Goal: Task Accomplishment & Management: Complete application form

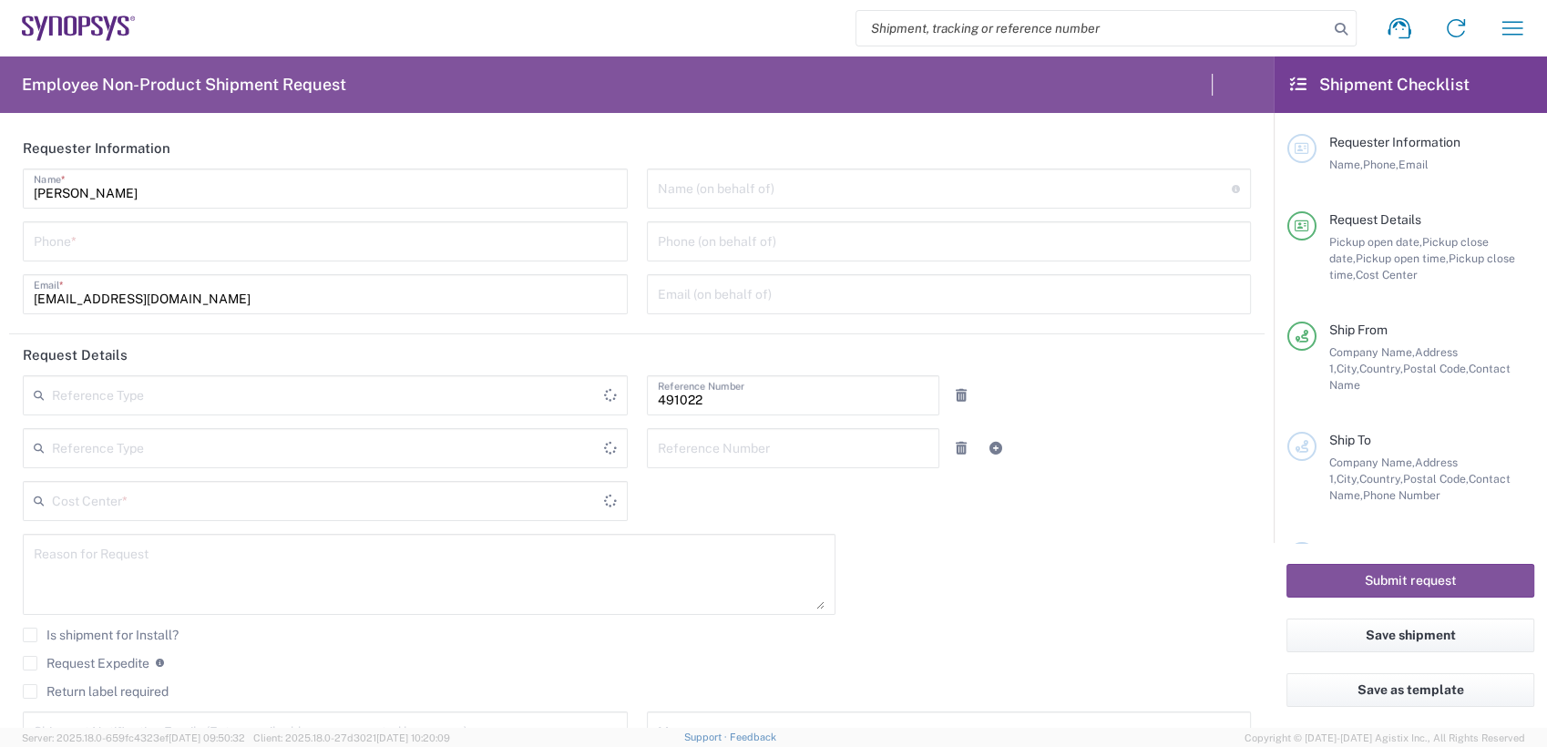
type input "Department"
type input "IN51, SDG, M, ZebuOp 491022"
type input "Telangana"
type input "India"
type input "Delivered at Place"
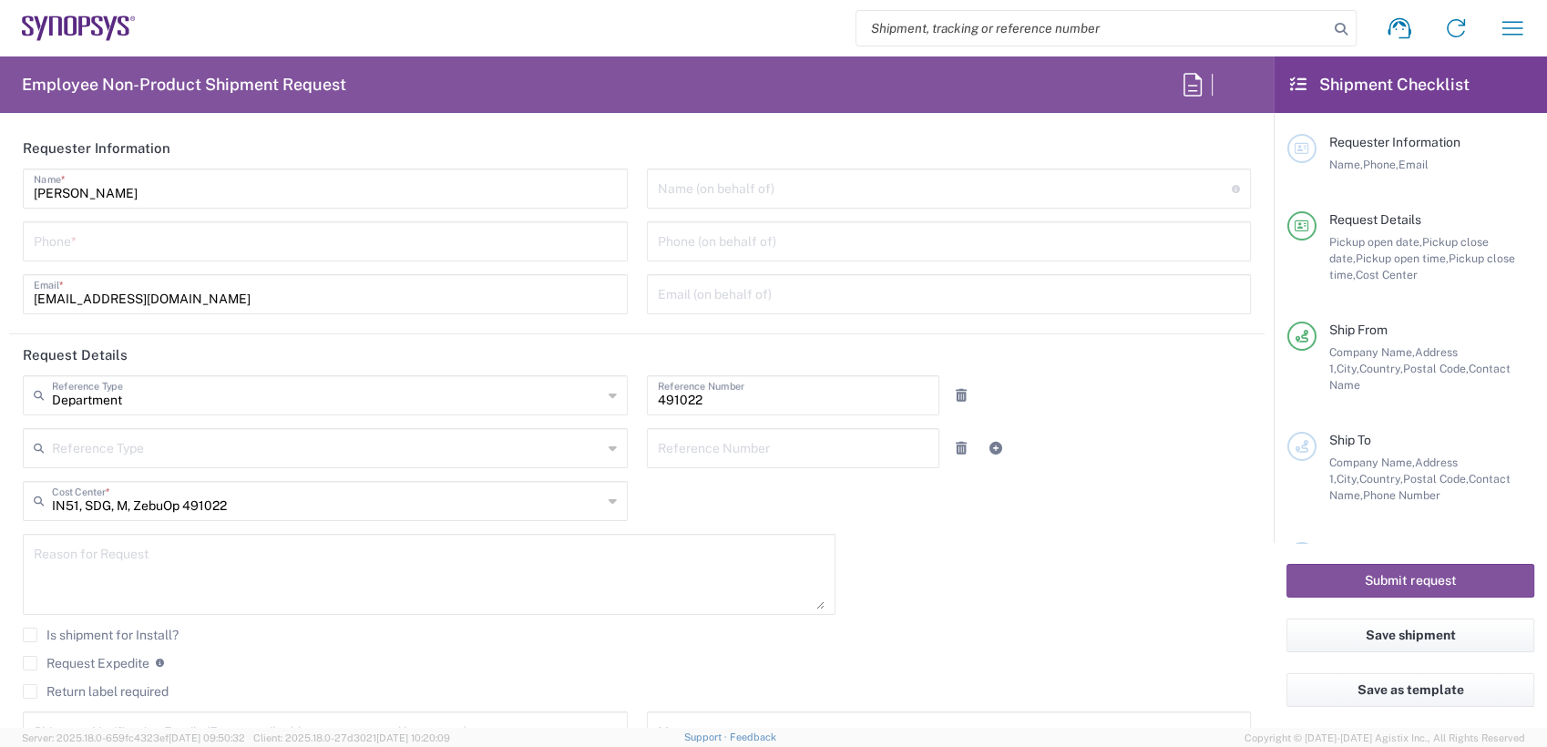
type input "India"
type input "Hyderabad IN09"
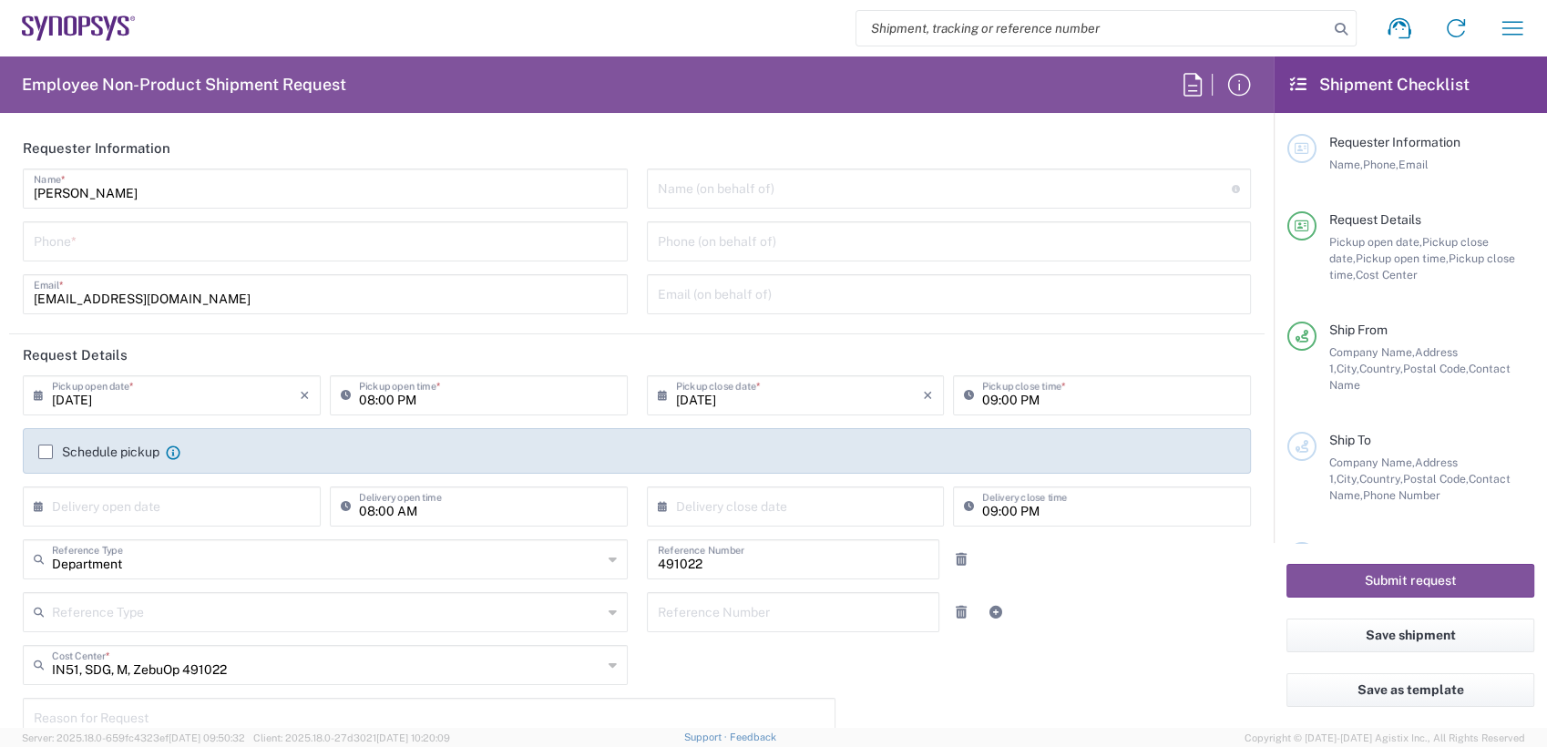
click at [179, 243] on input "tel" at bounding box center [325, 240] width 583 height 32
type input "7337556583"
type input "ntomaro@synopsys.com"
type input "4086498039"
type input "7 rue des Solets"
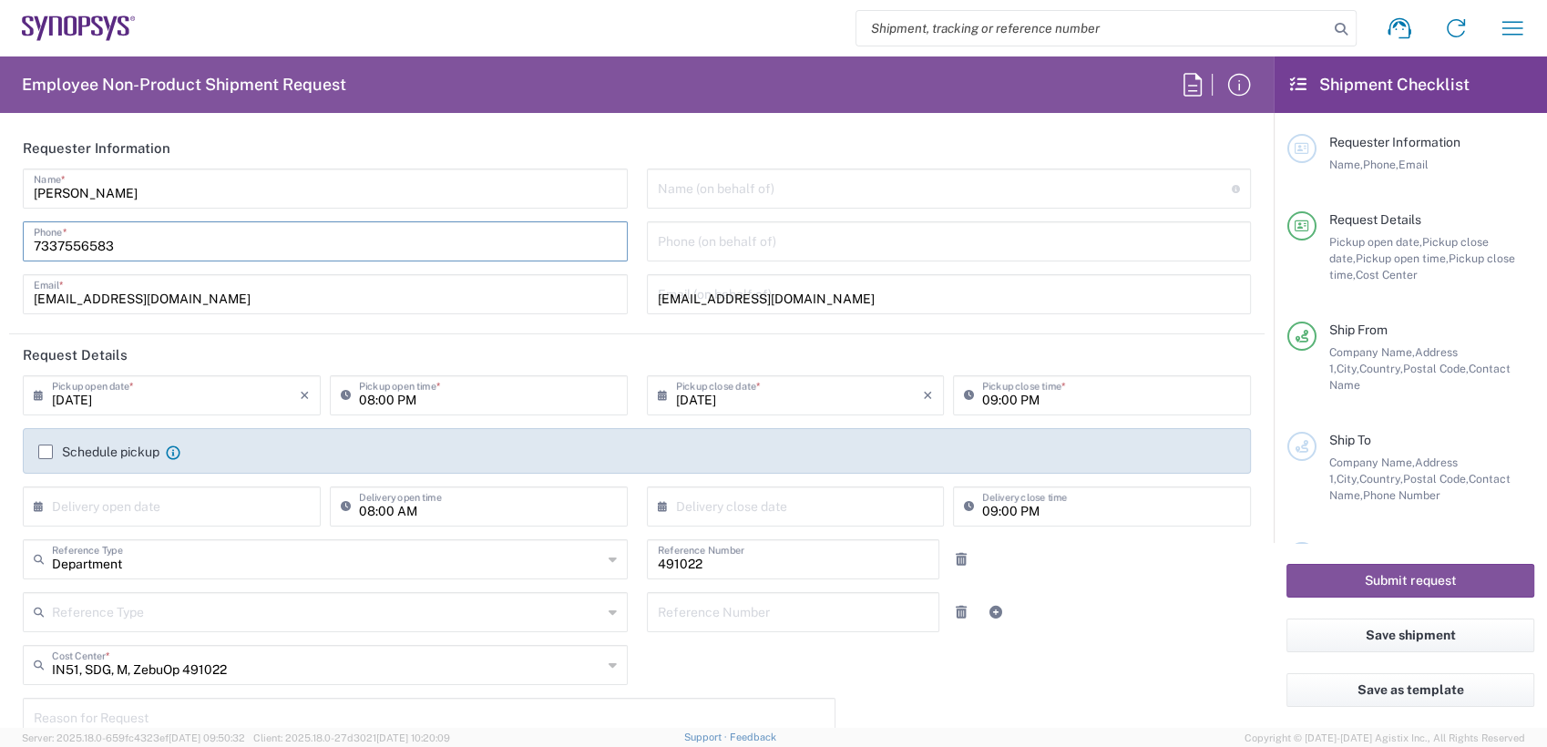
type input "Rungis"
type input "94150"
type input "33189961070"
type input "said@synopsys.com"
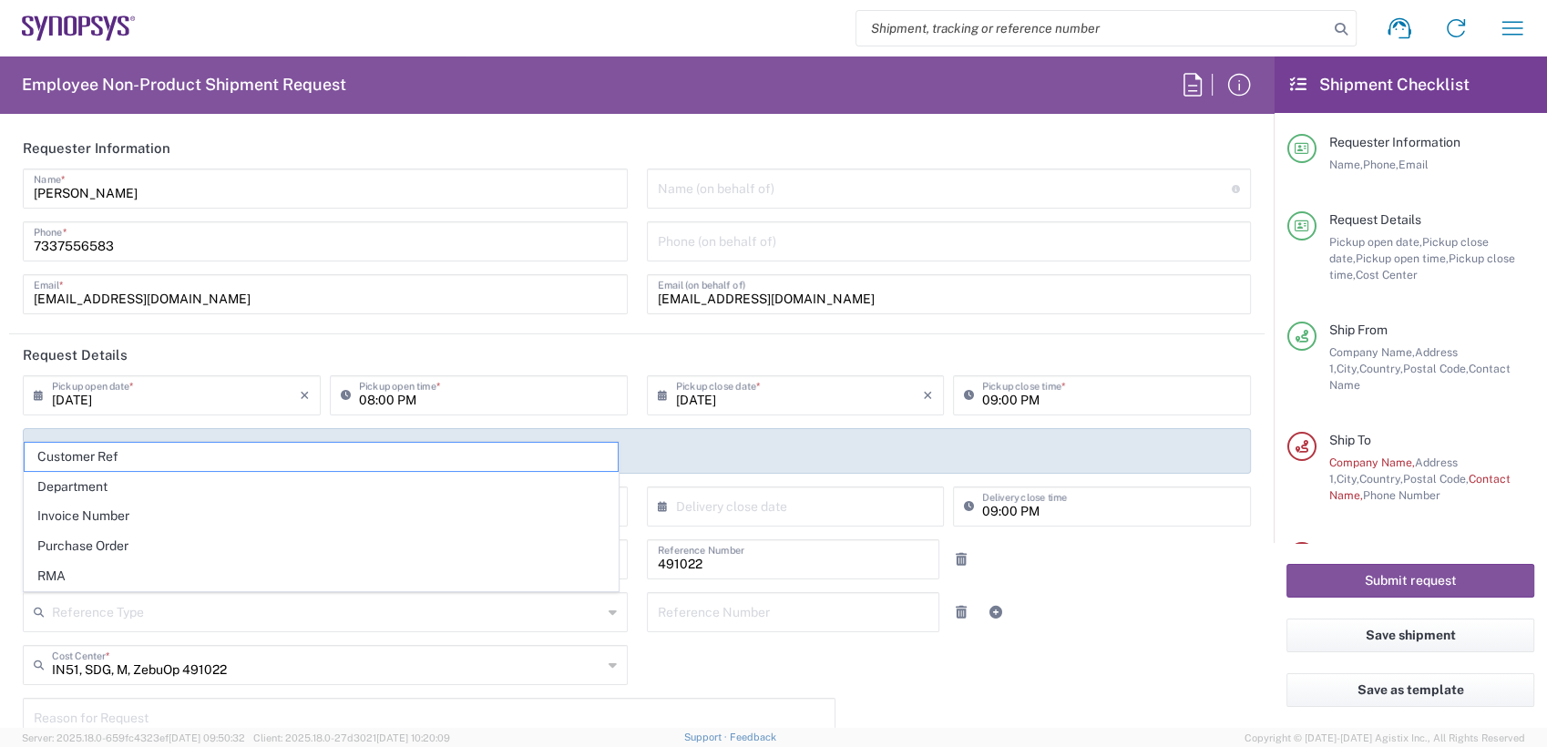
click at [801, 339] on header "Request Details" at bounding box center [637, 354] width 1256 height 41
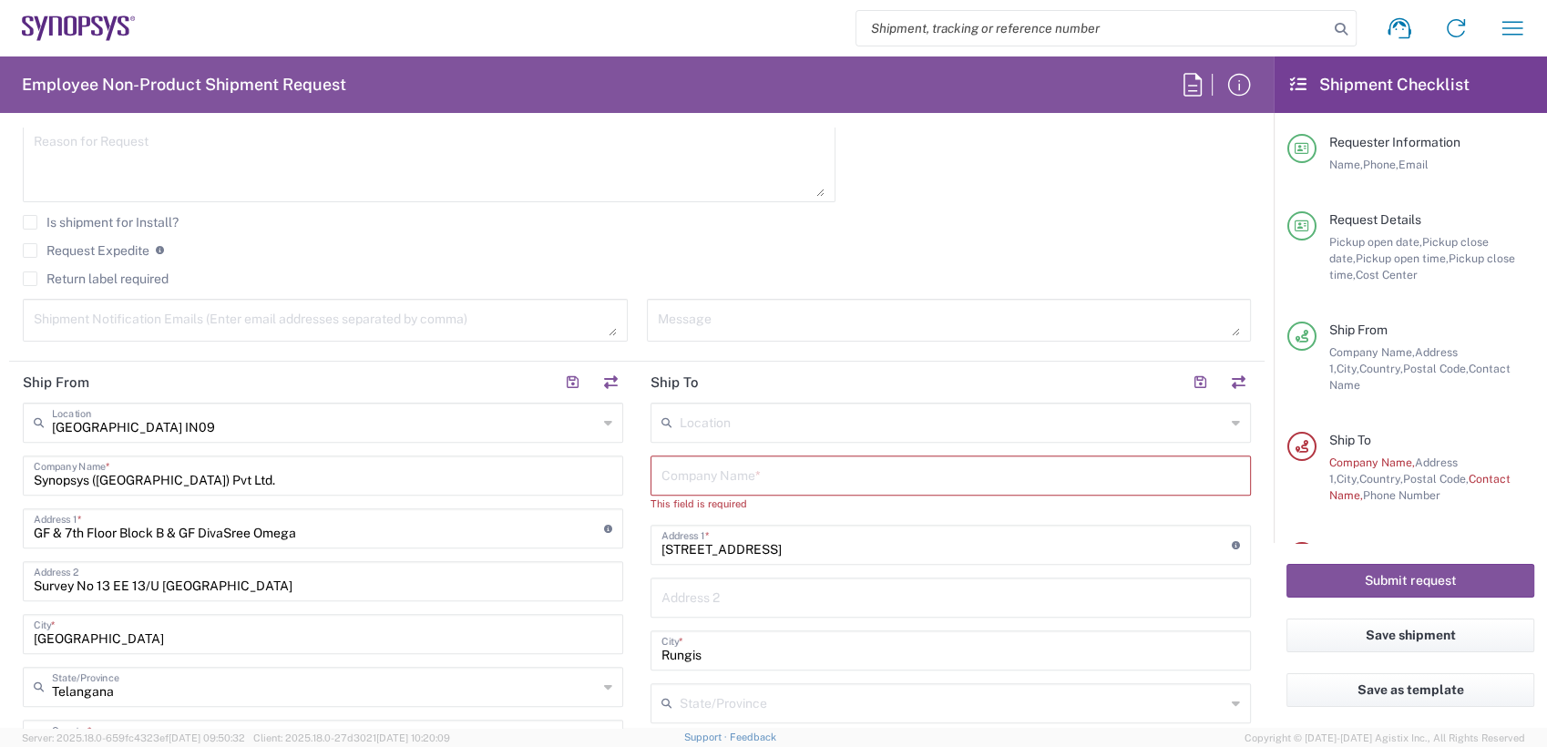
scroll to position [455, 0]
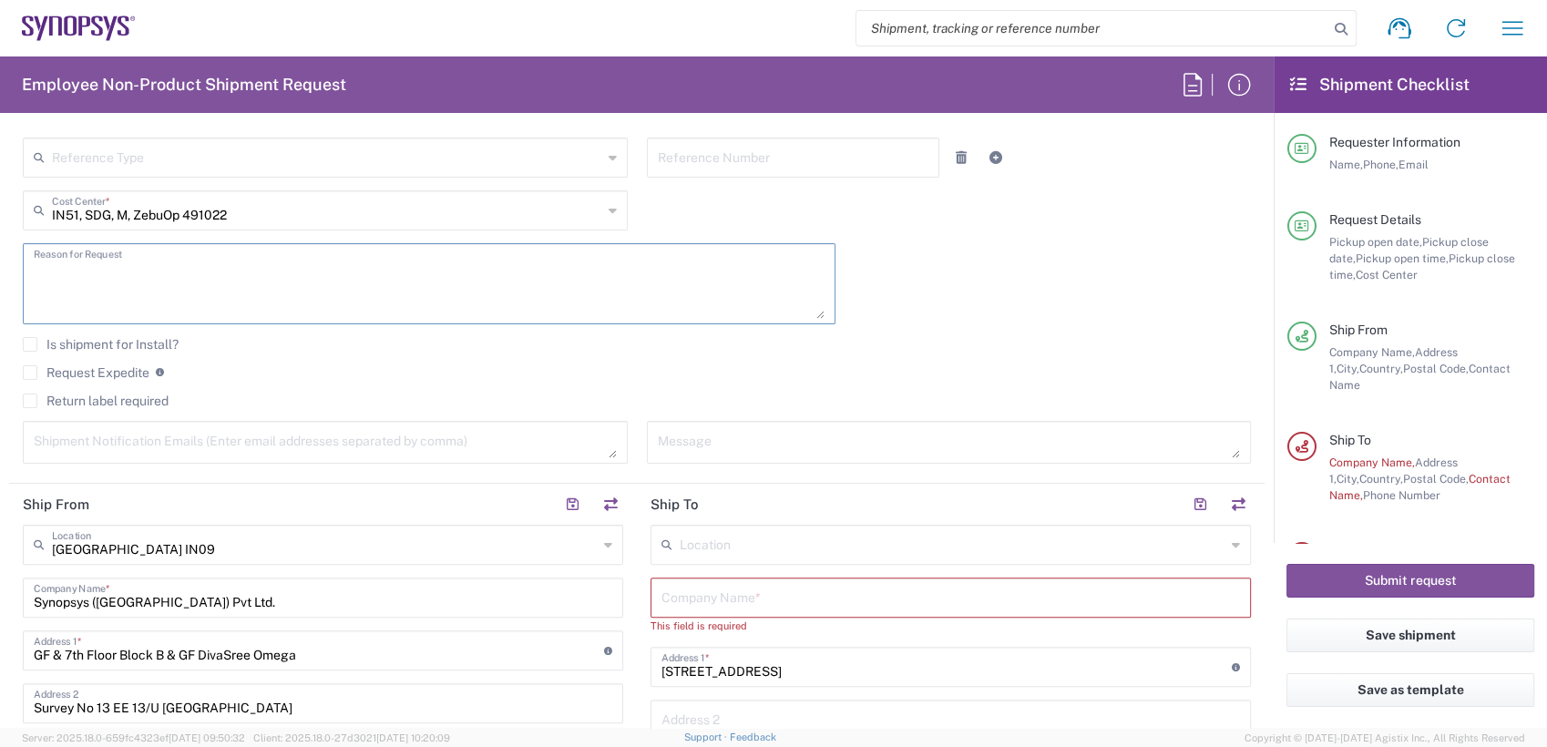
click at [195, 261] on textarea at bounding box center [429, 284] width 791 height 70
type textarea "Spare's needed at Cyxtera"
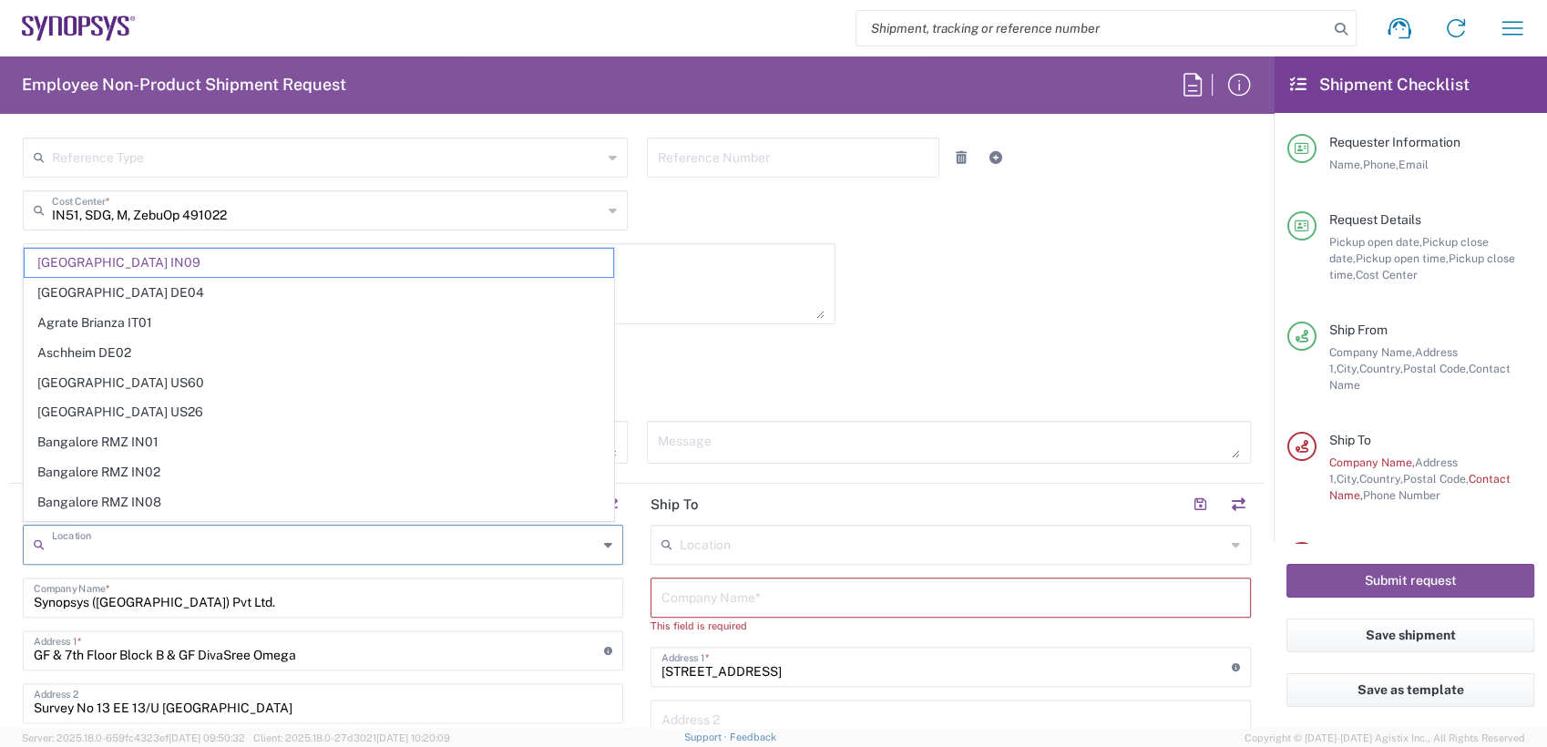
drag, startPoint x: 201, startPoint y: 544, endPoint x: -5, endPoint y: 540, distance: 205.9
click at [0, 540] on html "Shipment request Shipment tracking Employee non-product shipment request My shi…" at bounding box center [773, 373] width 1547 height 747
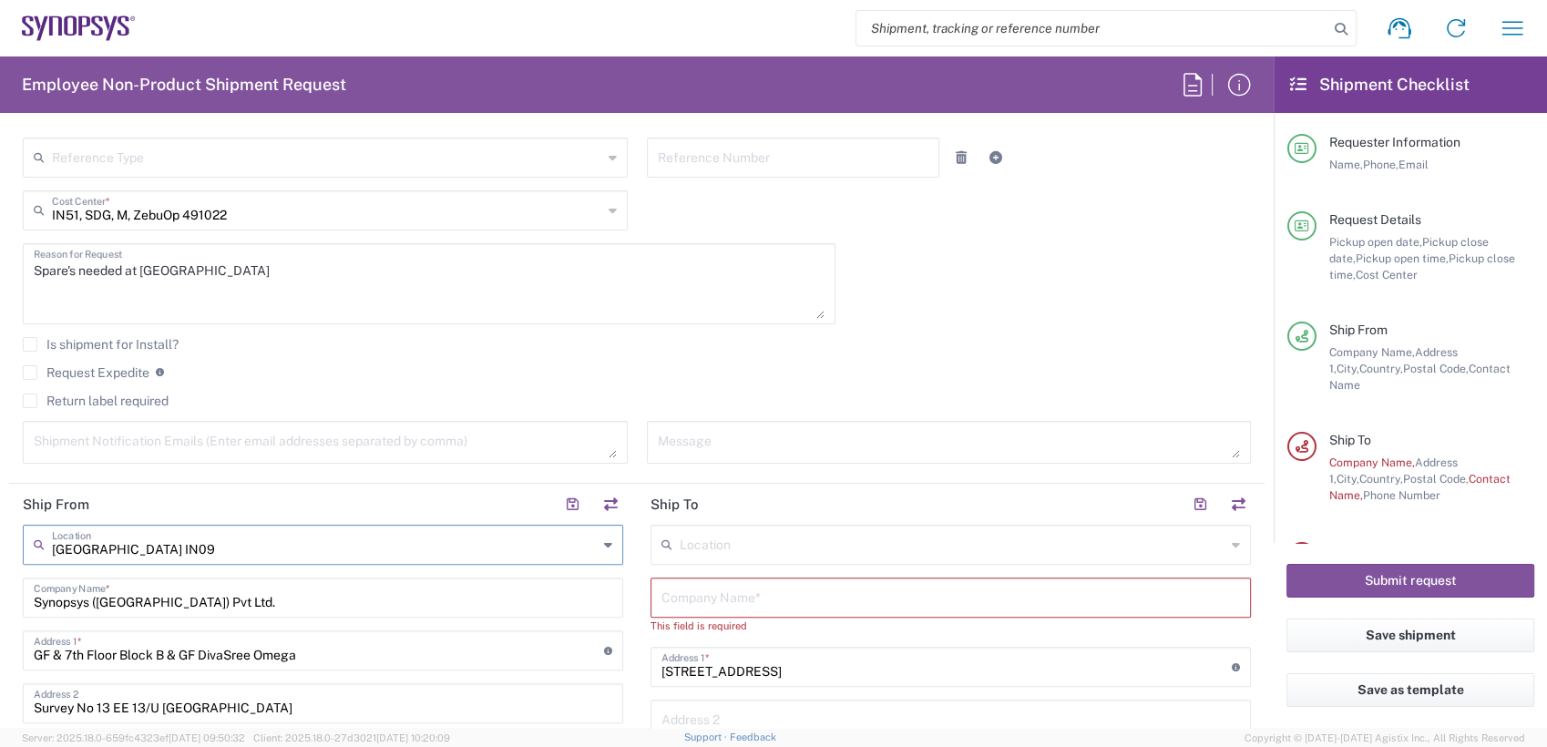
drag, startPoint x: 250, startPoint y: 549, endPoint x: 240, endPoint y: 548, distance: 10.2
click at [241, 548] on input "[GEOGRAPHIC_DATA] IN09" at bounding box center [325, 544] width 546 height 32
drag, startPoint x: 179, startPoint y: 550, endPoint x: 0, endPoint y: 530, distance: 179.7
click at [0, 532] on html "Shipment request Shipment tracking Employee non-product shipment request My shi…" at bounding box center [773, 373] width 1547 height 747
type input "alom"
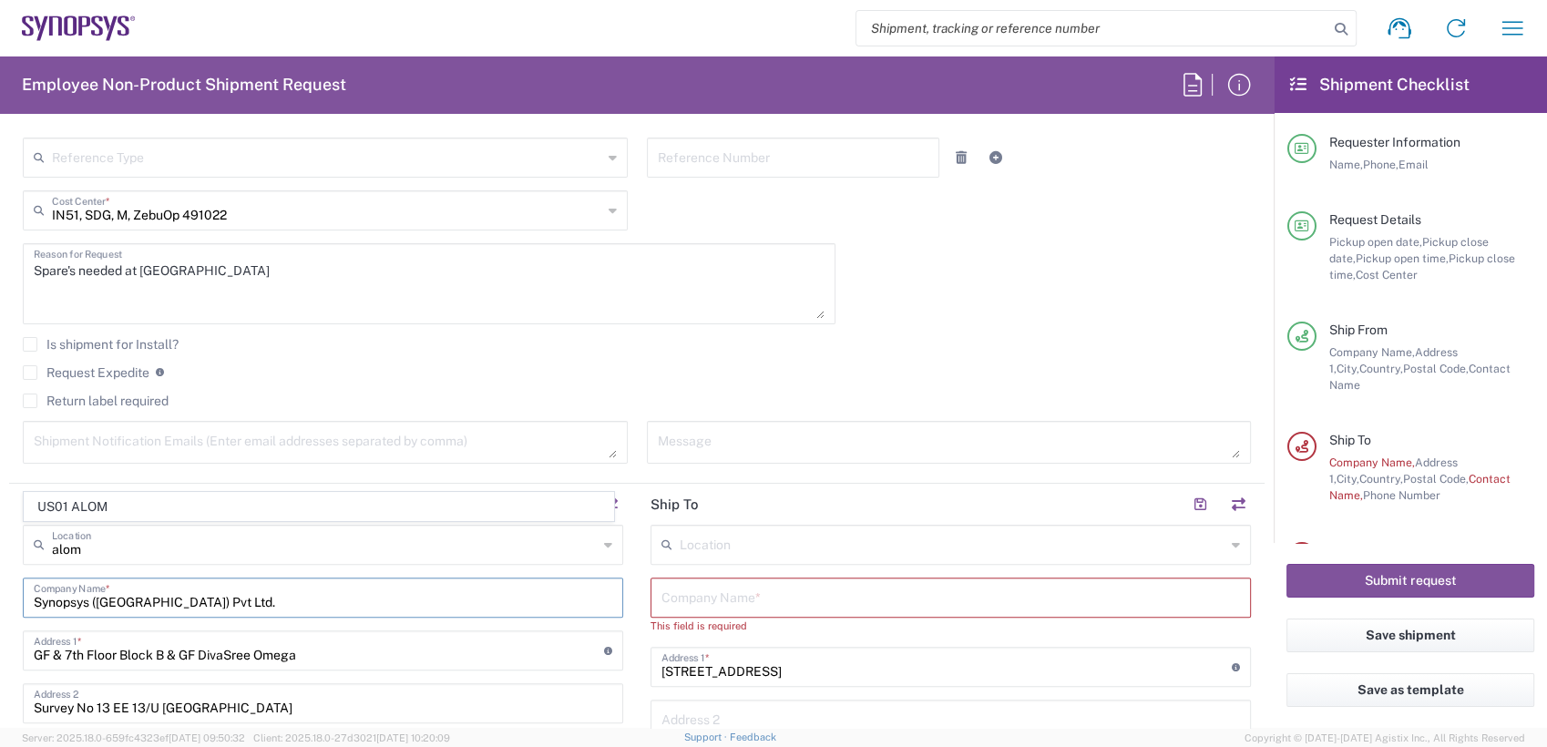
drag, startPoint x: 241, startPoint y: 598, endPoint x: 0, endPoint y: 584, distance: 240.9
click at [0, 592] on html "Shipment request Shipment tracking Employee non-product shipment request My shi…" at bounding box center [773, 373] width 1547 height 747
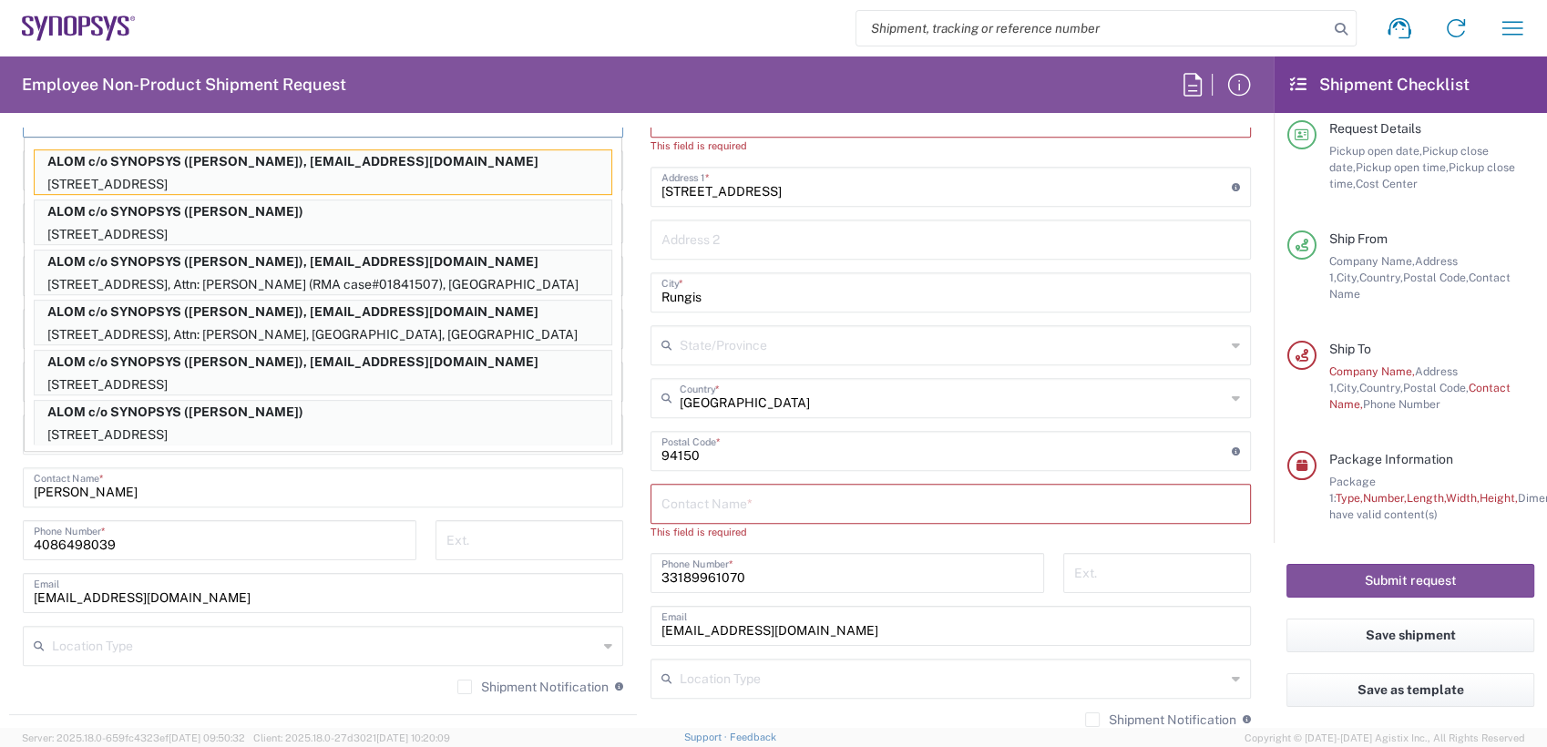
scroll to position [897, 0]
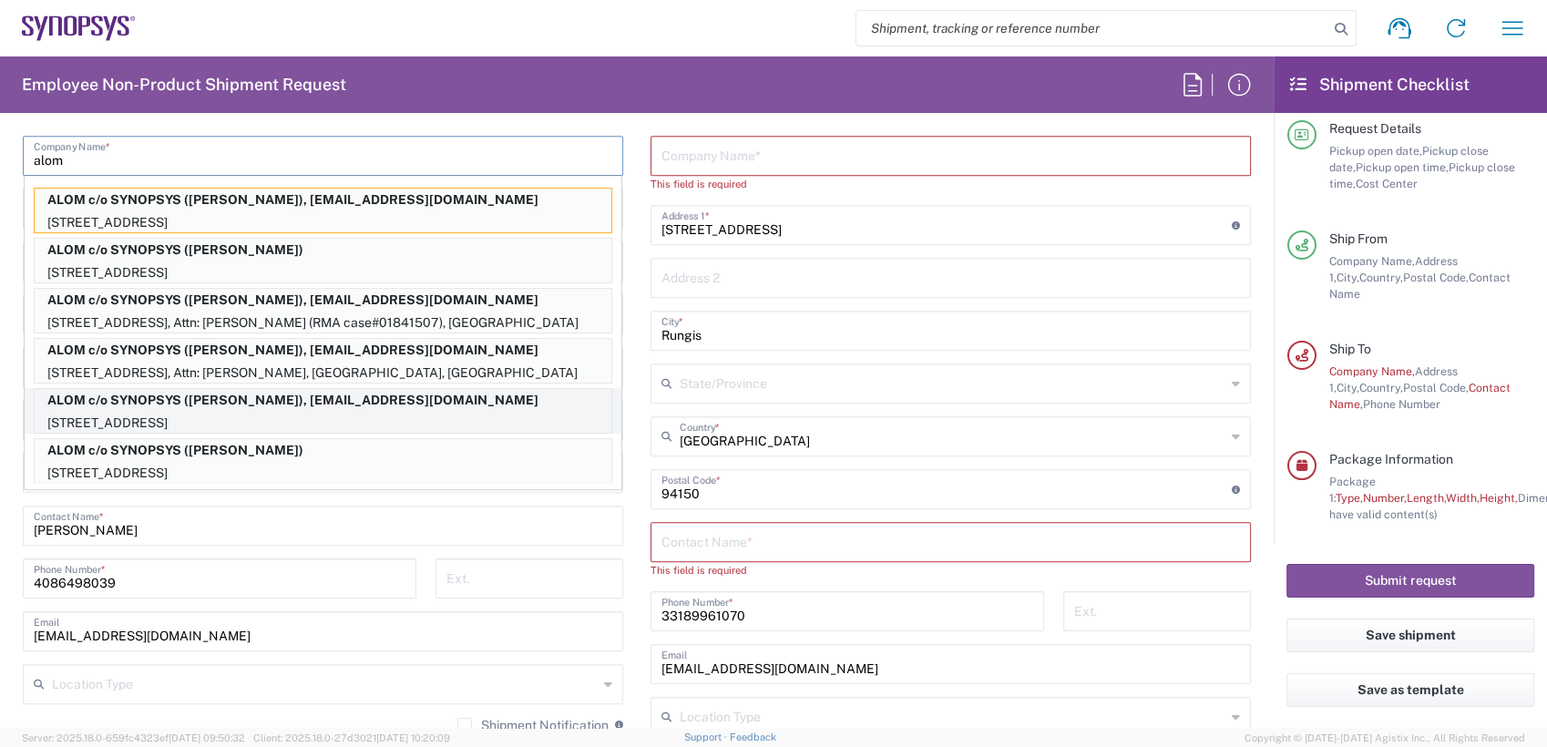
click at [364, 414] on p "[STREET_ADDRESS]" at bounding box center [323, 423] width 577 height 23
type input "ALOM c/o SYNOPSYS"
type input "[STREET_ADDRESS]"
type input "Fremont"
type input "[GEOGRAPHIC_DATA]"
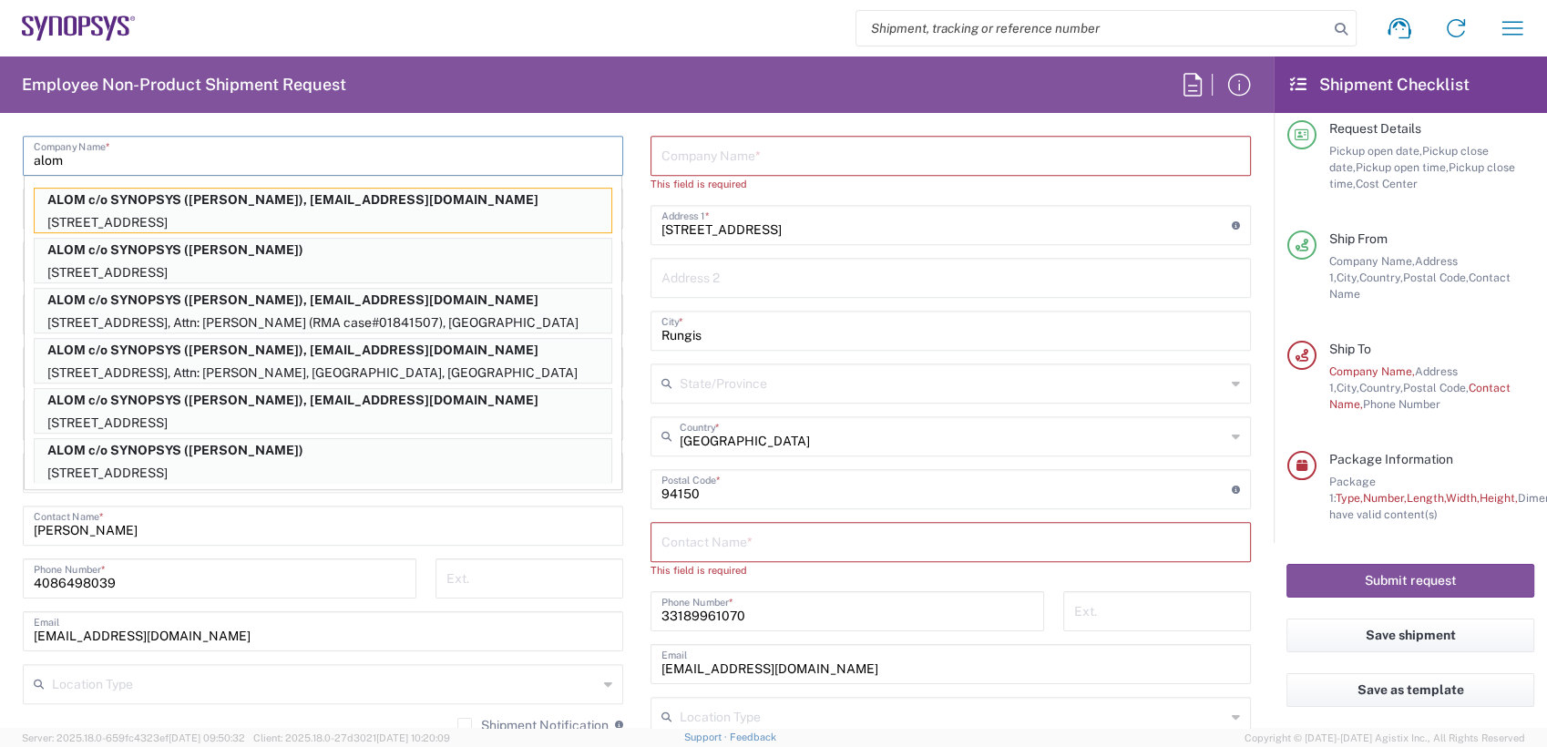
type input "94539"
type input "[PERSON_NAME]"
type input "[EMAIL_ADDRESS][DOMAIN_NAME]"
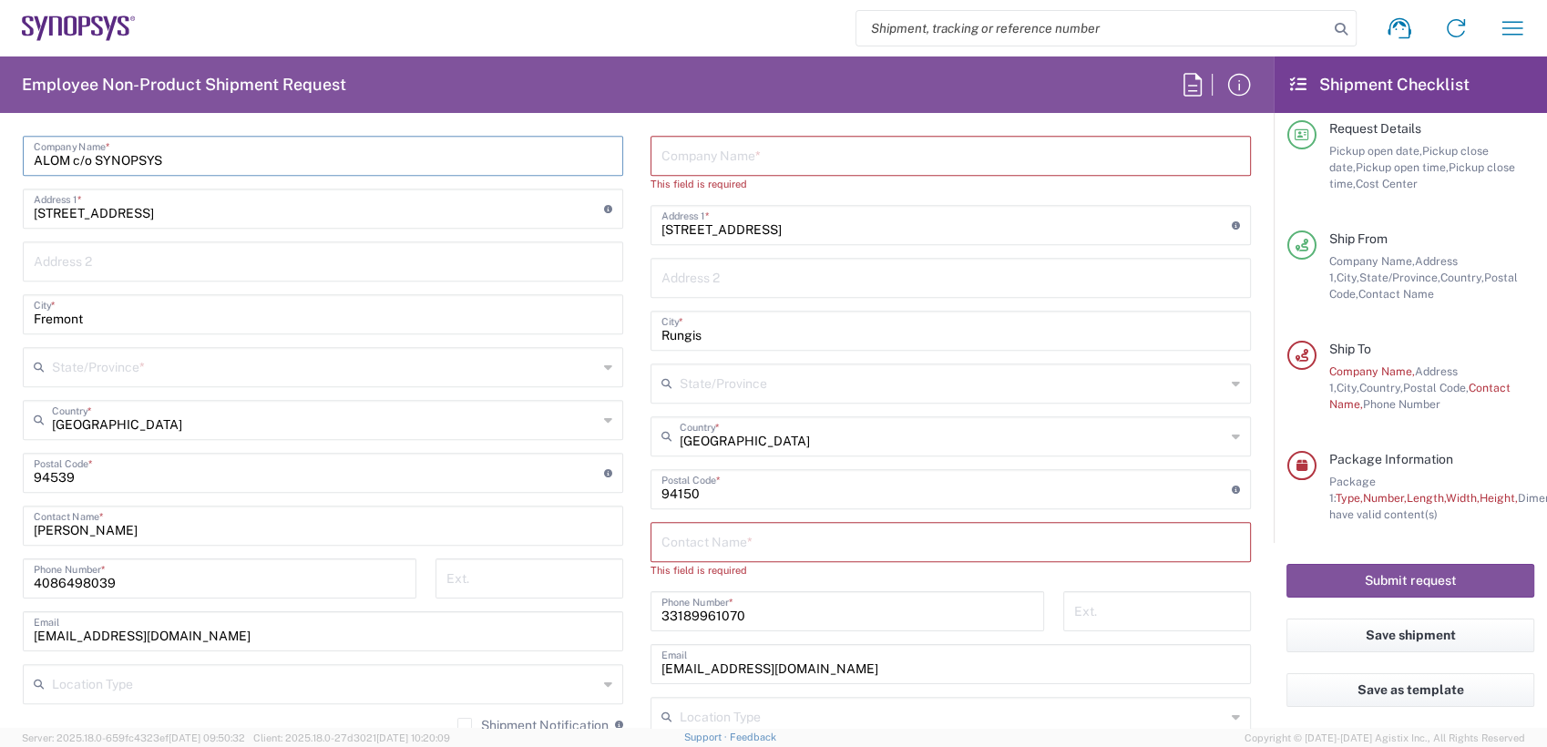
type input "[US_STATE]"
click at [777, 156] on input "text" at bounding box center [950, 154] width 579 height 32
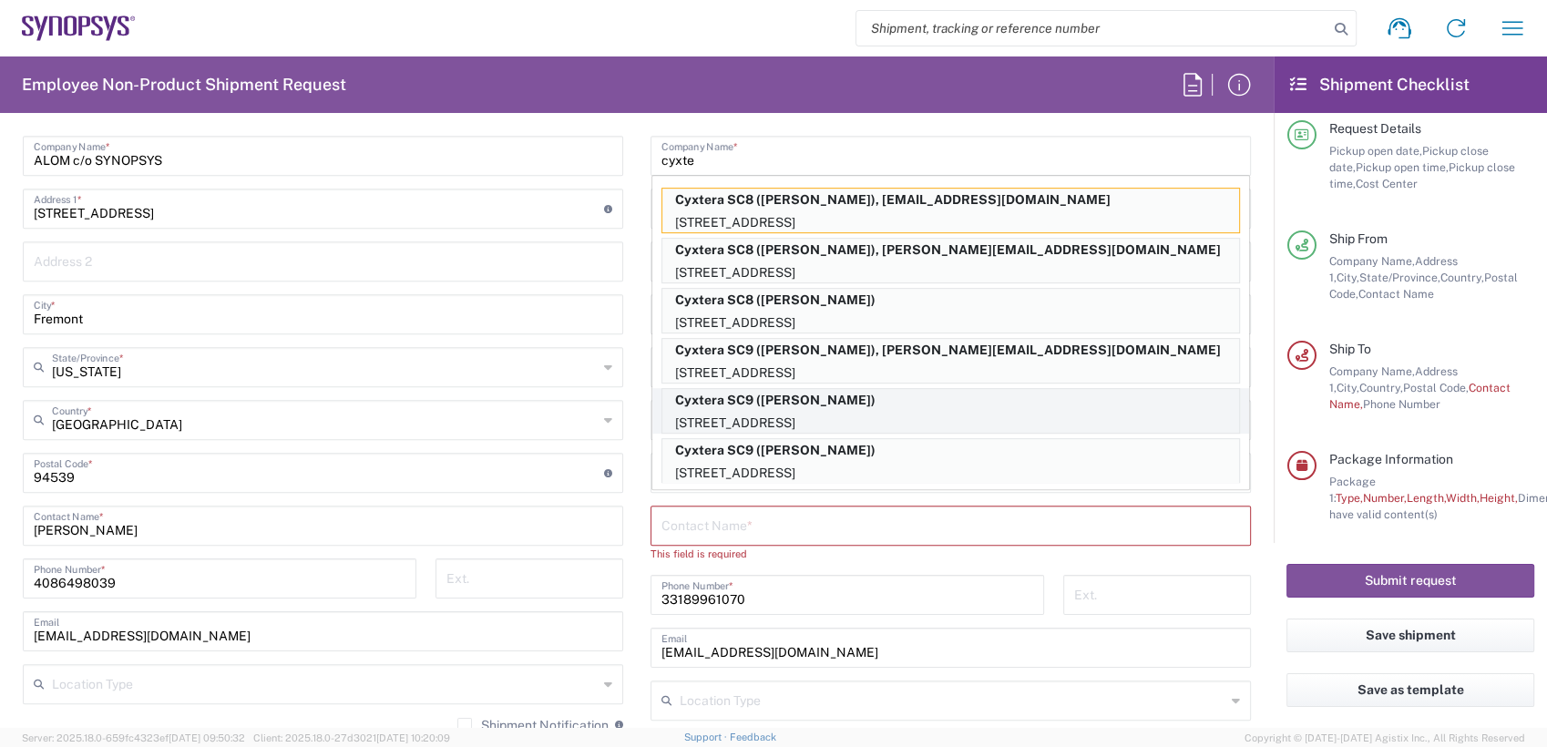
click at [807, 414] on p "4650 Old Ironsides Dr, Santa Clara, CA, 95054, US" at bounding box center [950, 423] width 577 height 23
type input "Cyxtera SC9"
type input "[STREET_ADDRESS]"
type input "Santa [PERSON_NAME]"
type input "[GEOGRAPHIC_DATA]"
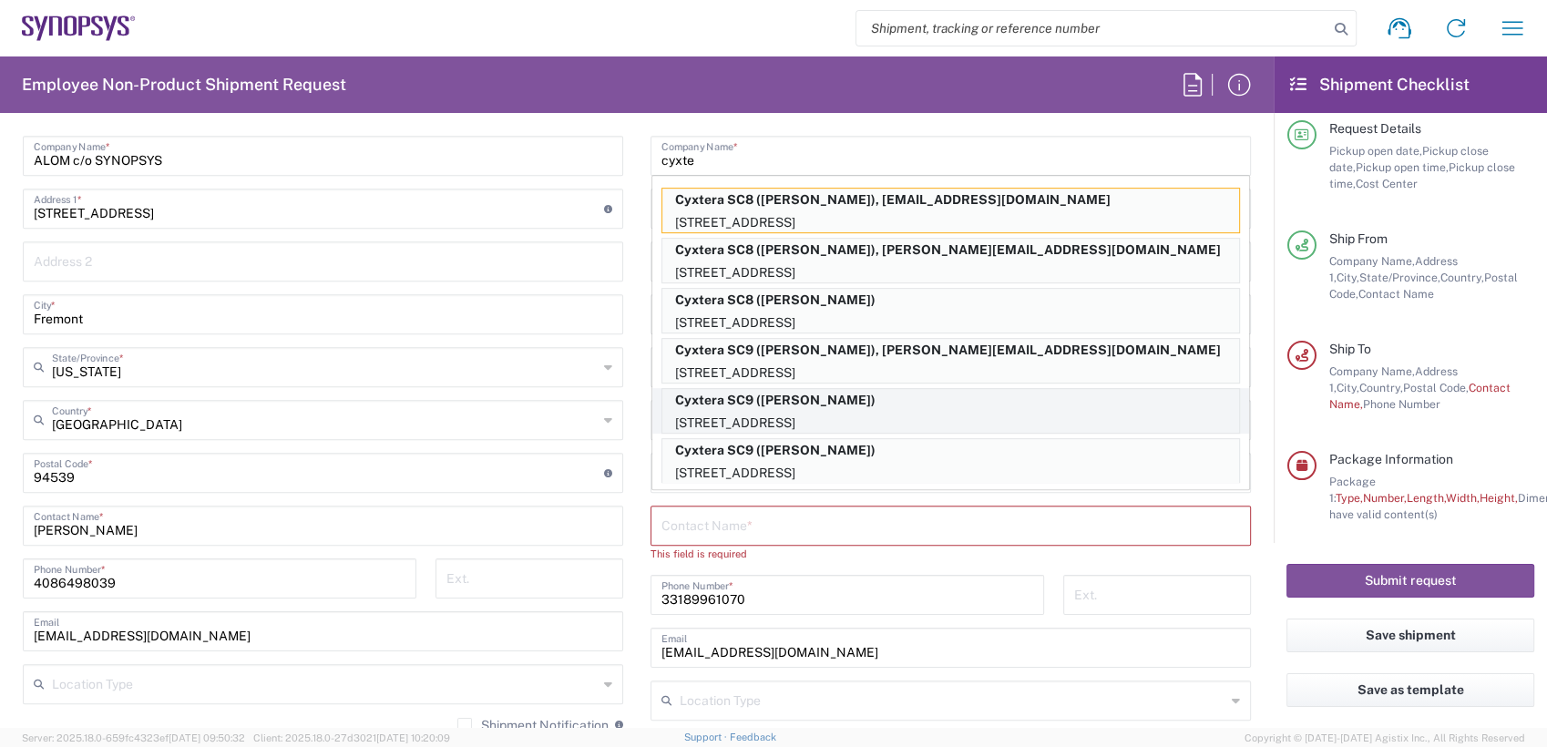
type input "95054"
type input "Thanh Nguyen"
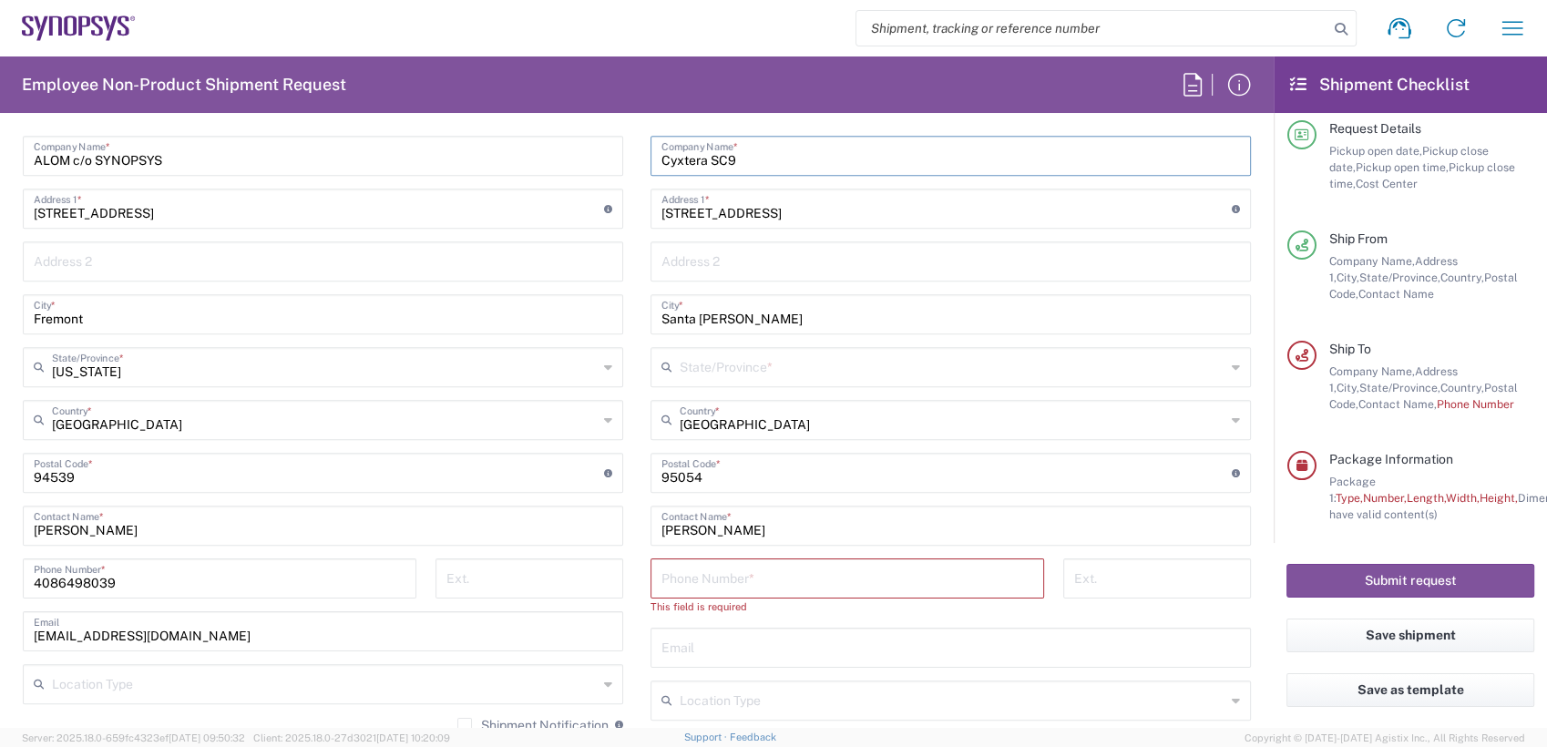
type input "[US_STATE]"
drag, startPoint x: 729, startPoint y: 525, endPoint x: 323, endPoint y: 507, distance: 406.8
click at [322, 507] on div "Ship From Location [GEOGRAPHIC_DATA] DE04 Agrate Brianza IT01 [GEOGRAPHIC_DATA]…" at bounding box center [637, 457] width 1256 height 830
paste input "uan Lam"
type input "Tuan Lam"
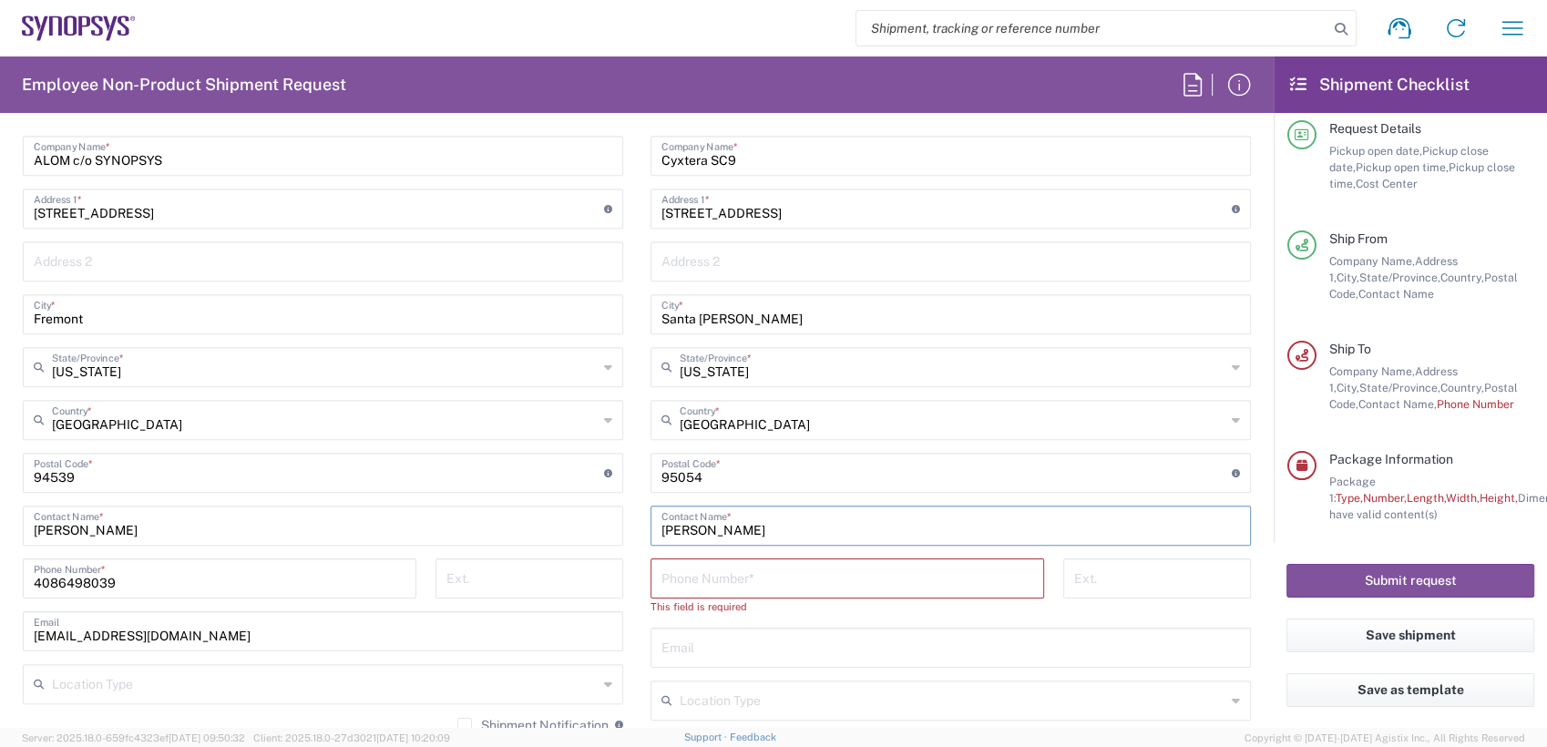
click at [780, 572] on input "tel" at bounding box center [847, 577] width 372 height 32
paste input "[PHONE_NUMBER]"
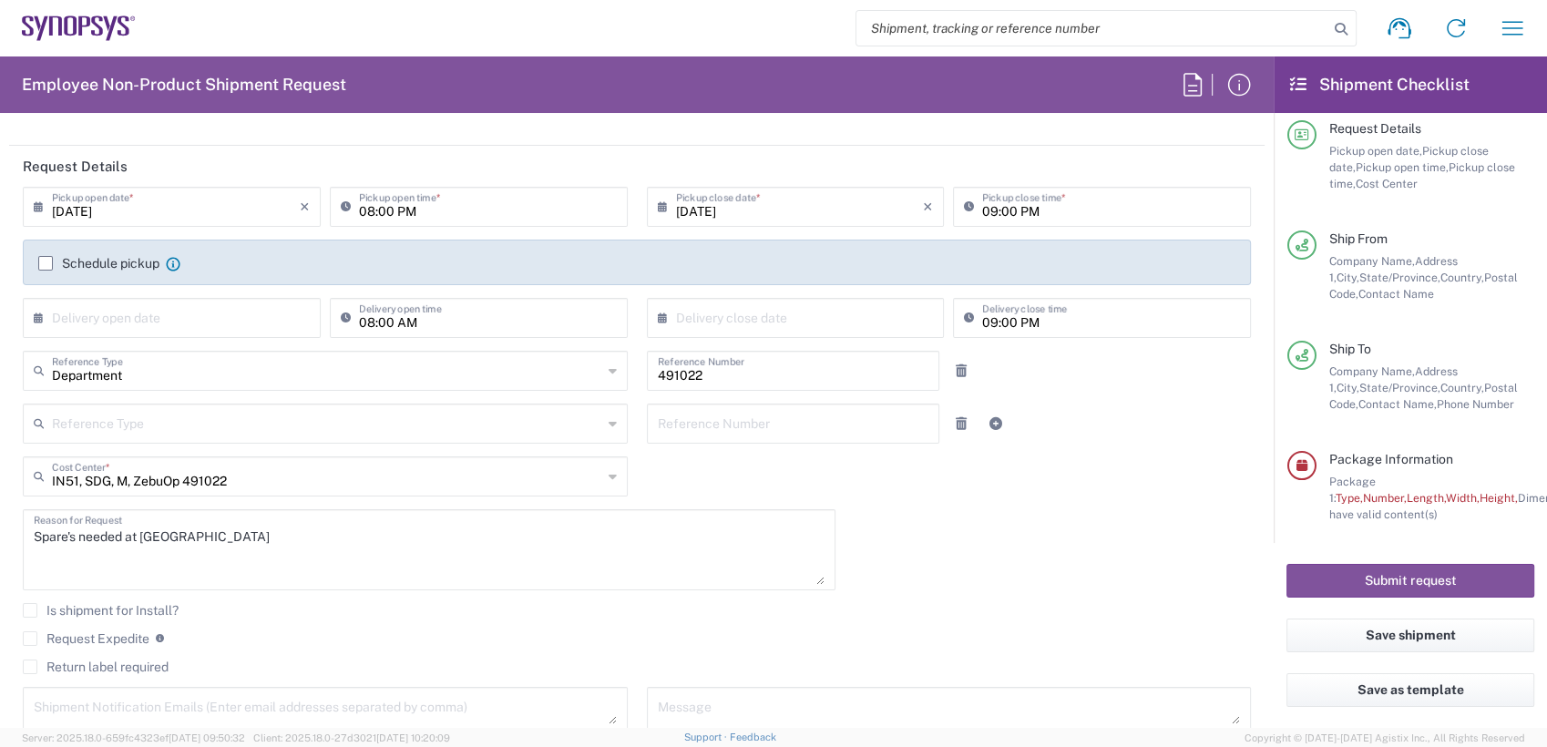
scroll to position [0, 0]
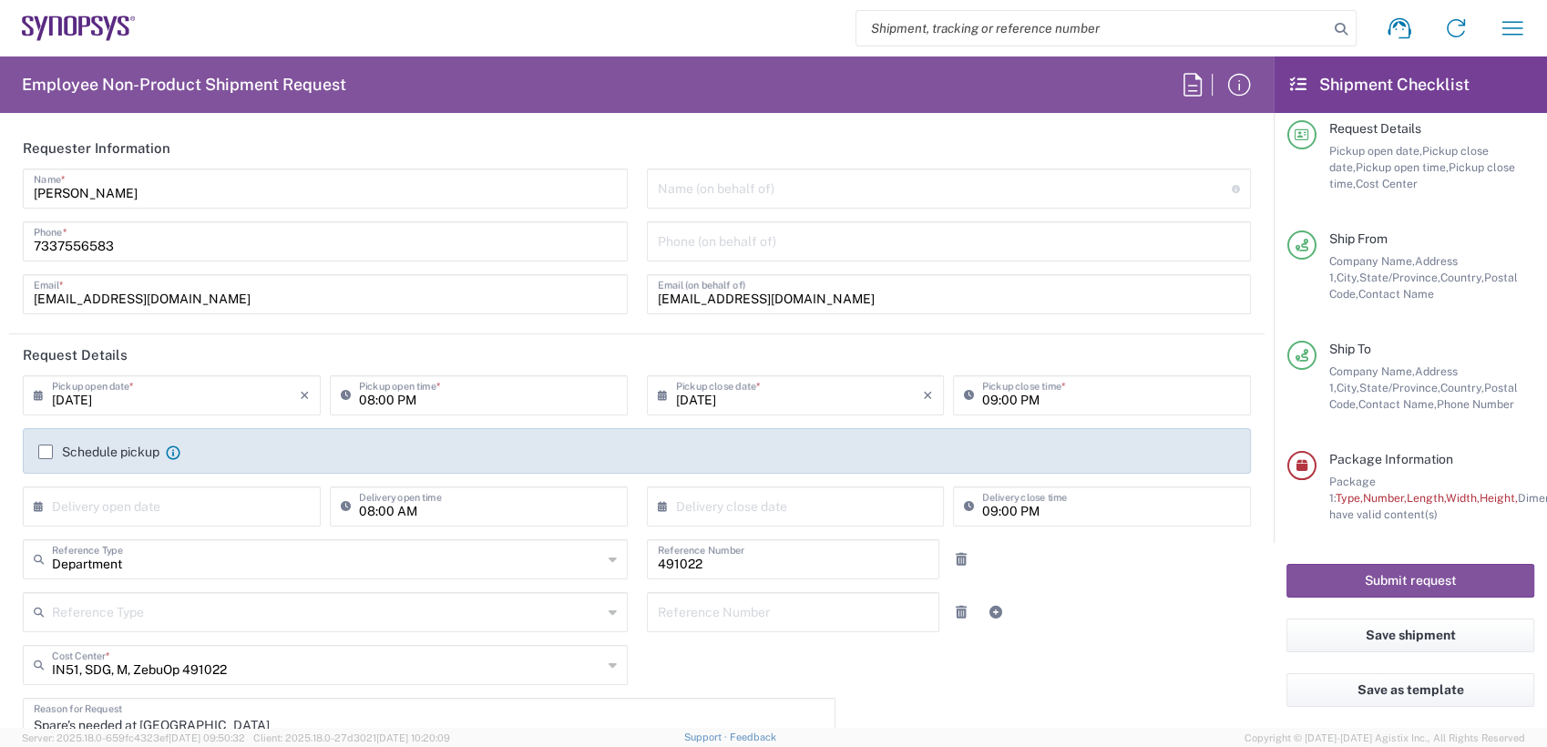
type input "[PHONE_NUMBER]"
drag, startPoint x: 808, startPoint y: 292, endPoint x: 188, endPoint y: 283, distance: 620.5
click at [198, 284] on div "Anoop Ade Name * 7337556583 Phone * anoopade@synopsys.com Email * Name (on beha…" at bounding box center [637, 248] width 1247 height 159
paste input "tuanlam"
type input "[EMAIL_ADDRESS][DOMAIN_NAME]"
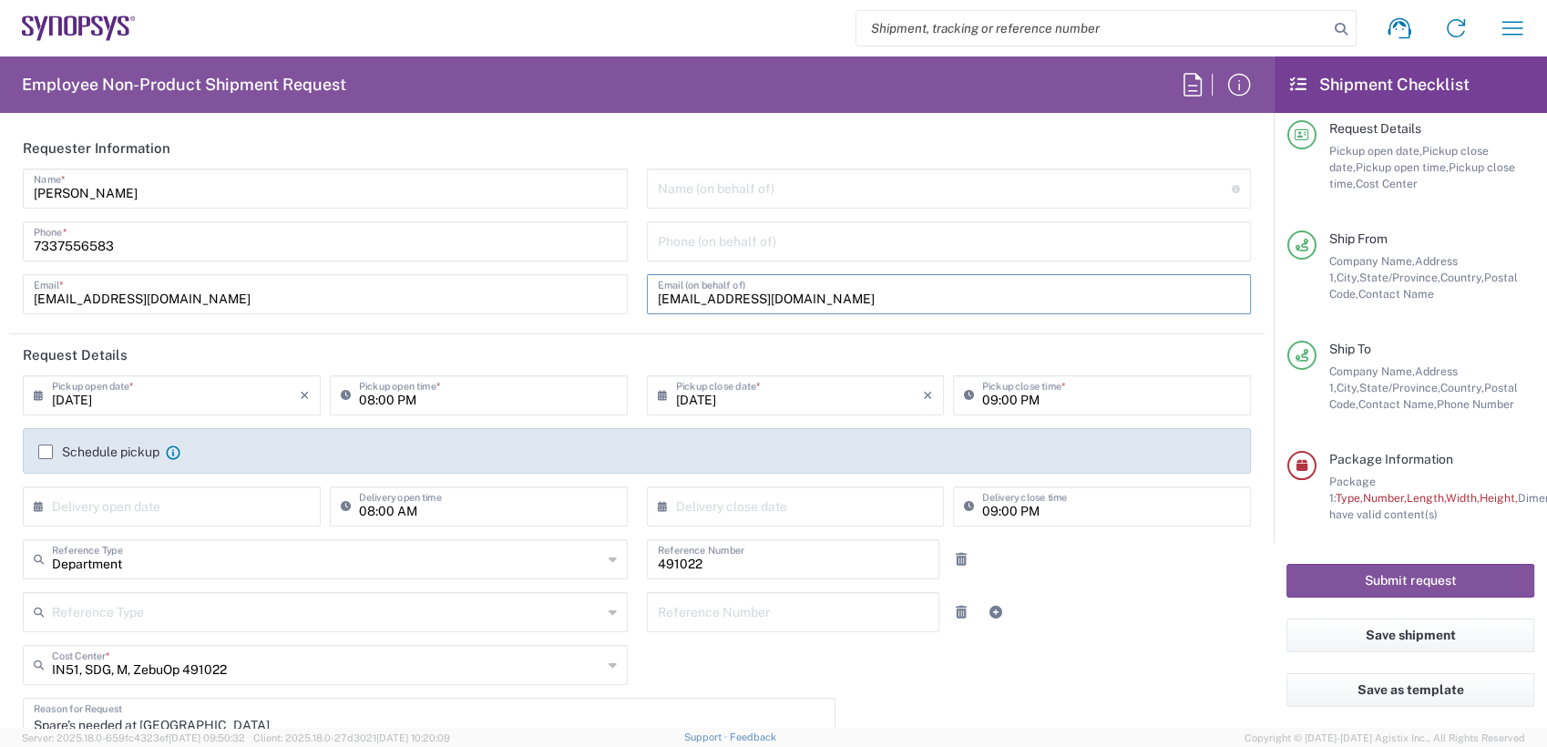
type input "[EMAIL_ADDRESS][DOMAIN_NAME]"
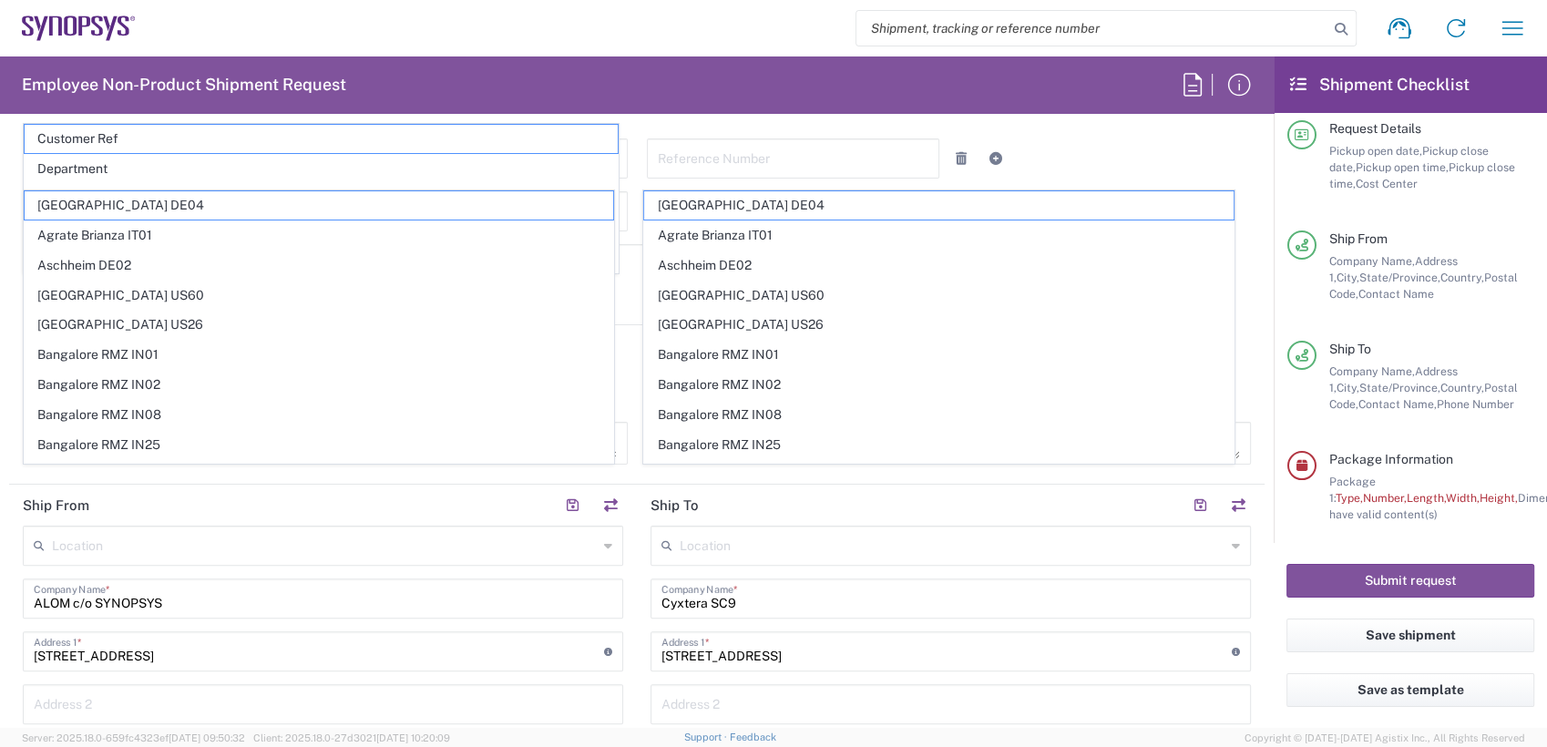
scroll to position [518, 0]
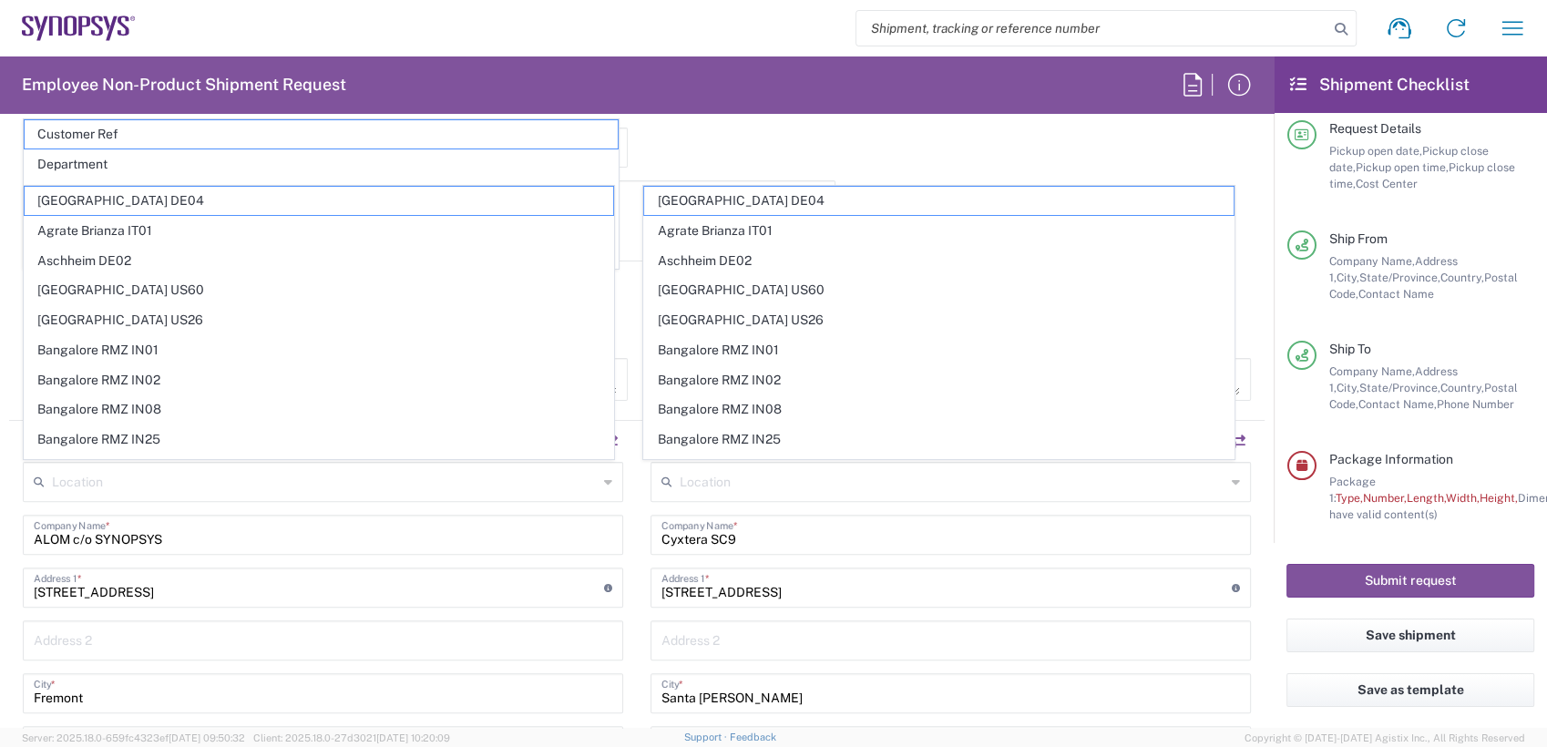
type input "[EMAIL_ADDRESS][DOMAIN_NAME]"
click at [1254, 343] on form "Requester Information Anoop Ade Name * 7337556583 Phone * anoopade@synopsys.com…" at bounding box center [637, 428] width 1274 height 600
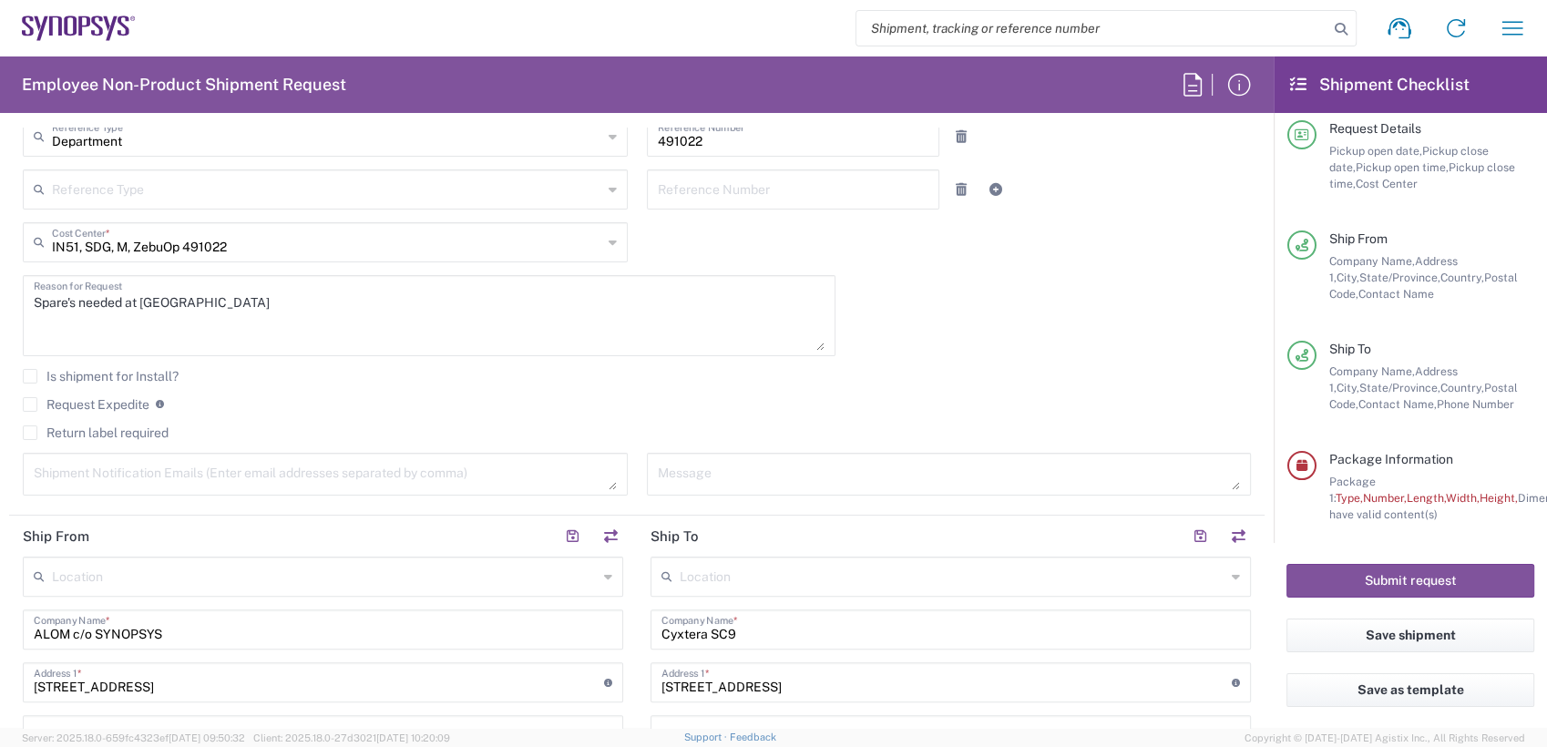
scroll to position [415, 0]
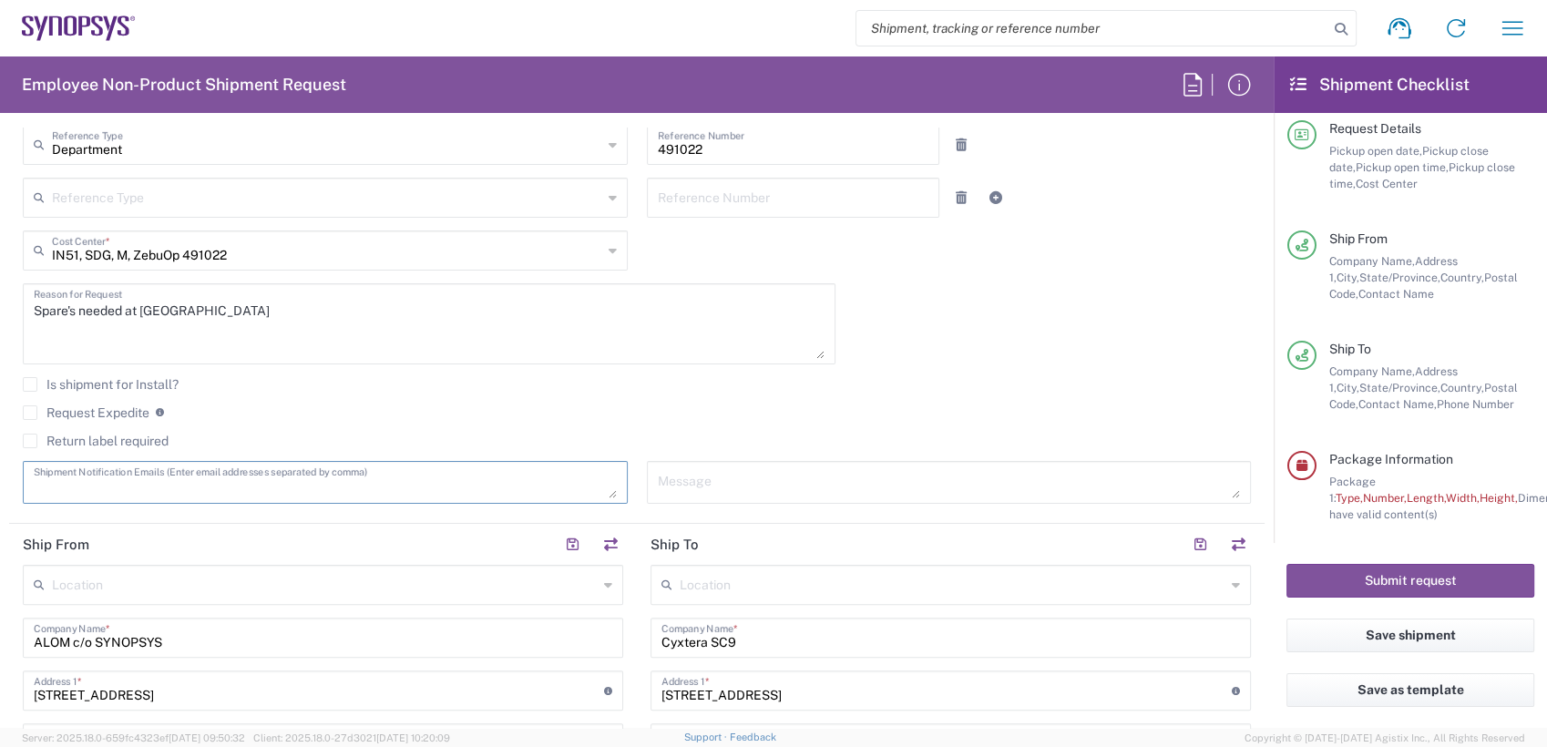
click at [330, 483] on textarea at bounding box center [325, 482] width 583 height 32
paste textarea "[EMAIL_ADDRESS][DOMAIN_NAME]"
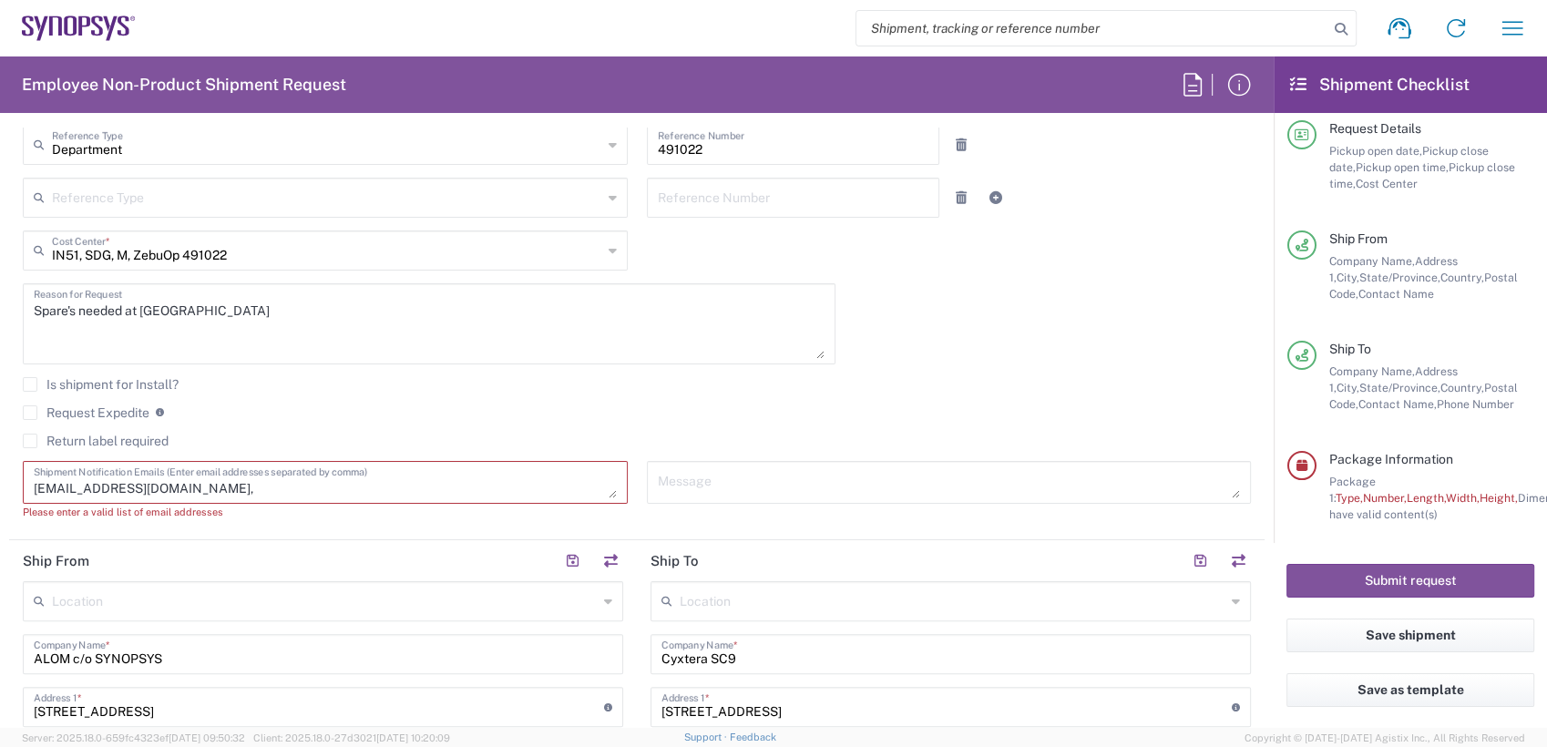
paste textarea "[EMAIL_ADDRESS][DOMAIN_NAME]"
click at [415, 488] on textarea "tuanlam@synopsys.com,synopsyssupport@alom.com," at bounding box center [325, 482] width 583 height 32
paste textarea "[EMAIL_ADDRESS][DOMAIN_NAME]"
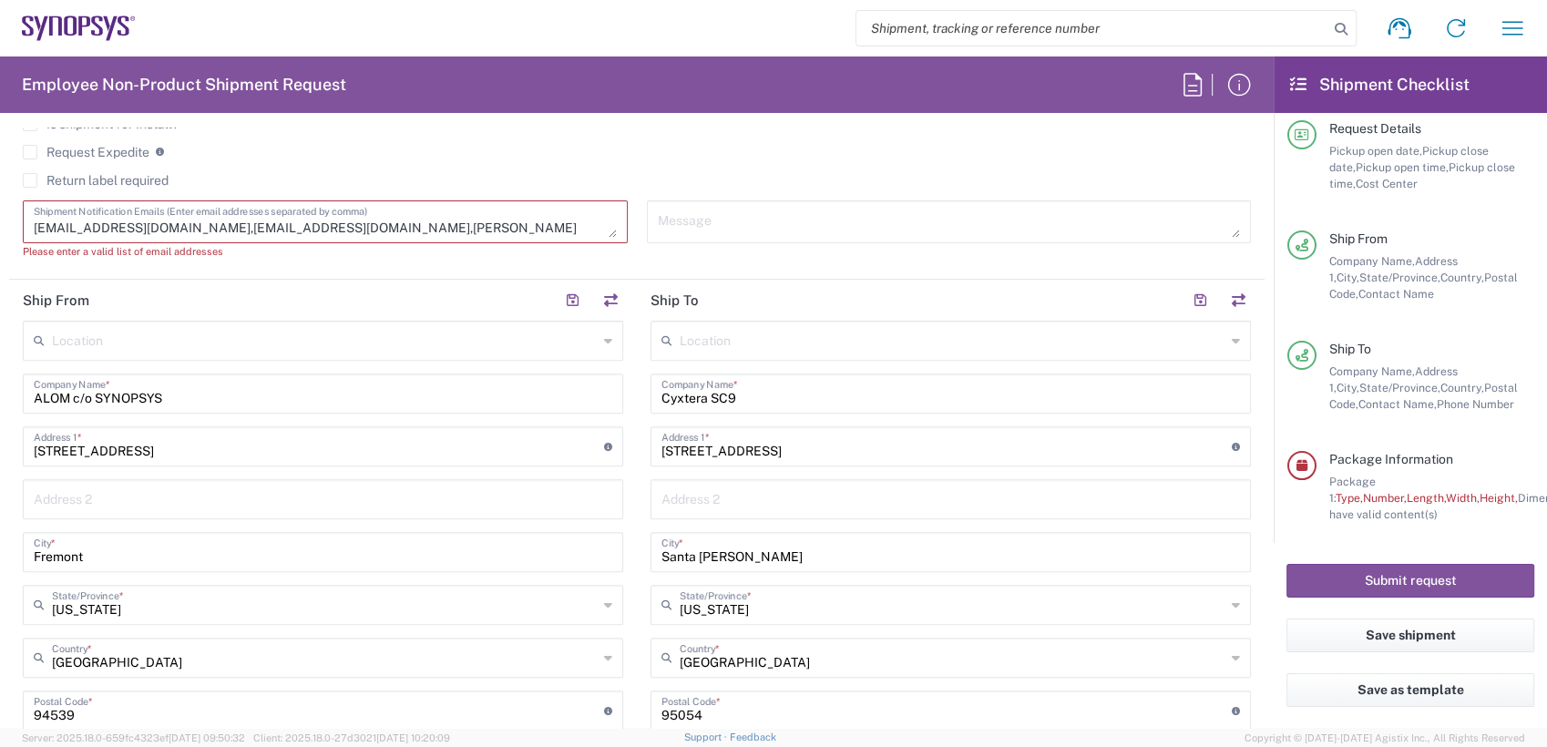
scroll to position [663, 0]
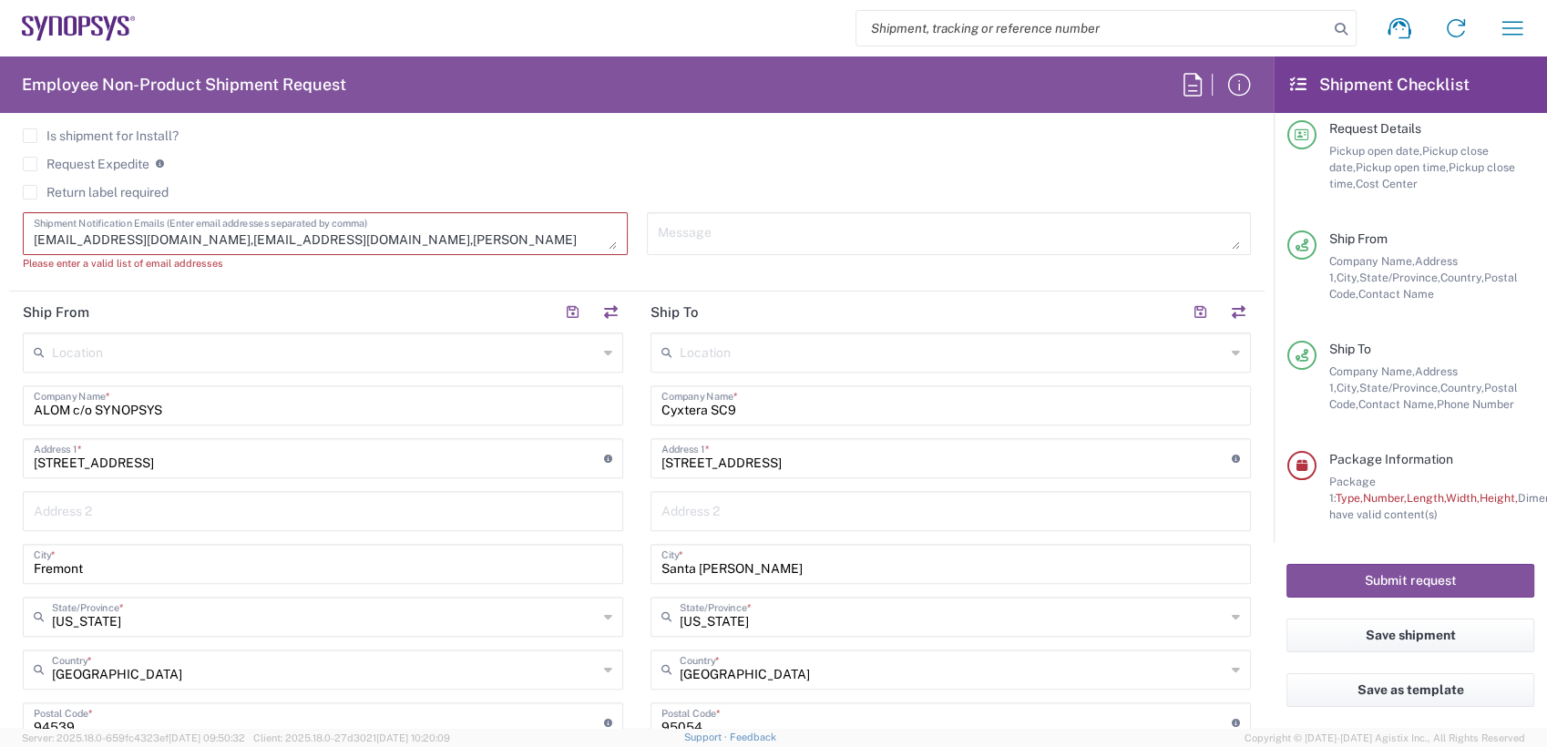
click at [547, 237] on textarea "tuanlam@synopsys.com,synopsyssupport@alom.com,jerryd@synopsys.com," at bounding box center [325, 234] width 583 height 32
paste textarea "[EMAIL_ADDRESS][DOMAIN_NAME]"
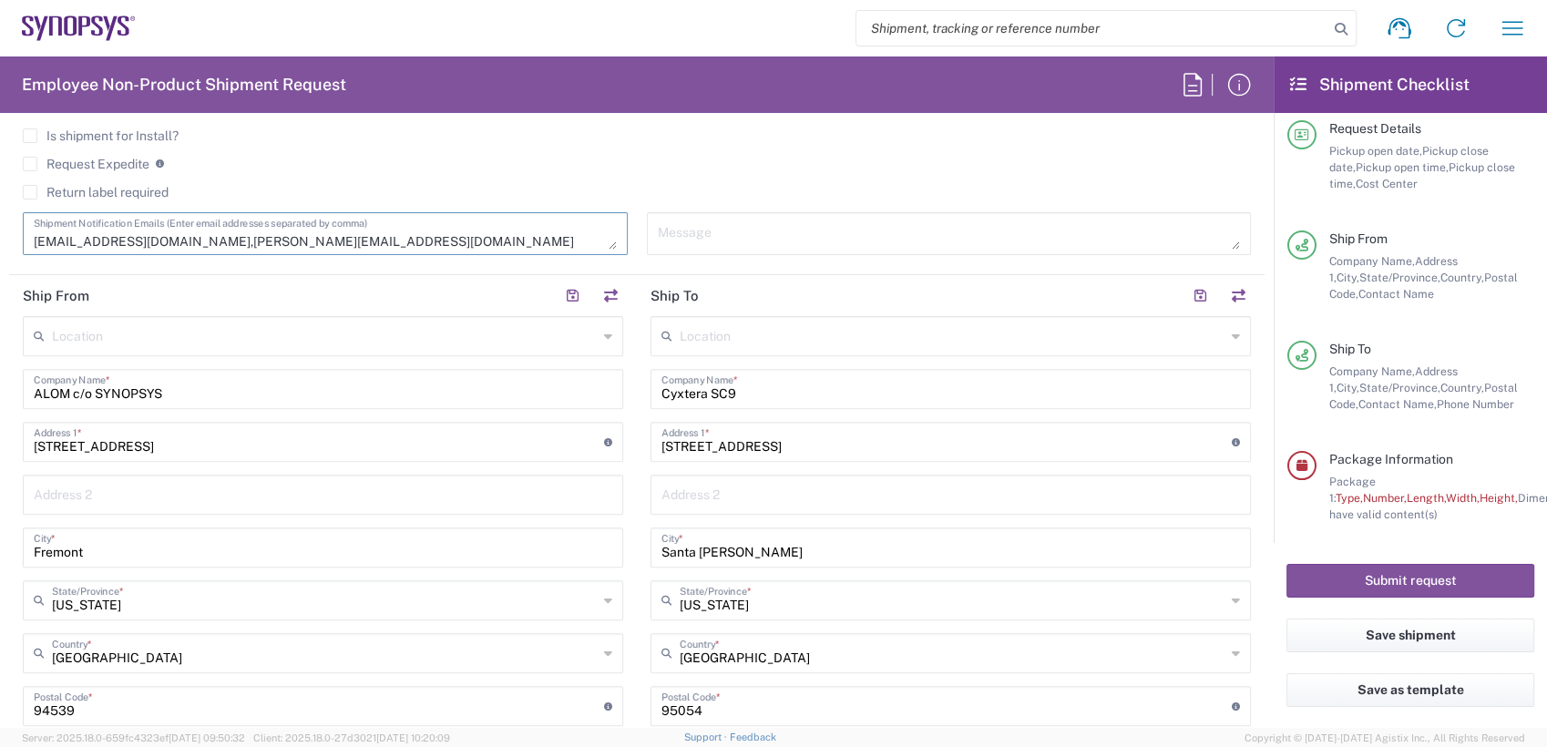
type textarea "tuanlam@synopsys.com,synopsyssupport@alom.com,jerryd@synopsys.com,ntomaro@synop…"
click at [711, 230] on textarea at bounding box center [949, 234] width 583 height 32
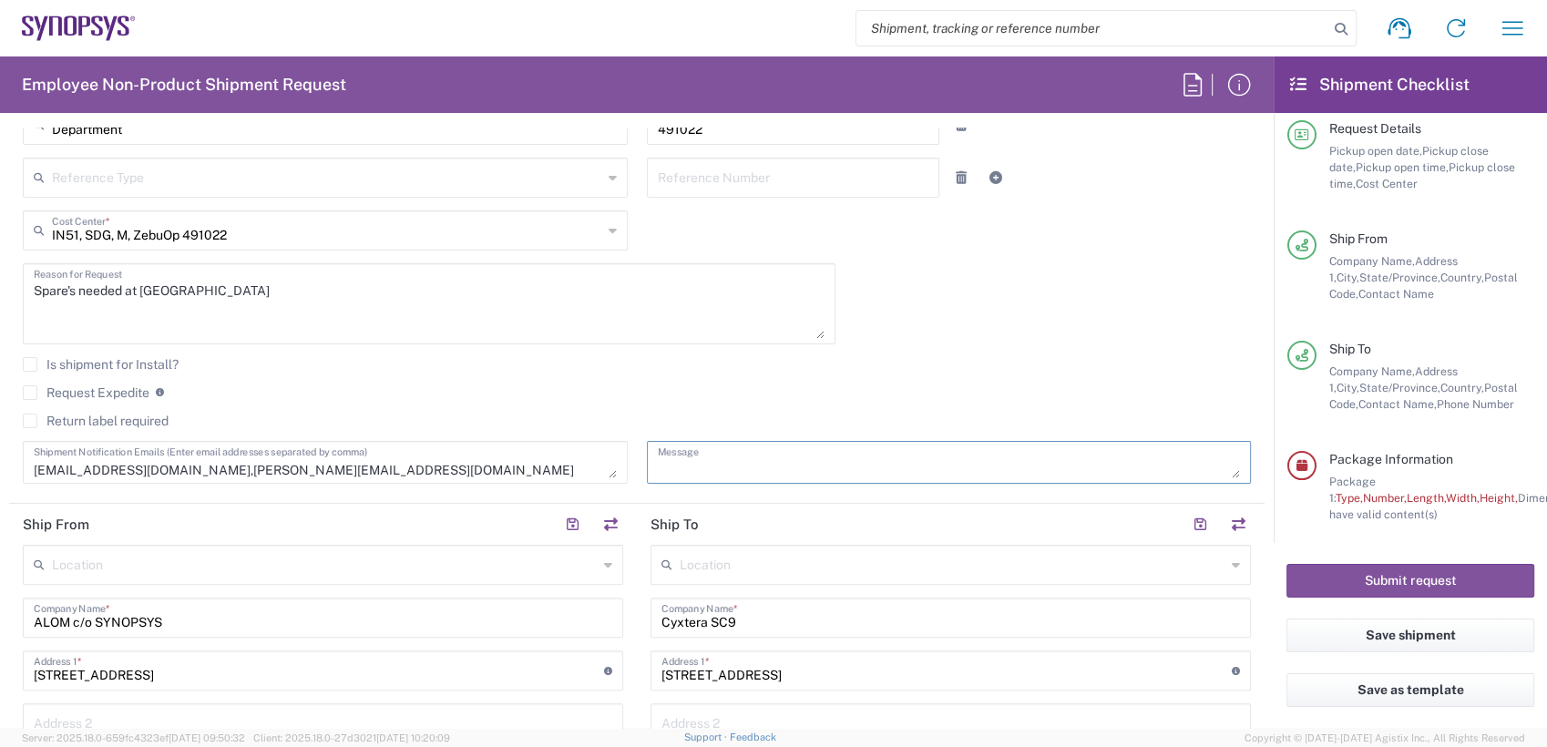
scroll to position [346, 0]
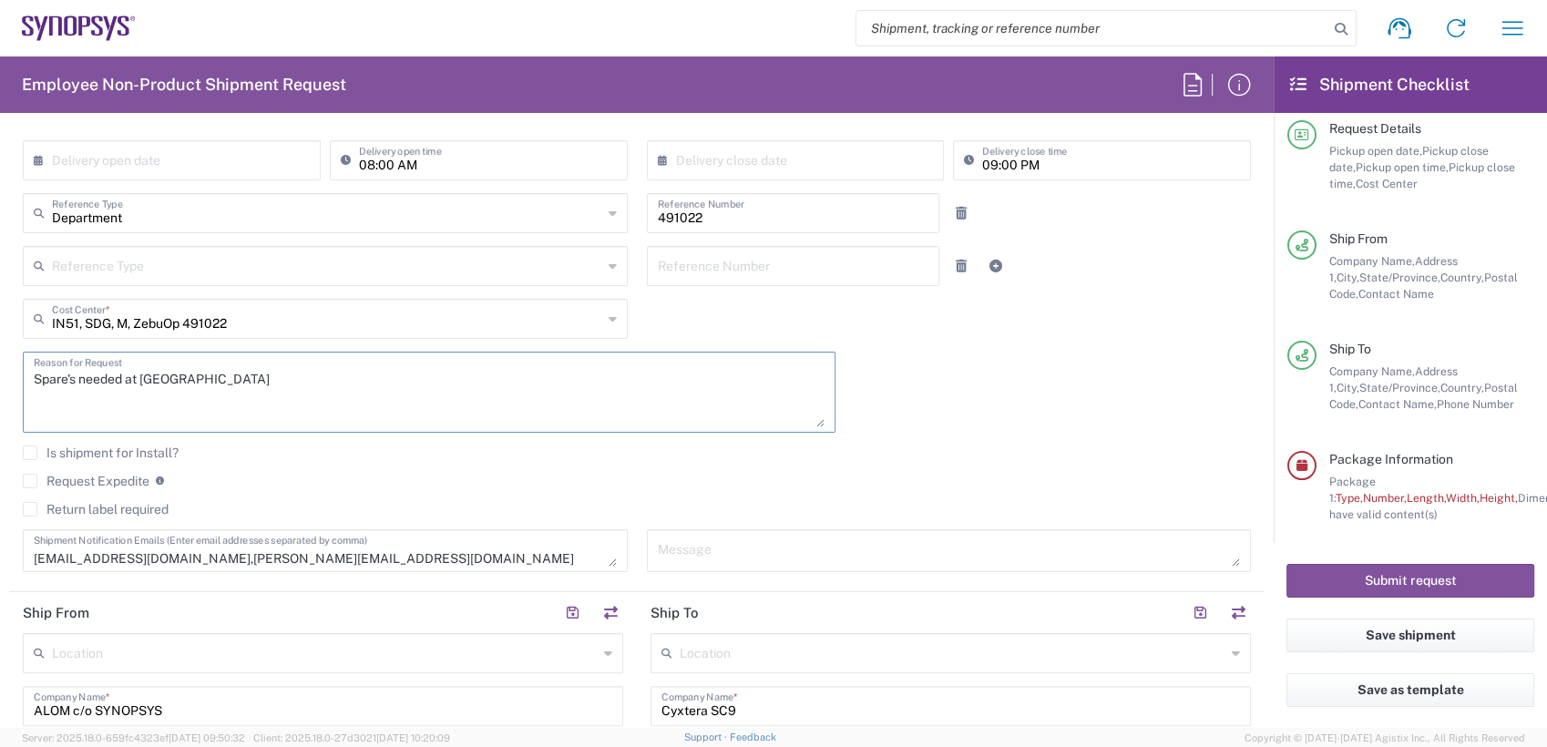
drag, startPoint x: 251, startPoint y: 386, endPoint x: -5, endPoint y: 384, distance: 256.0
click at [0, 384] on html "Shipment request Shipment tracking Employee non-product shipment request My shi…" at bounding box center [773, 373] width 1547 height 747
click at [784, 556] on textarea at bounding box center [949, 551] width 583 height 32
paste textarea "Spare's needed at Cyxtera"
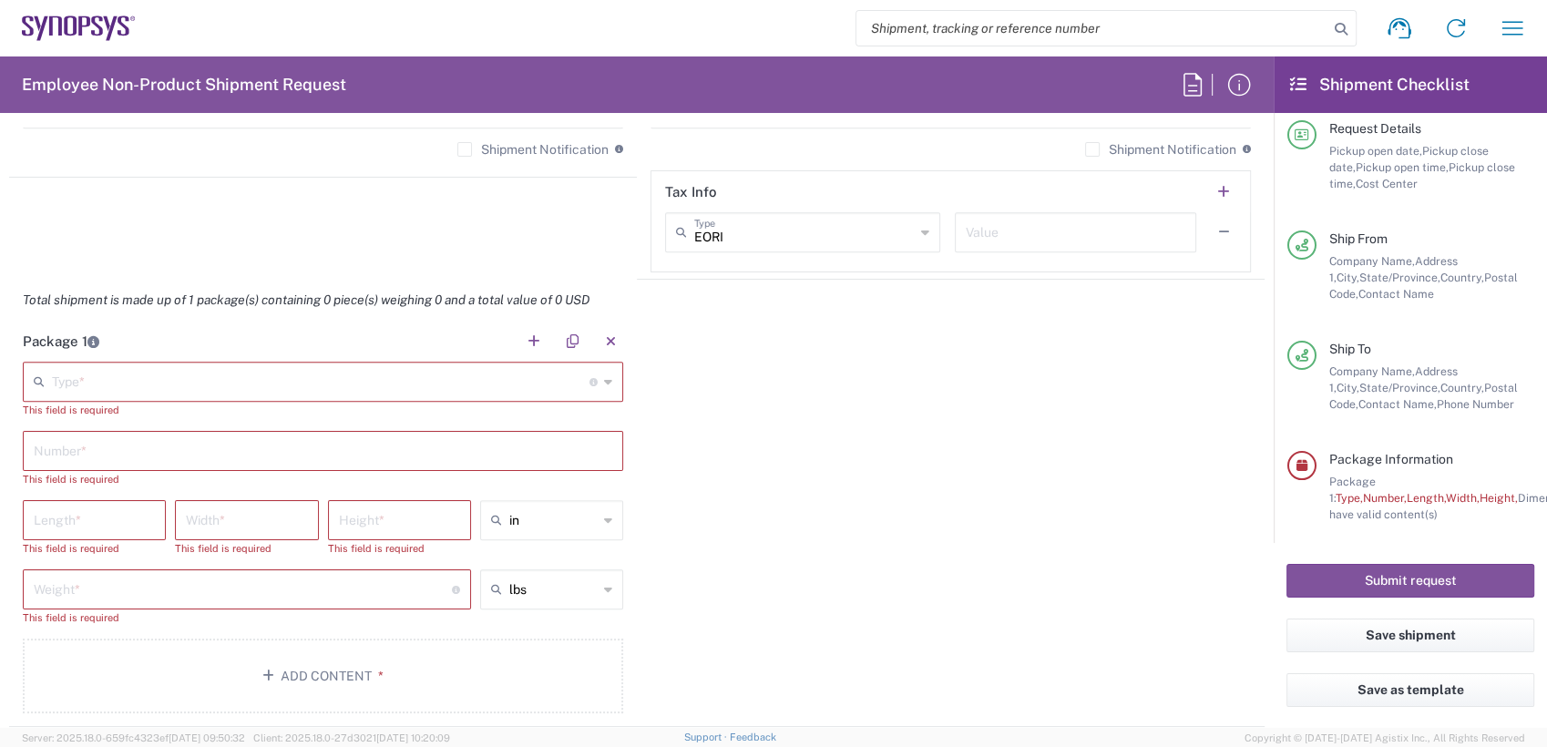
scroll to position [1498, 0]
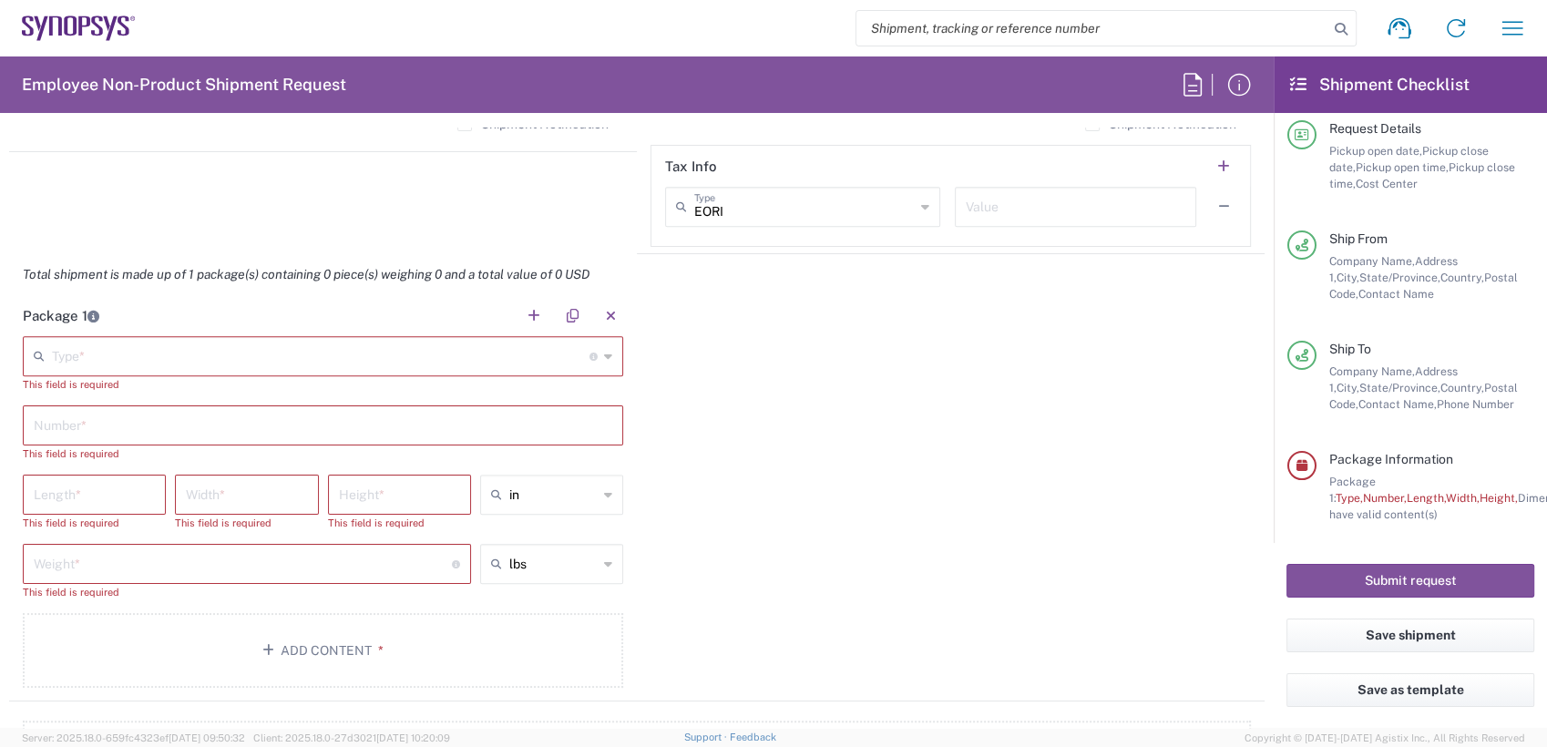
type textarea "Spare's needed at Cyxtera"
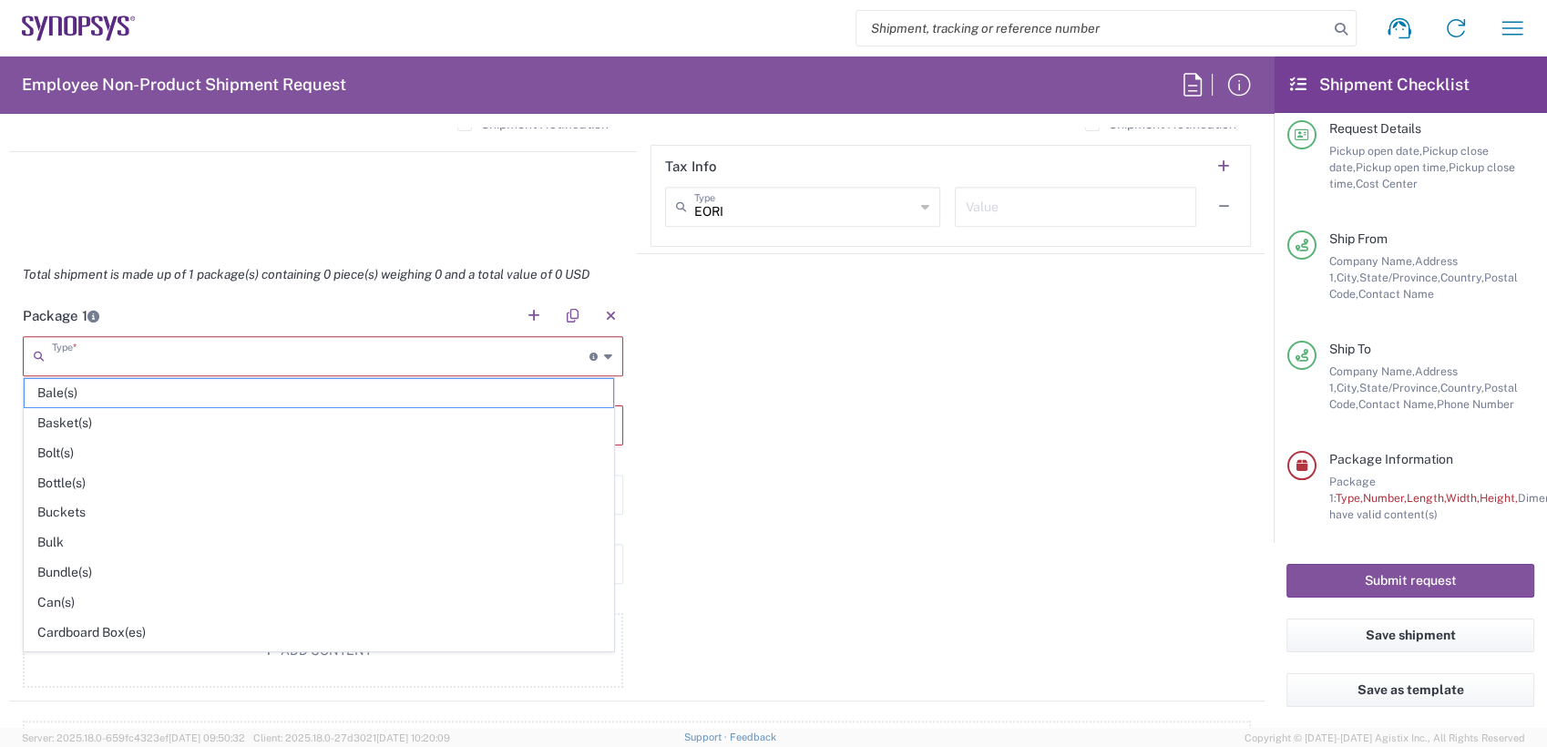
click at [332, 360] on input "text" at bounding box center [321, 355] width 538 height 32
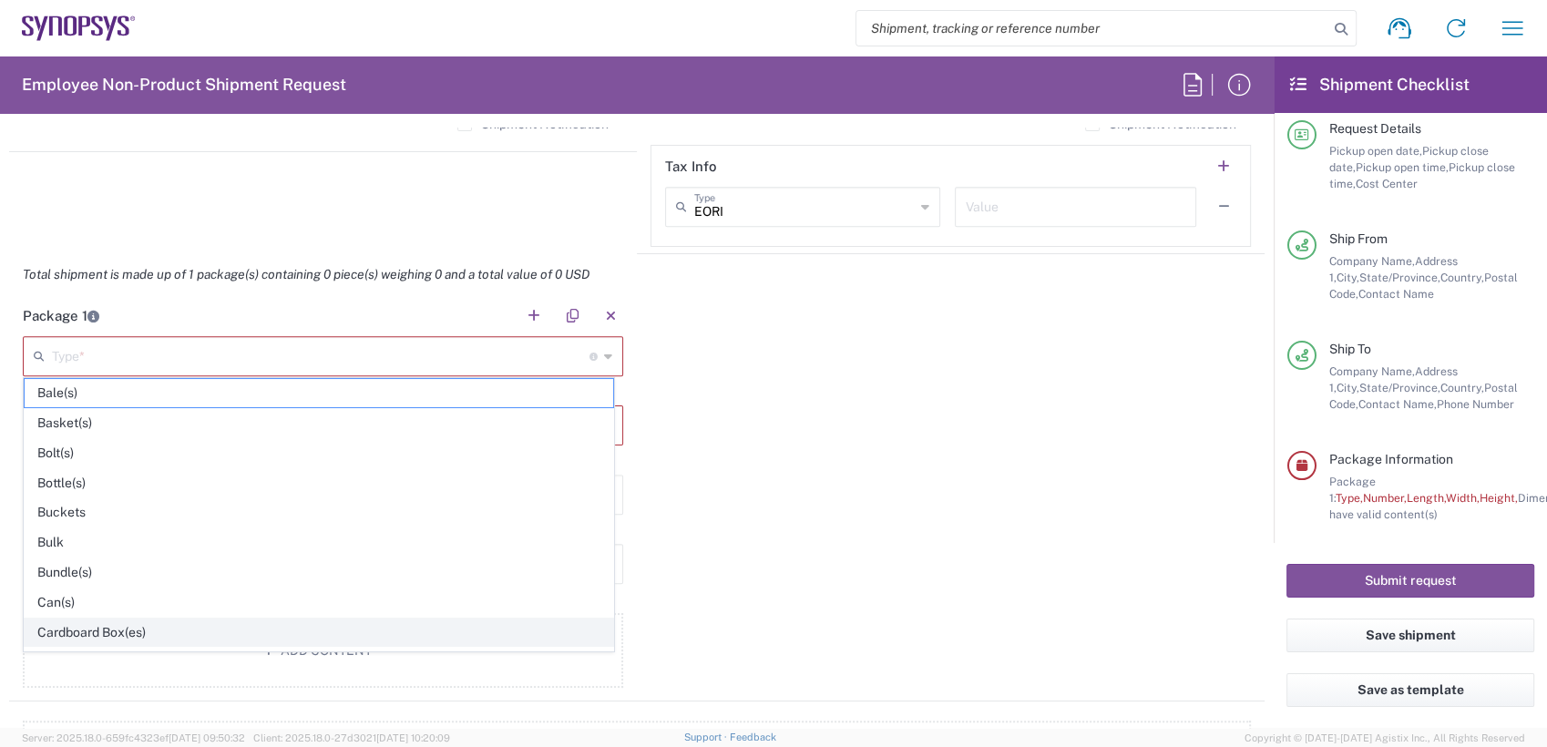
click at [161, 624] on span "Cardboard Box(es)" at bounding box center [319, 633] width 589 height 28
type input "Cardboard Box(es)"
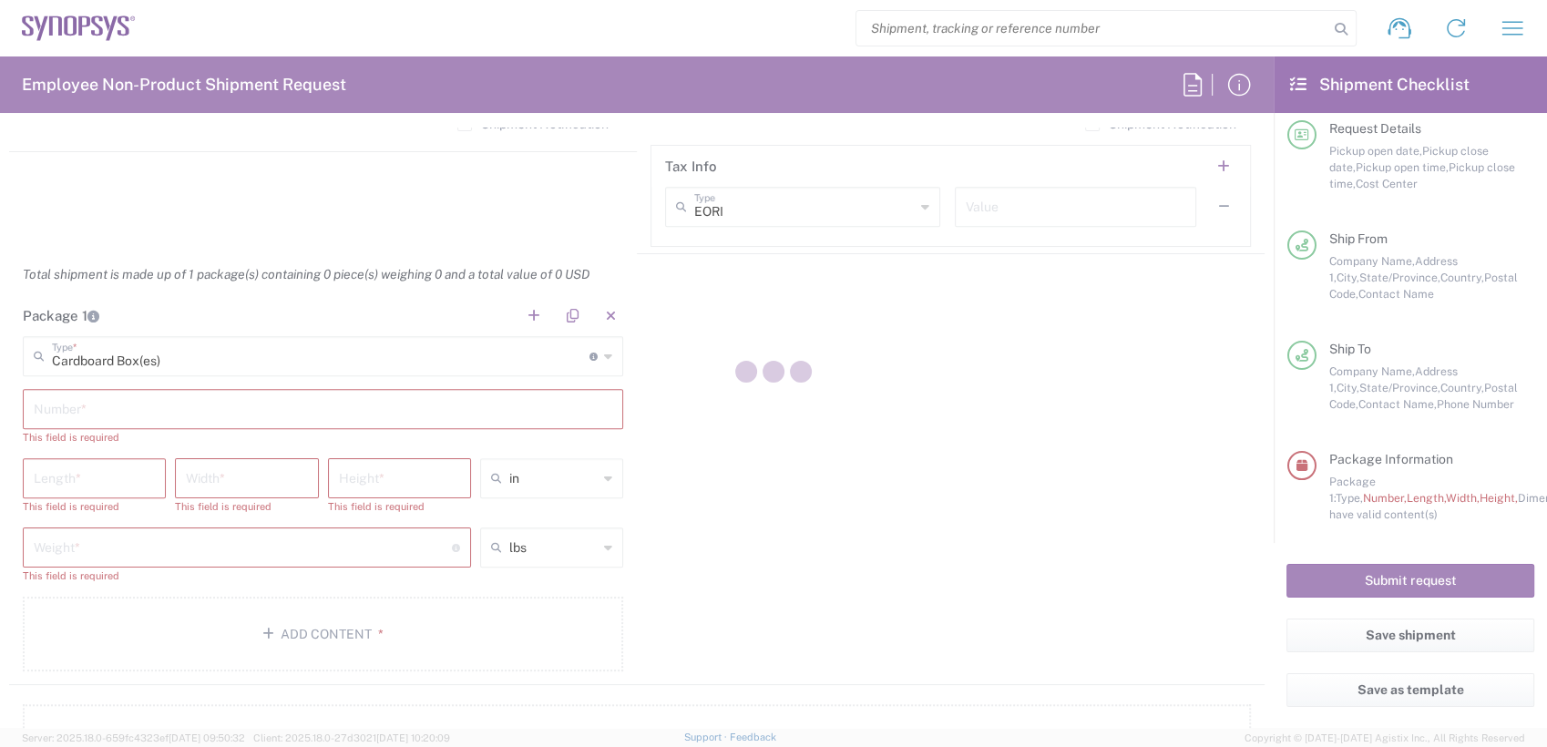
click at [154, 406] on div at bounding box center [773, 373] width 1547 height 747
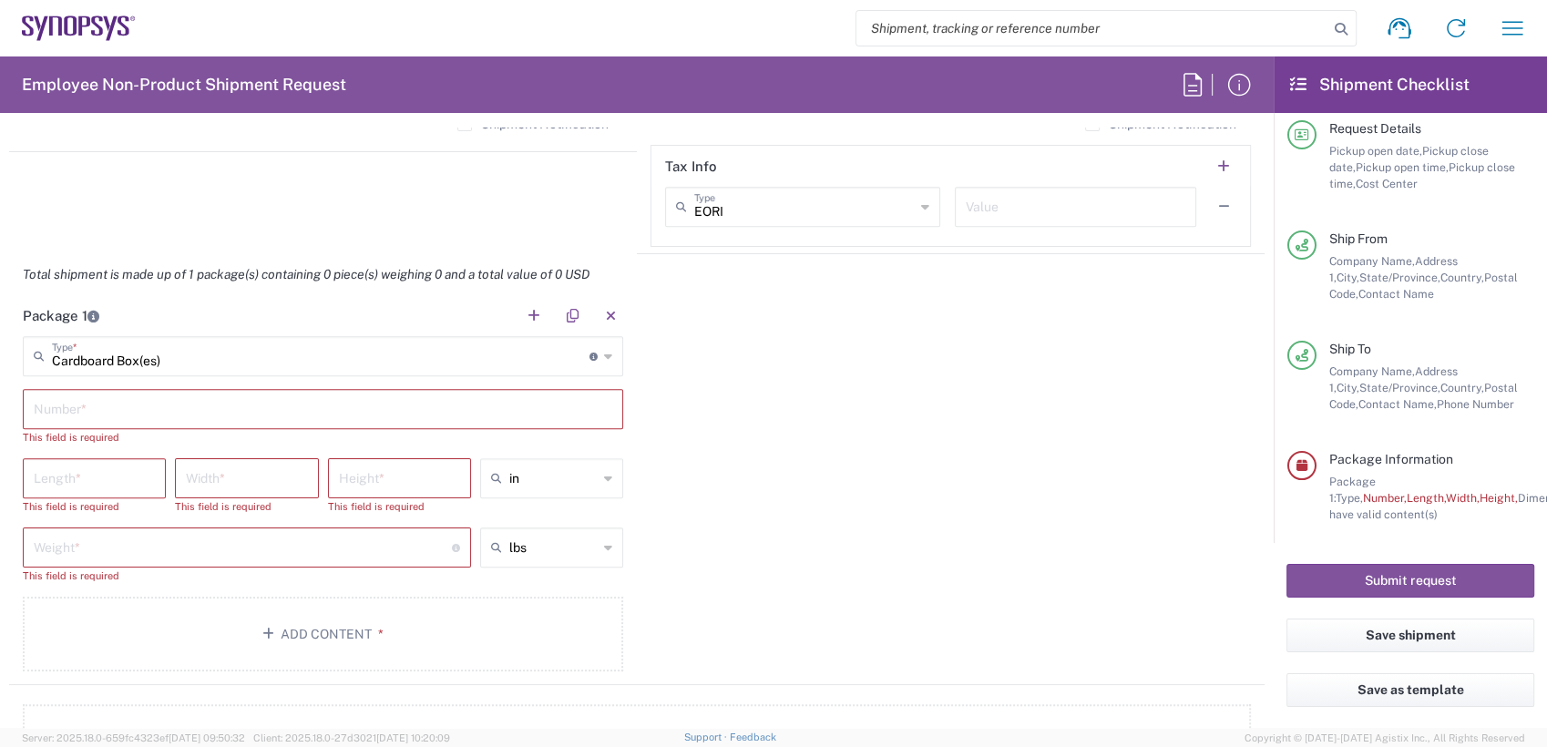
click at [148, 405] on input "text" at bounding box center [323, 408] width 579 height 32
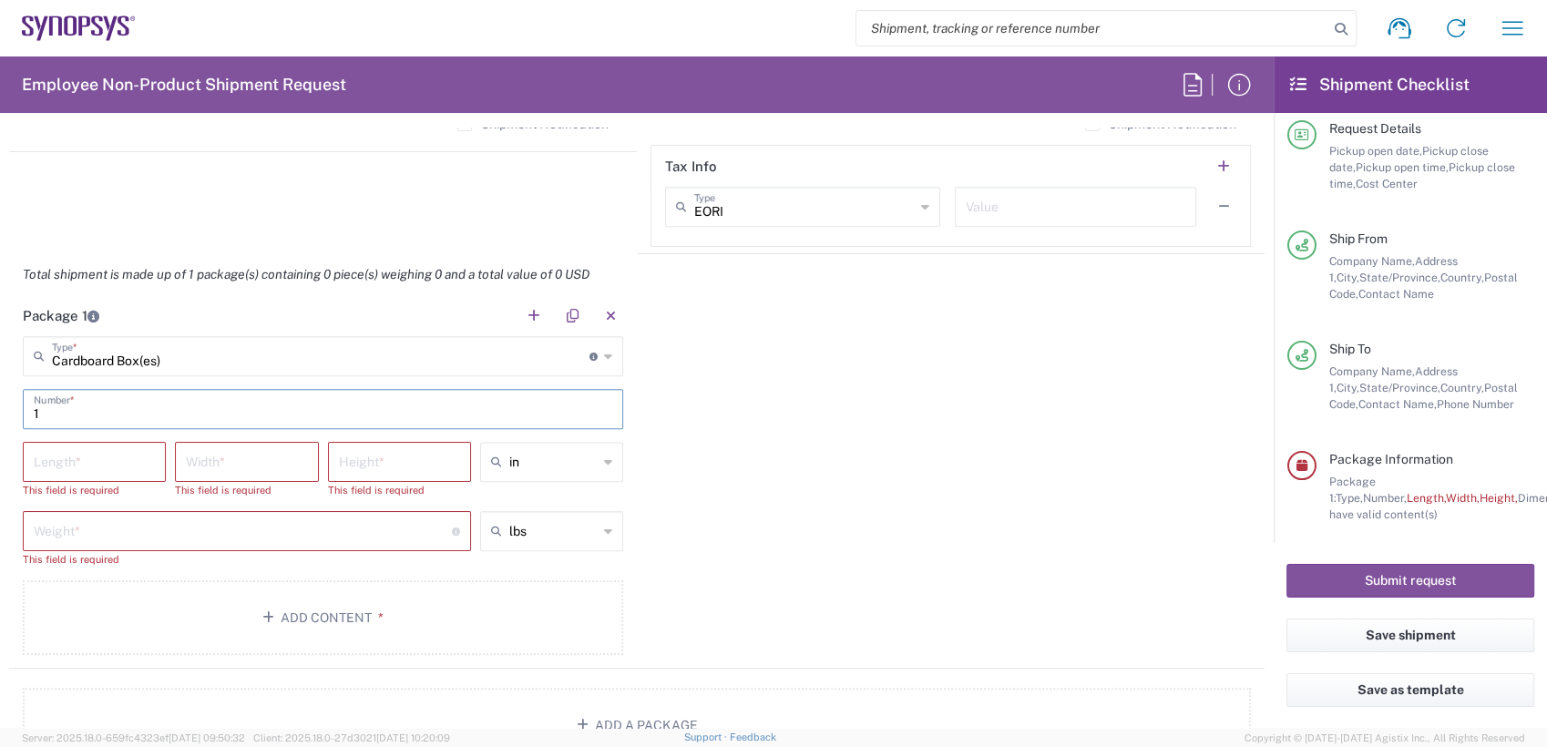
type input "1"
click at [120, 461] on input "number" at bounding box center [94, 461] width 121 height 32
type input "100"
click at [213, 455] on input "number" at bounding box center [246, 461] width 121 height 32
type input "100"
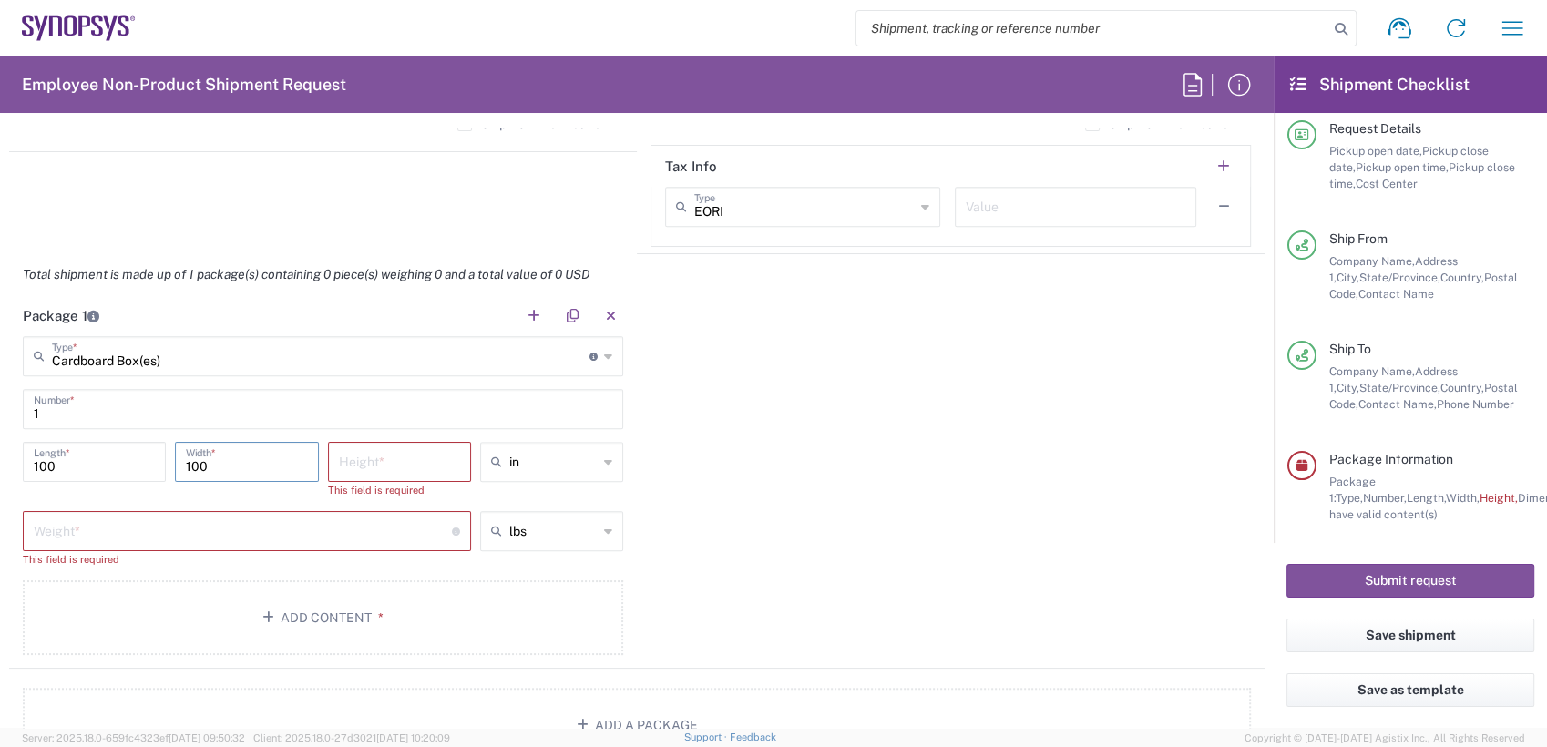
click at [410, 459] on input "number" at bounding box center [399, 461] width 121 height 32
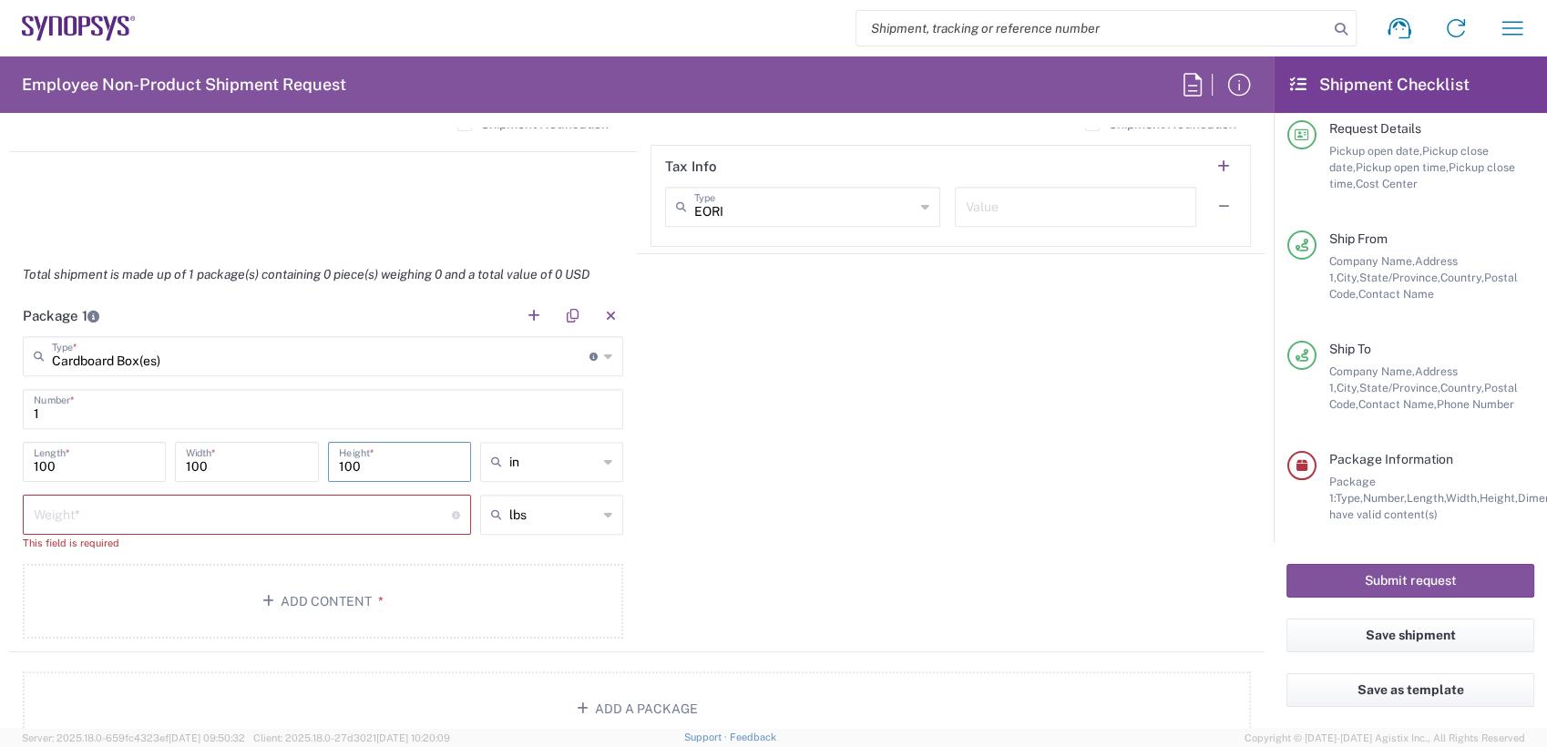
type input "100"
click at [365, 507] on input "number" at bounding box center [243, 513] width 418 height 32
type input "100"
click at [376, 595] on button "Add Content *" at bounding box center [323, 585] width 600 height 75
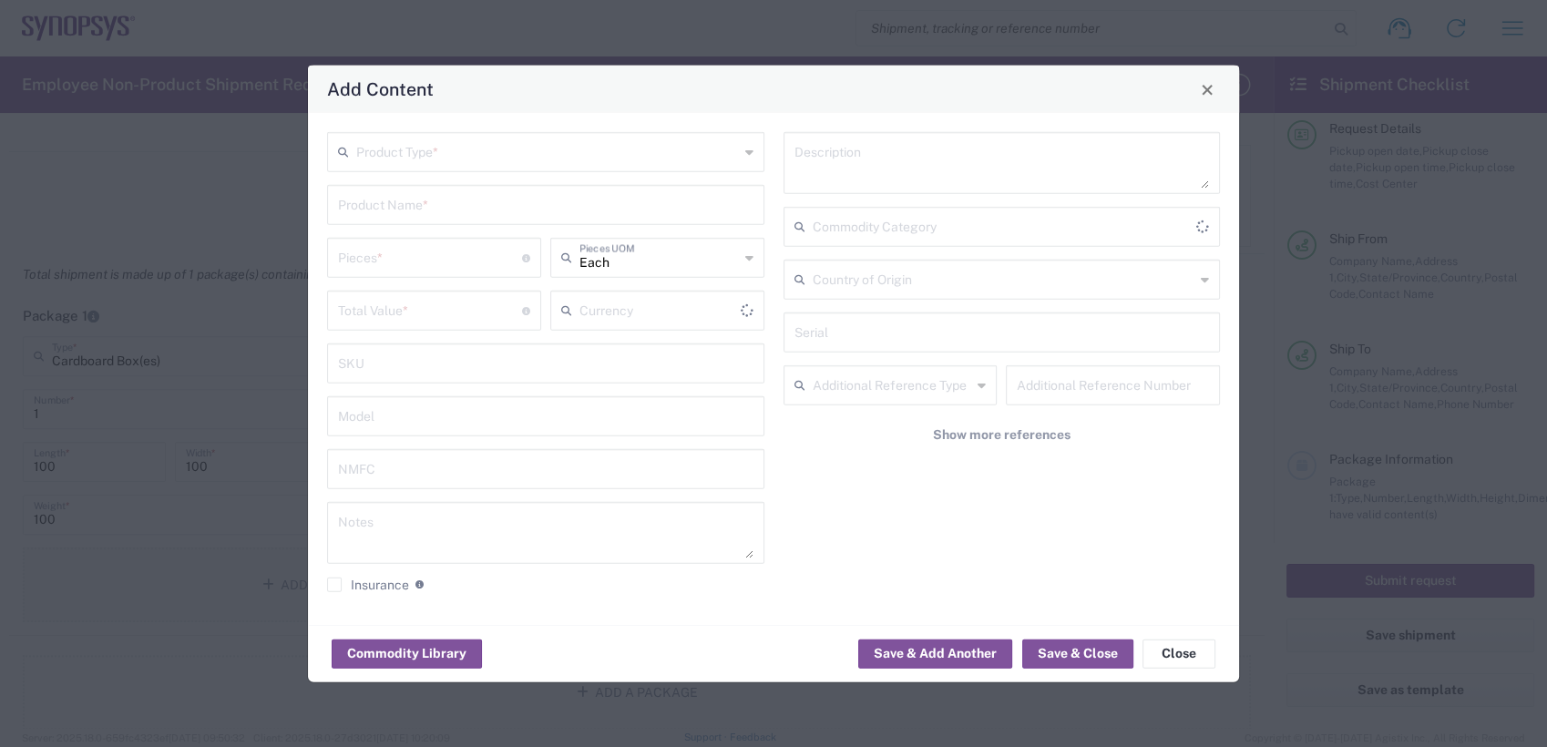
type input "US Dollar"
click at [616, 161] on input "text" at bounding box center [547, 151] width 383 height 32
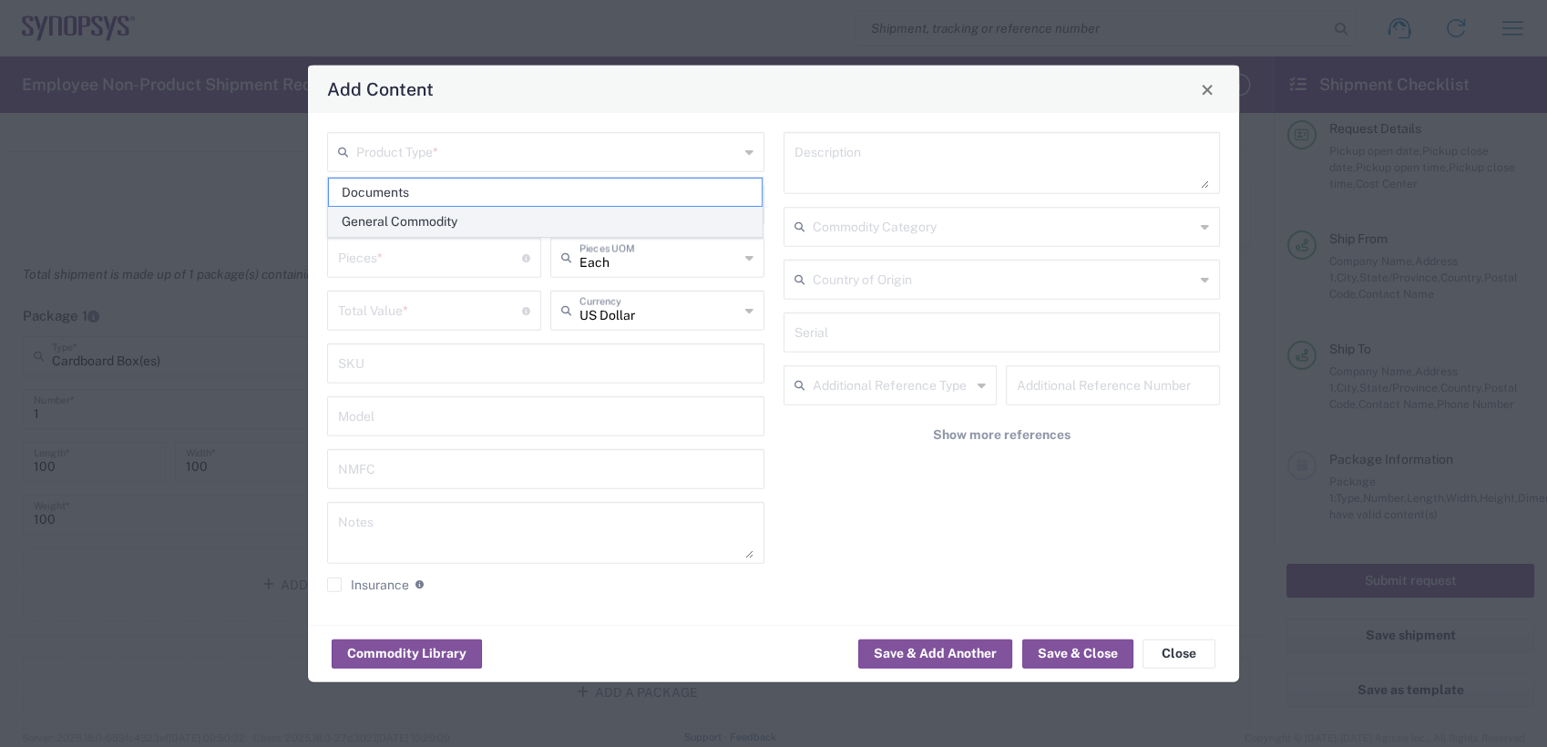
click at [464, 222] on span "General Commodity" at bounding box center [546, 222] width 434 height 28
type input "General Commodity"
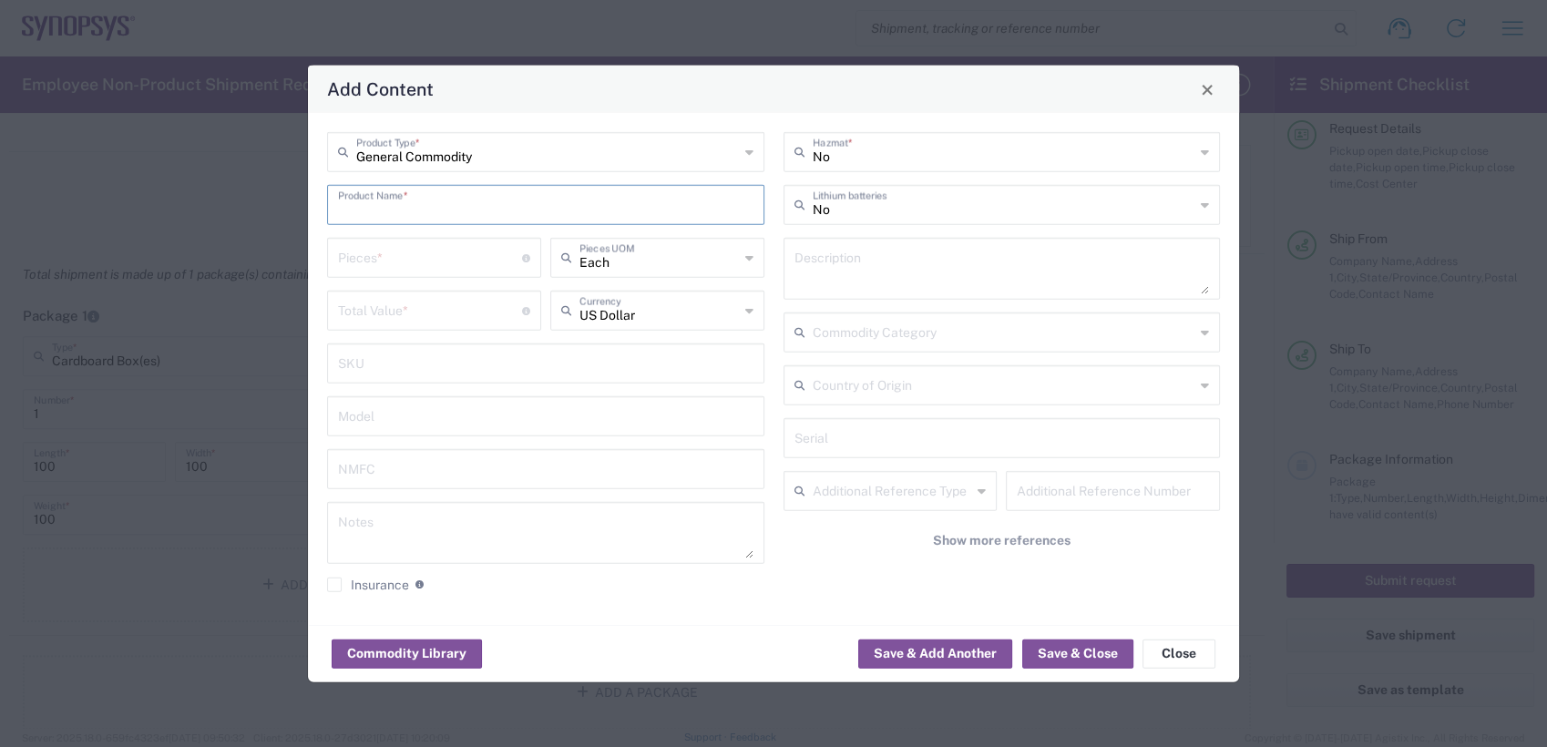
click at [457, 207] on input "text" at bounding box center [545, 204] width 415 height 32
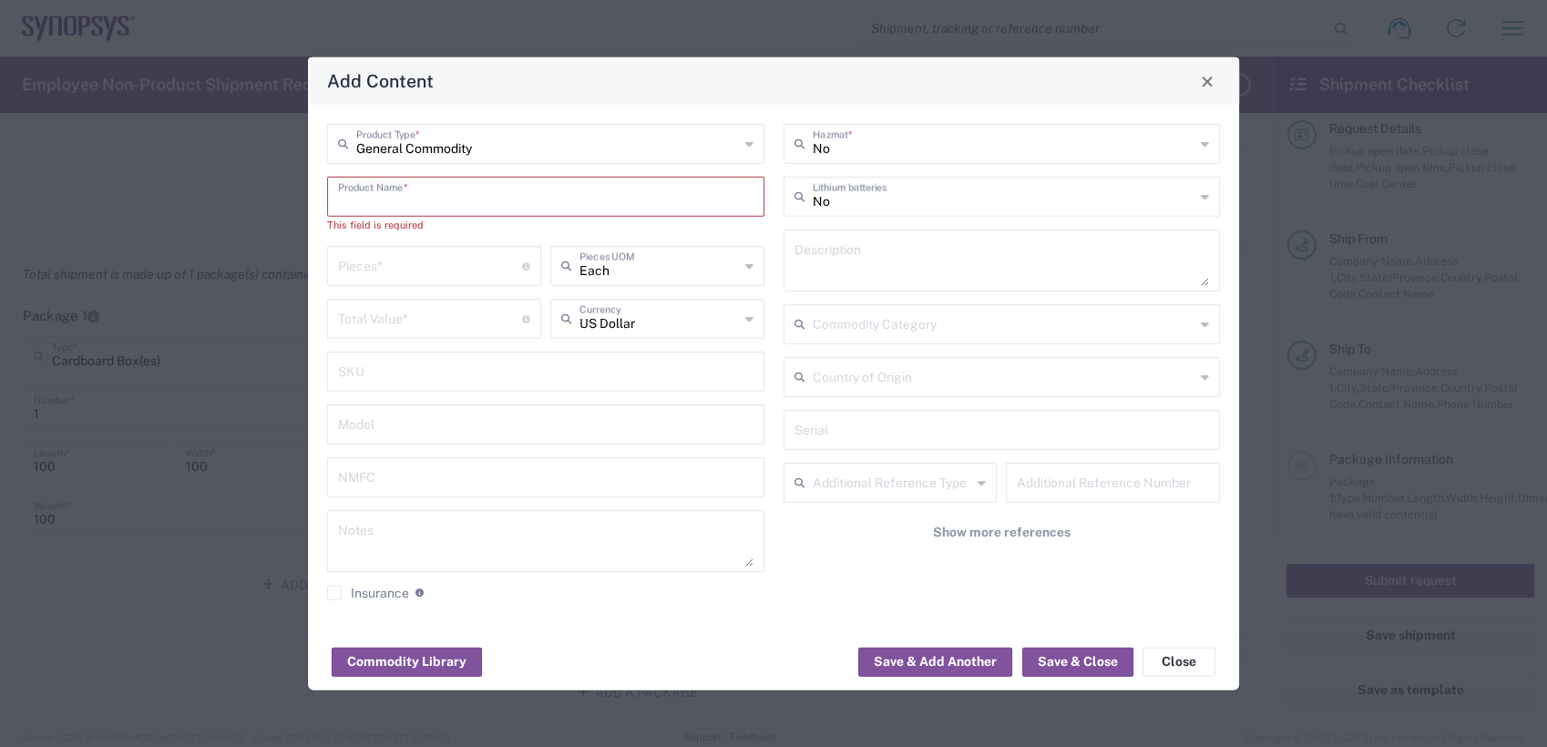
paste input "HW0969-000"
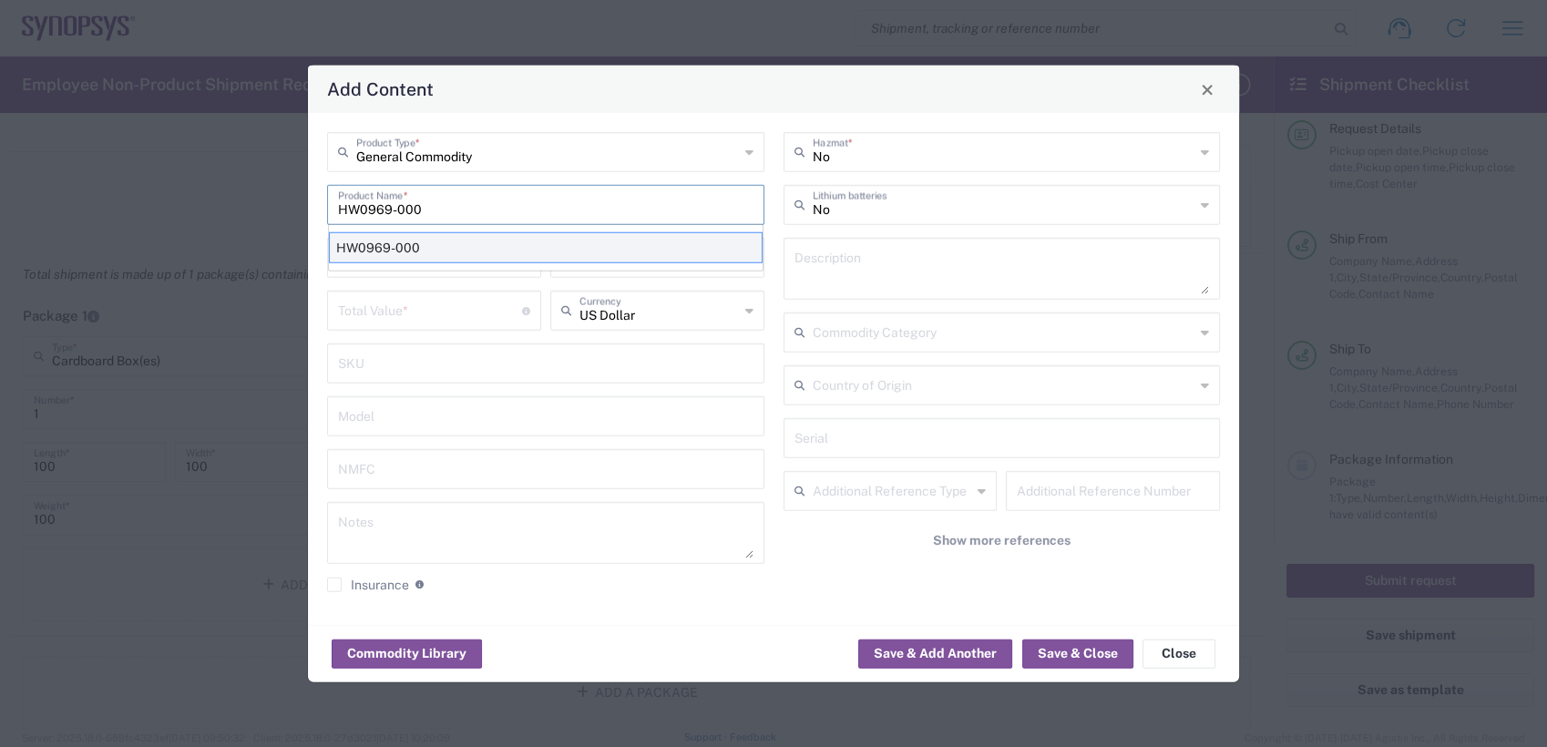
type input "HW0969-000"
click at [404, 249] on div "HW0969-000" at bounding box center [546, 247] width 434 height 31
type textarea "ZS5 Module"
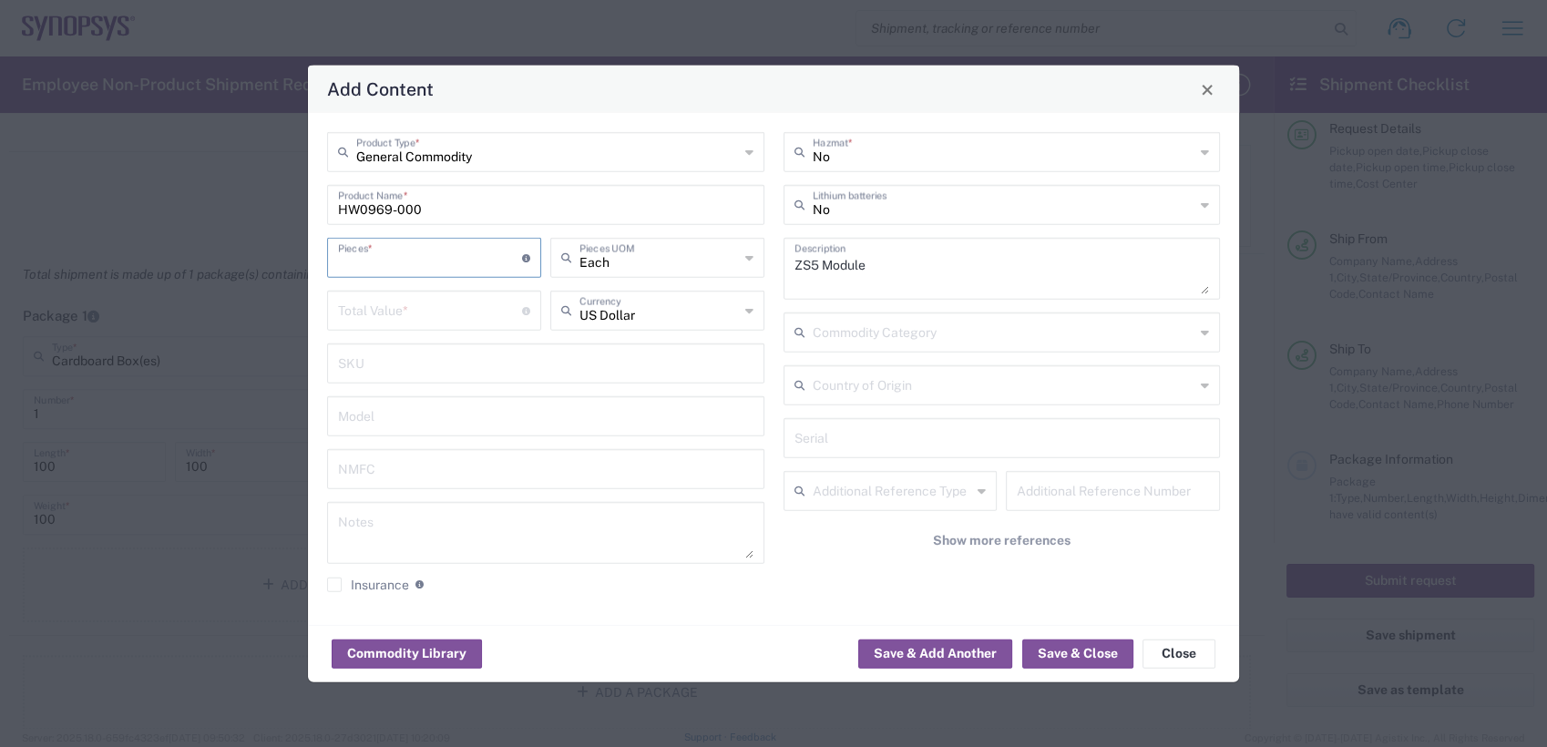
click at [394, 263] on input "number" at bounding box center [430, 257] width 184 height 32
type input "5"
click at [404, 304] on input "number" at bounding box center [430, 309] width 184 height 32
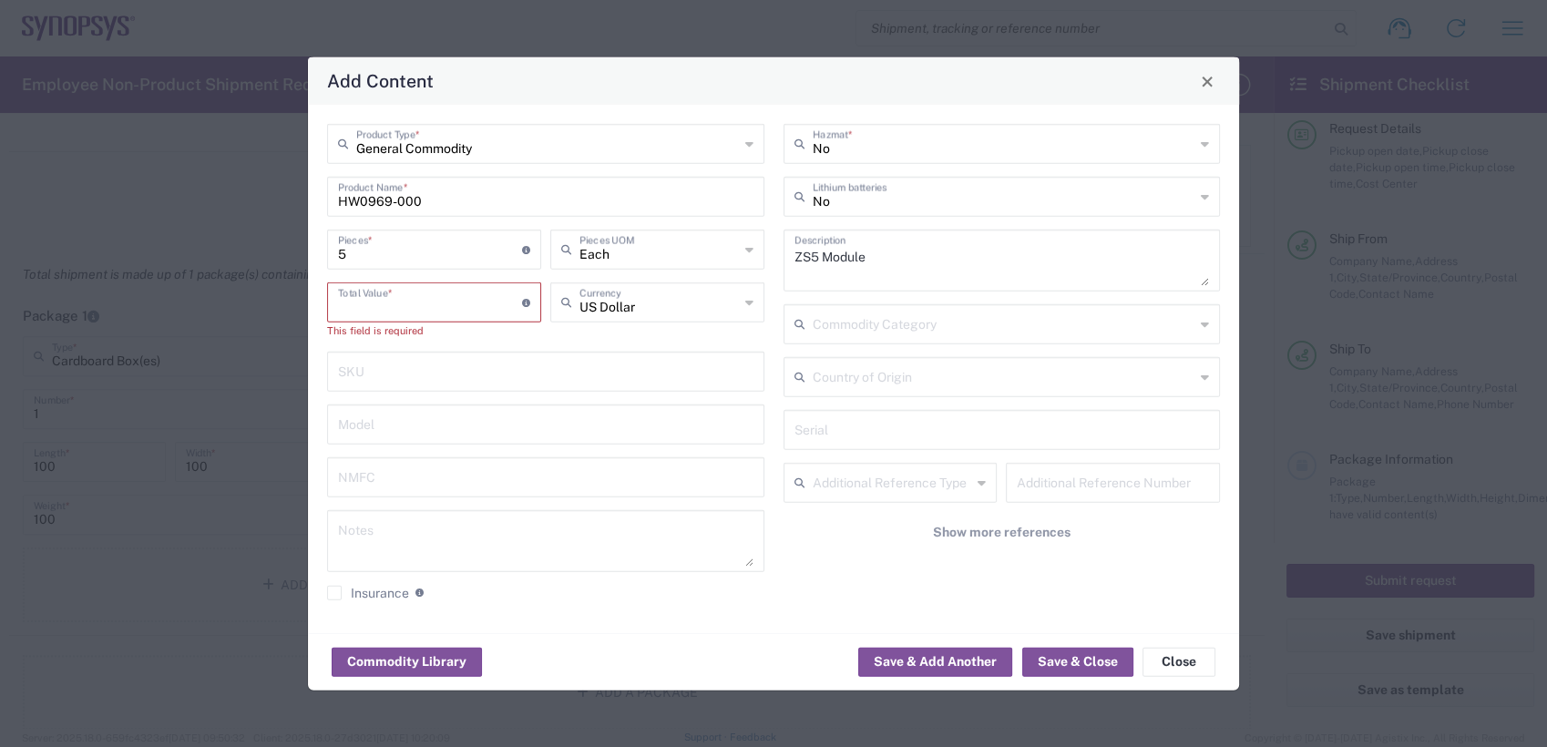
paste input "299076.15"
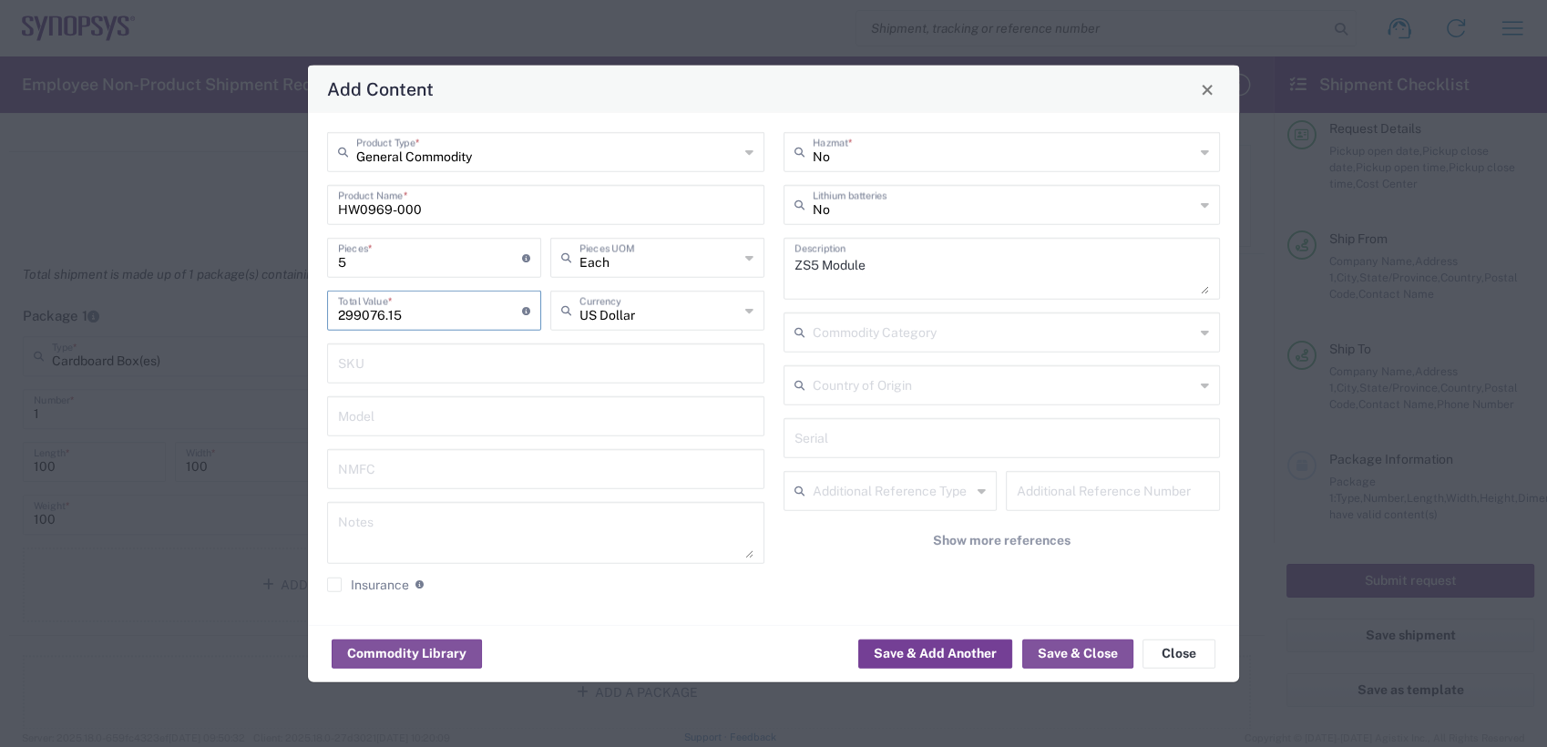
type input "299076.15"
click at [923, 651] on button "Save & Add Another" at bounding box center [935, 653] width 154 height 29
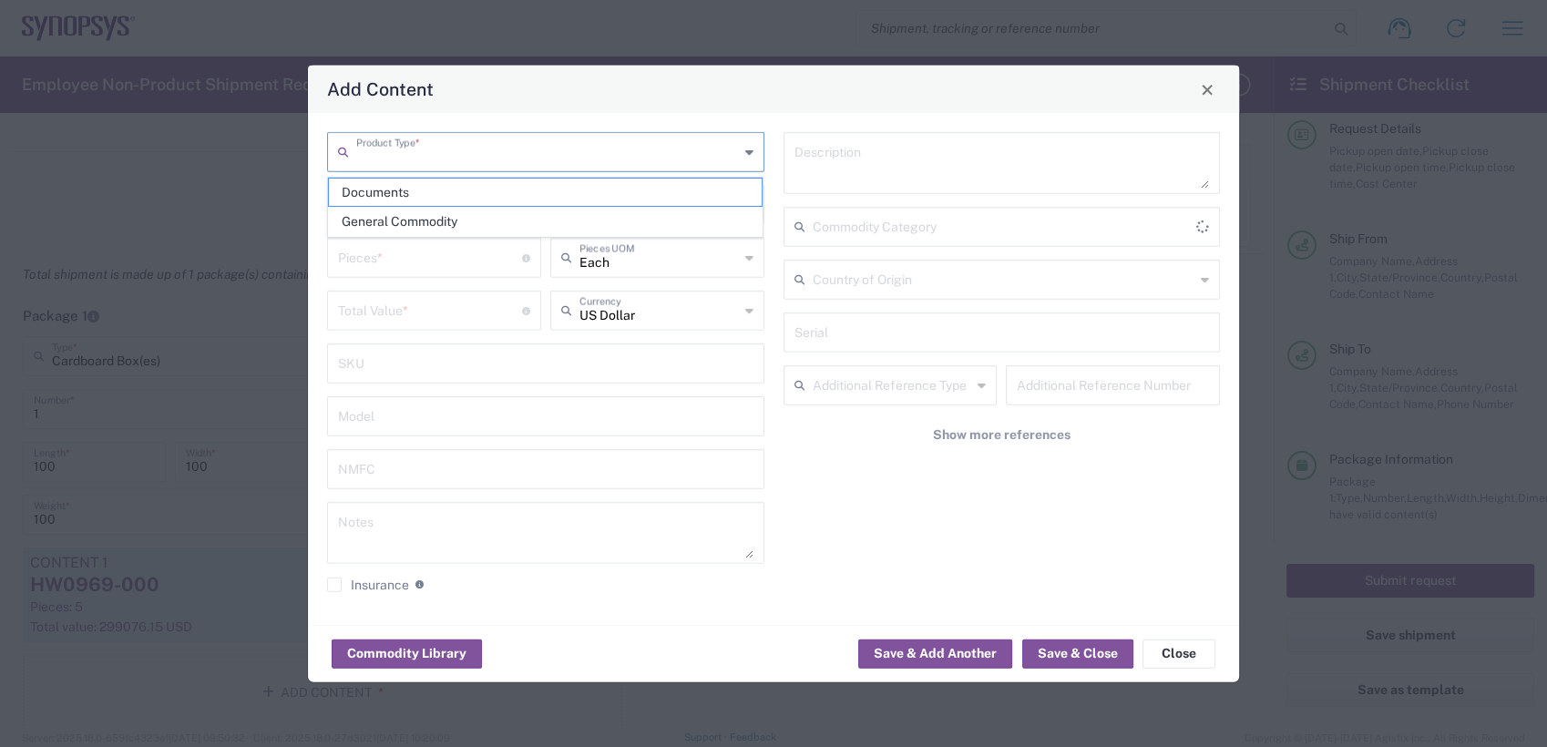
click at [463, 157] on input "text" at bounding box center [547, 151] width 383 height 32
click at [432, 218] on span "General Commodity" at bounding box center [546, 222] width 434 height 28
type input "General Commodity"
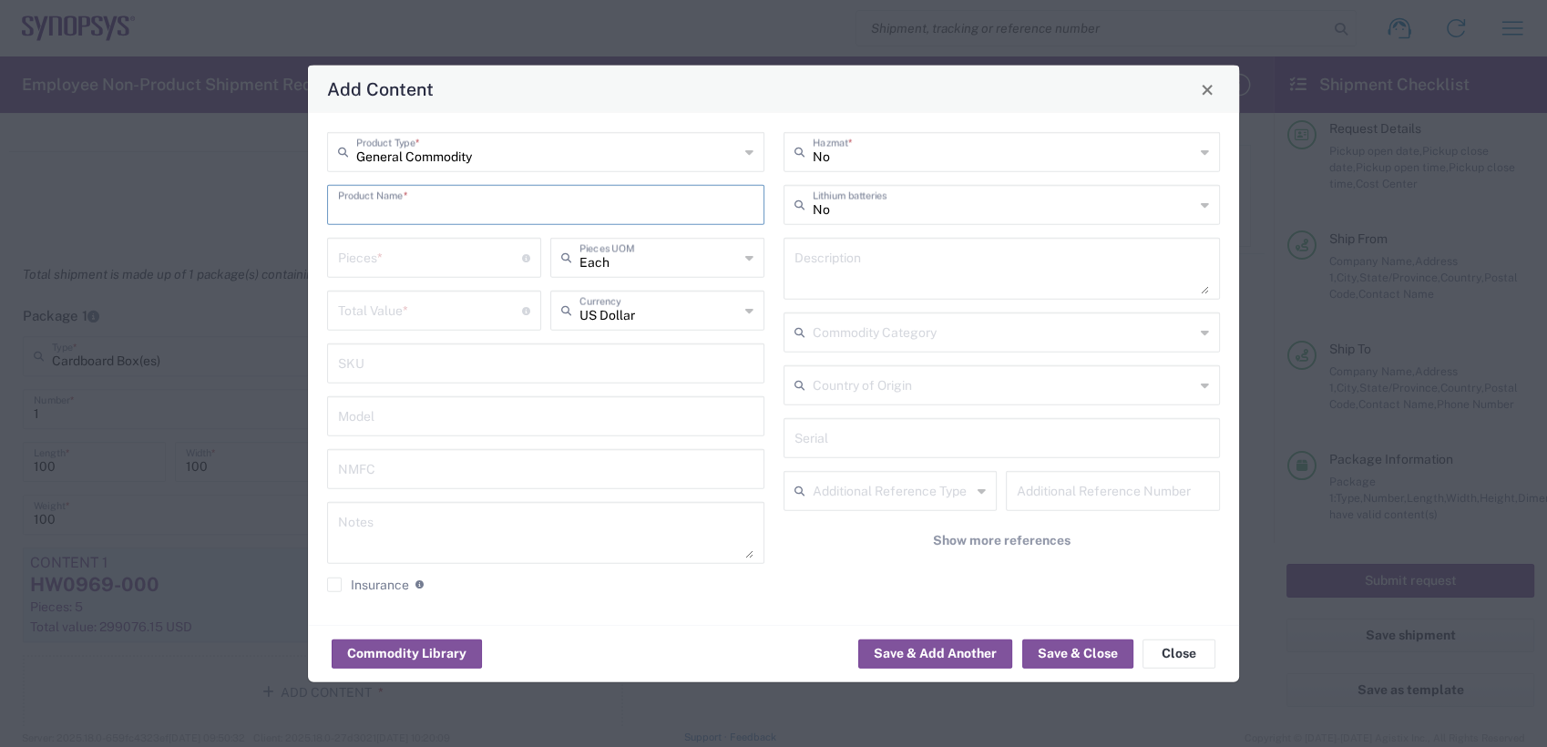
click at [470, 208] on input "text" at bounding box center [545, 204] width 415 height 32
paste input "HW0977-000"
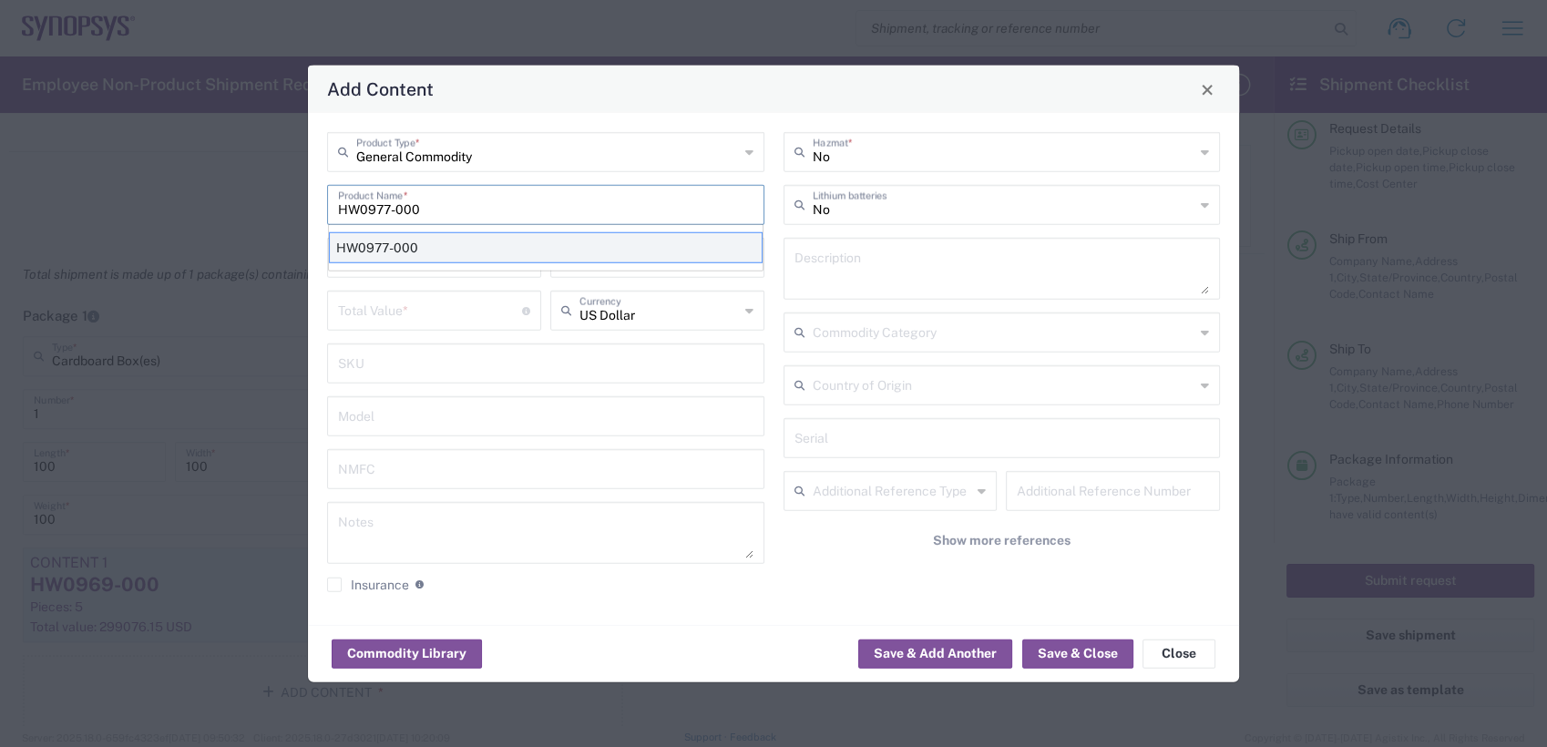
type input "HW0977-000"
click at [464, 252] on div "HW0977-000" at bounding box center [546, 247] width 434 height 31
type textarea "Power Supply"
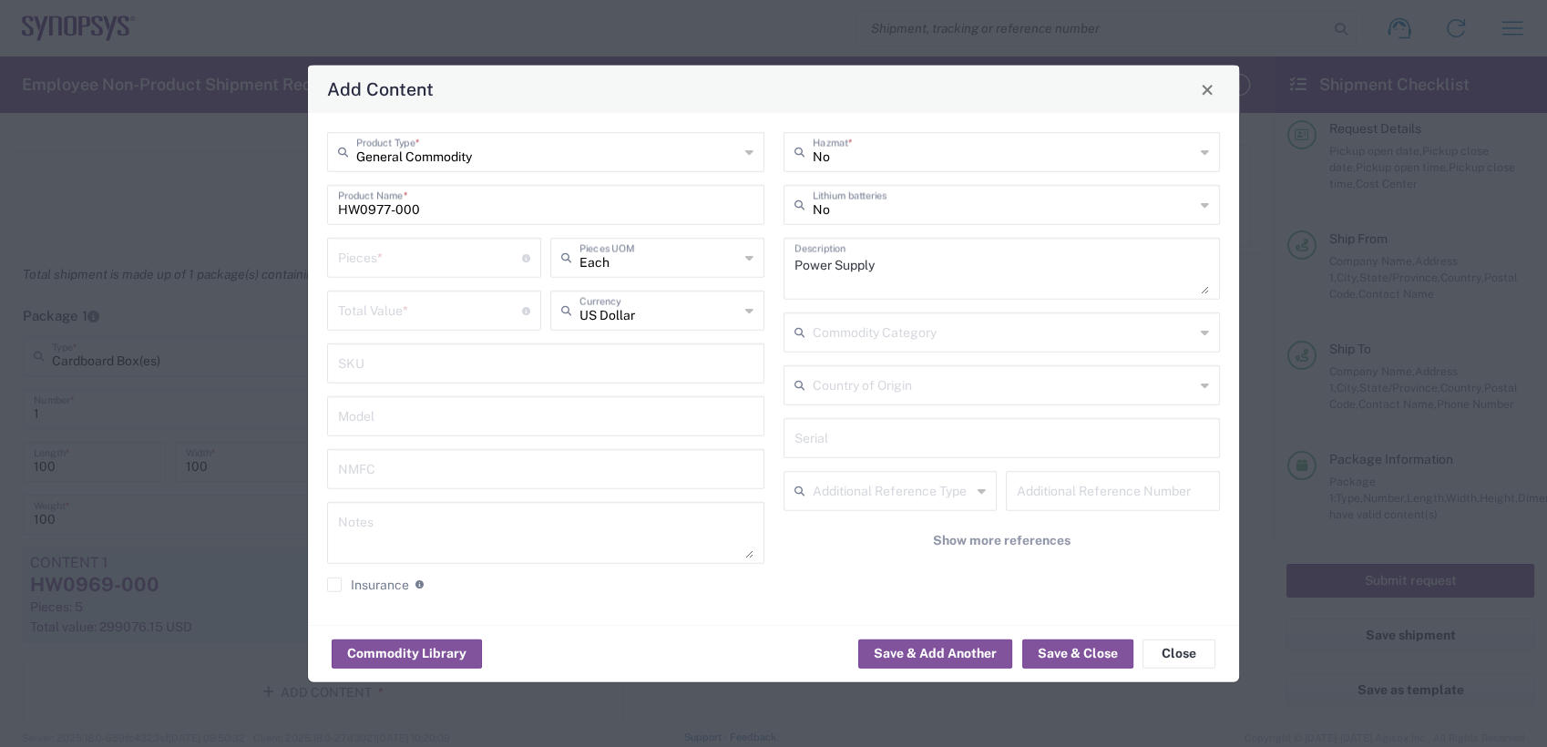
click at [415, 281] on div "Pieces * Number of pieces inside all the packages" at bounding box center [434, 264] width 223 height 53
click at [415, 262] on input "number" at bounding box center [430, 257] width 184 height 32
type input "1"
click at [427, 295] on input "number" at bounding box center [430, 309] width 184 height 32
paste input "7873.56"
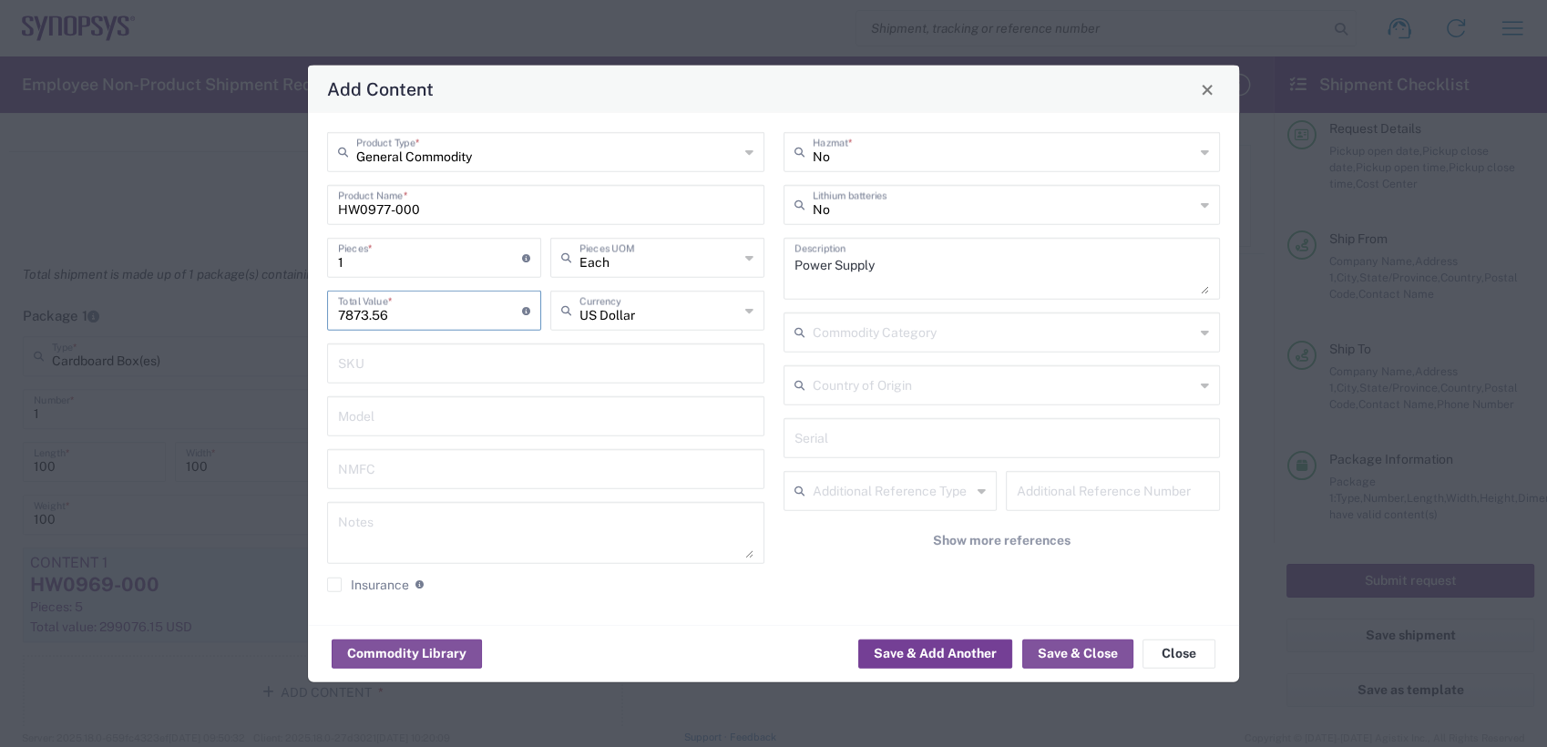
type input "7873.56"
click at [957, 650] on button "Save & Add Another" at bounding box center [935, 653] width 154 height 29
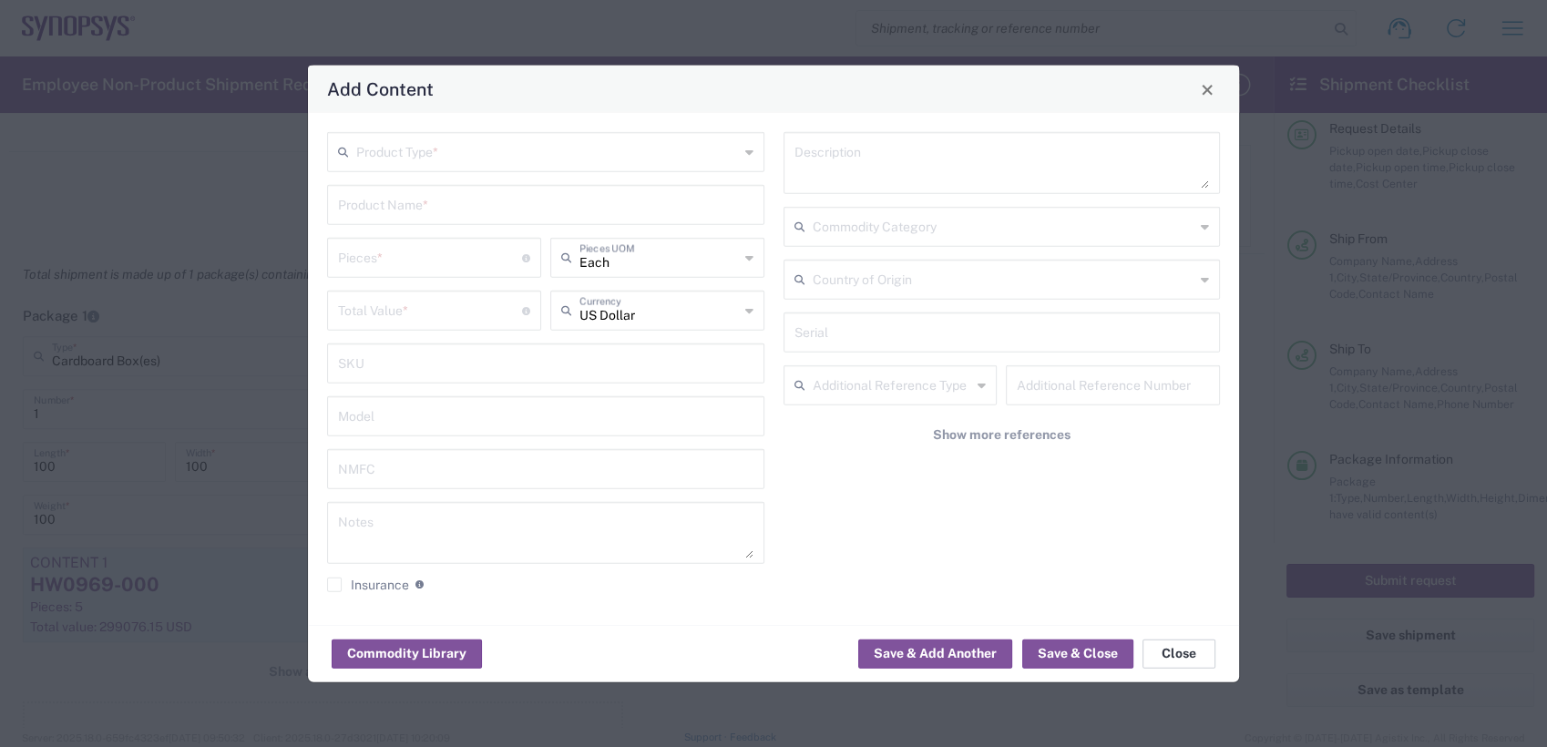
click at [1170, 654] on button "Close" at bounding box center [1179, 653] width 73 height 29
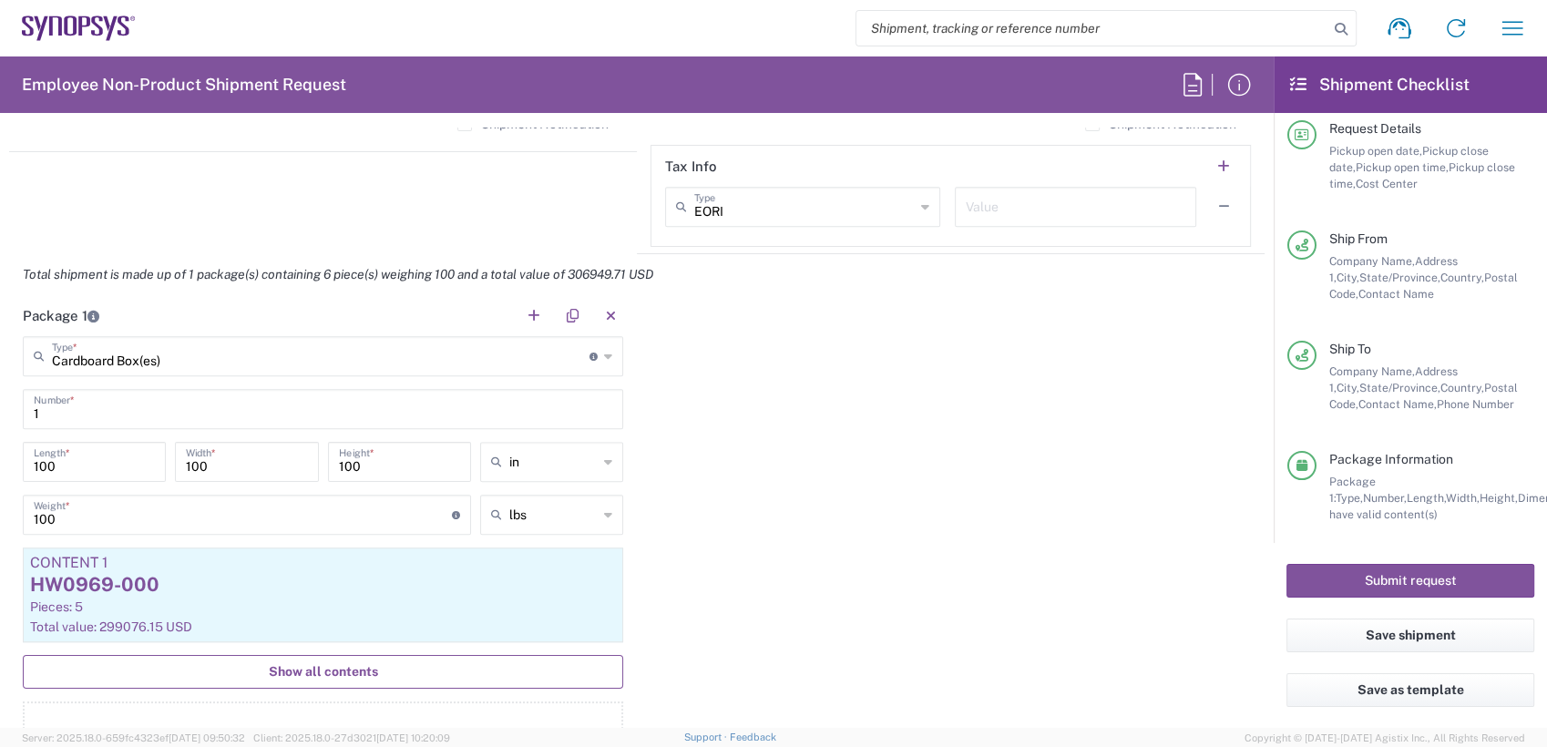
click at [346, 673] on span "Show all contents" at bounding box center [323, 671] width 109 height 17
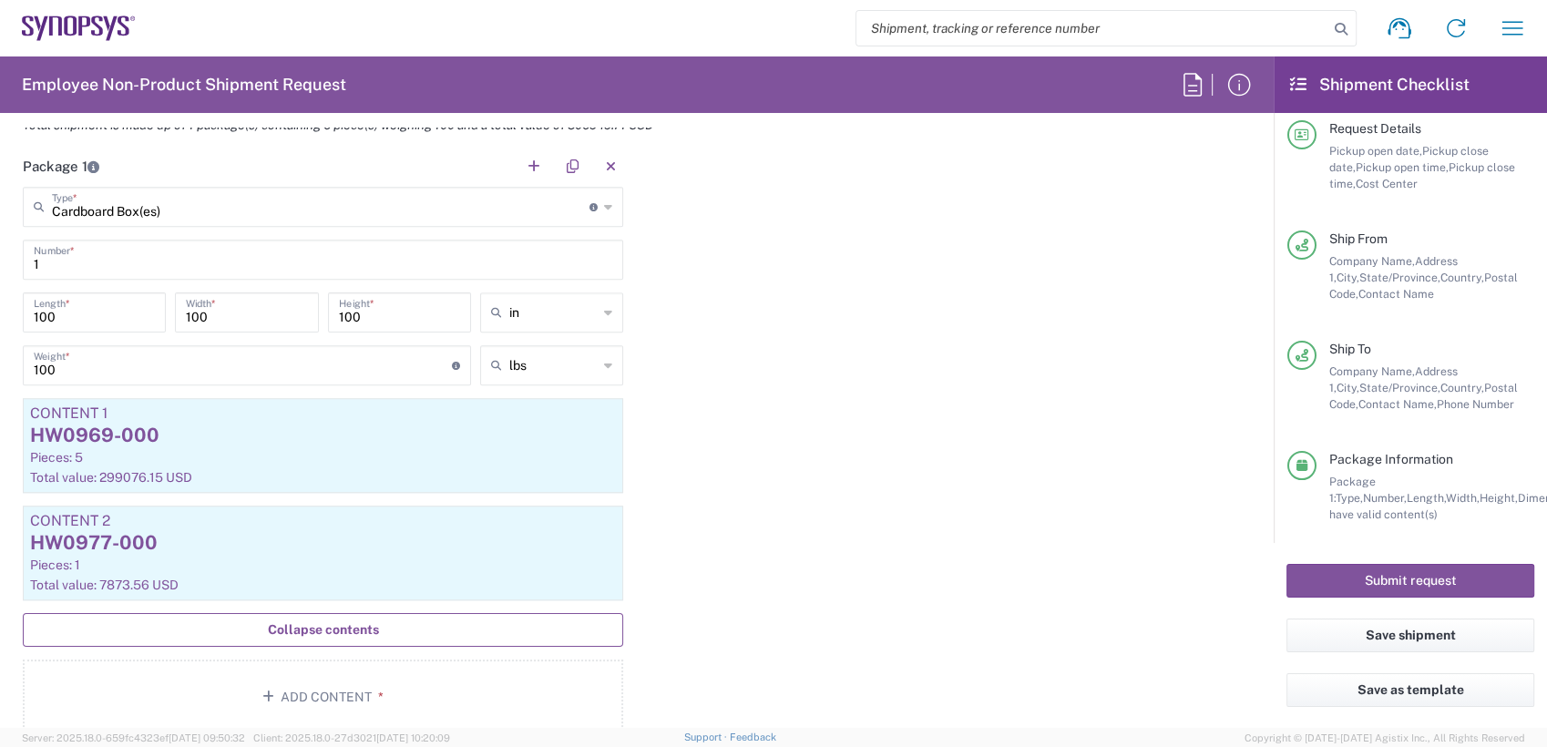
scroll to position [1719, 0]
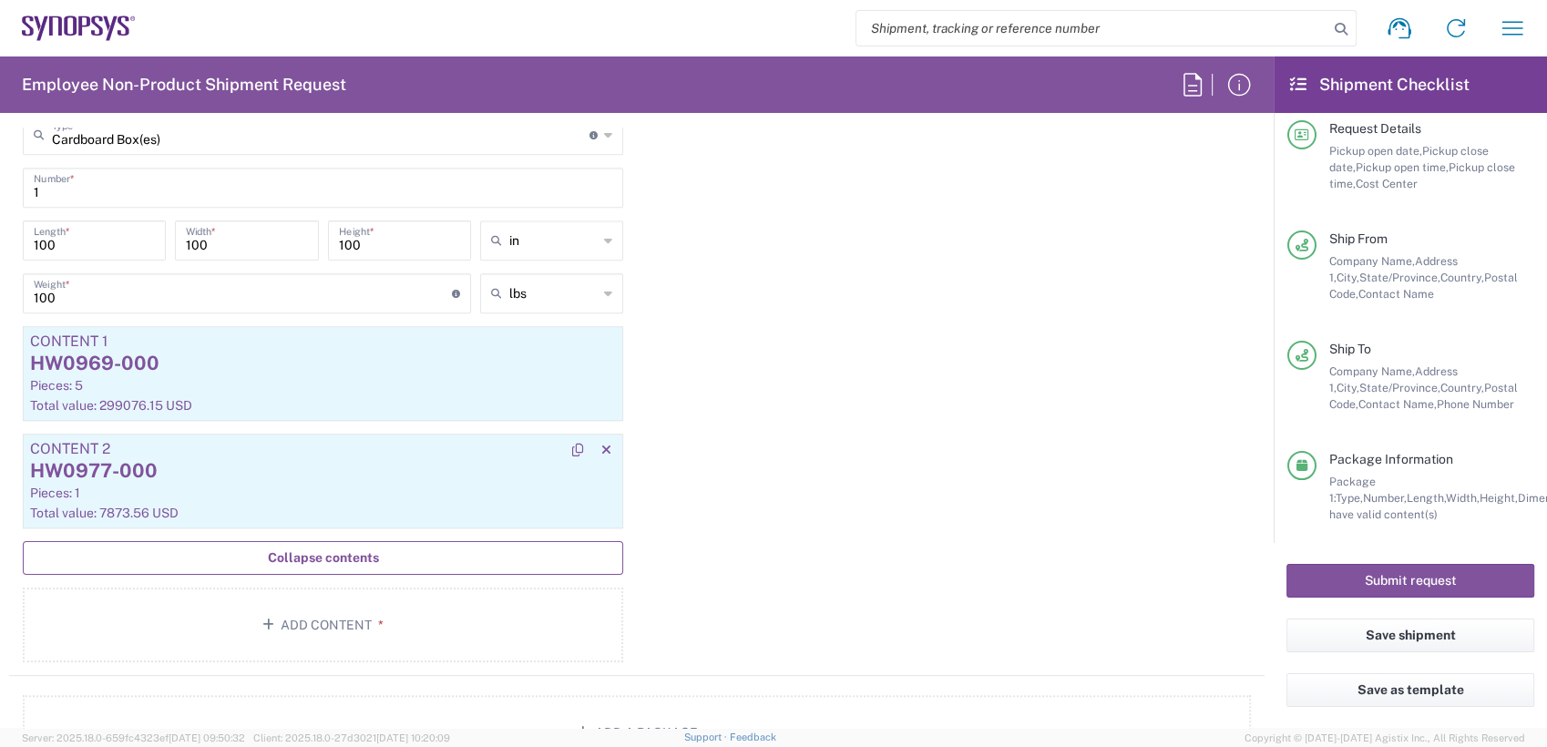
click at [228, 477] on div "HW0977-000" at bounding box center [323, 470] width 586 height 27
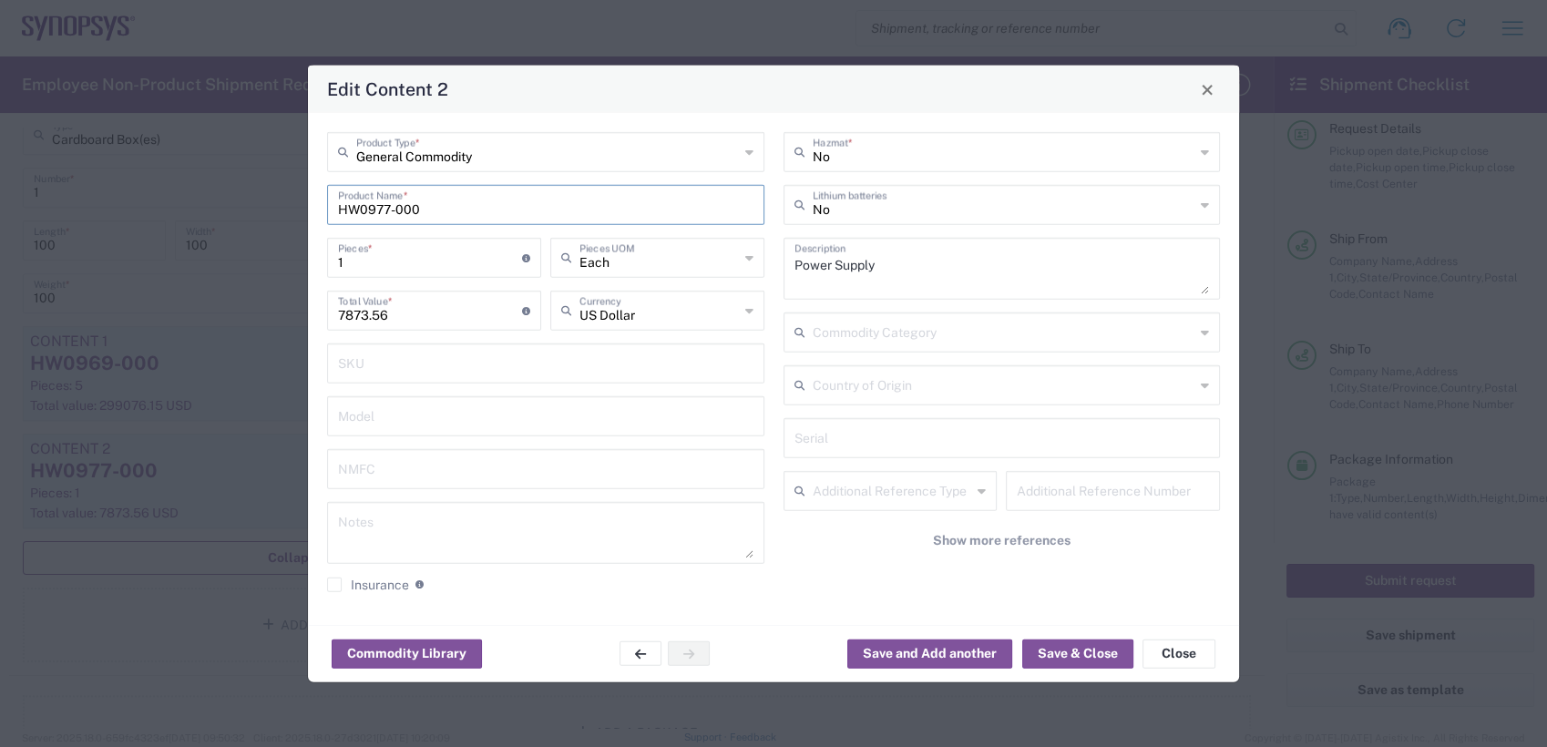
drag, startPoint x: 462, startPoint y: 215, endPoint x: 18, endPoint y: 159, distance: 447.3
click at [54, 164] on div "Edit Content 2 General Commodity Product Type * HW0977-000 Product Name * 1 Pie…" at bounding box center [773, 373] width 1547 height 747
paste input "448"
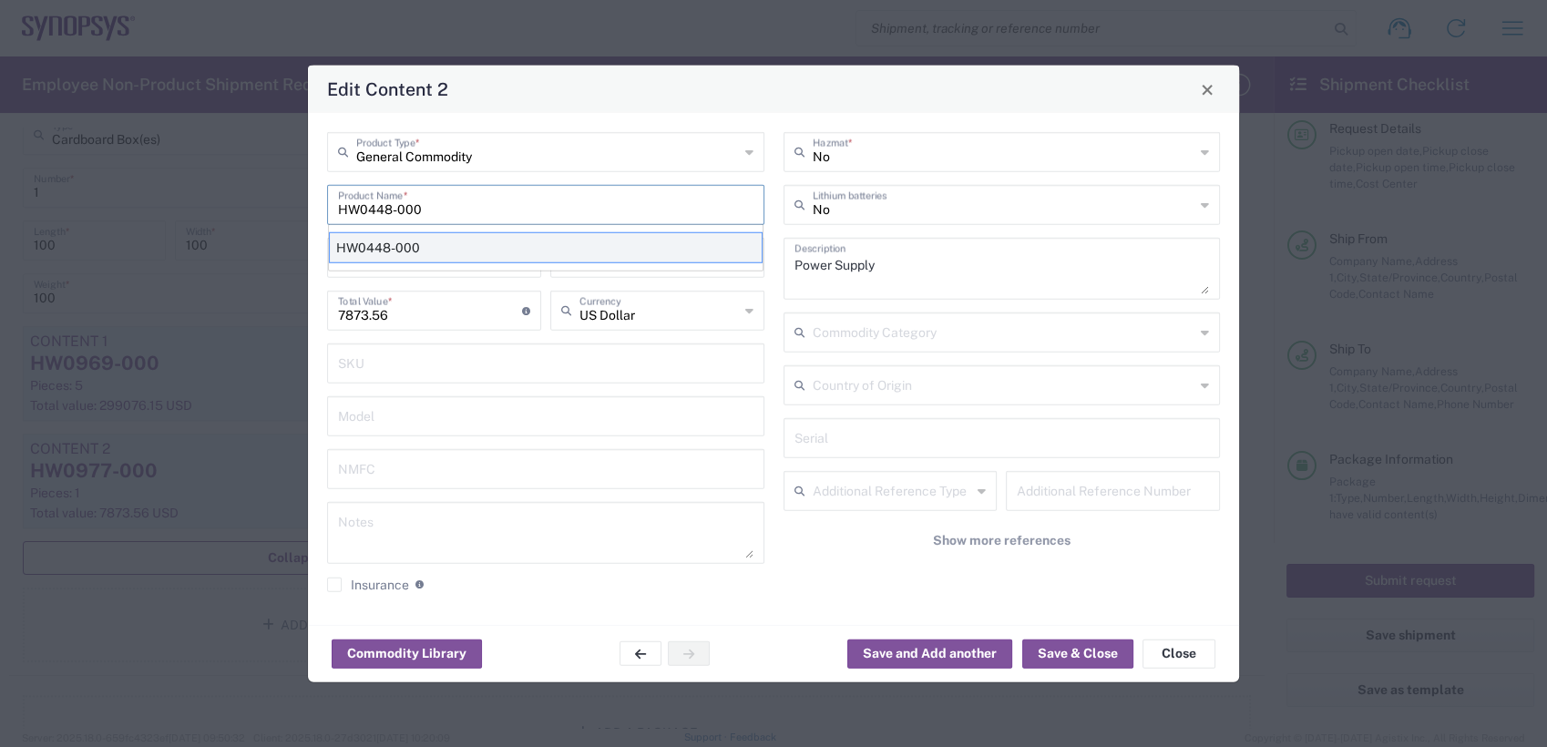
type input "HW0448-000"
click at [496, 255] on div "HW0448-000" at bounding box center [546, 247] width 434 height 31
type textarea "ZS4 Control Interface HW"
type input "[GEOGRAPHIC_DATA]"
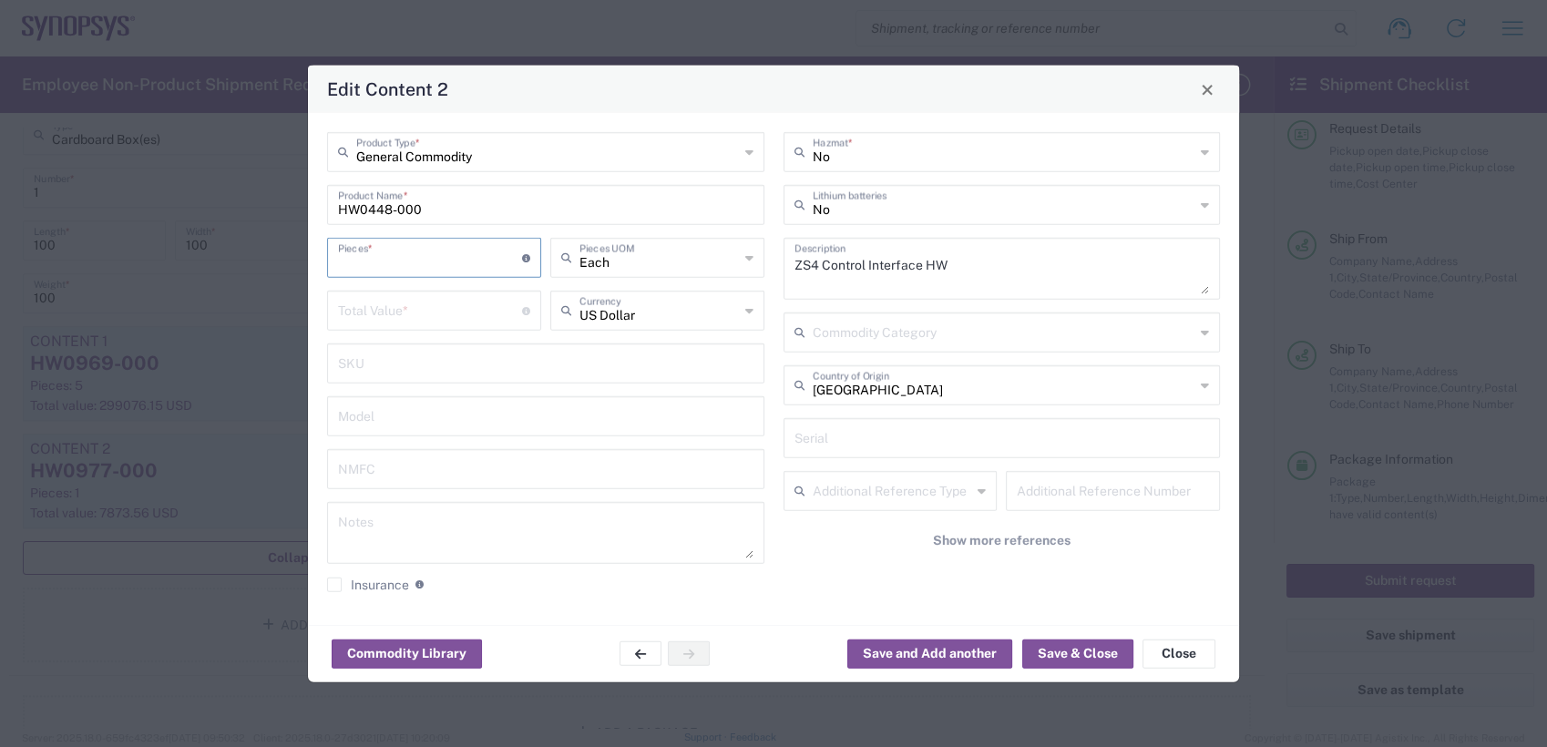
click at [429, 267] on input "number" at bounding box center [430, 257] width 184 height 32
type input "1"
click at [418, 299] on input "number" at bounding box center [430, 309] width 184 height 32
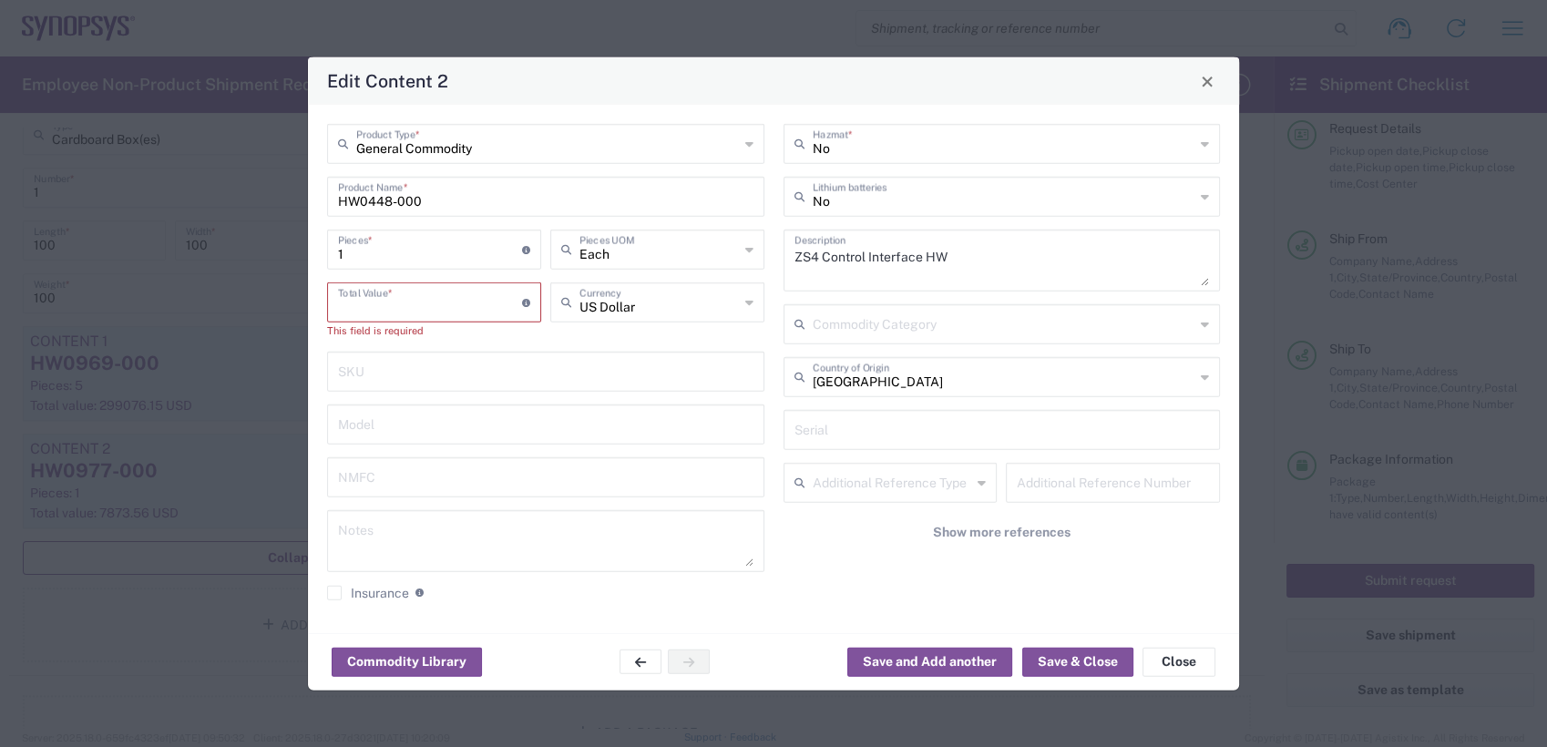
paste input "12447.95"
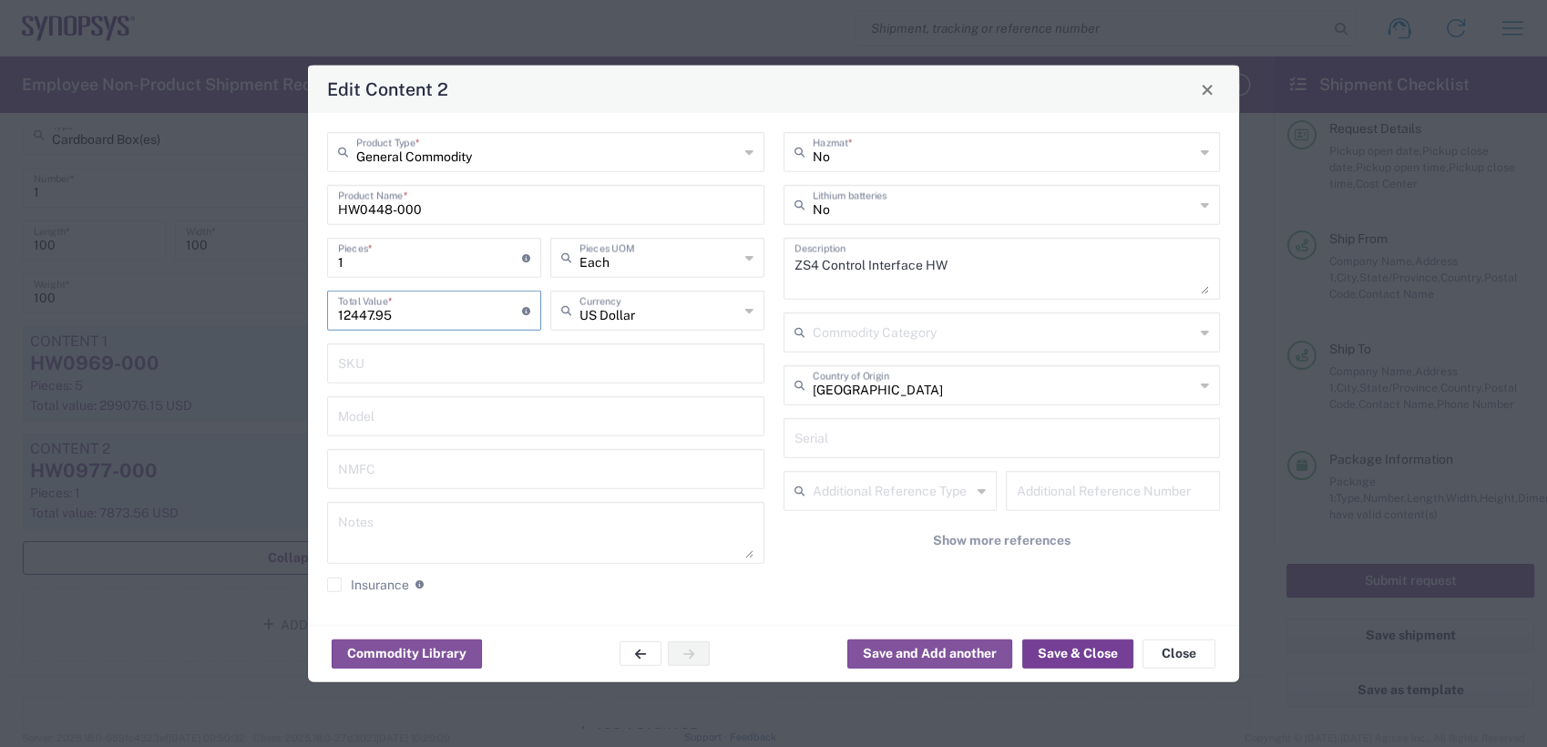
type input "12447.95"
click at [1111, 650] on button "Save & Close" at bounding box center [1077, 653] width 111 height 29
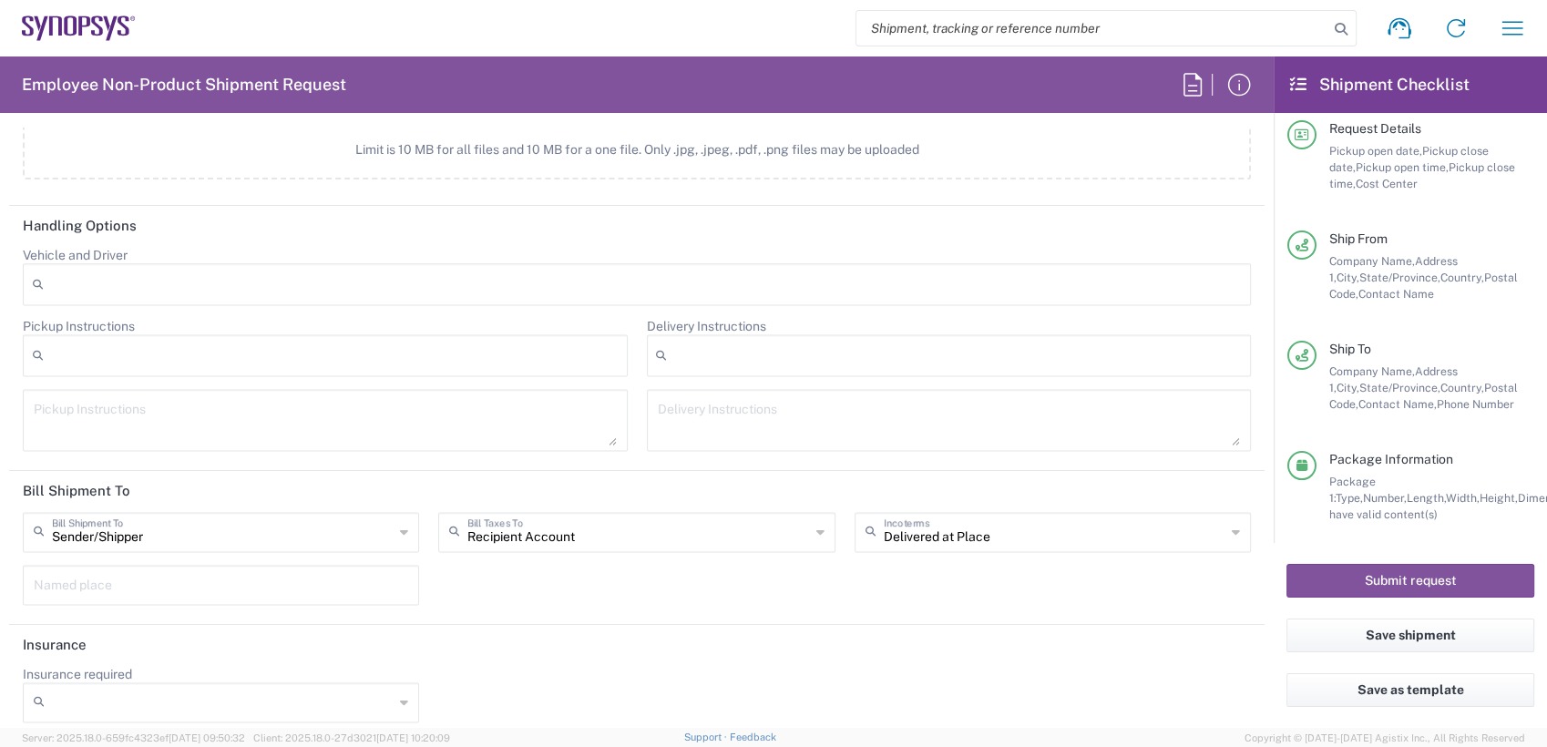
scroll to position [2451, 0]
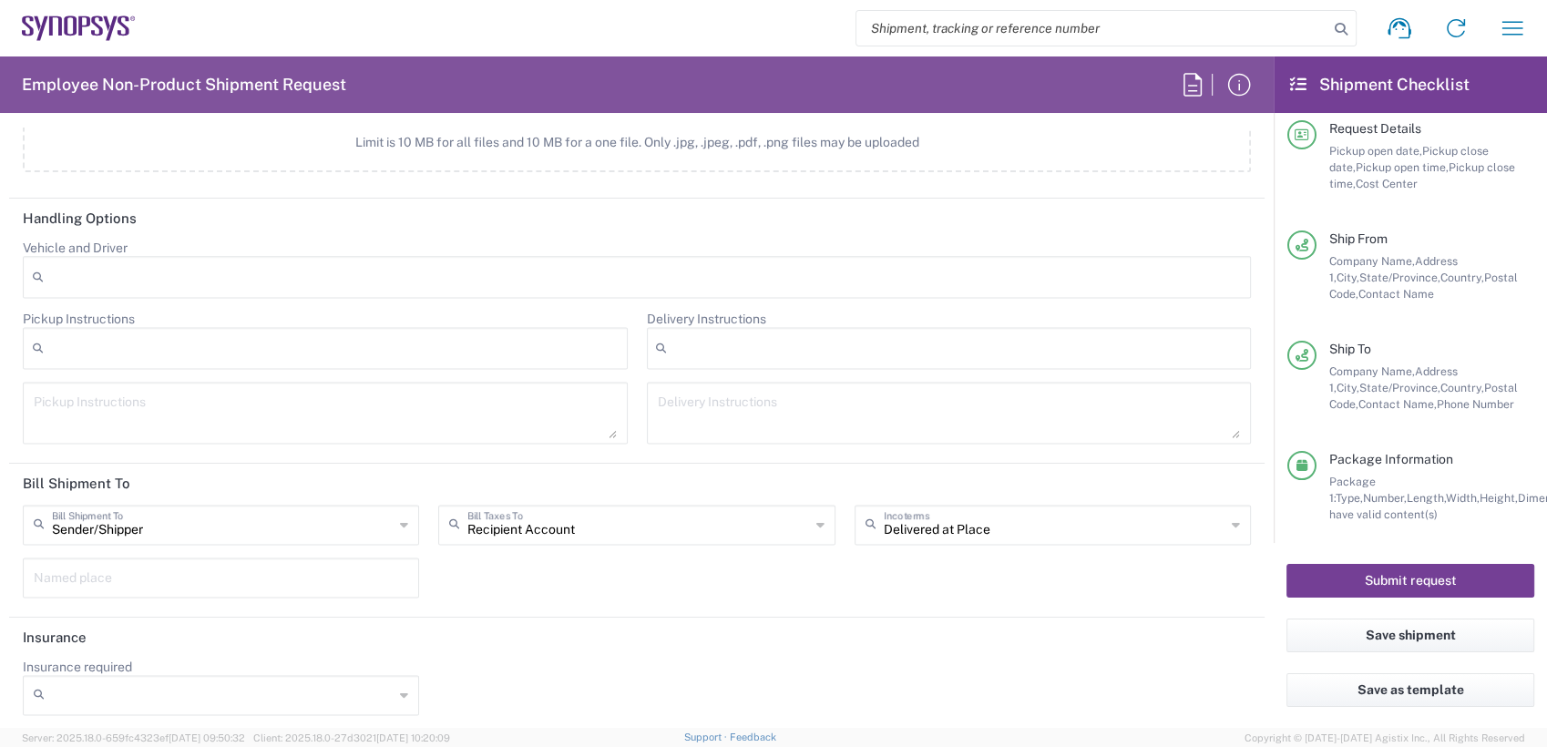
click at [1473, 585] on button "Submit request" at bounding box center [1411, 581] width 248 height 34
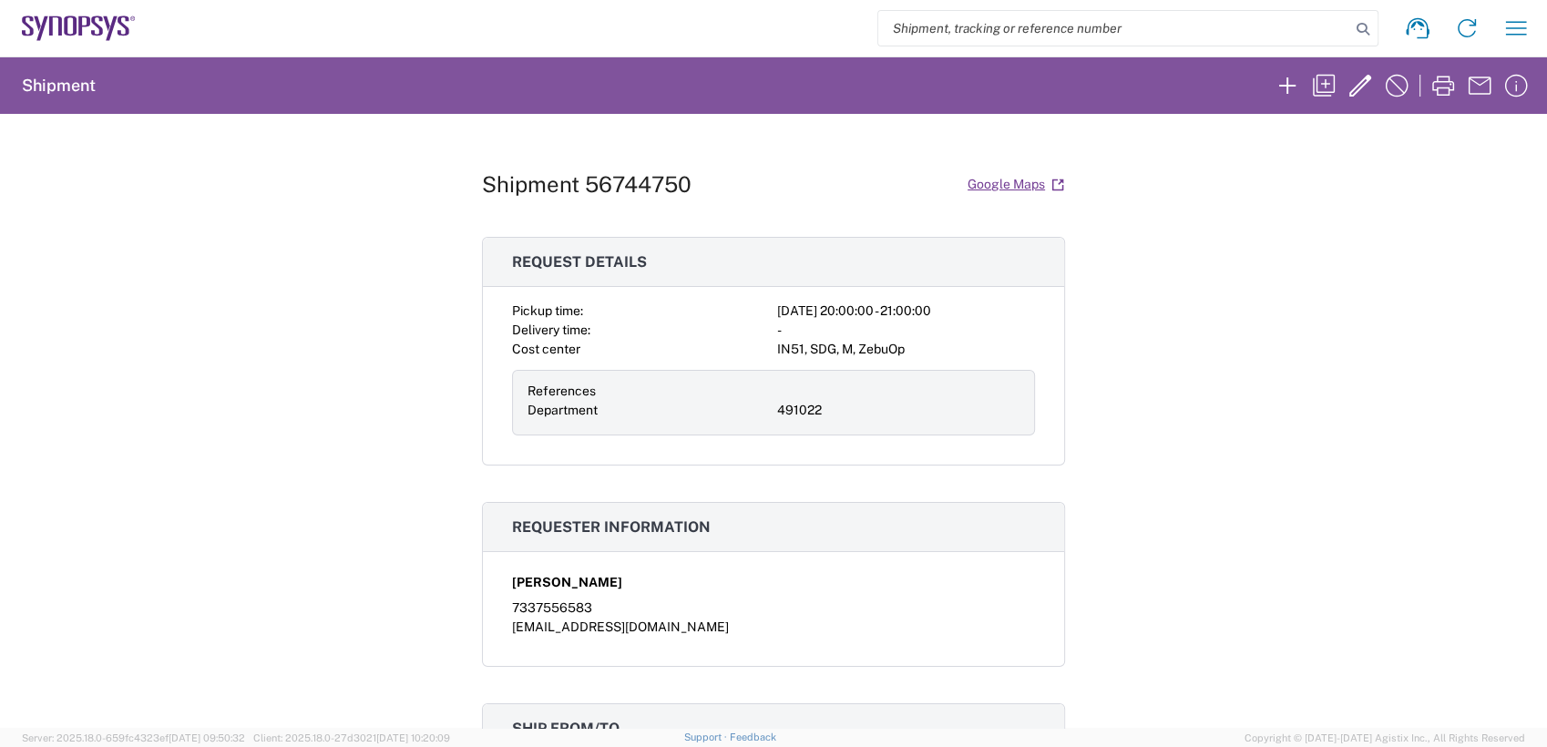
click at [614, 185] on h1 "Shipment 56744750" at bounding box center [587, 184] width 210 height 26
copy h1 "56744750"
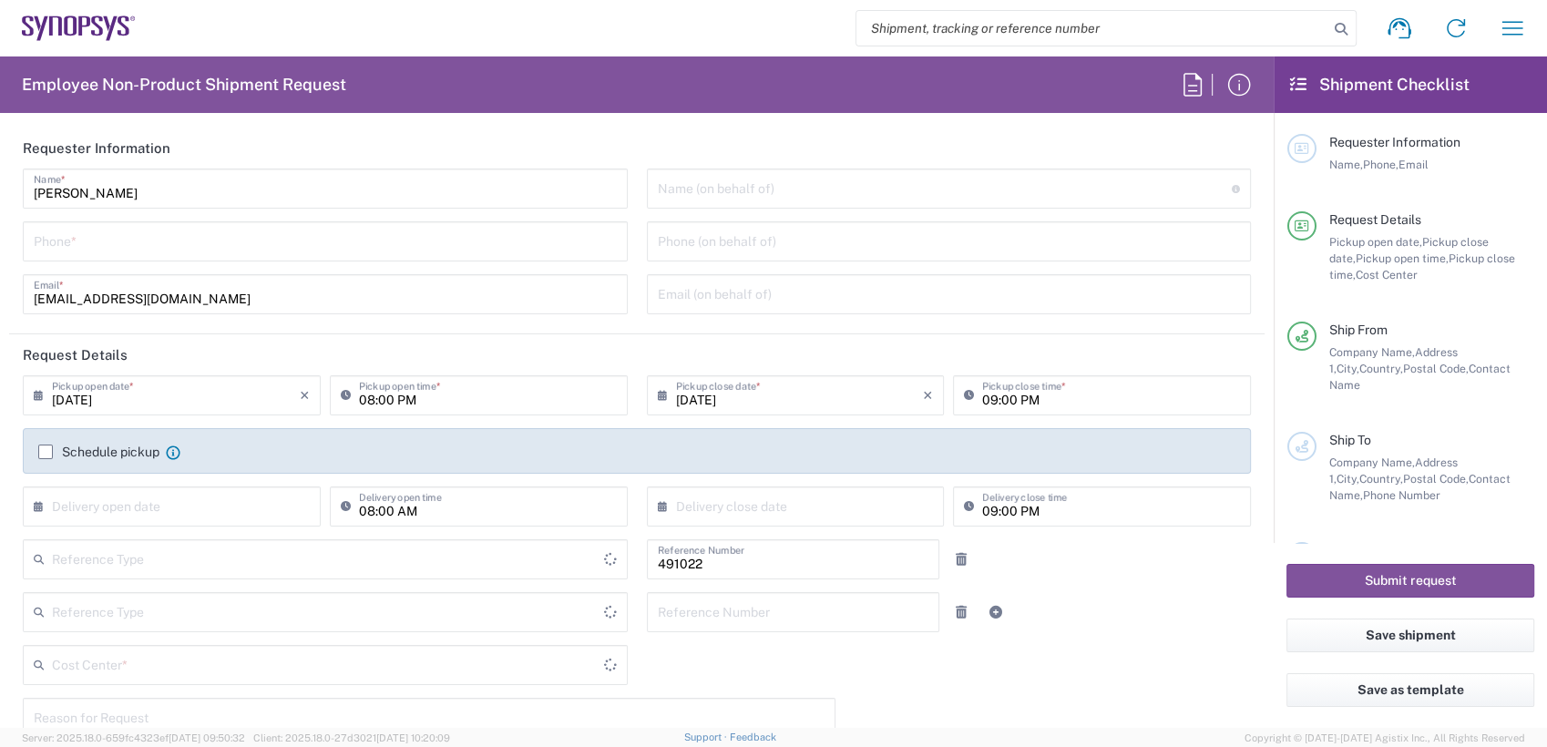
click at [1278, 31] on input "search" at bounding box center [1092, 28] width 472 height 35
type input "Department"
type input "IN51, SDG, M, ZebuOp 491022"
type input "Delivered at Place"
paste input "56744750"
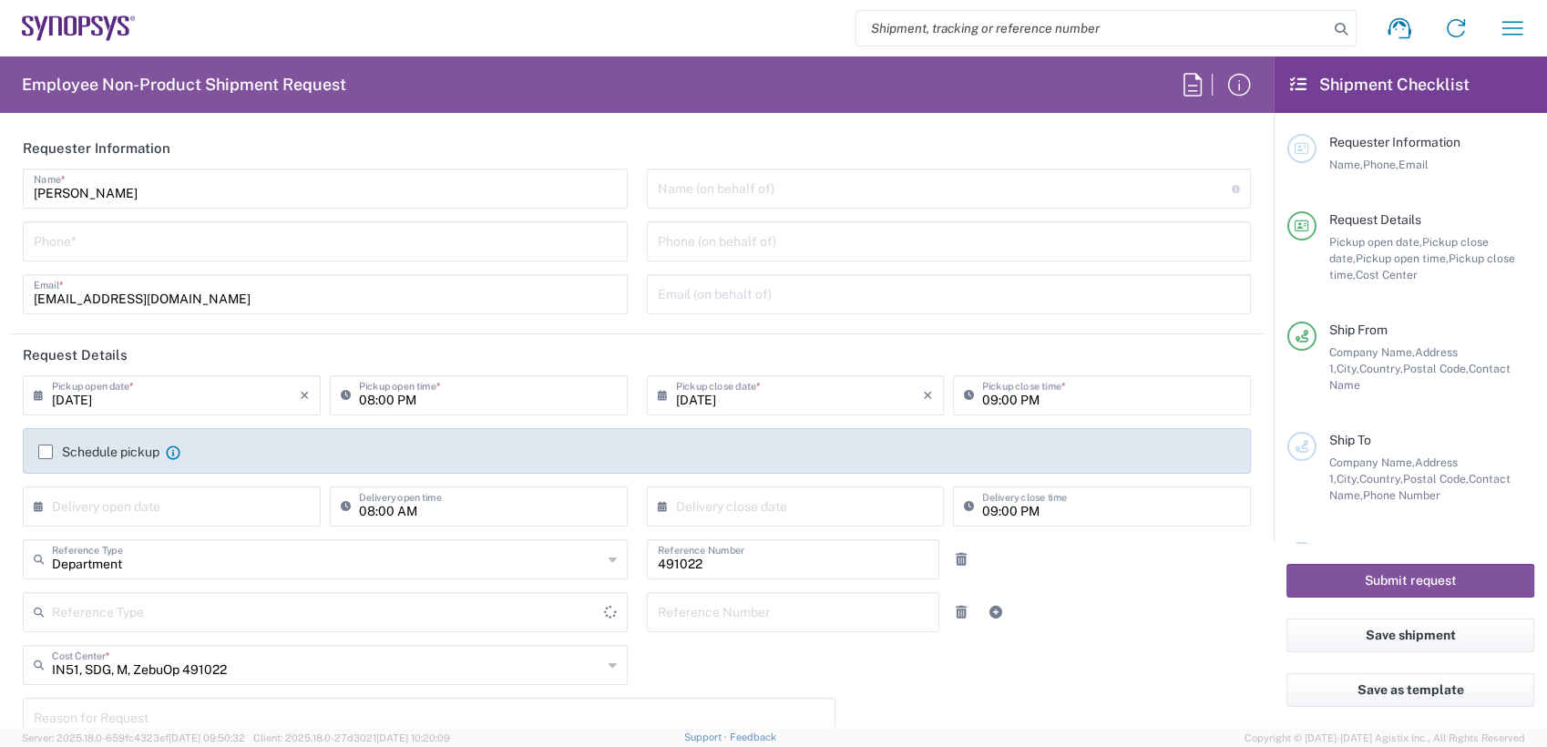
type input "56744750"
type input "Telangana"
type input "[GEOGRAPHIC_DATA]"
type input "56744750"
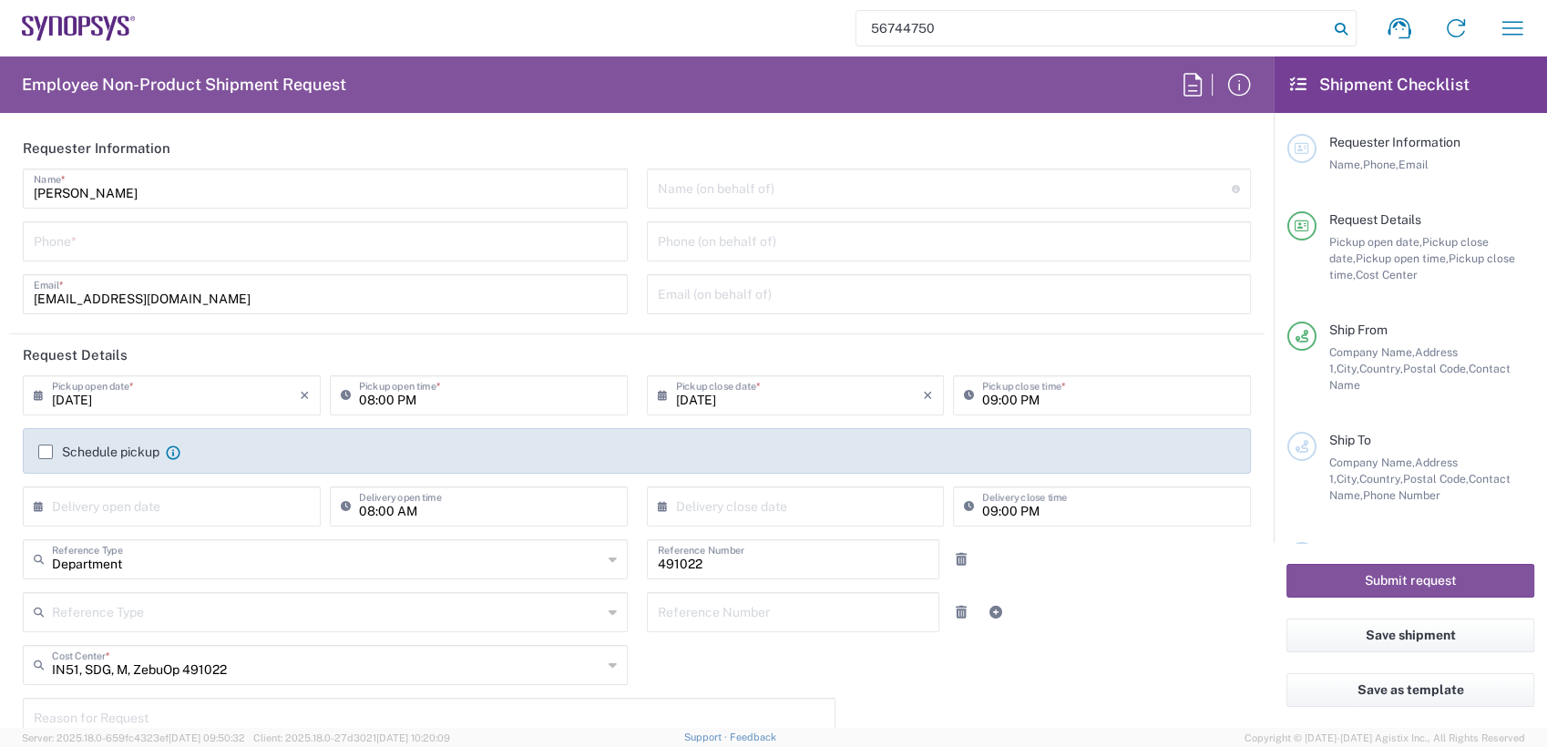
type input "[GEOGRAPHIC_DATA] IN09"
click at [1340, 24] on icon at bounding box center [1341, 29] width 26 height 26
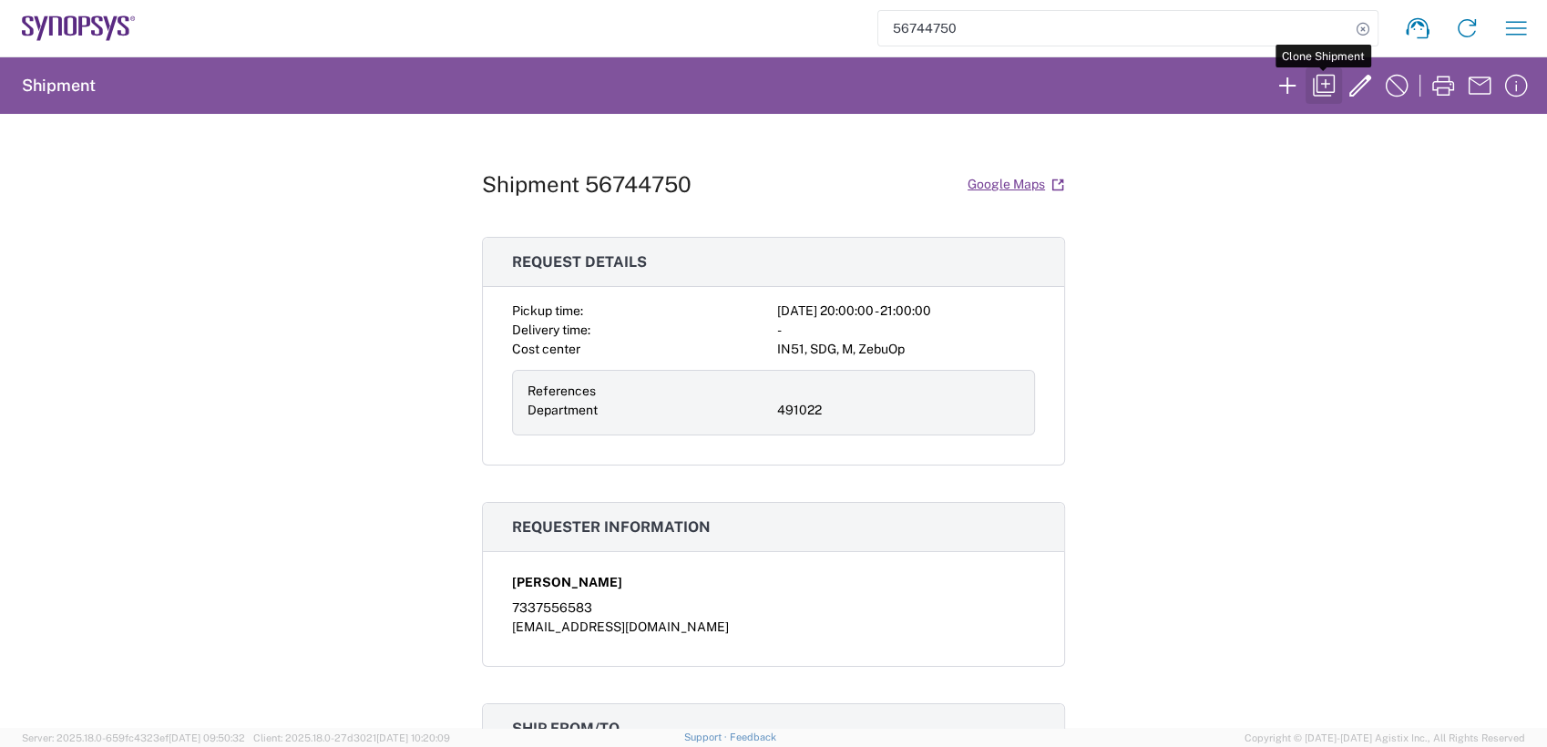
click at [1322, 88] on icon "button" at bounding box center [1323, 85] width 29 height 29
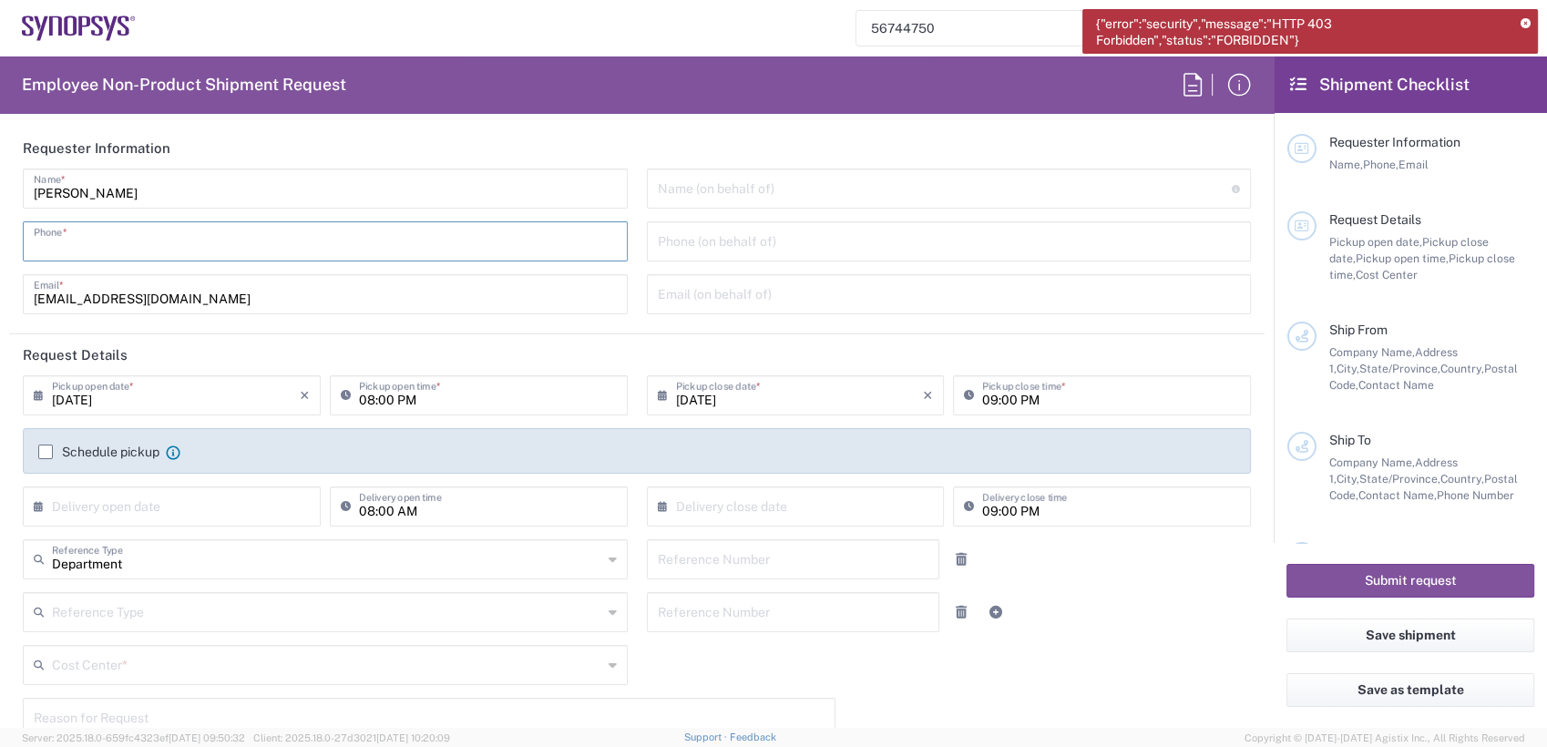
click at [302, 237] on input "tel" at bounding box center [325, 240] width 583 height 32
click at [88, 241] on input "tel" at bounding box center [325, 240] width 583 height 32
click at [76, 240] on input "tel" at bounding box center [325, 240] width 583 height 32
type input "7337556583"
click at [621, 133] on header "Requester Information" at bounding box center [637, 148] width 1256 height 41
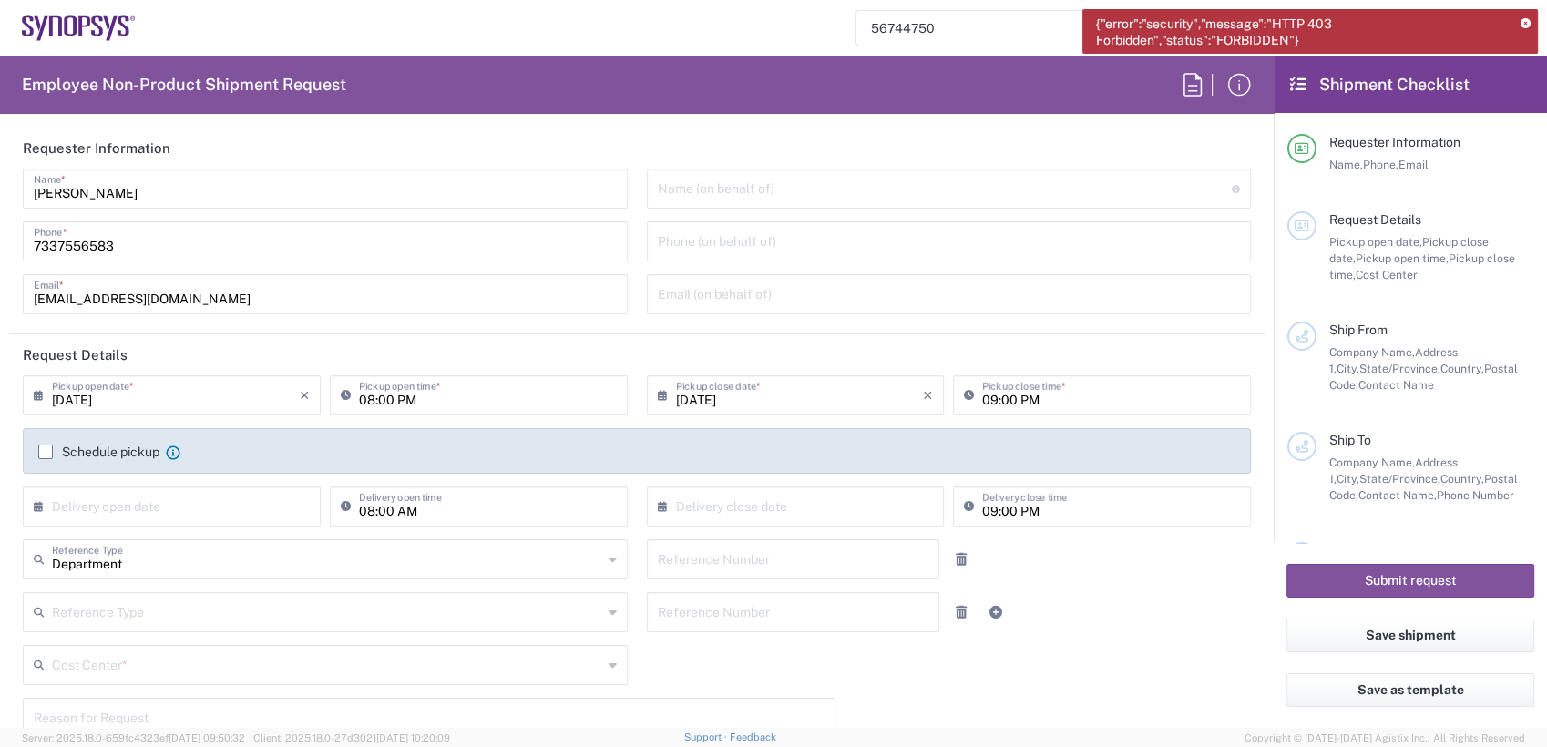
click at [1521, 21] on icon at bounding box center [1526, 24] width 10 height 10
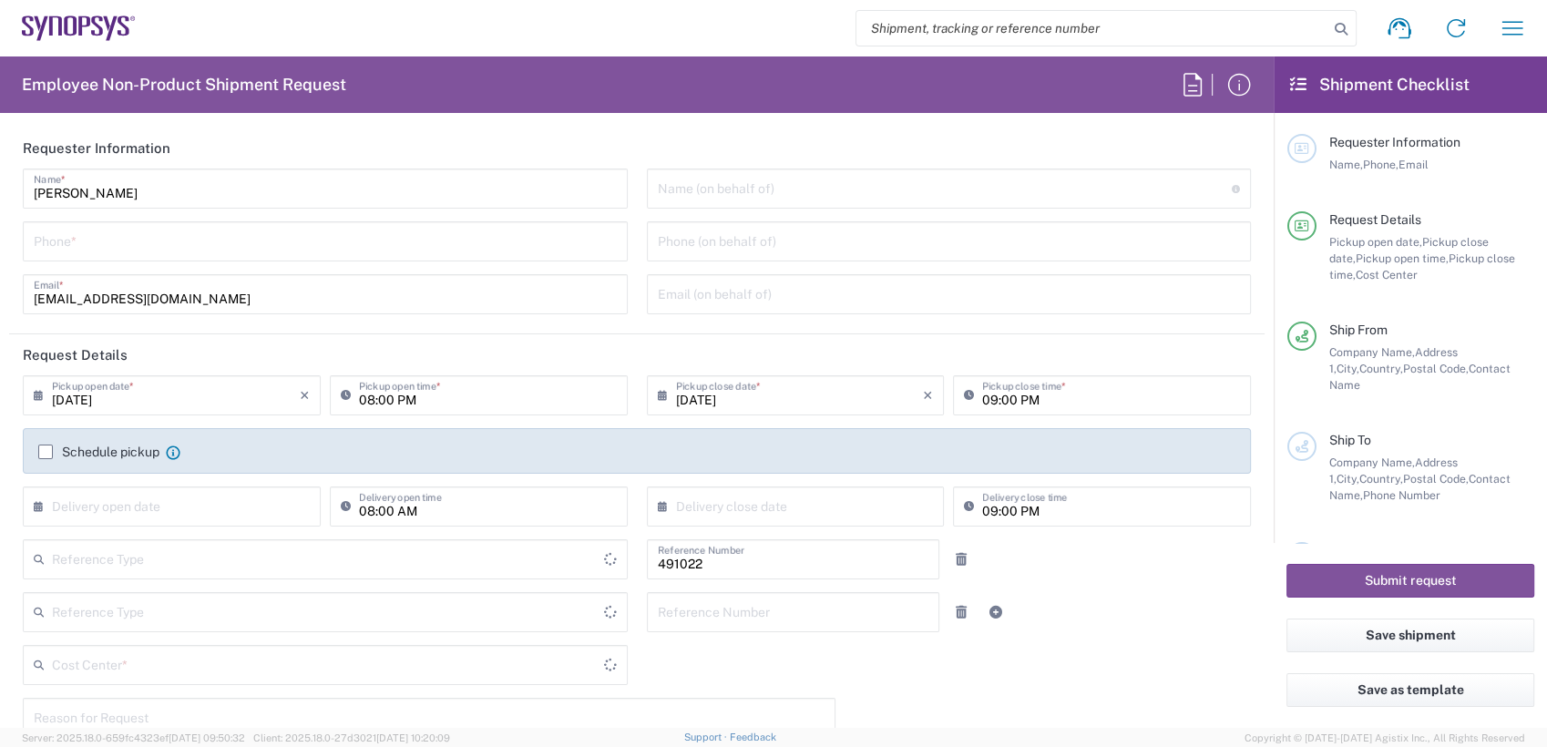
type input "Delivered at Place"
type input "IN51, SDG, M, ZebuOp 491022"
click at [251, 246] on input "tel" at bounding box center [325, 240] width 583 height 32
type input "[GEOGRAPHIC_DATA]"
type input "Telangana"
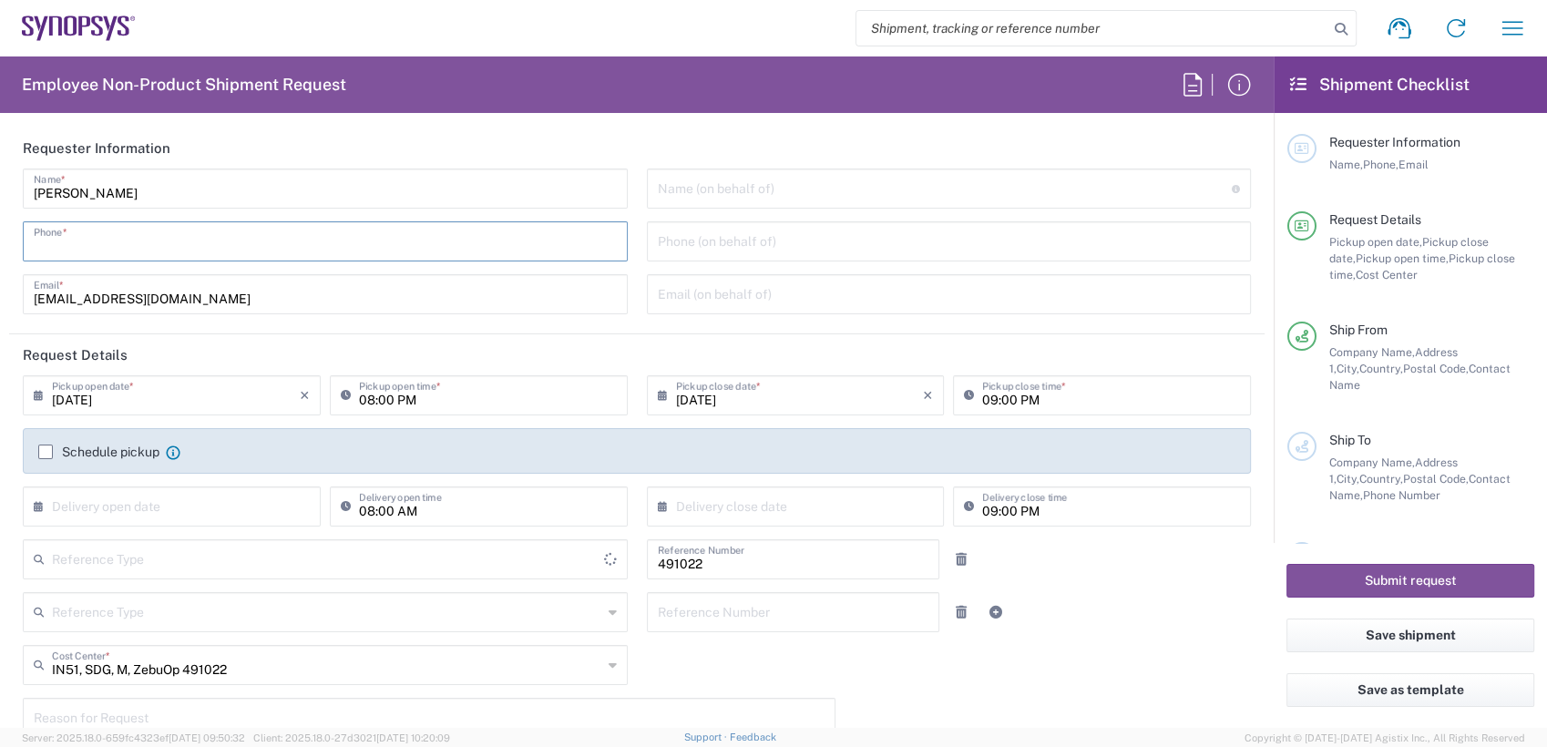
type input "Department"
type input "[GEOGRAPHIC_DATA]"
type input "7337556583"
type input "[EMAIL_ADDRESS][DOMAIN_NAME]"
type input "[US_STATE]"
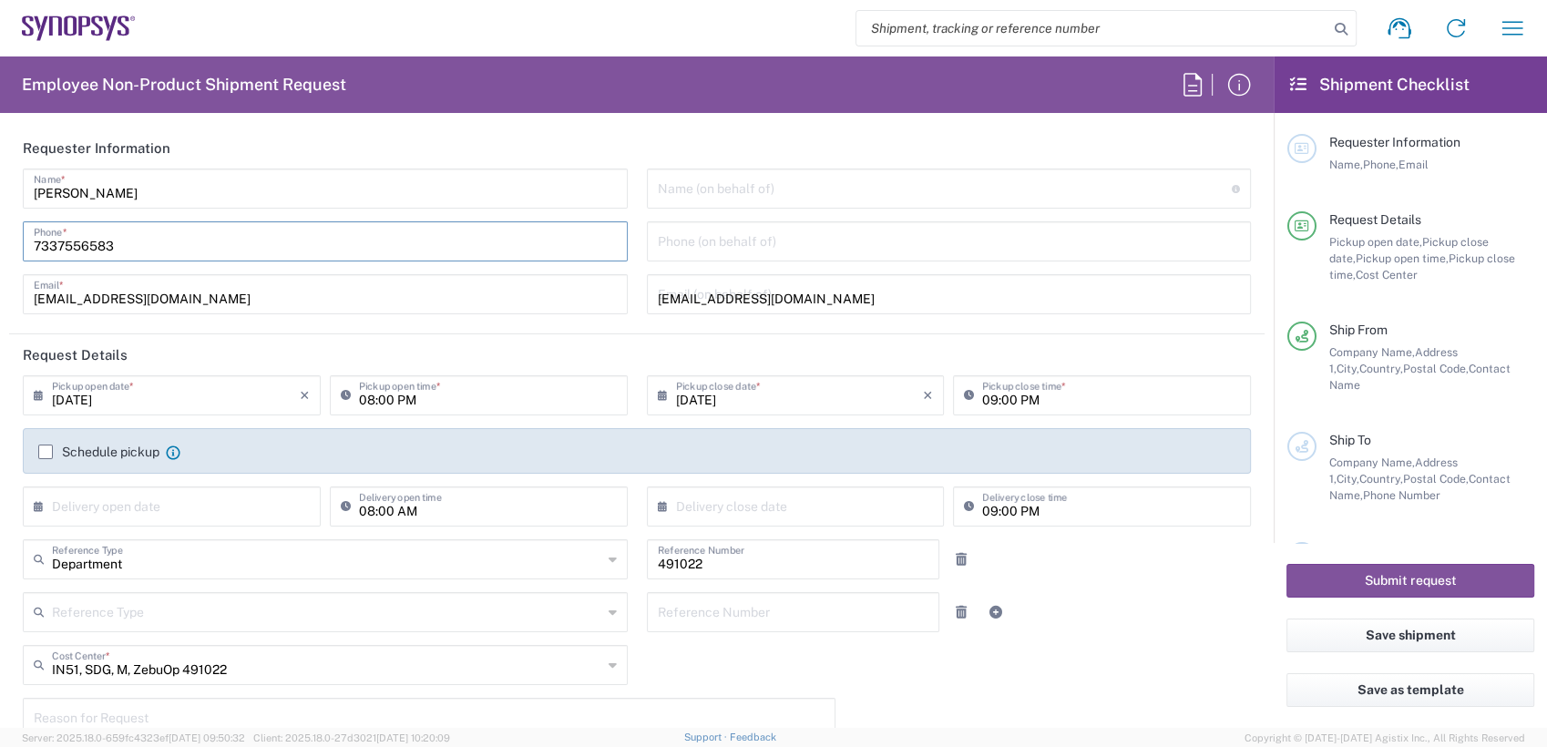
type input "[GEOGRAPHIC_DATA]"
type input "4086498039"
type input "[STREET_ADDRESS]"
type input "Santa [PERSON_NAME]"
type input "[US_STATE]"
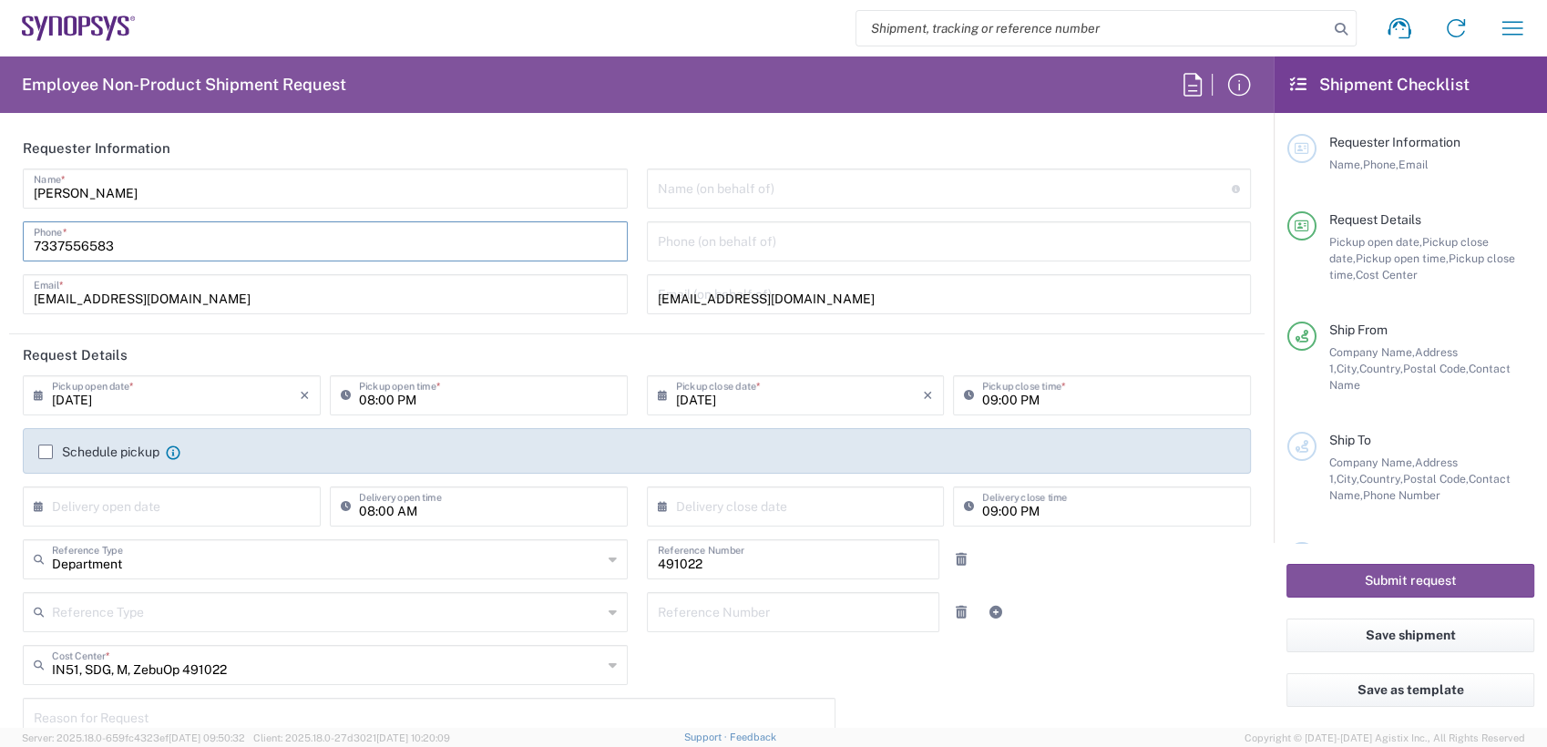
type input "[GEOGRAPHIC_DATA]"
type input "95054"
type input "[PHONE_NUMBER]"
type input "[EMAIL_ADDRESS][DOMAIN_NAME]"
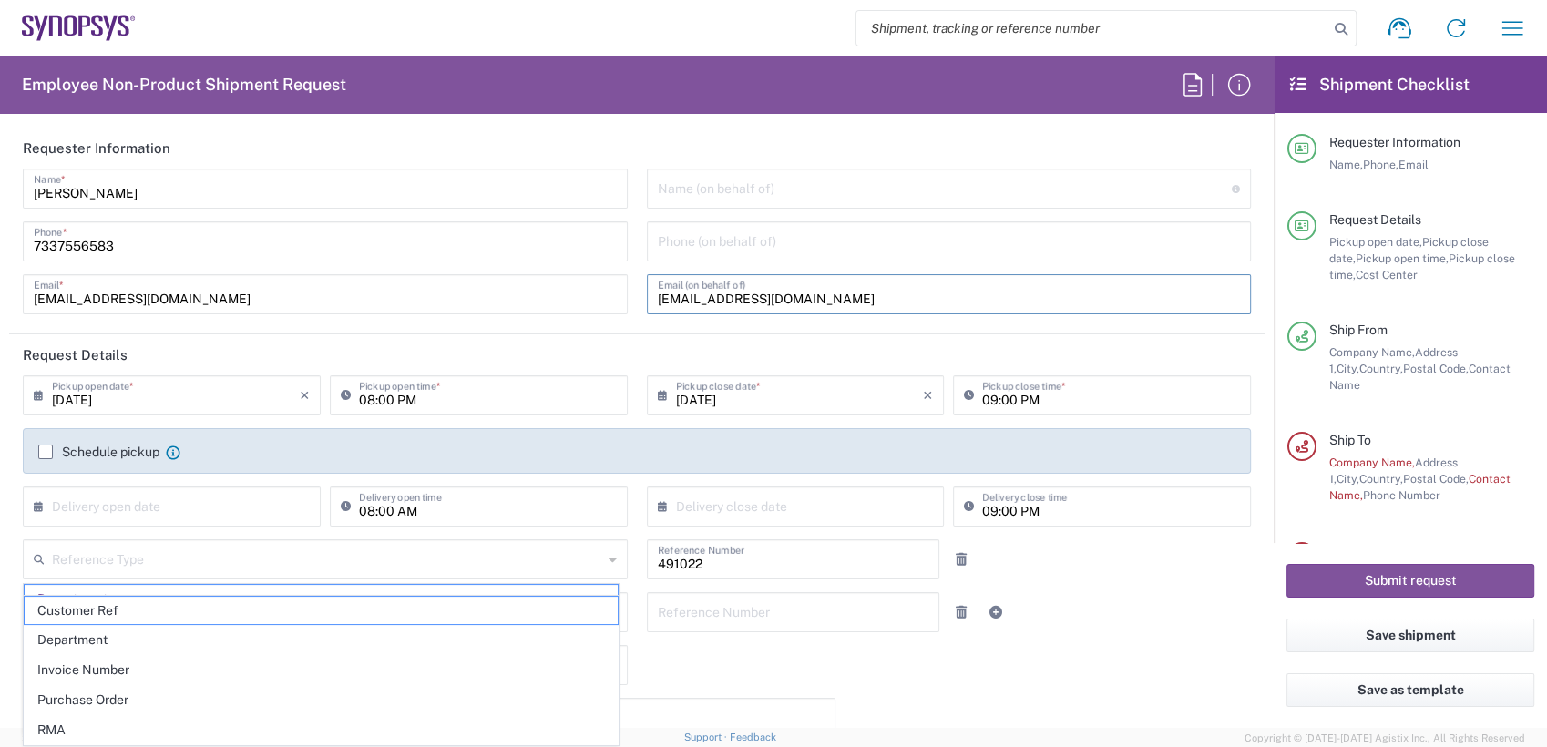
drag, startPoint x: 914, startPoint y: 301, endPoint x: 542, endPoint y: 311, distance: 371.9
click at [558, 312] on div "[PERSON_NAME] Name * [PHONE_NUMBER] Phone * [EMAIL_ADDRESS][DOMAIN_NAME] Email …" at bounding box center [637, 248] width 1247 height 159
type input "Department"
type input "[GEOGRAPHIC_DATA] IN09"
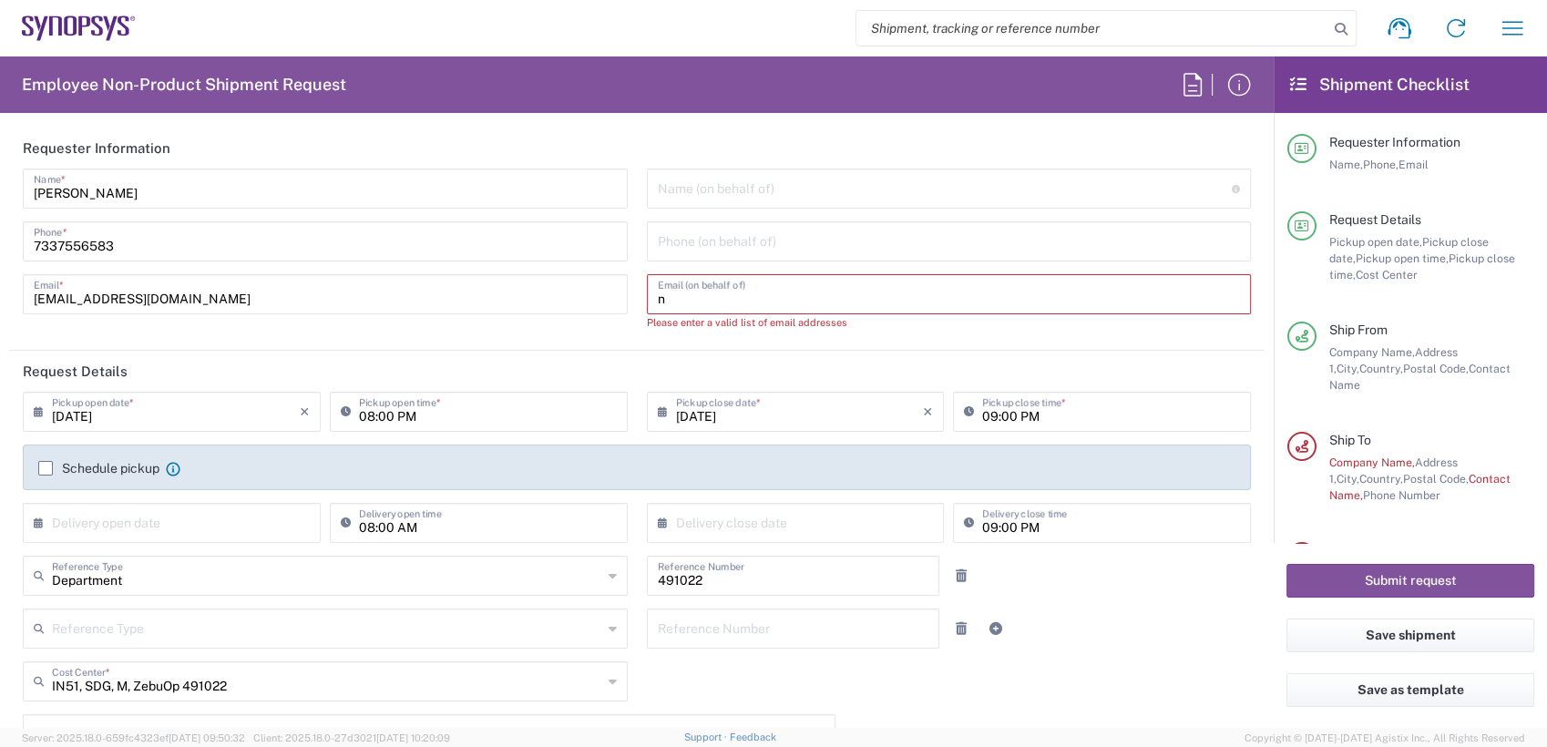
type input "[EMAIL_ADDRESS][DOMAIN_NAME]"
type input "0189961070"
type input "Île-de-France"
type input "[GEOGRAPHIC_DATA]"
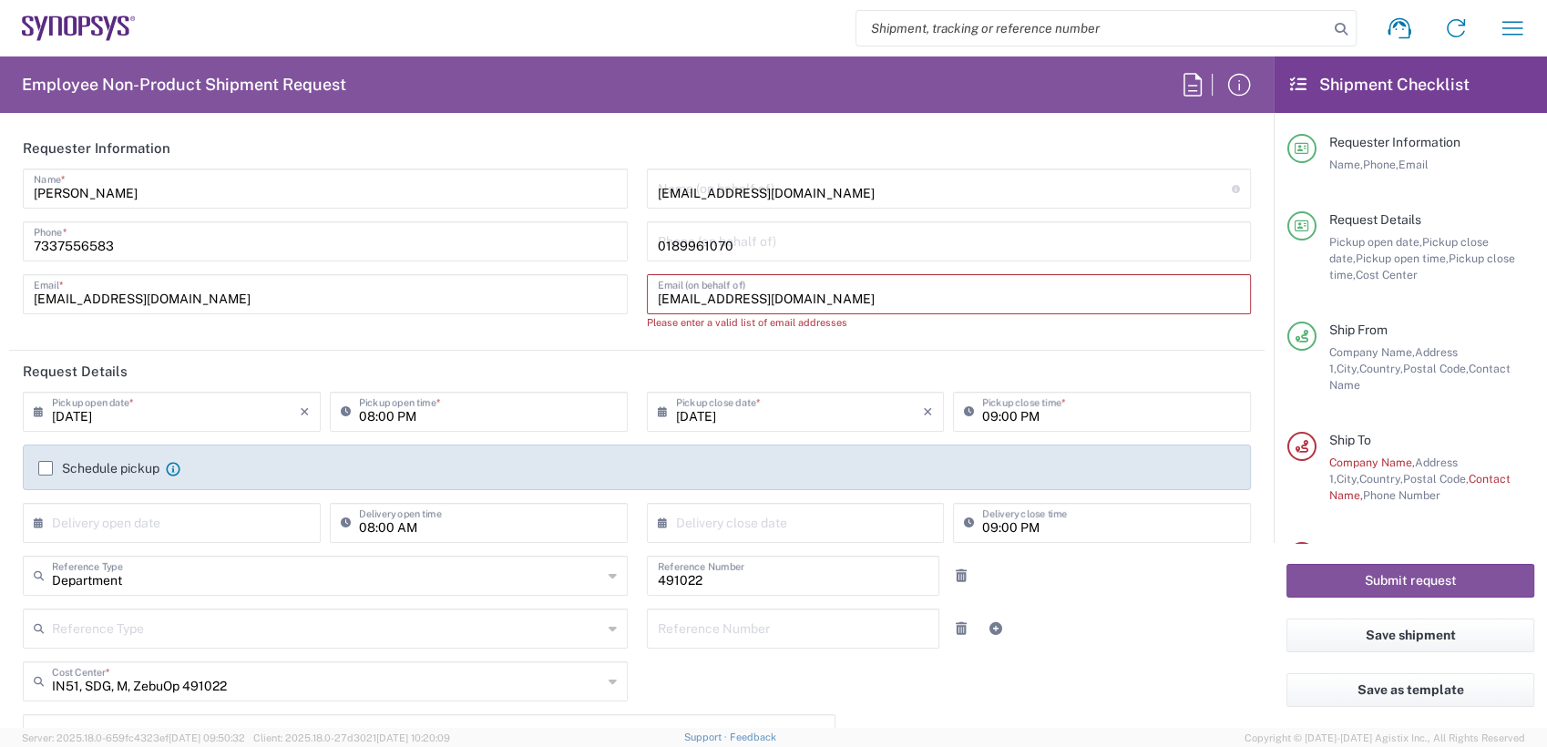
type input "Synopsys Emulation and Verification"
type input "Île-de-France"
type input "[GEOGRAPHIC_DATA]"
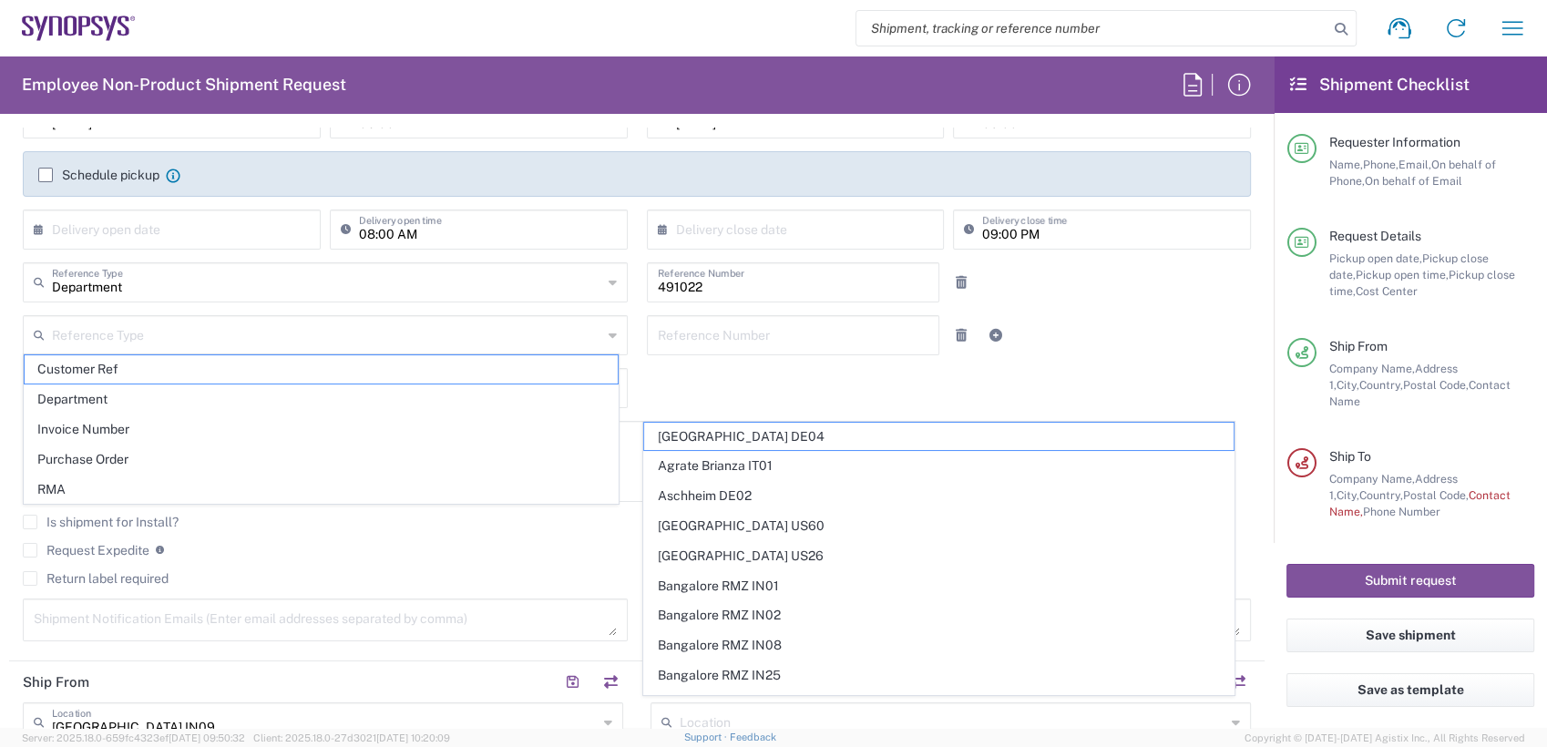
scroll to position [282, 0]
click at [203, 329] on input "text" at bounding box center [327, 329] width 550 height 32
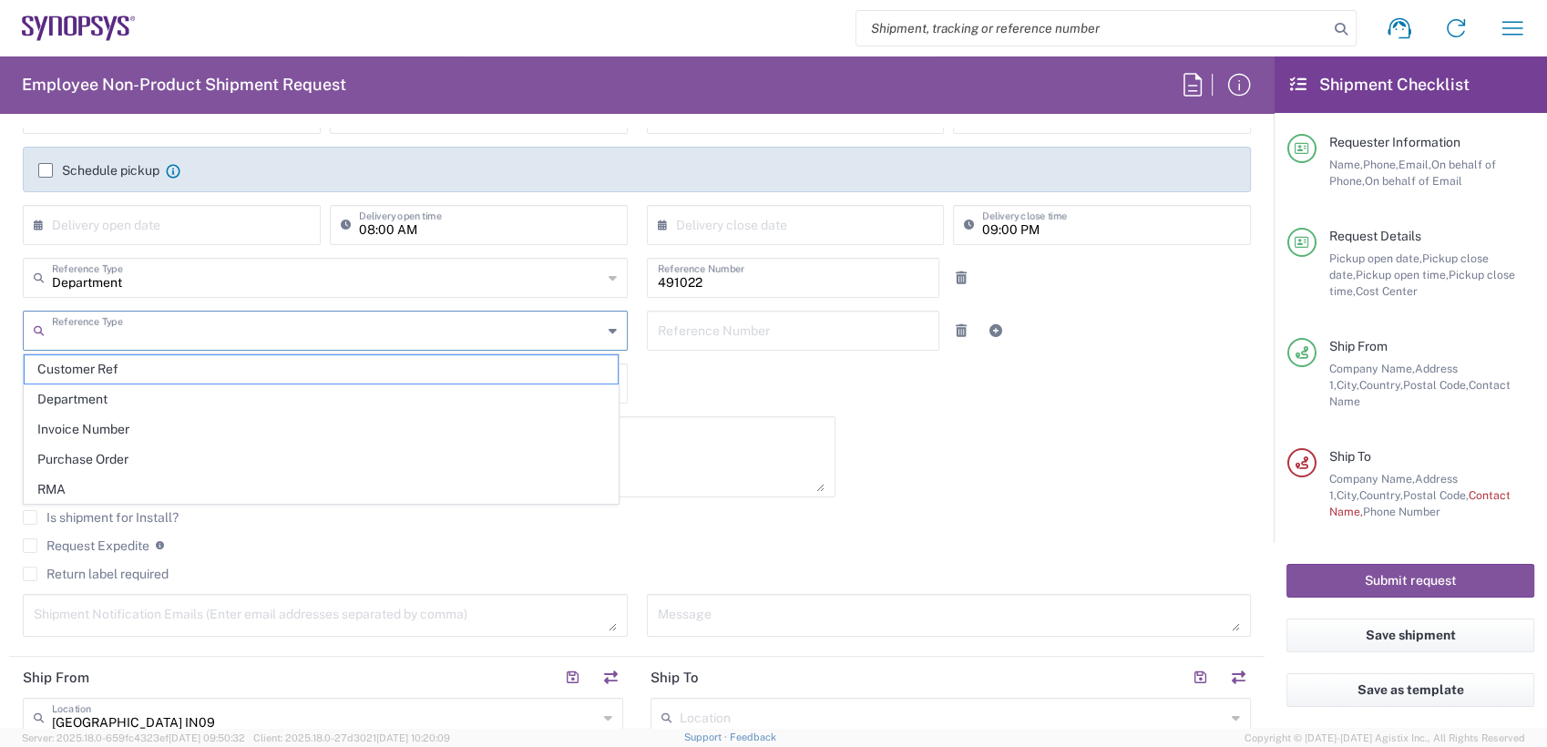
click at [787, 390] on div "[DATE] × Pickup open date * Cancel Apply 08:00 PM Pickup open time * [DATE] × P…" at bounding box center [637, 372] width 1247 height 556
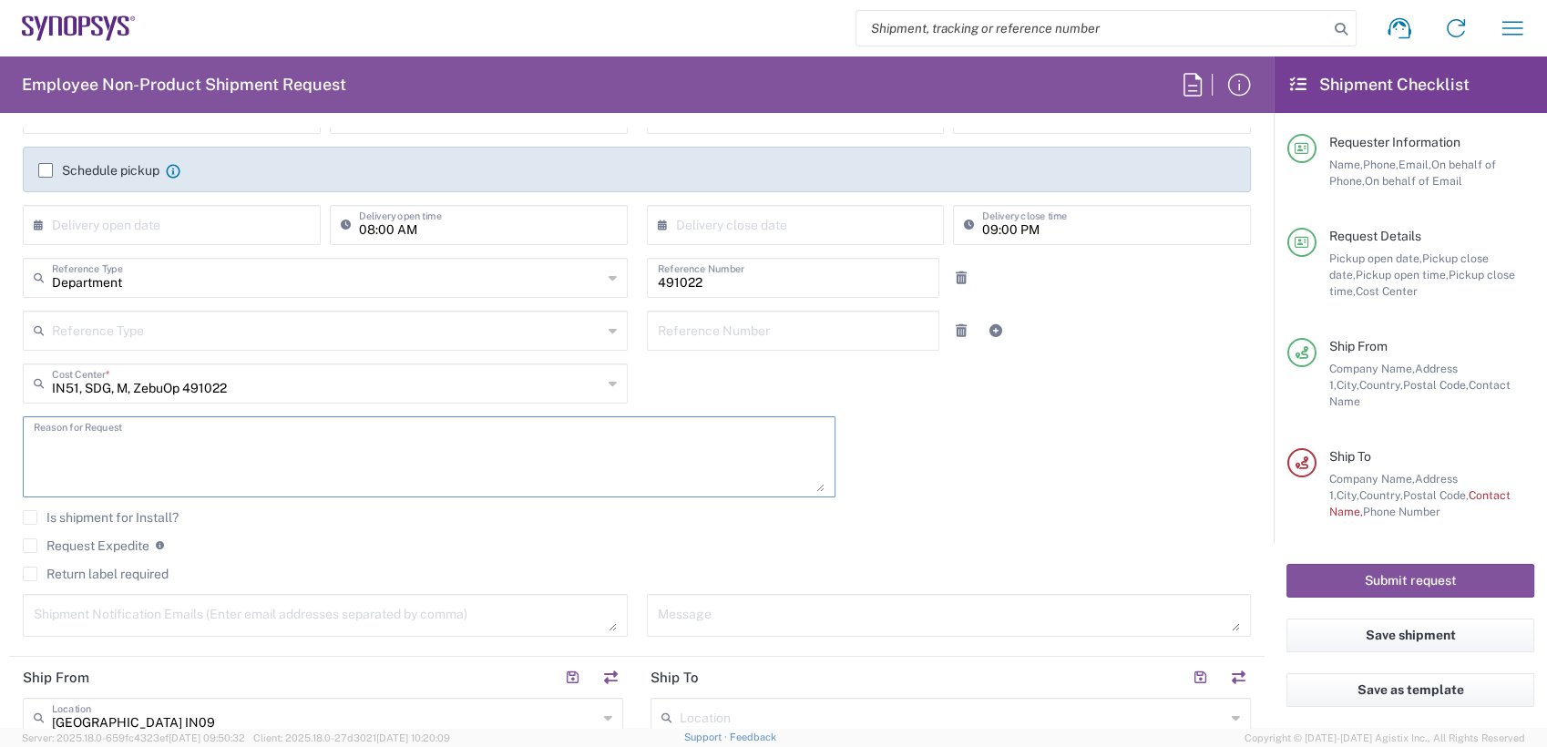
click at [197, 442] on textarea at bounding box center [429, 457] width 791 height 70
type textarea "Spares needed at Intel folsom"
click at [287, 616] on textarea at bounding box center [325, 616] width 583 height 32
paste textarea "[PERSON_NAME] <[EMAIL_ADDRESS][DOMAIN_NAME]>; [EMAIL_ADDRESS][DOMAIN_NAME]; [PE…"
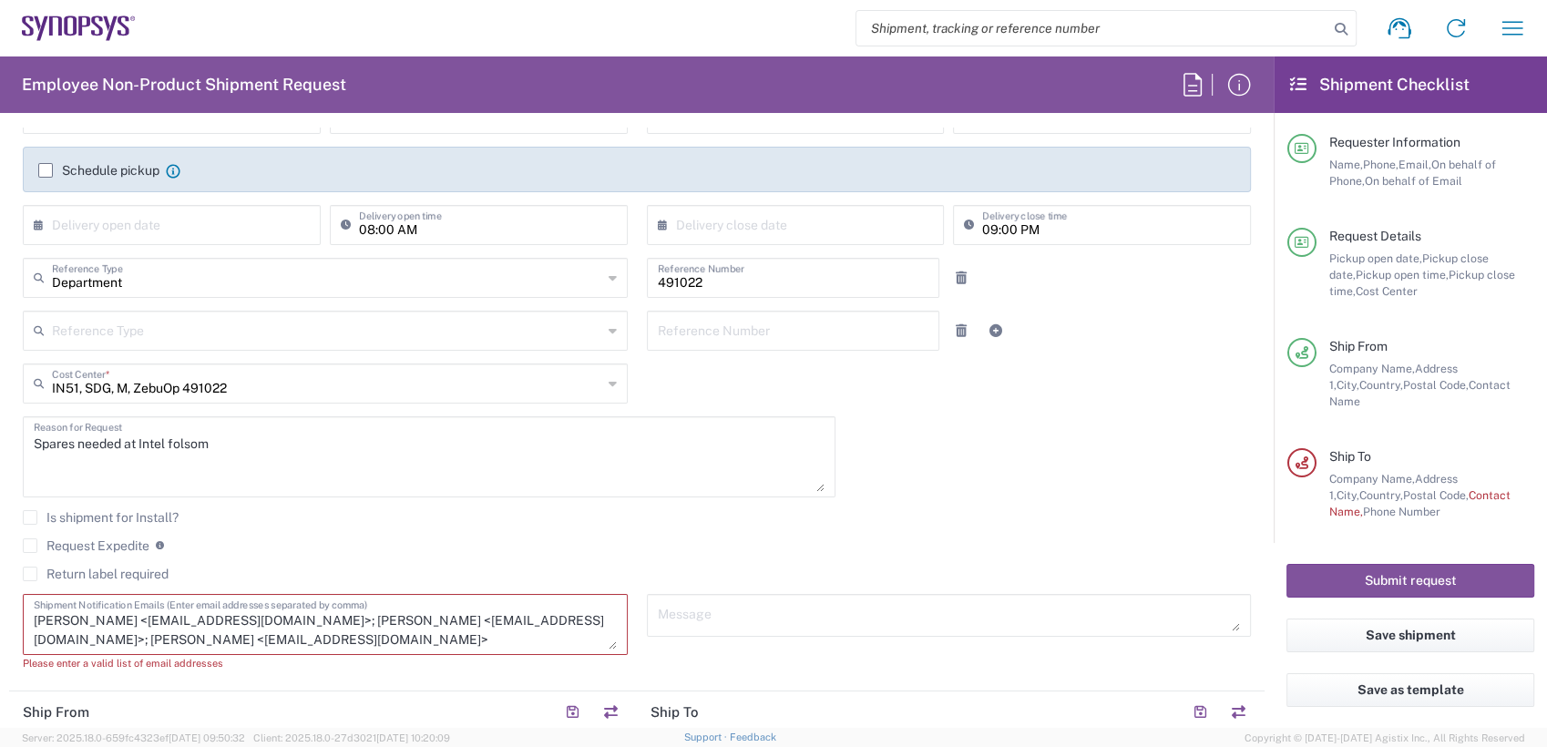
scroll to position [0, 0]
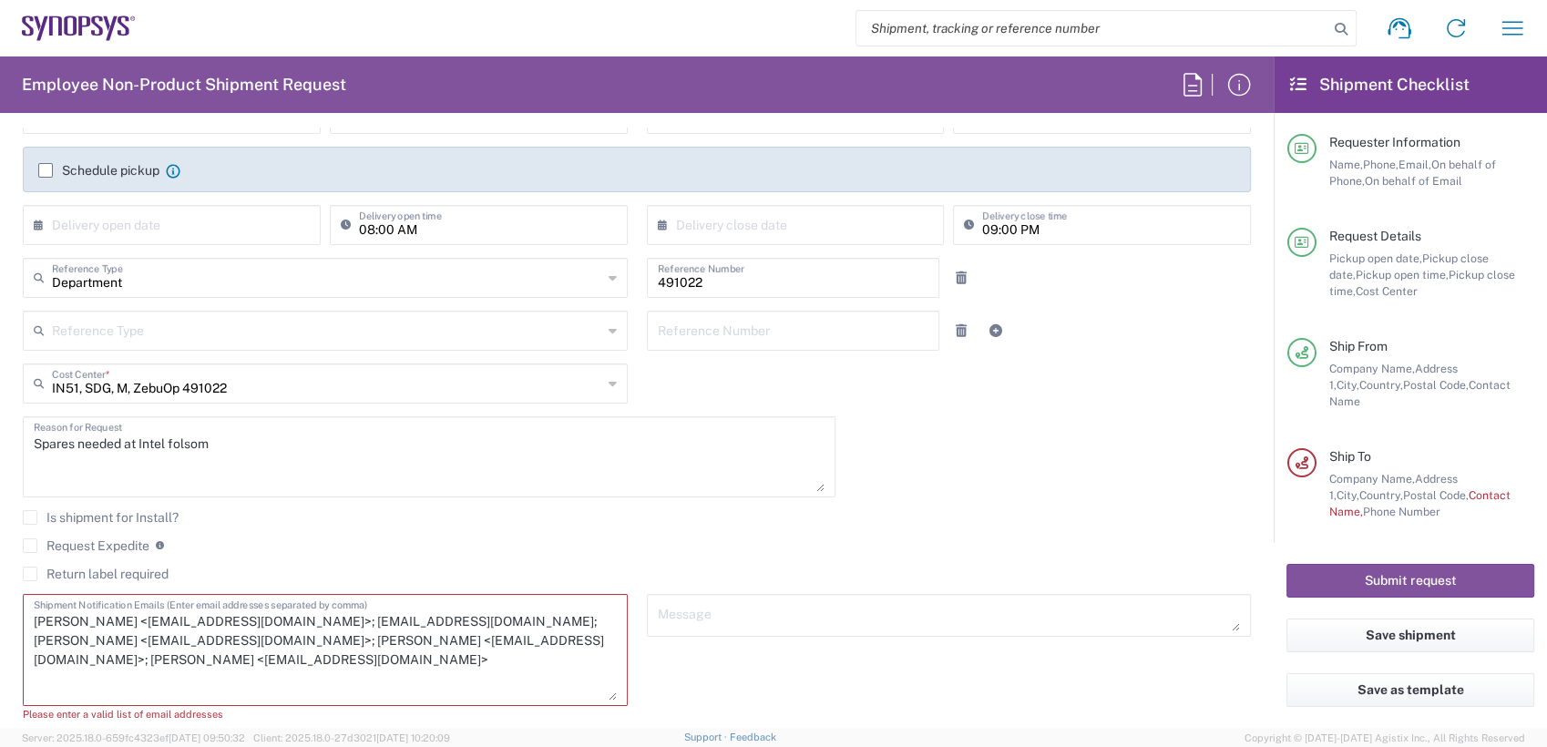
drag, startPoint x: 596, startPoint y: 627, endPoint x: 590, endPoint y: 696, distance: 69.5
click at [590, 696] on textarea "[PERSON_NAME] <[EMAIL_ADDRESS][DOMAIN_NAME]>; [EMAIL_ADDRESS][DOMAIN_NAME]; [PE…" at bounding box center [325, 650] width 583 height 101
type textarea "[PERSON_NAME] <[EMAIL_ADDRESS][DOMAIN_NAME]>; [EMAIL_ADDRESS][DOMAIN_NAME]; [PE…"
click at [778, 615] on textarea at bounding box center [949, 616] width 583 height 32
drag, startPoint x: 263, startPoint y: 438, endPoint x: 118, endPoint y: 439, distance: 145.8
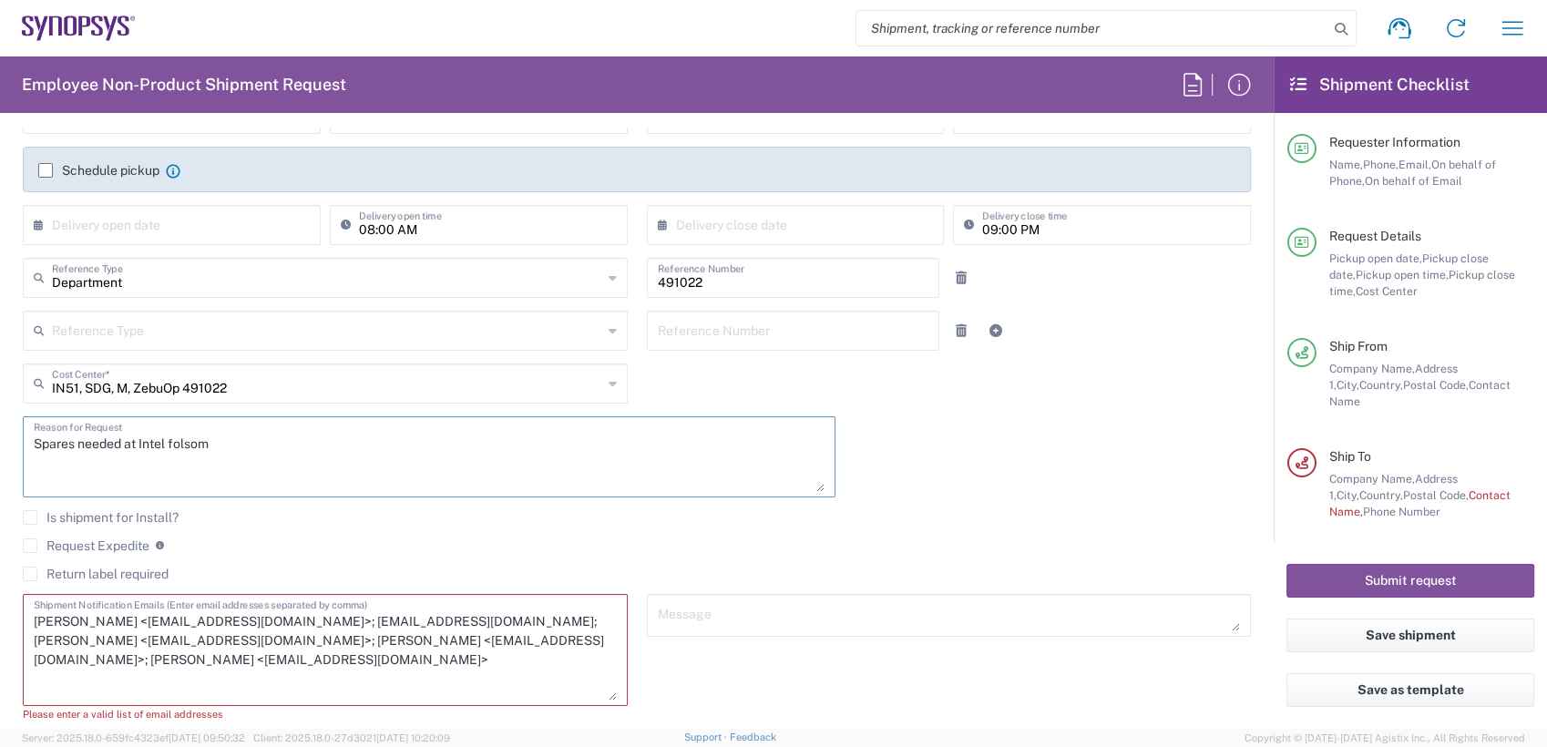
click at [118, 439] on textarea "Spares needed at Intel folsom" at bounding box center [429, 457] width 791 height 70
drag, startPoint x: 239, startPoint y: 442, endPoint x: -5, endPoint y: 439, distance: 243.3
click at [0, 439] on html "Shipment request Shipment tracking Employee non-product shipment request My shi…" at bounding box center [773, 373] width 1547 height 747
type textarea "Spares needed at Intel Folsom"
drag, startPoint x: 657, startPoint y: 602, endPoint x: 687, endPoint y: 603, distance: 30.1
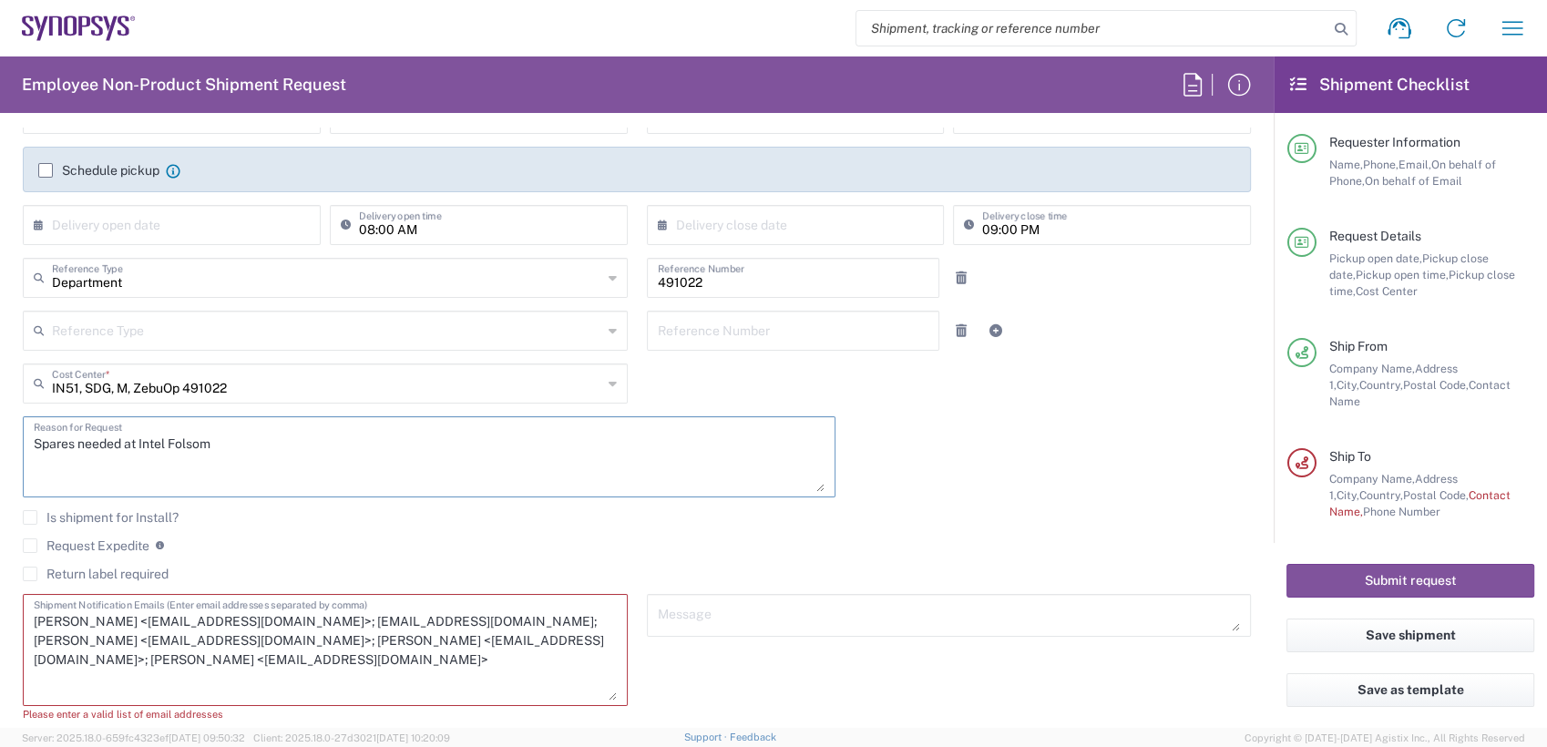
click at [658, 602] on textarea at bounding box center [949, 616] width 583 height 32
paste textarea "Spares needed at Intel Folsom"
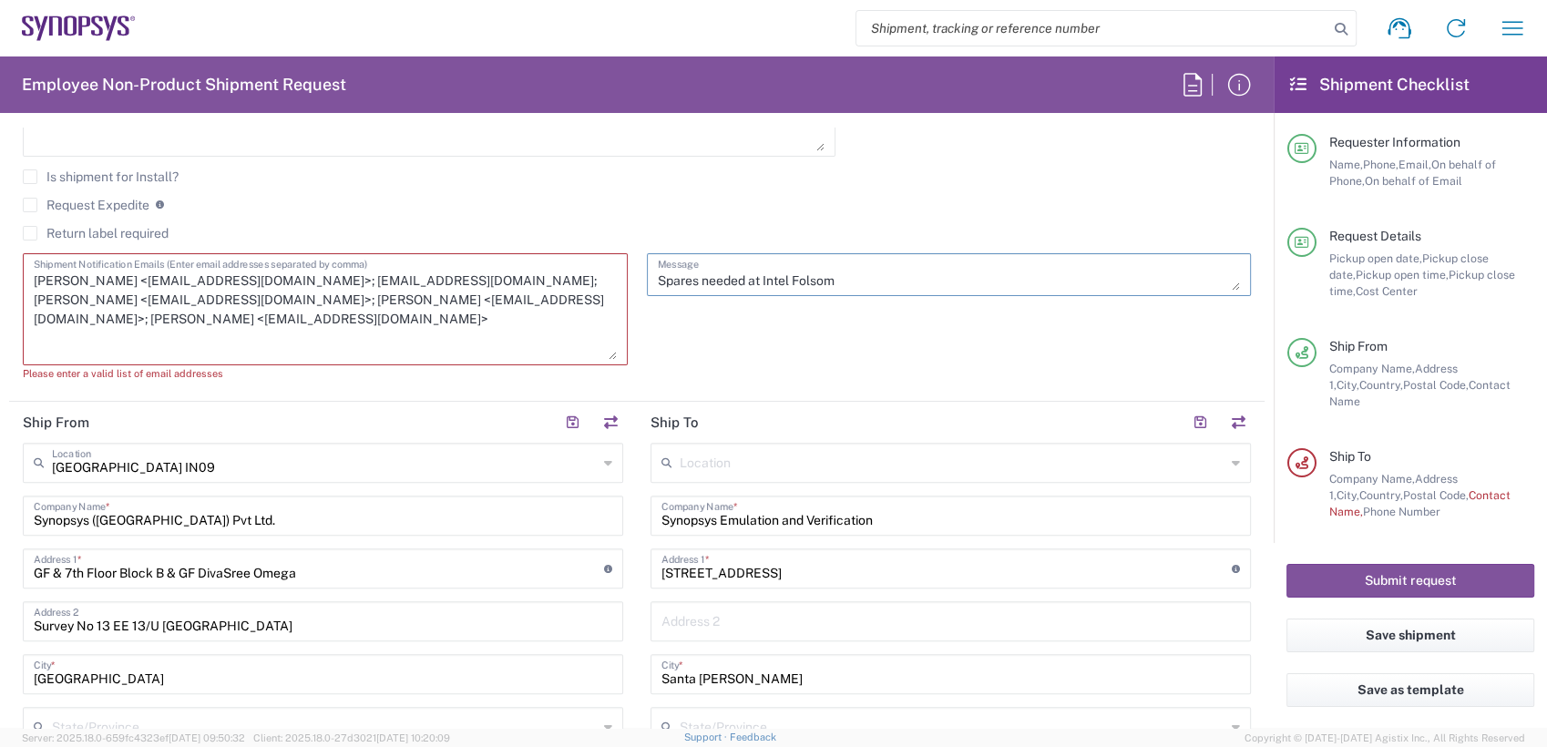
scroll to position [627, 0]
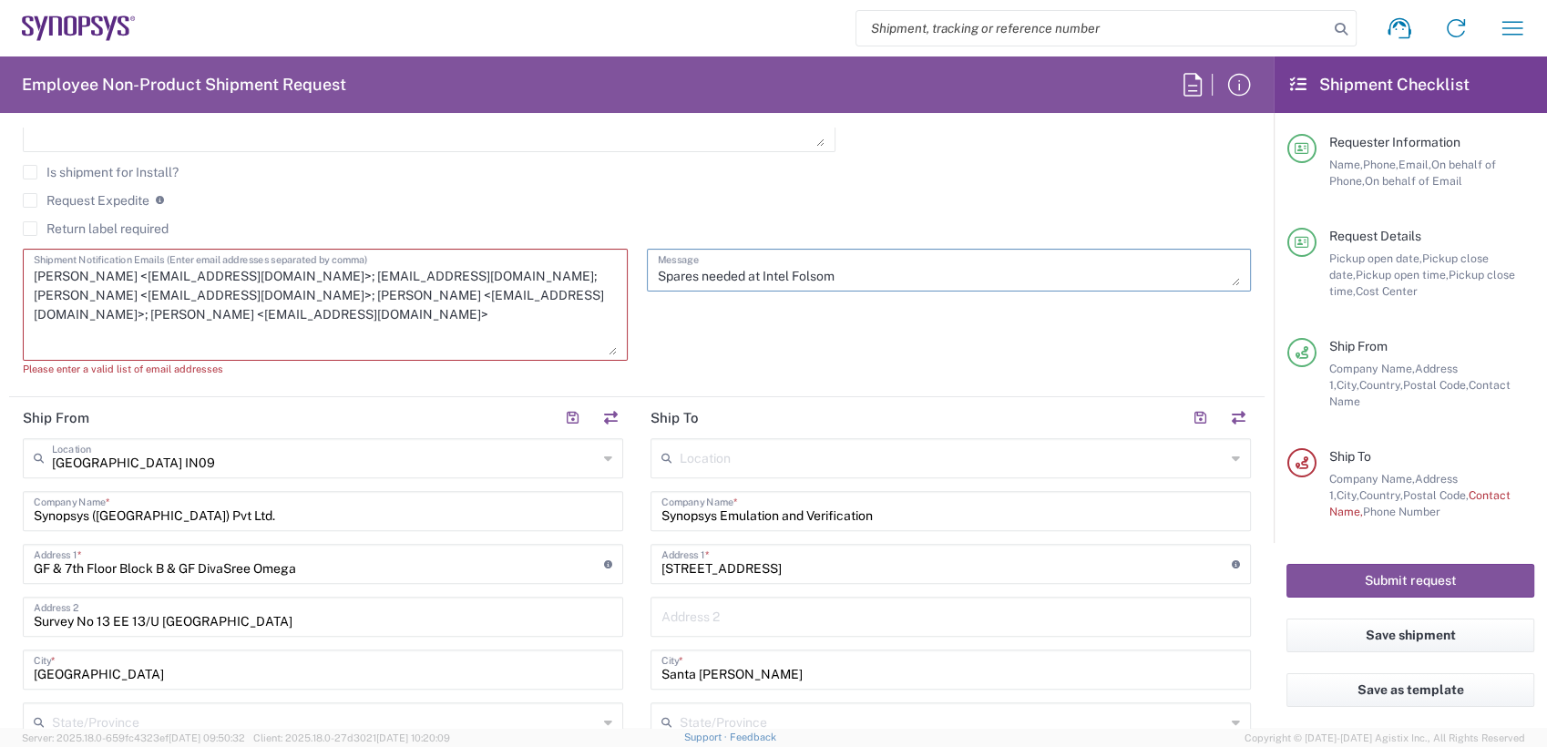
type textarea "Spares needed at Intel Folsom"
drag, startPoint x: 133, startPoint y: 276, endPoint x: -5, endPoint y: 273, distance: 137.6
click at [0, 273] on html "Shipment request Shipment tracking Employee non-product shipment request My shi…" at bounding box center [773, 373] width 1547 height 747
click at [182, 273] on textarea "[EMAIL_ADDRESS][DOMAIN_NAME]>; [EMAIL_ADDRESS][DOMAIN_NAME]; [PERSON_NAME] <[EM…" at bounding box center [325, 304] width 583 height 101
drag, startPoint x: 357, startPoint y: 274, endPoint x: 637, endPoint y: 271, distance: 279.7
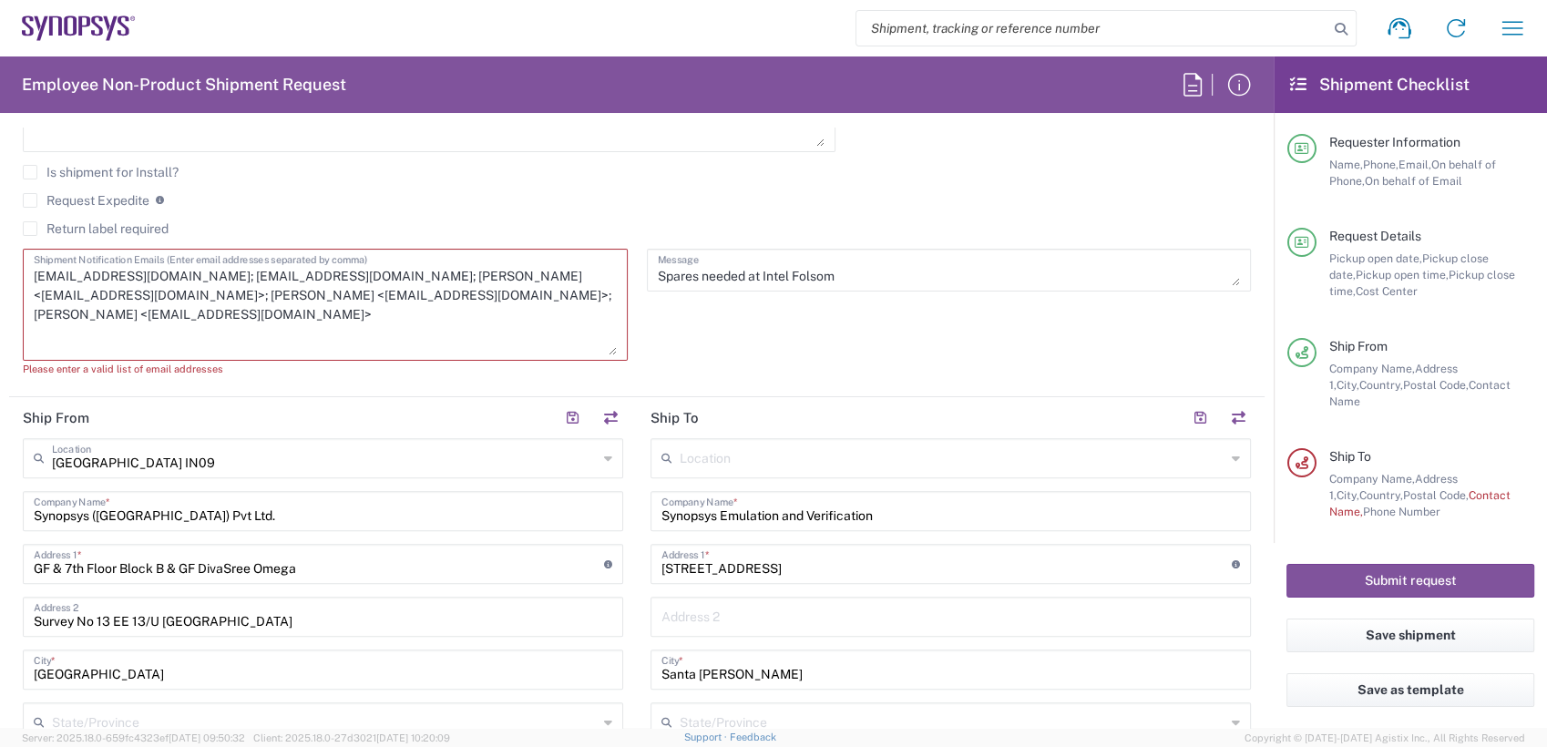
click at [637, 271] on div "[DATE] × Pickup open date * Cancel Apply 08:00 PM Pickup open time * [DATE] × P…" at bounding box center [637, 69] width 1247 height 641
type textarea "[EMAIL_ADDRESS][DOMAIN_NAME]; [EMAIL_ADDRESS][DOMAIN_NAME]; [PERSON_NAME][EMAIL…"
drag, startPoint x: 252, startPoint y: 513, endPoint x: 0, endPoint y: 518, distance: 252.4
click at [0, 518] on html "Shipment request Shipment tracking Employee non-product shipment request My shi…" at bounding box center [773, 373] width 1547 height 747
type input "al"
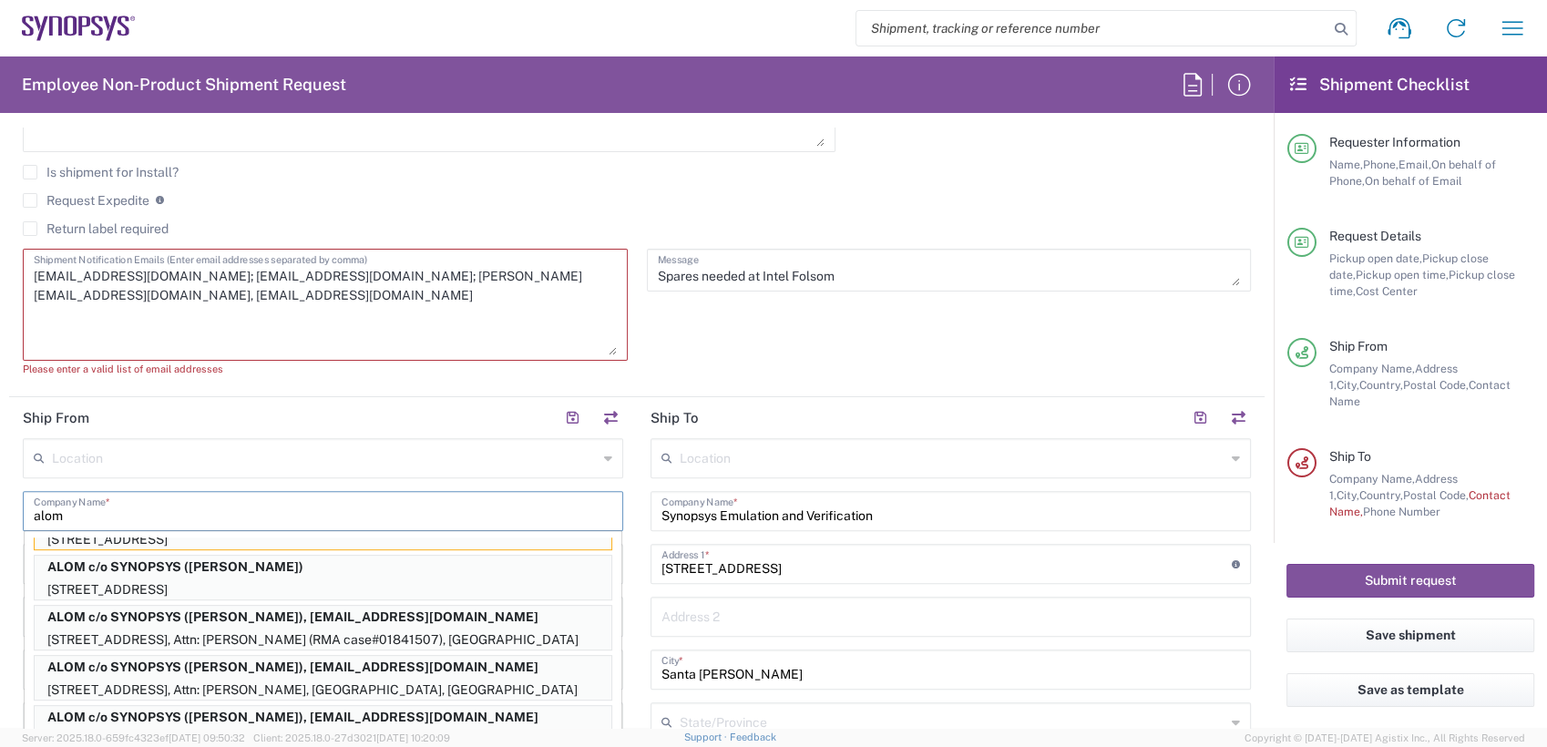
scroll to position [56, 0]
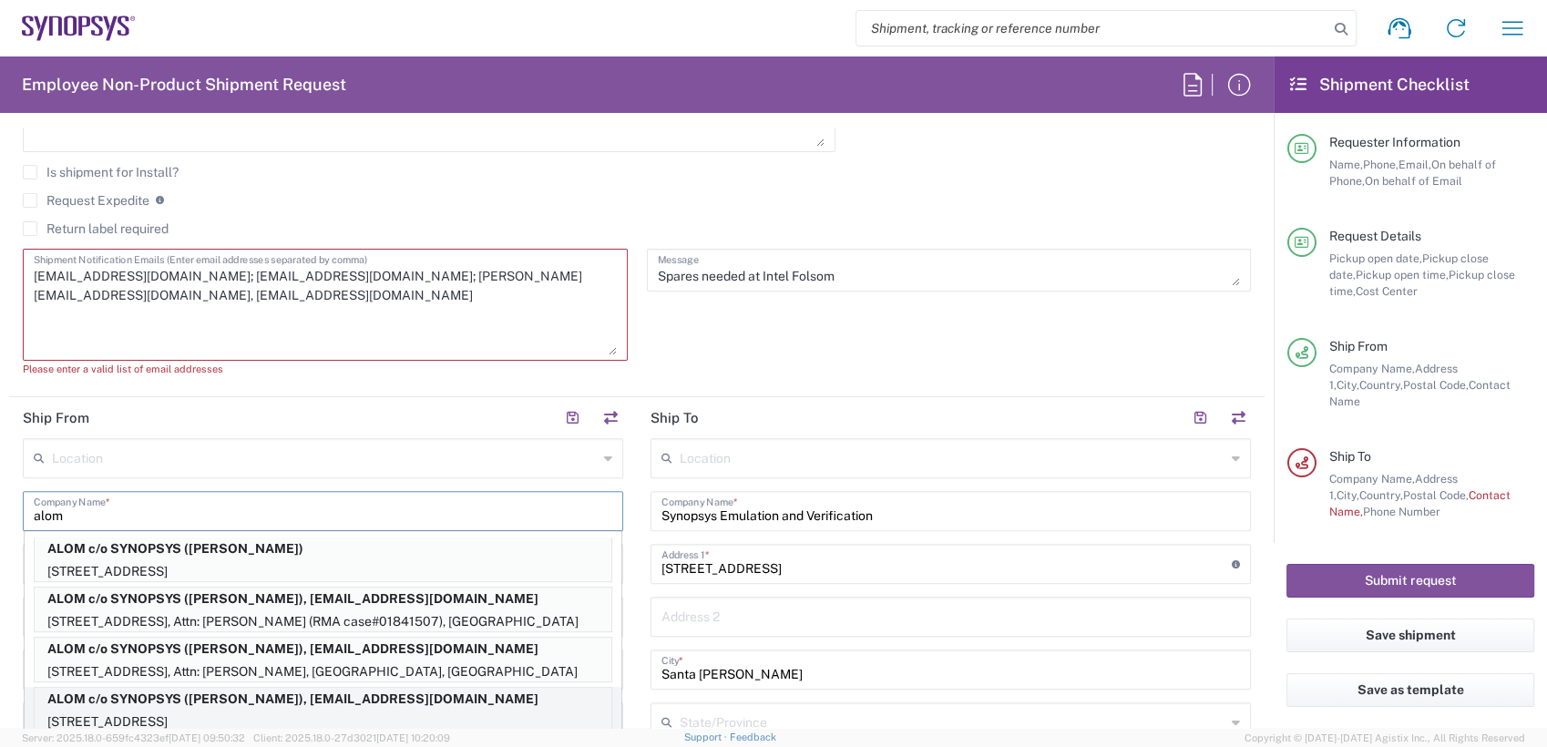
click at [416, 705] on p "ALOM c/o SYNOPSYS ([PERSON_NAME]), [EMAIL_ADDRESS][DOMAIN_NAME]" at bounding box center [323, 699] width 577 height 23
type input "ALOM c/o SYNOPSYS"
type input "[STREET_ADDRESS]"
type input "Fremont"
type input "[GEOGRAPHIC_DATA]"
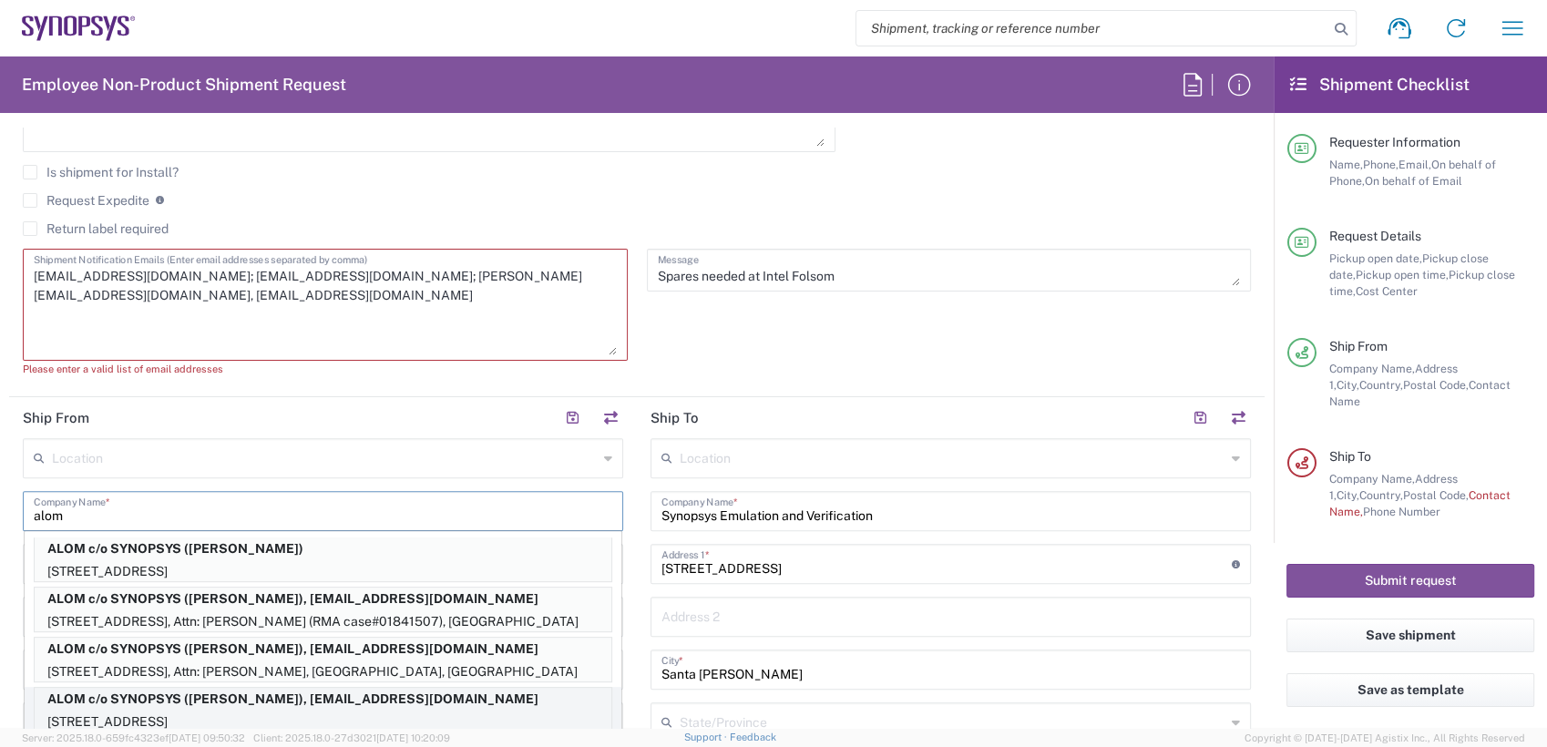
type input "94539"
type input "[PERSON_NAME]"
type input "[EMAIL_ADDRESS][DOMAIN_NAME]"
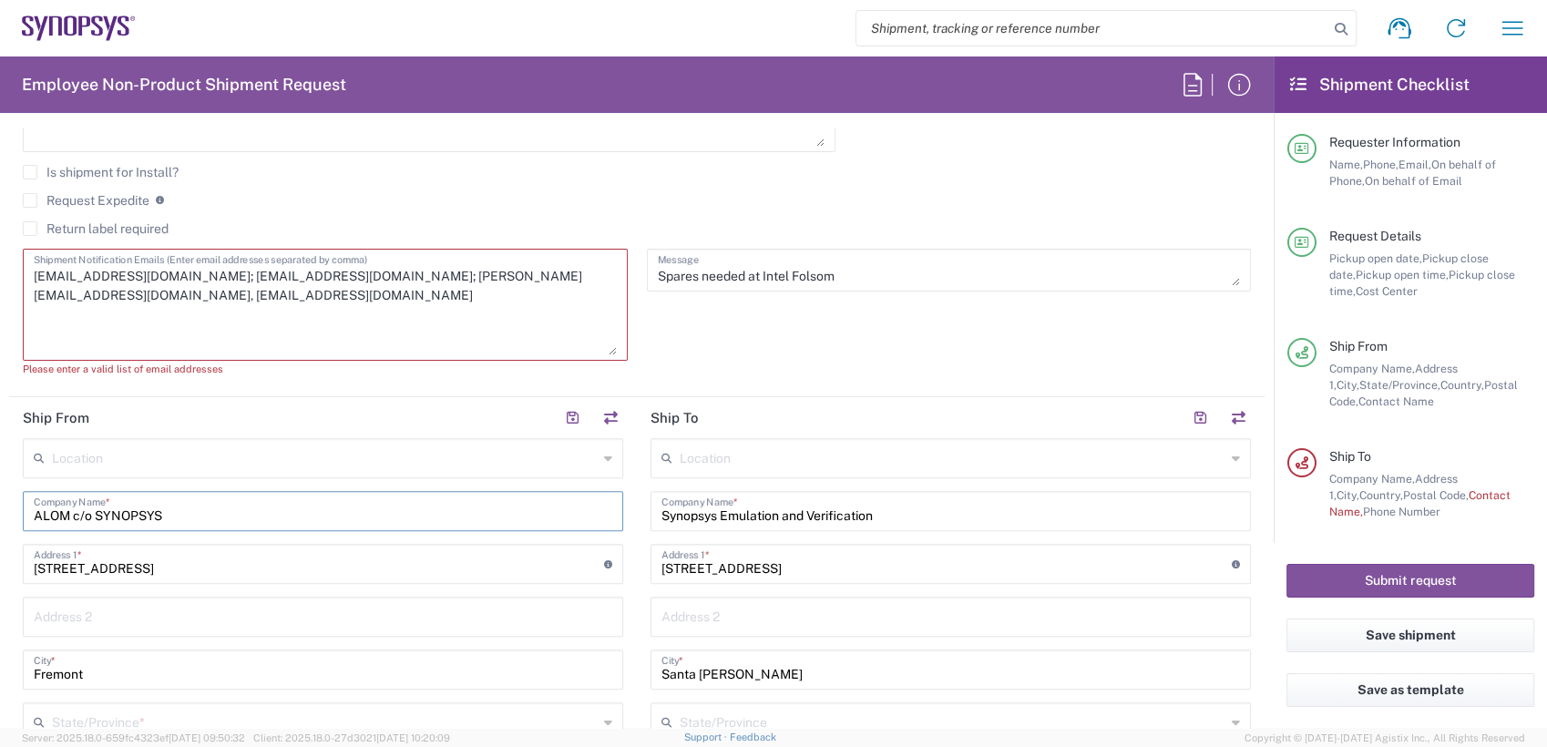
type input "[US_STATE]"
click at [279, 296] on textarea "[EMAIL_ADDRESS][DOMAIN_NAME]; [EMAIL_ADDRESS][DOMAIN_NAME]; [PERSON_NAME][EMAIL…" at bounding box center [325, 304] width 583 height 101
click at [182, 273] on textarea "[EMAIL_ADDRESS][DOMAIN_NAME]; [EMAIL_ADDRESS][DOMAIN_NAME]; [PERSON_NAME][EMAIL…" at bounding box center [325, 304] width 583 height 101
type textarea "[EMAIL_ADDRESS][DOMAIN_NAME];[EMAIL_ADDRESS][DOMAIN_NAME];[PERSON_NAME][EMAIL_A…"
click at [851, 457] on input "text" at bounding box center [953, 457] width 546 height 32
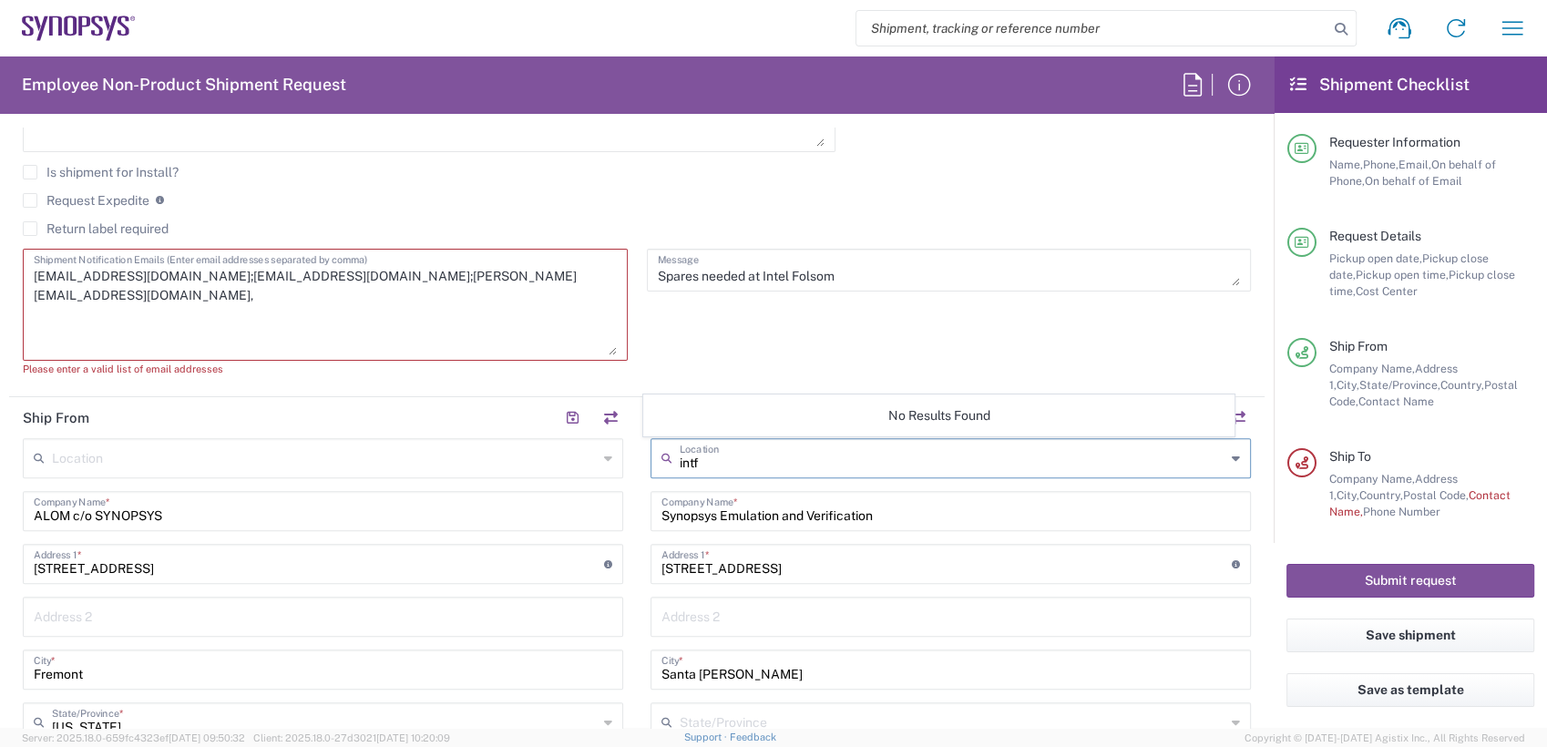
type input "intf"
drag, startPoint x: 913, startPoint y: 507, endPoint x: 240, endPoint y: 460, distance: 675.0
drag, startPoint x: 749, startPoint y: 516, endPoint x: 313, endPoint y: 482, distance: 436.8
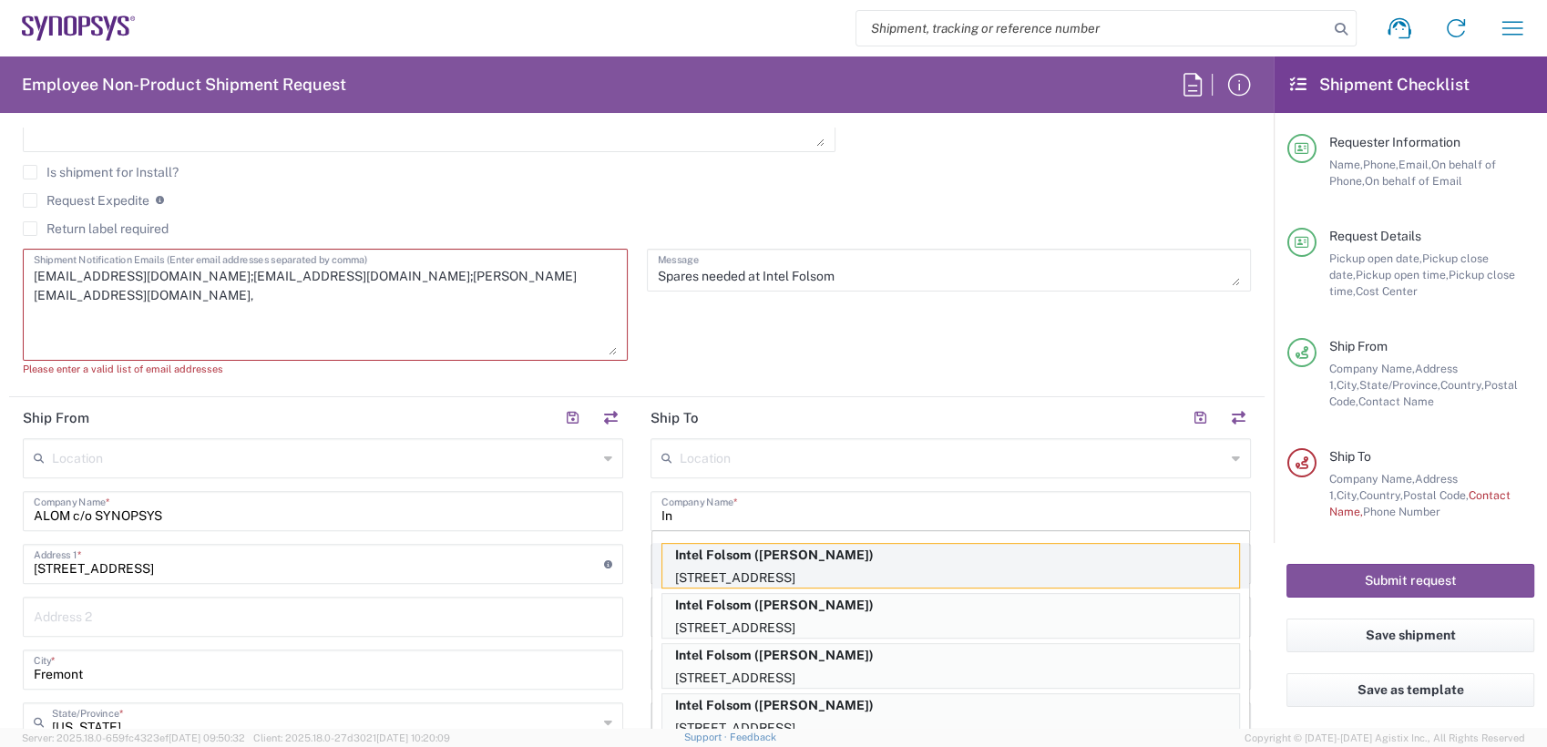
click at [802, 572] on p "[STREET_ADDRESS]" at bounding box center [950, 578] width 577 height 23
type input "Intel Folsom"
type input "[STREET_ADDRESS]"
type input "SACRAMENTO"
type input "Folsom"
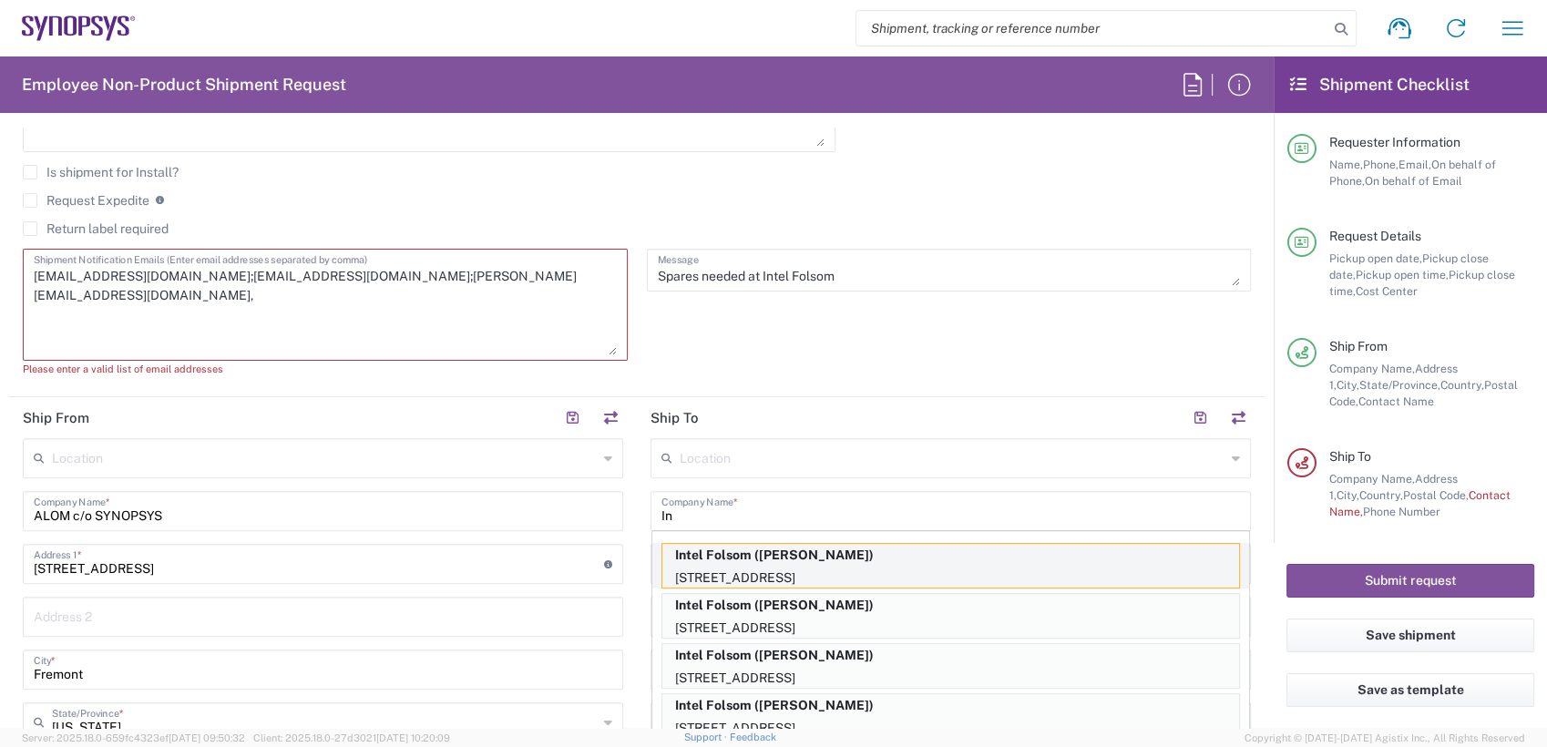
type input "[GEOGRAPHIC_DATA]"
type input "95630-9599"
type input "[PERSON_NAME]"
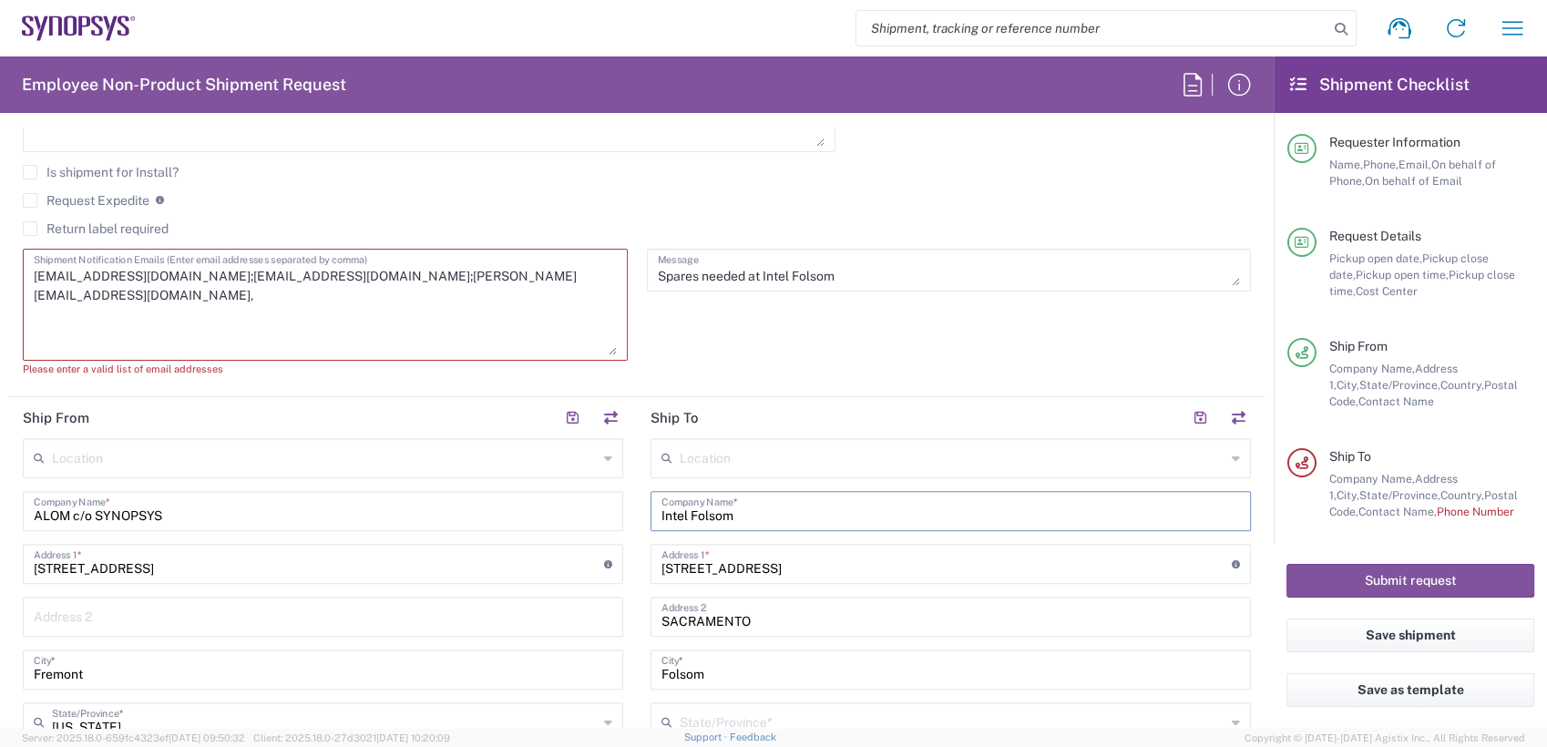
type input "[US_STATE]"
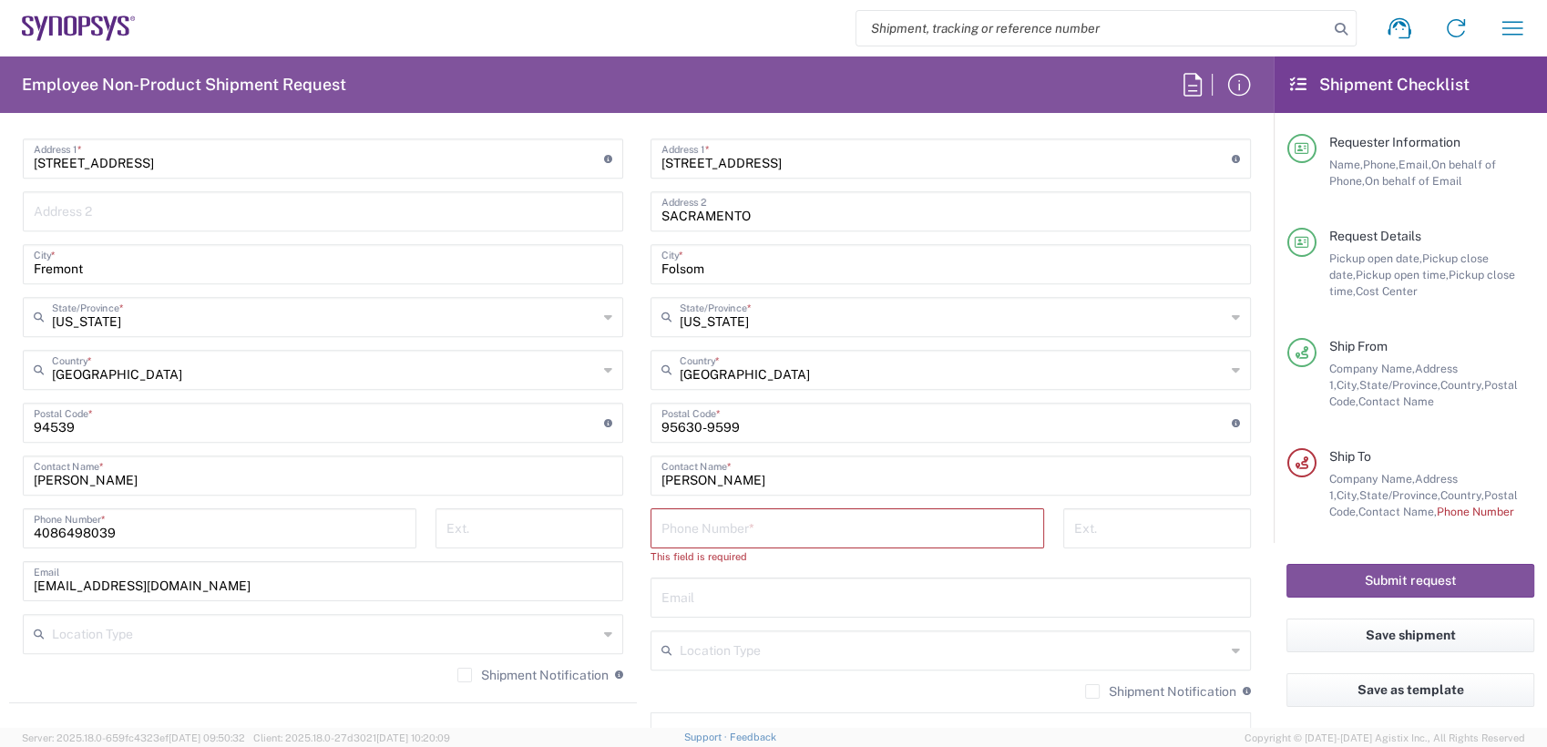
scroll to position [1036, 0]
paste input "[PHONE_NUMBER]"
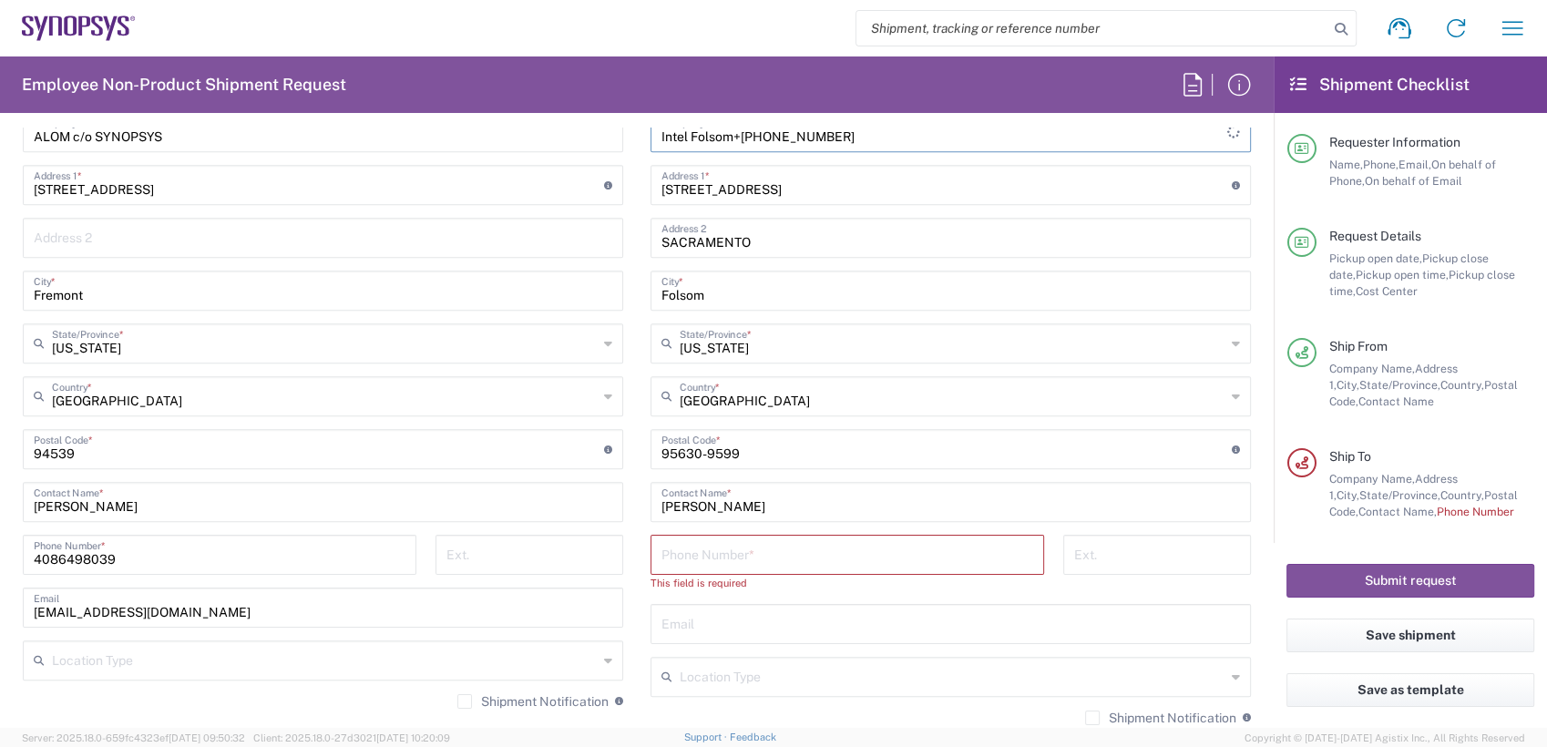
type input "Intel Folsom+[PHONE_NUMBER]"
click at [787, 558] on input "tel" at bounding box center [847, 554] width 372 height 32
paste input "[PHONE_NUMBER]"
click at [716, 559] on input "[PHONE_NUMBER]" at bounding box center [847, 554] width 372 height 32
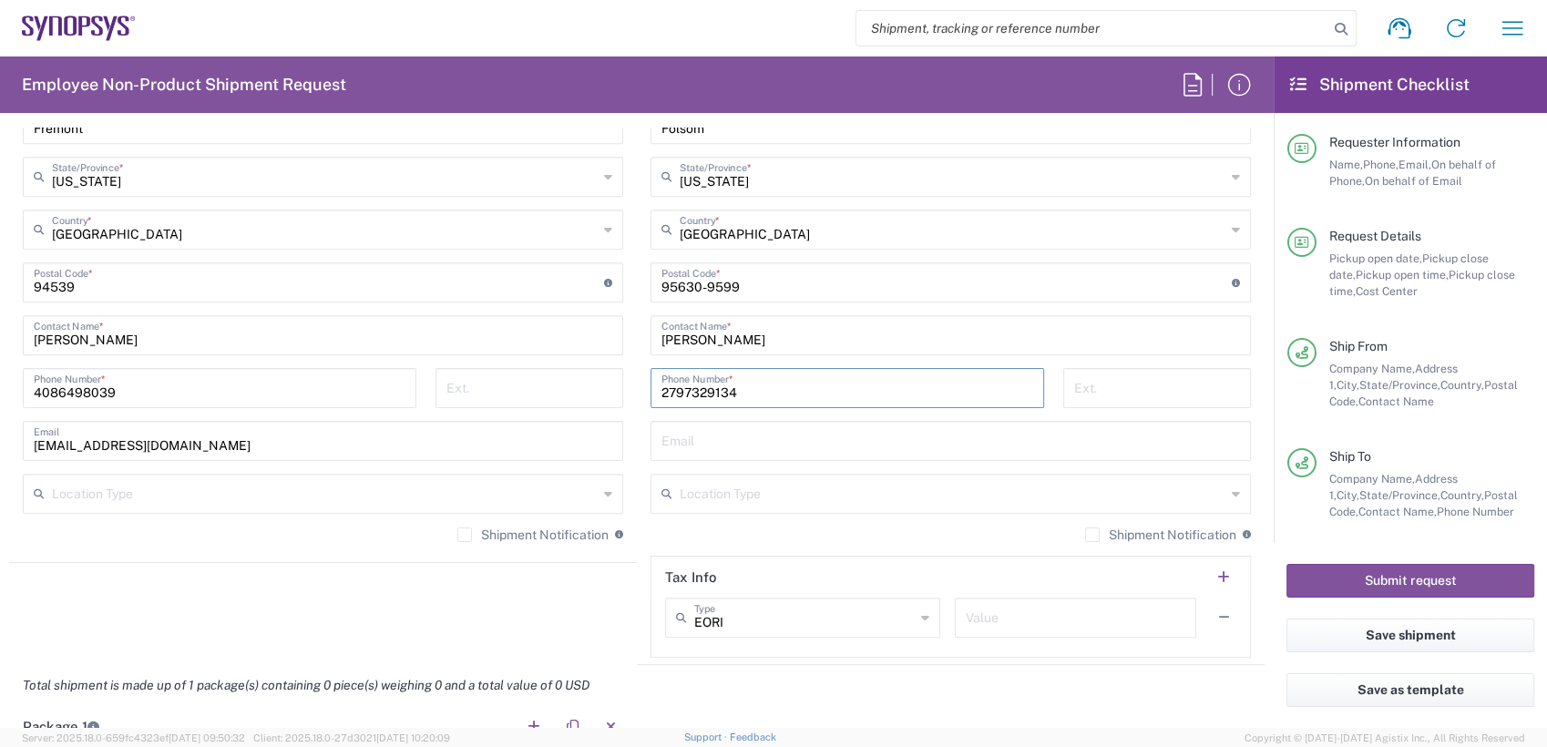
scroll to position [1176, 0]
type input "2797329134"
click at [735, 447] on input "text" at bounding box center [950, 436] width 579 height 32
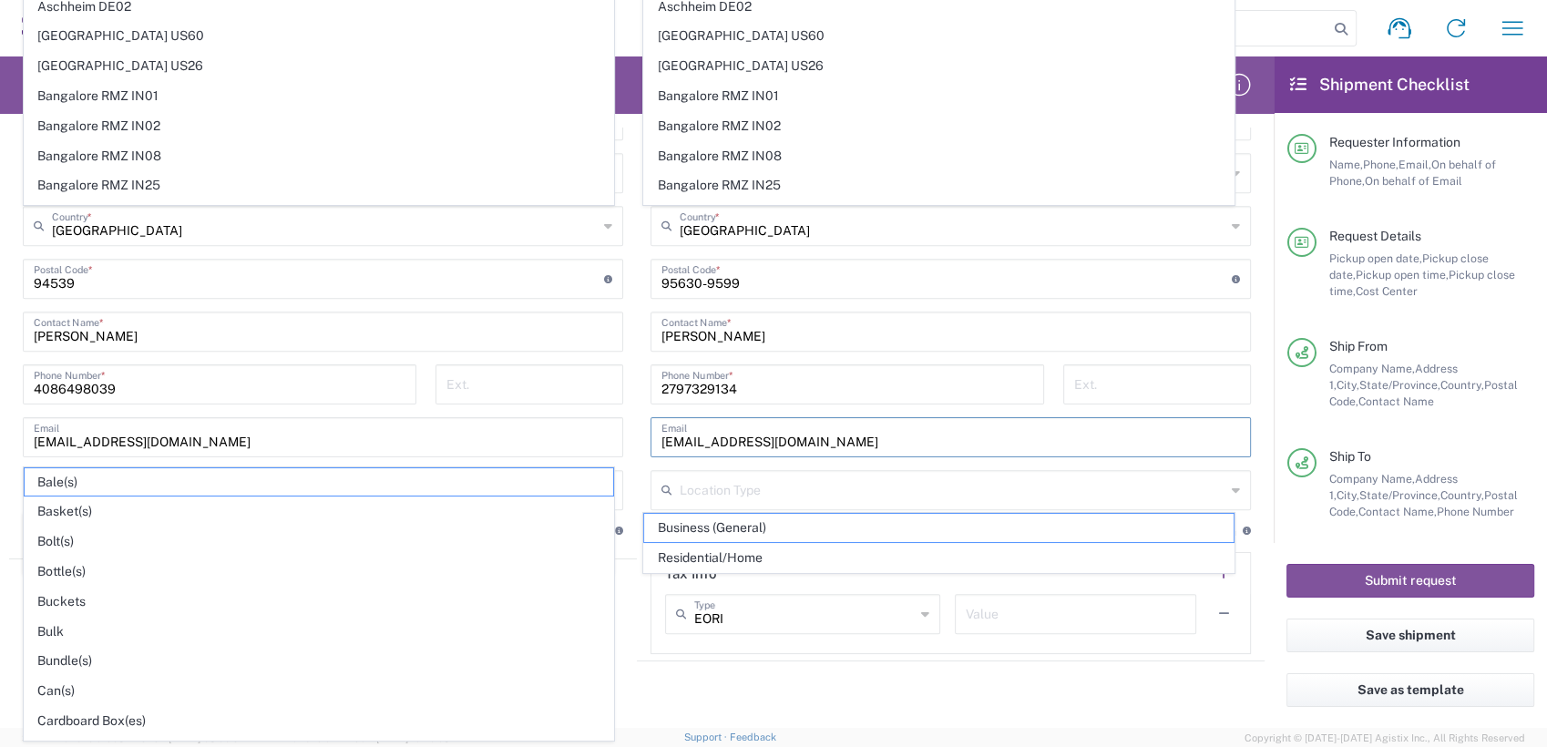
drag, startPoint x: 829, startPoint y: 439, endPoint x: 374, endPoint y: 403, distance: 457.0
click at [421, 410] on div "Ship From Location [GEOGRAPHIC_DATA] DE04 Agrate Brianza IT01 [GEOGRAPHIC_DATA]…" at bounding box center [637, 255] width 1256 height 814
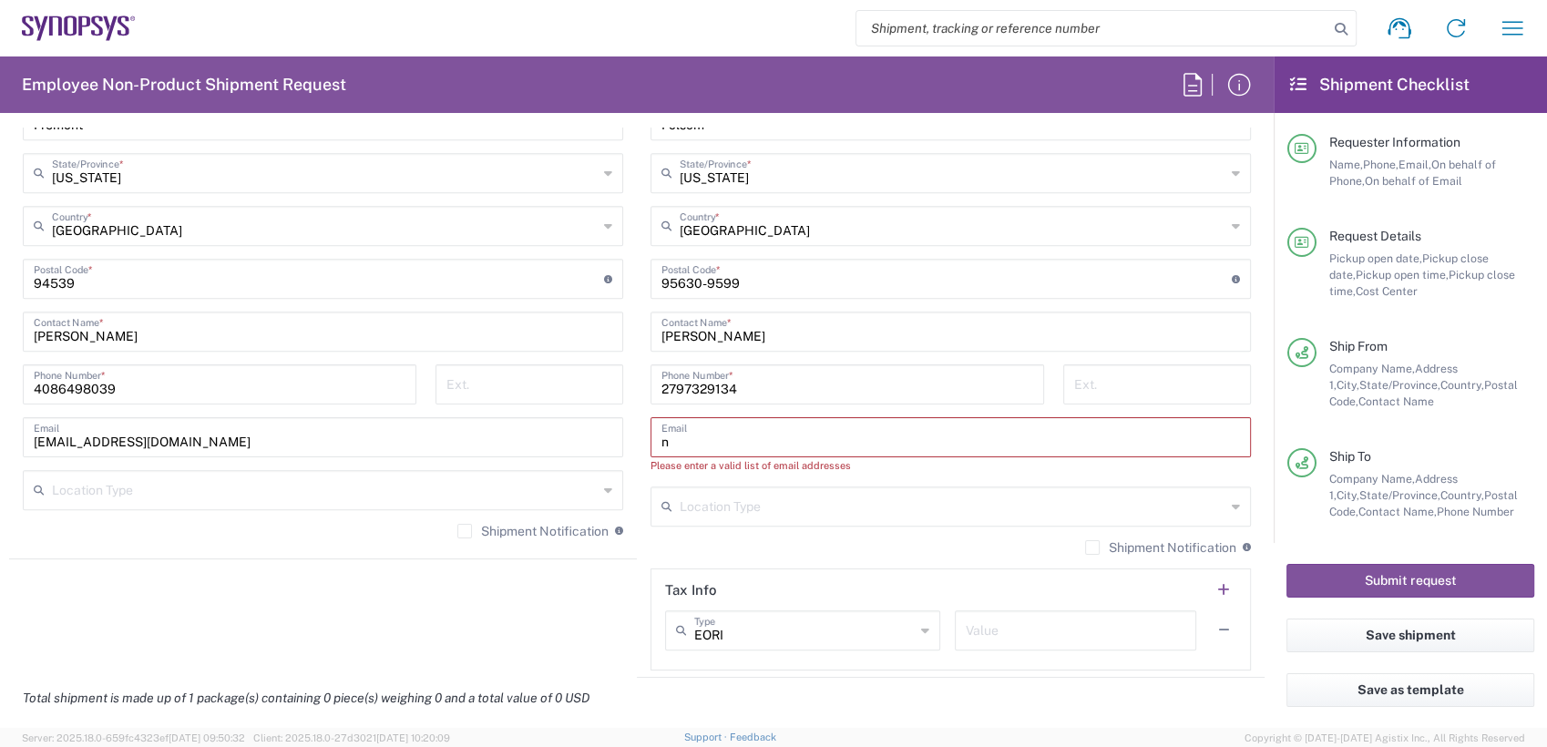
type input "[EMAIL_ADDRESS][DOMAIN_NAME]"
type input "[PERSON_NAME]"
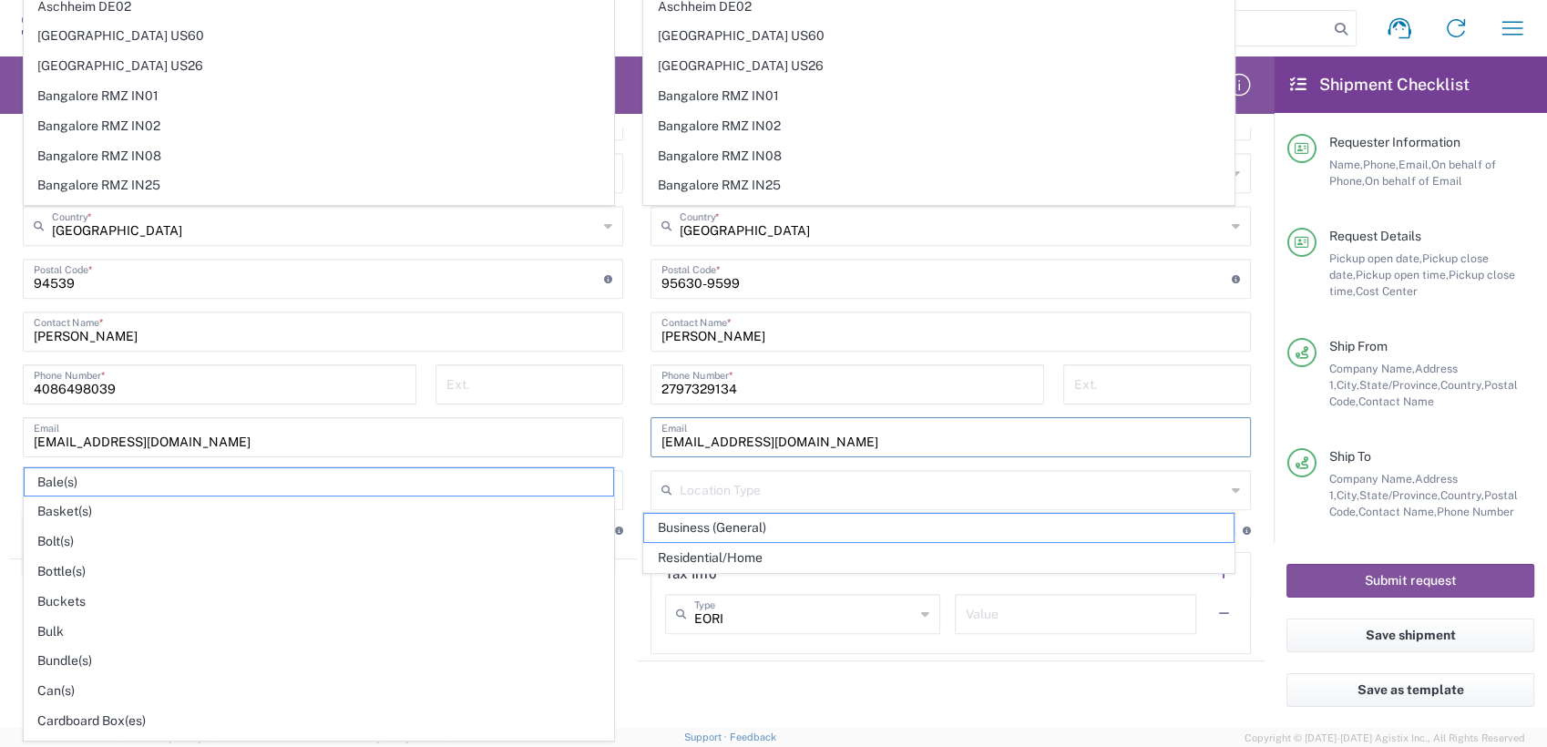
click at [641, 395] on div "[PHONE_NUMBER] Phone Number *" at bounding box center [847, 390] width 413 height 53
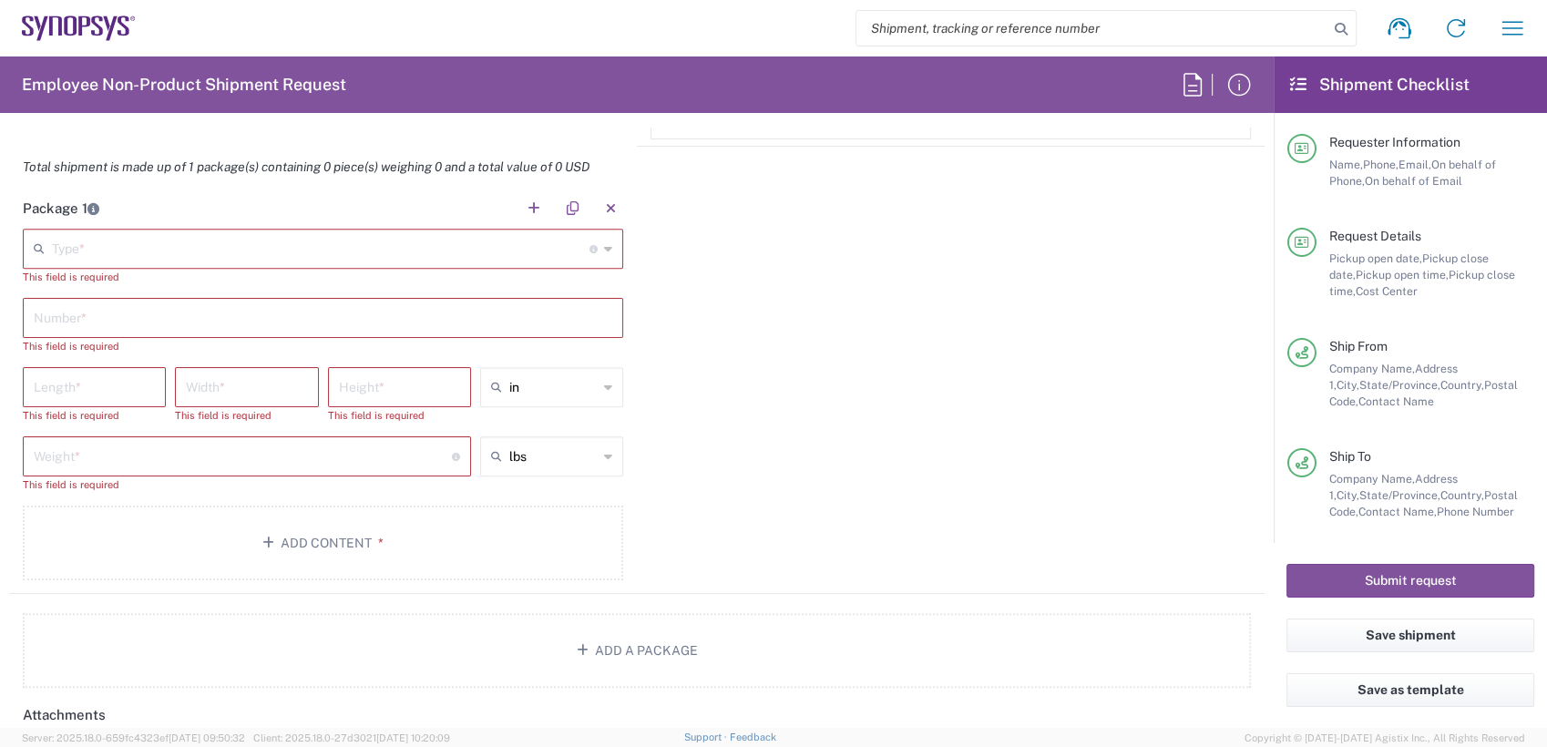
scroll to position [1713, 0]
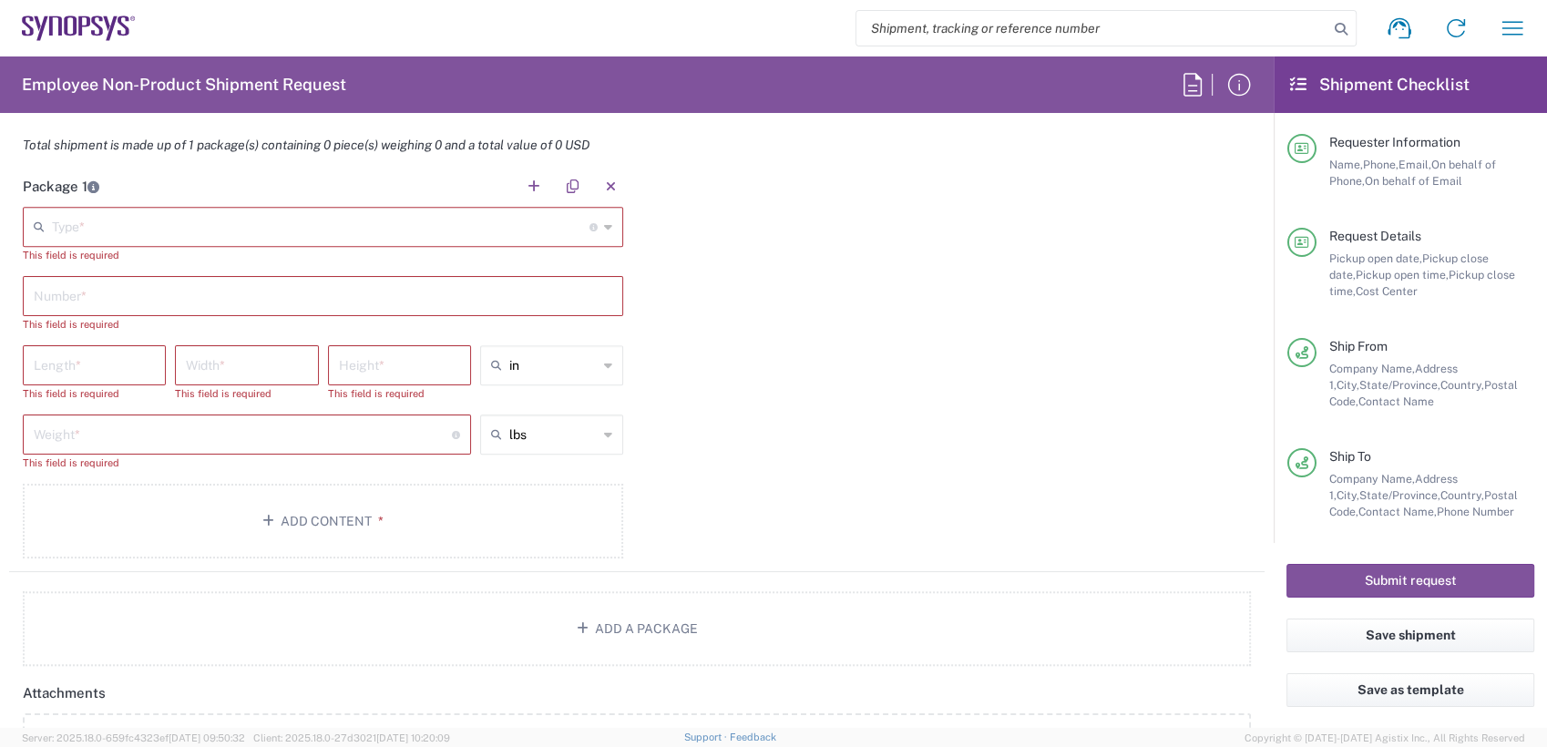
click at [143, 225] on input "text" at bounding box center [321, 226] width 538 height 32
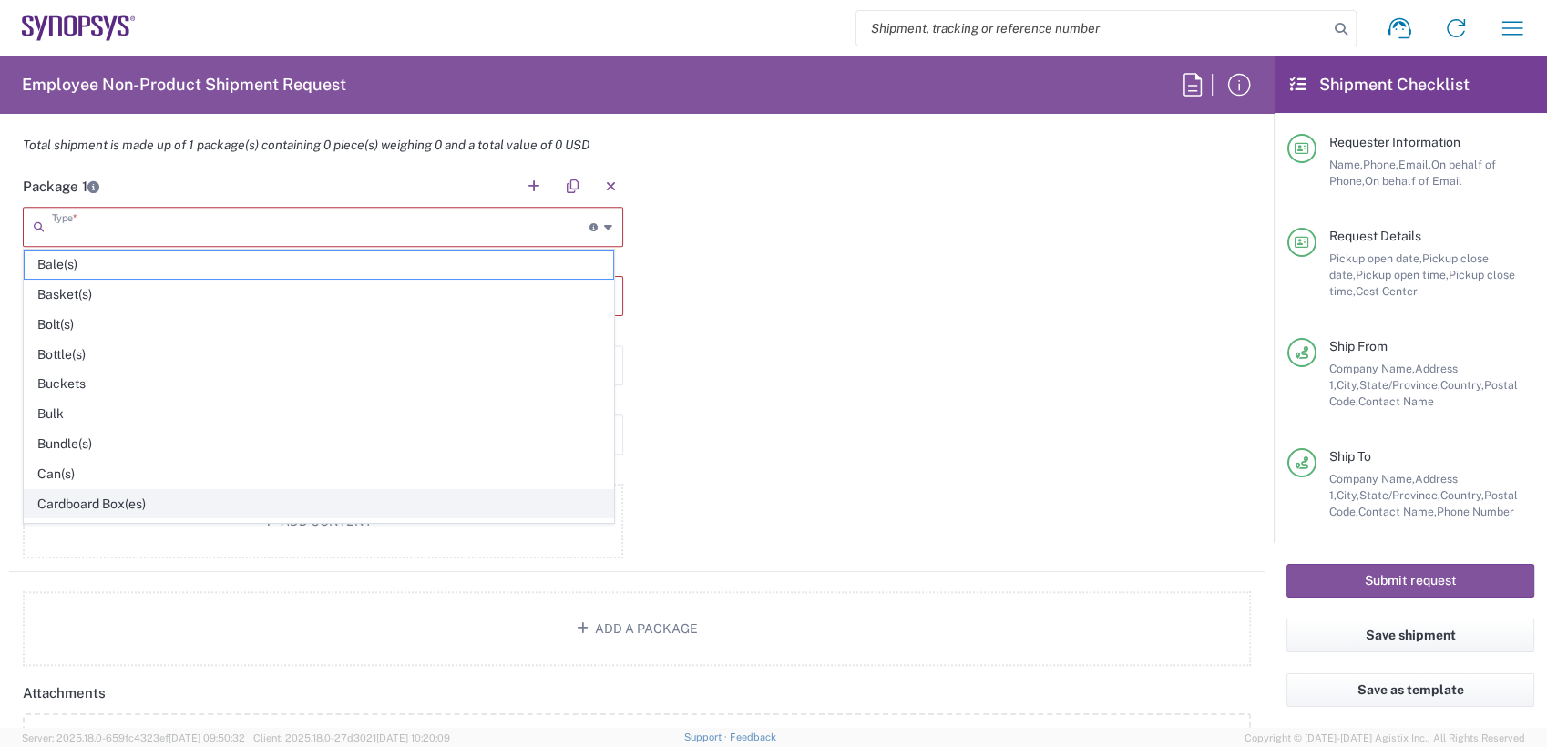
click at [102, 499] on span "Cardboard Box(es)" at bounding box center [319, 504] width 589 height 28
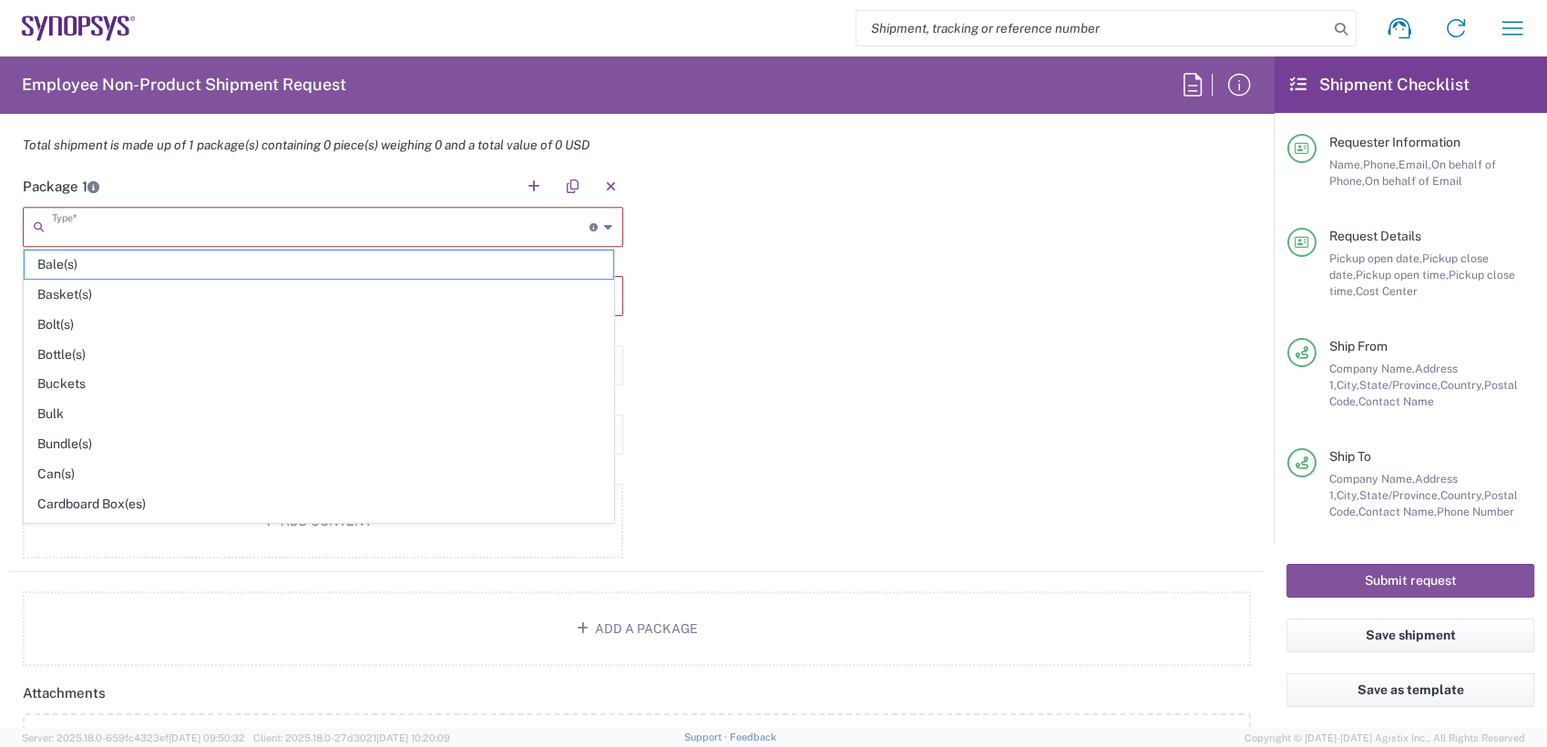
type input "Cardboard Box(es)"
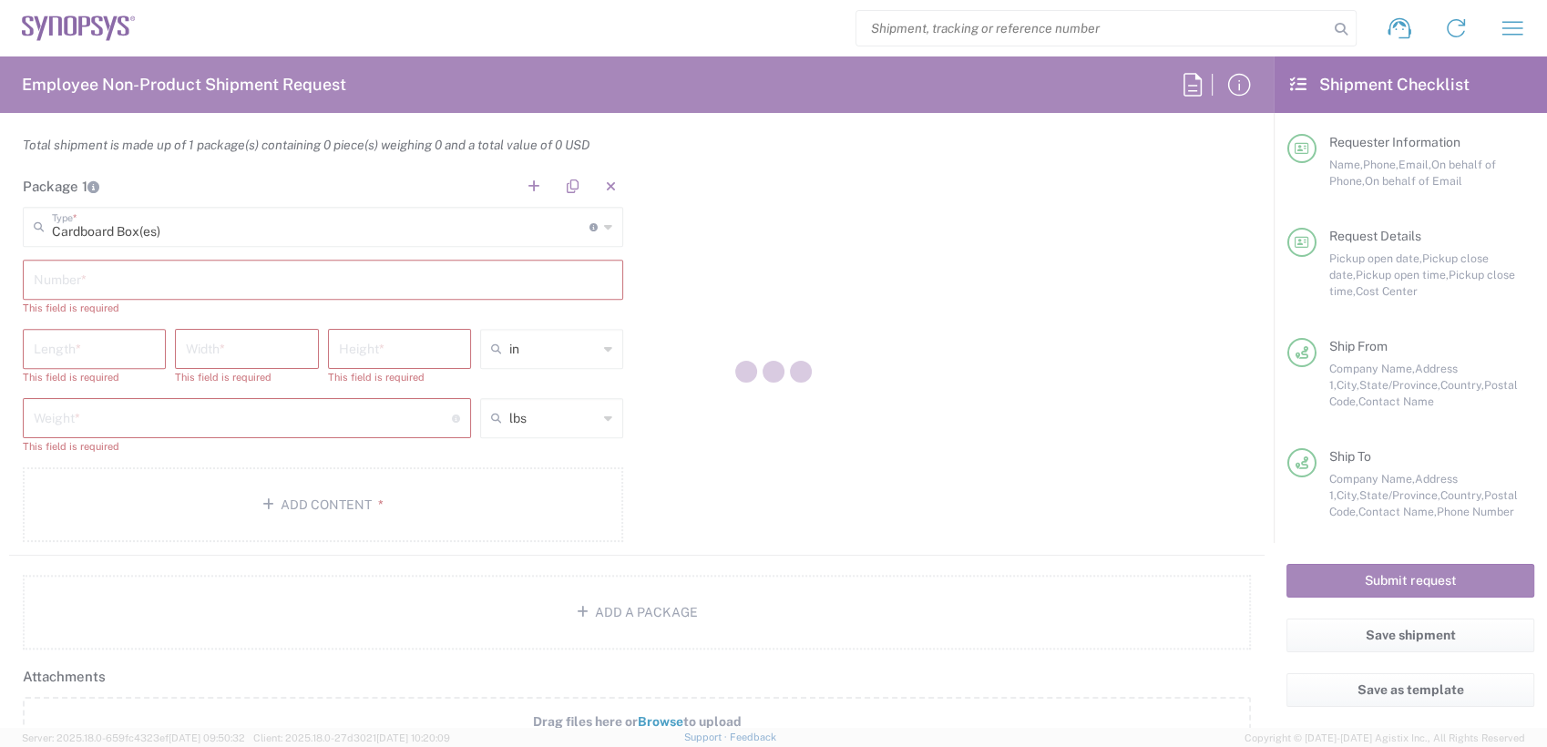
click at [121, 282] on div at bounding box center [773, 373] width 1547 height 747
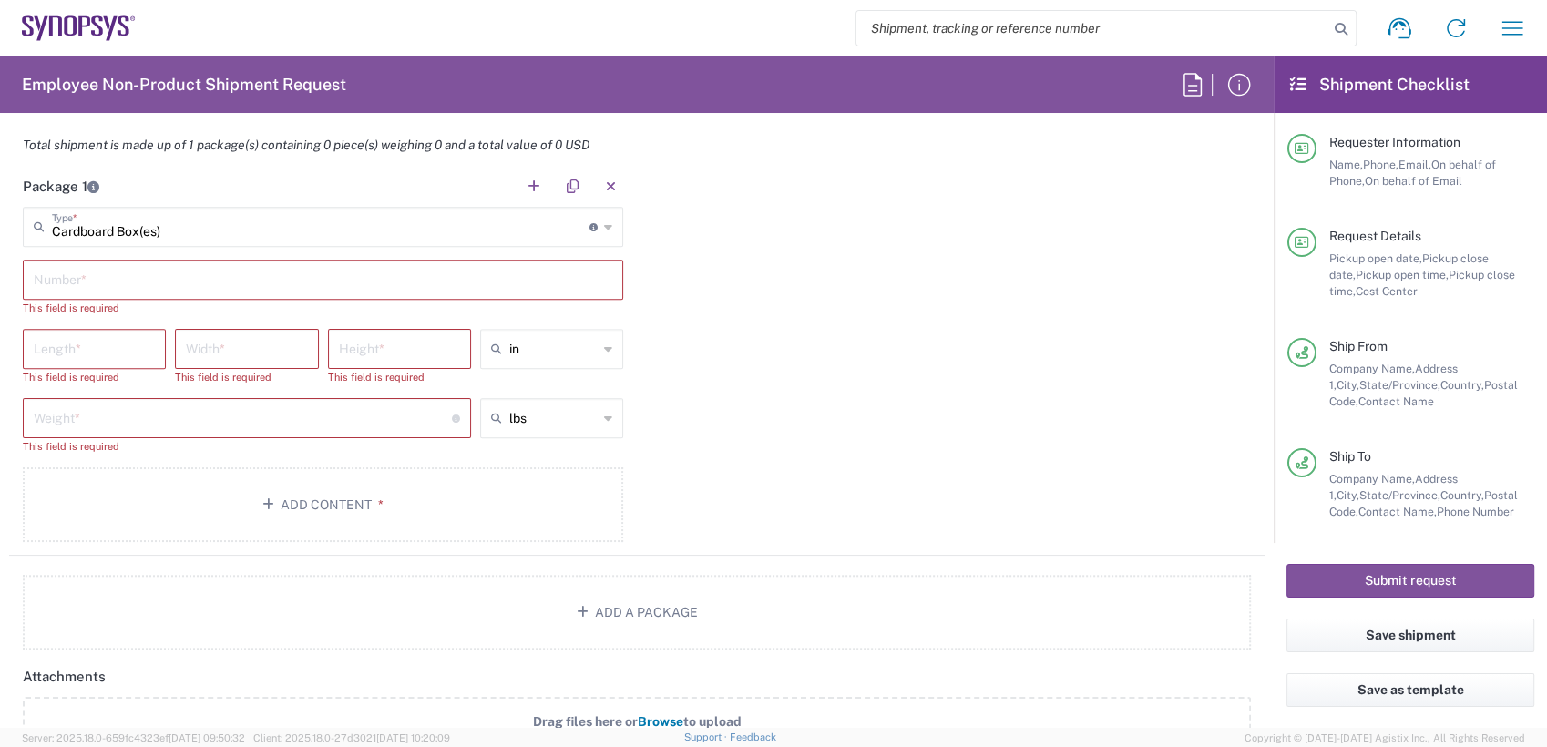
click at [121, 282] on input "text" at bounding box center [323, 278] width 579 height 32
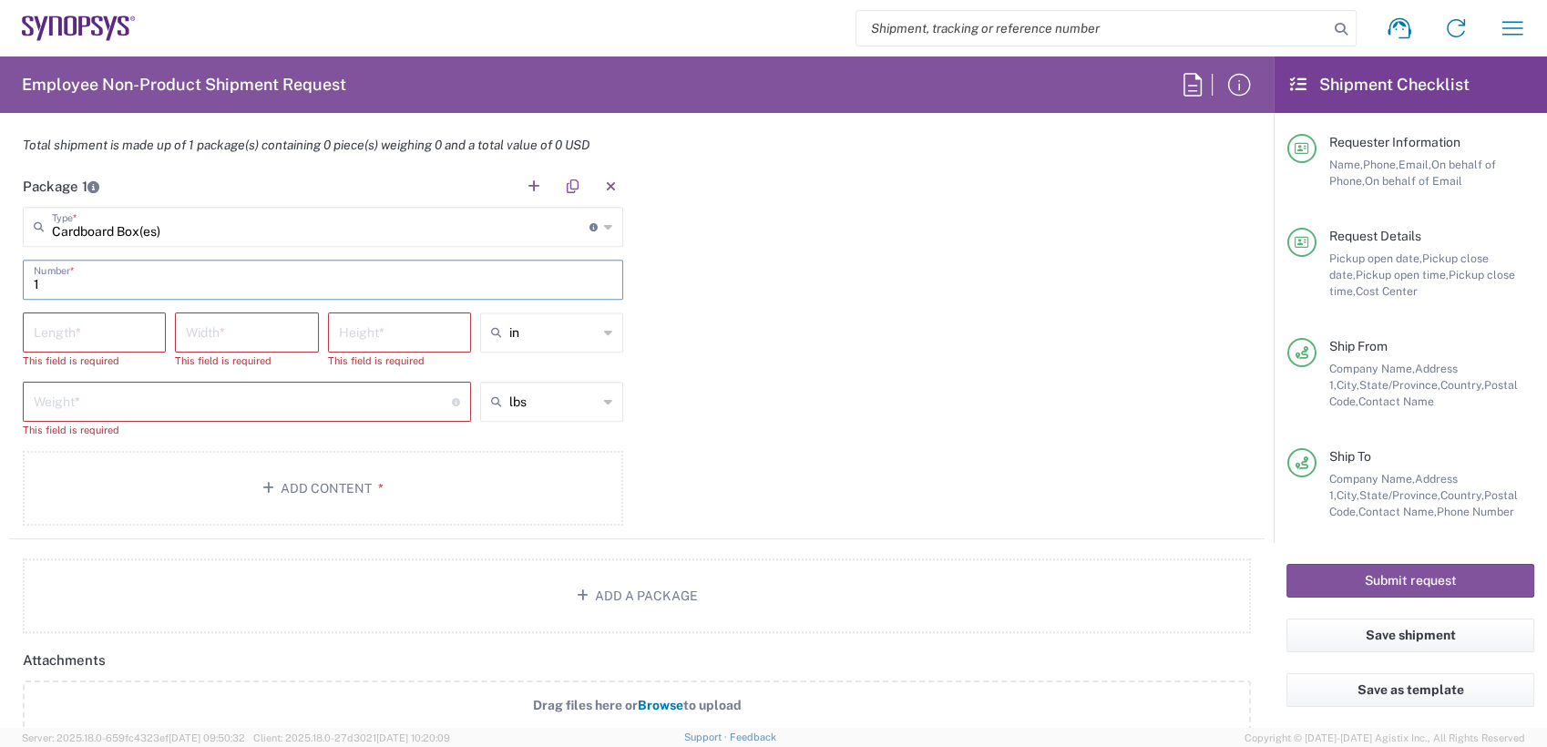
type input "1"
click at [99, 333] on input "number" at bounding box center [94, 331] width 121 height 32
type input "100"
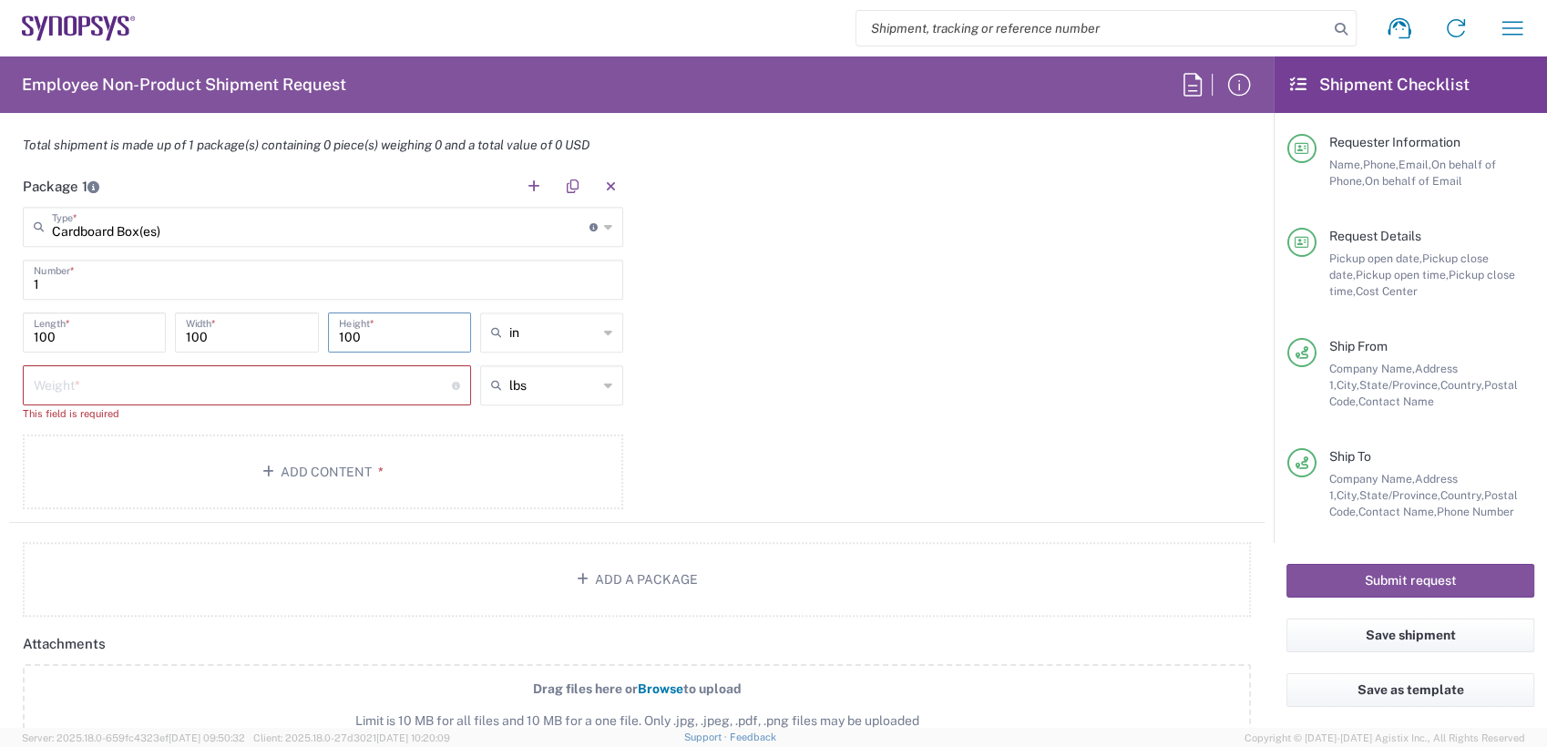
type input "100"
click at [133, 388] on input "number" at bounding box center [243, 384] width 418 height 32
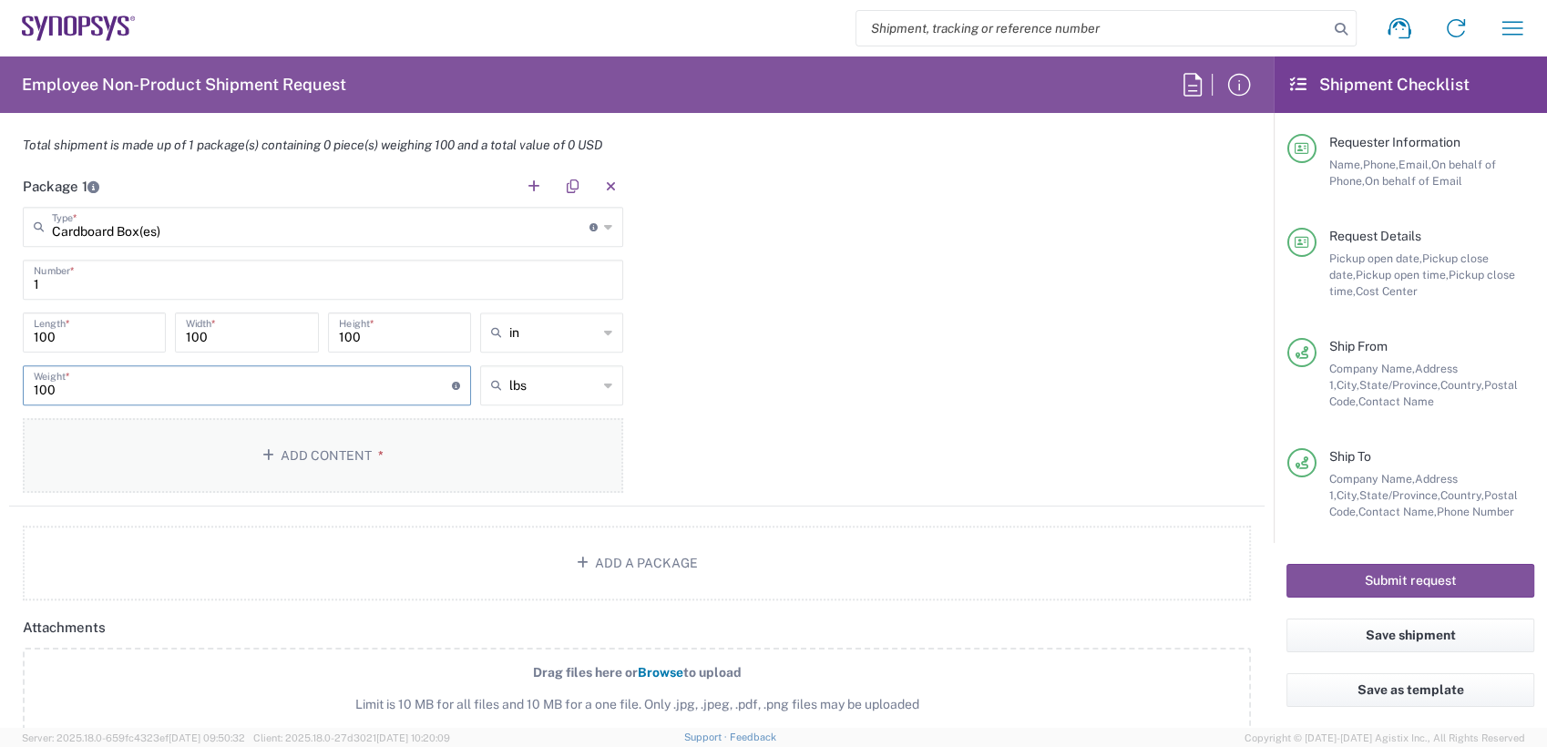
type input "100"
click at [292, 456] on button "Add Content *" at bounding box center [323, 455] width 600 height 75
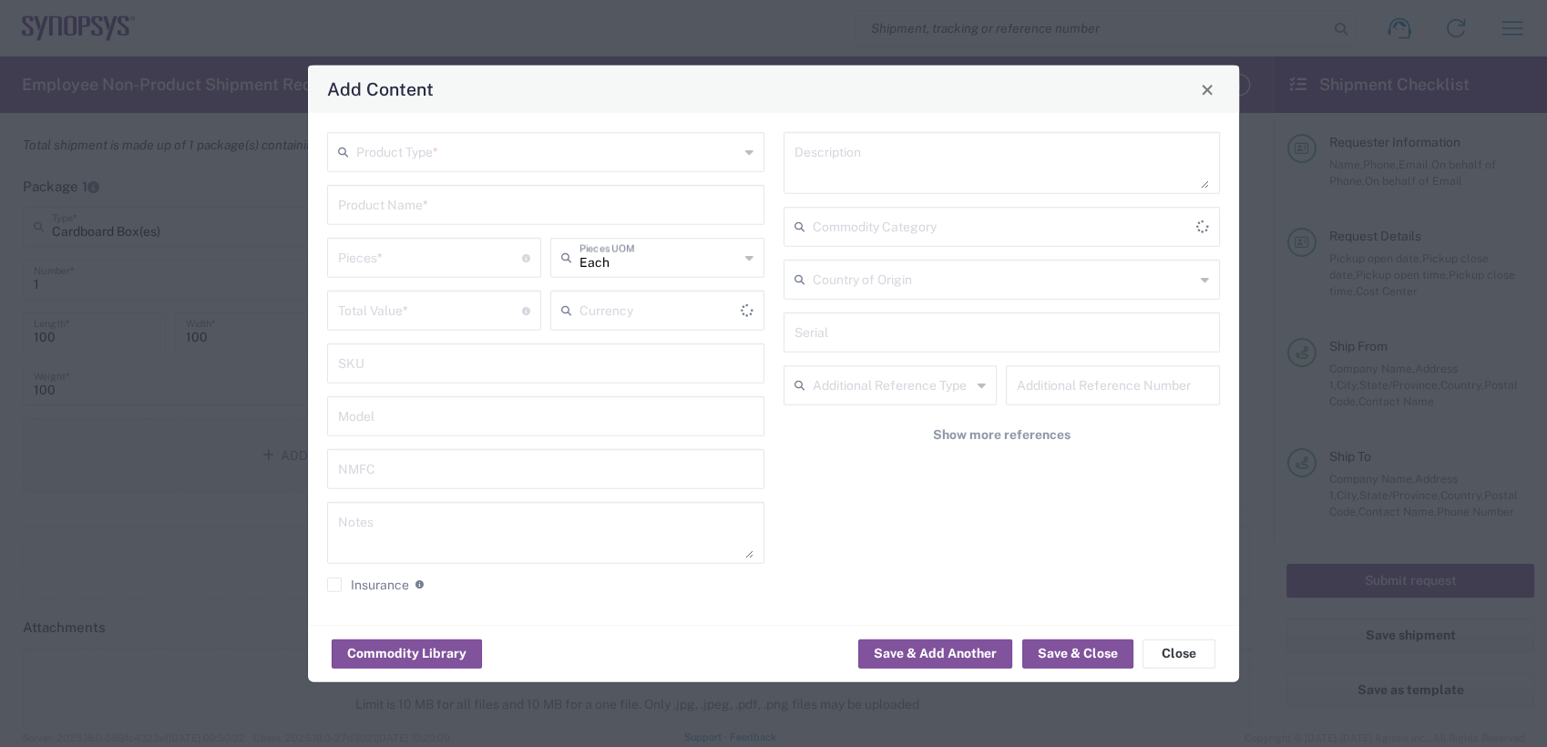
type input "US Dollar"
click at [436, 157] on input "text" at bounding box center [547, 151] width 383 height 32
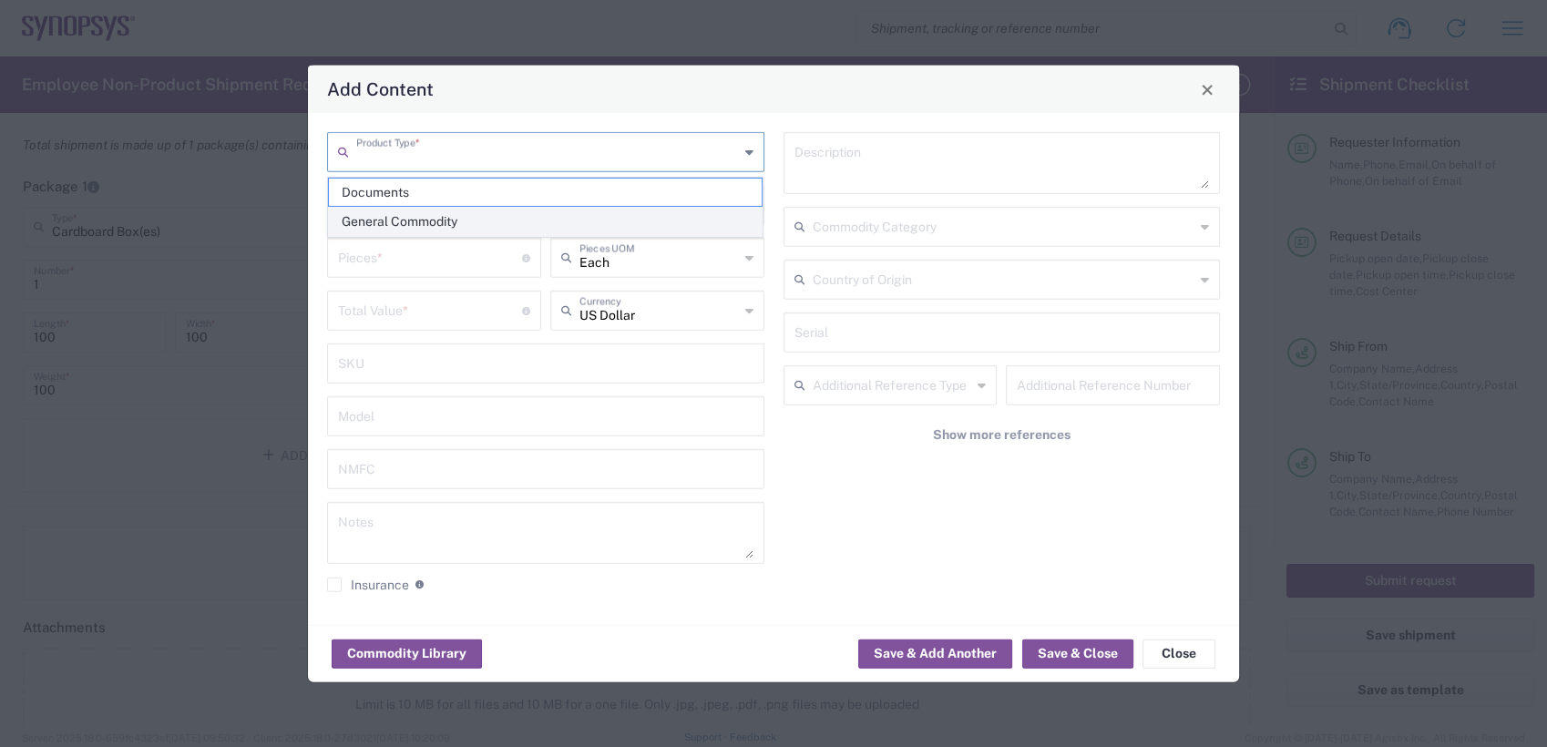
click at [429, 222] on span "General Commodity" at bounding box center [546, 222] width 434 height 28
type input "General Commodity"
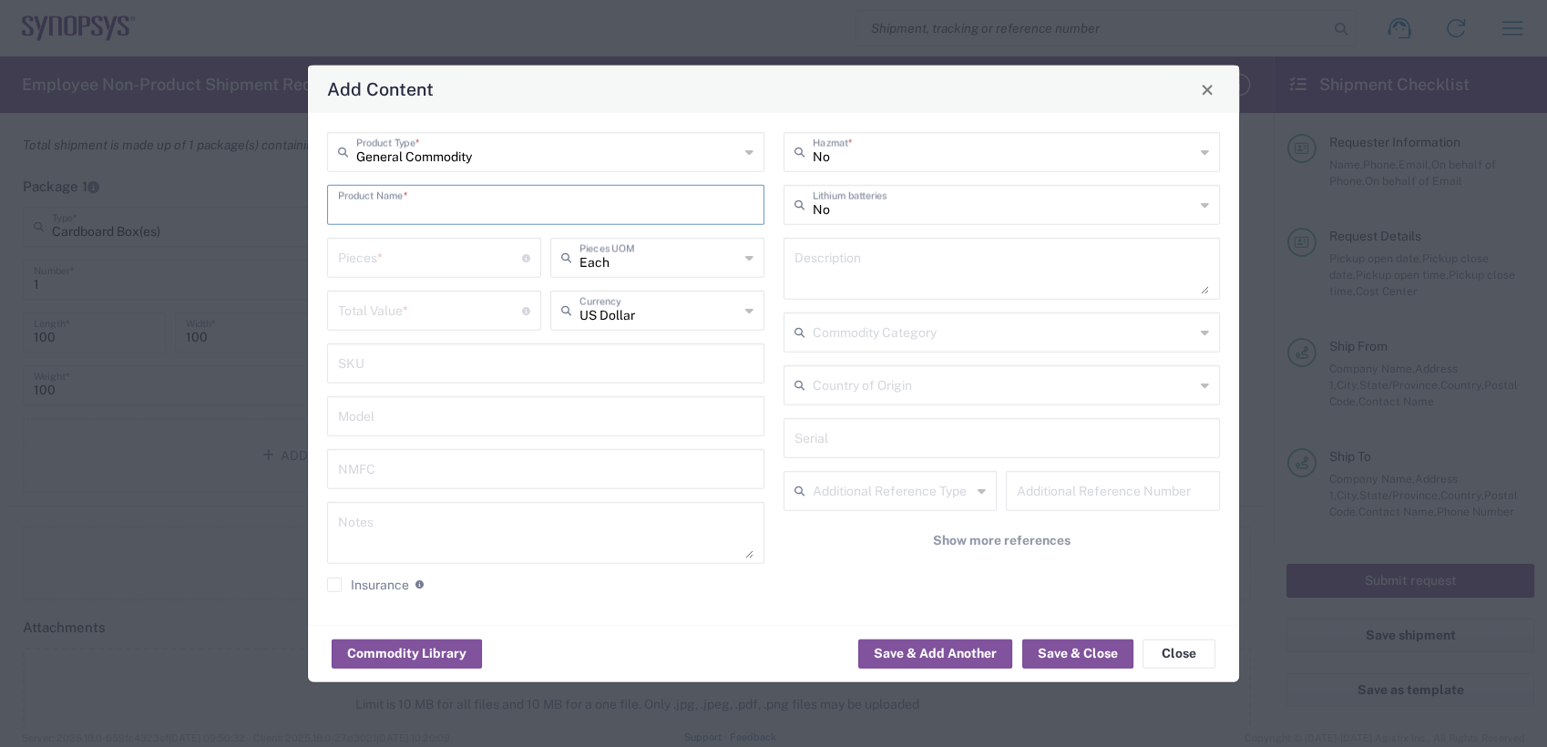
click at [416, 199] on input "text" at bounding box center [545, 204] width 415 height 32
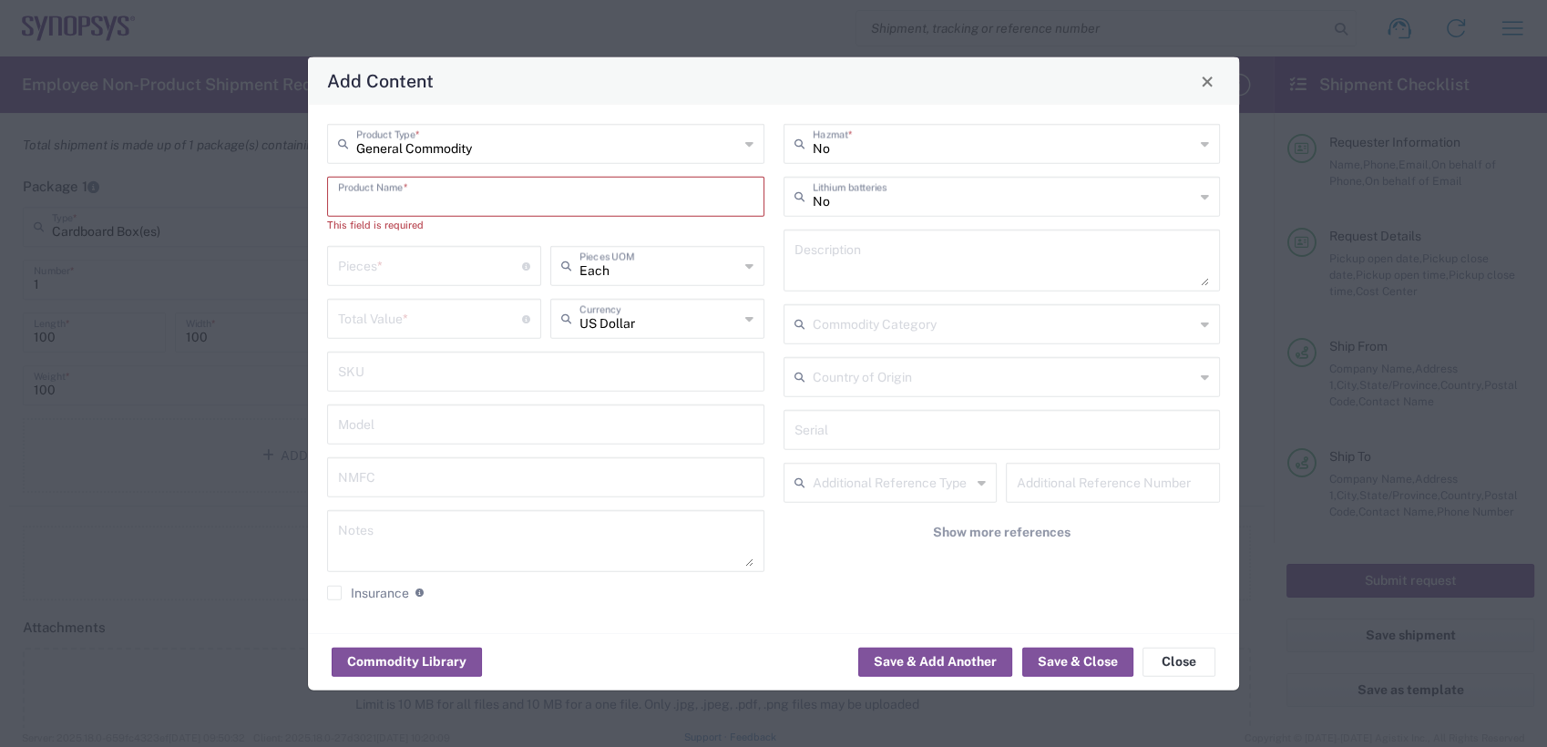
paste input "[PHONE_NUMBER]"
type input "[PHONE_NUMBER]"
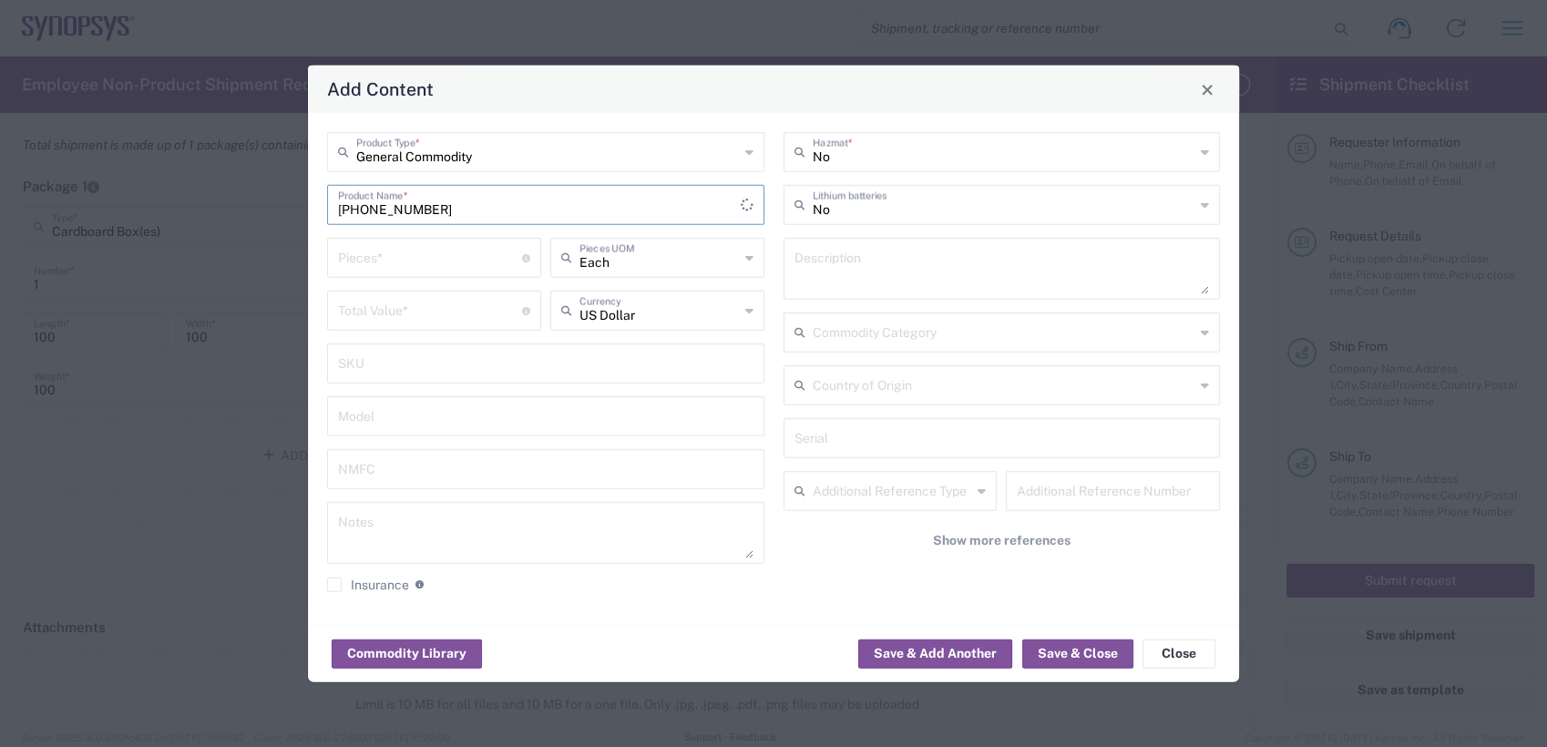
drag, startPoint x: 116, startPoint y: 202, endPoint x: 54, endPoint y: 200, distance: 62.0
click at [61, 202] on div "Add Content General Commodity Product Type * [PHONE_NUMBER] Product Name * Piec…" at bounding box center [773, 373] width 1547 height 747
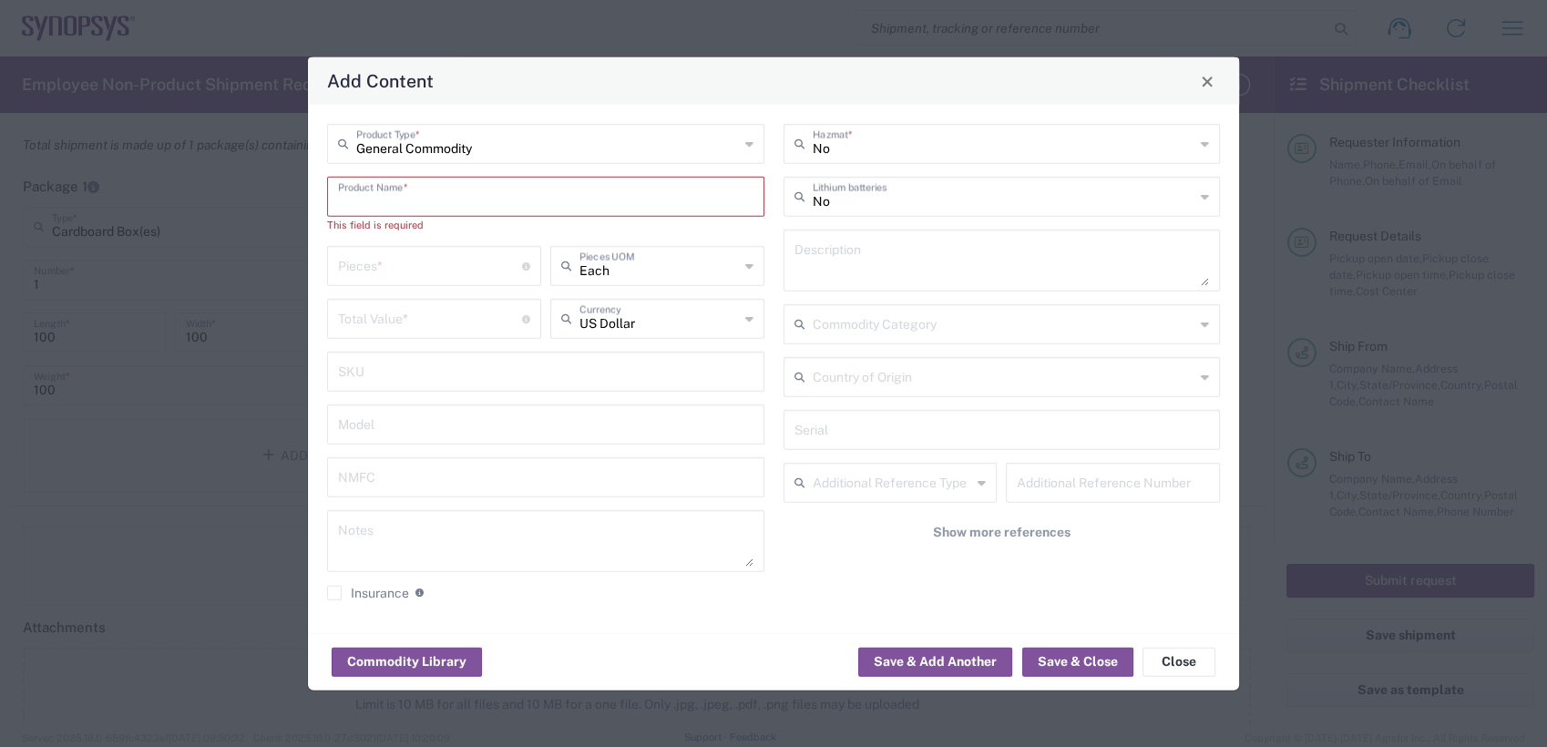
paste input "HW0969-000"
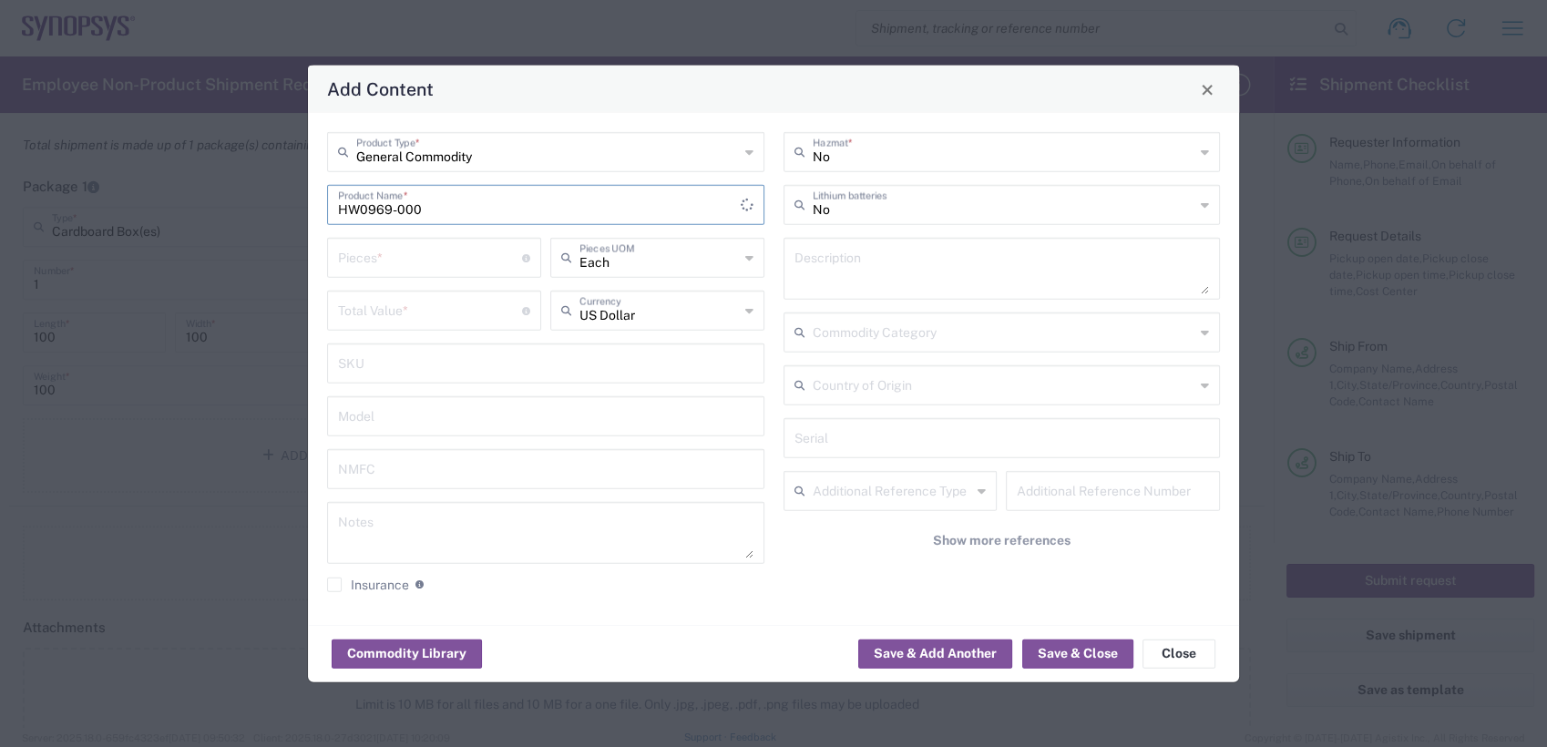
type input "HW0969-000"
click at [404, 259] on input "number" at bounding box center [430, 257] width 184 height 32
type input "2"
click at [395, 313] on input "number" at bounding box center [430, 309] width 184 height 32
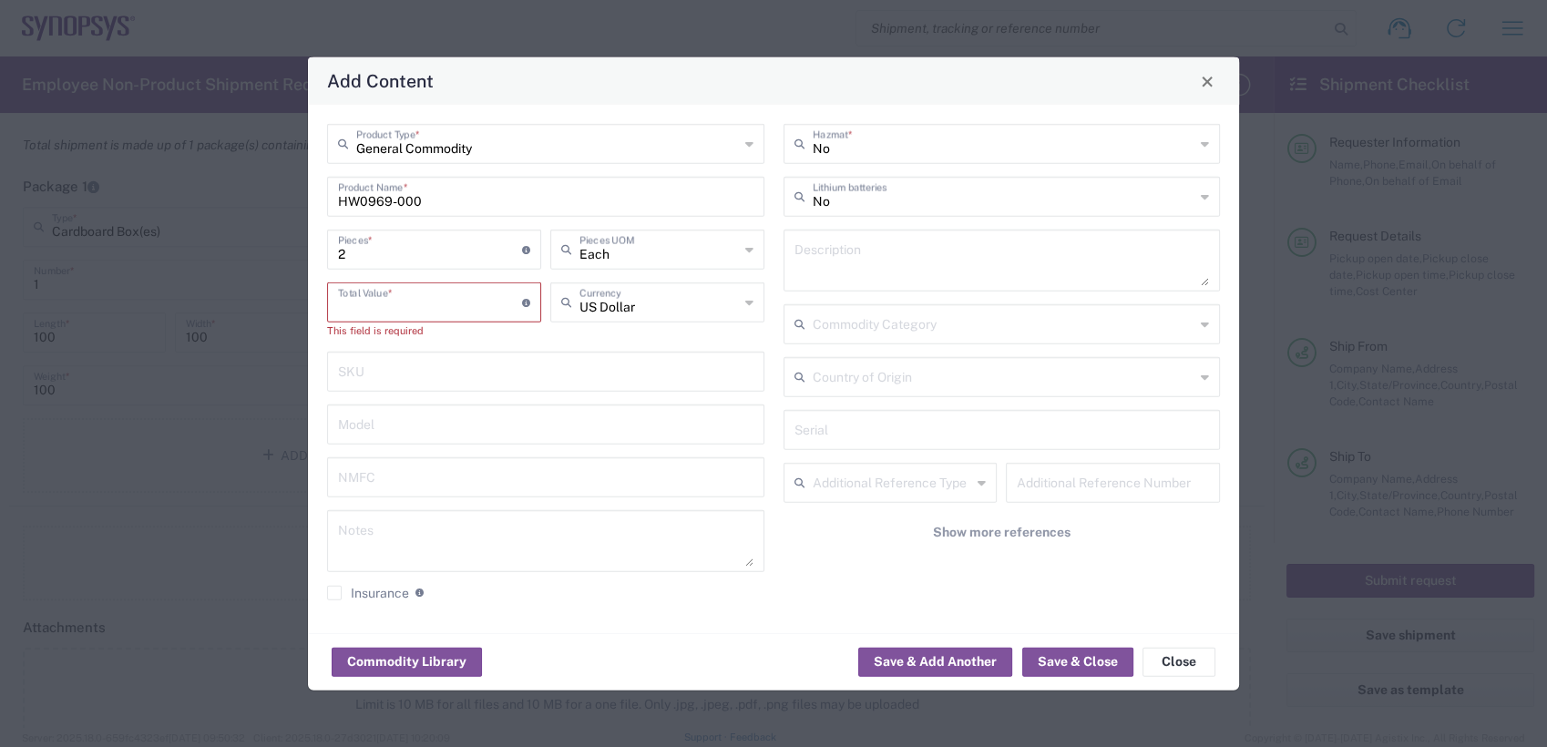
paste input "119630.46"
type input "119630.46"
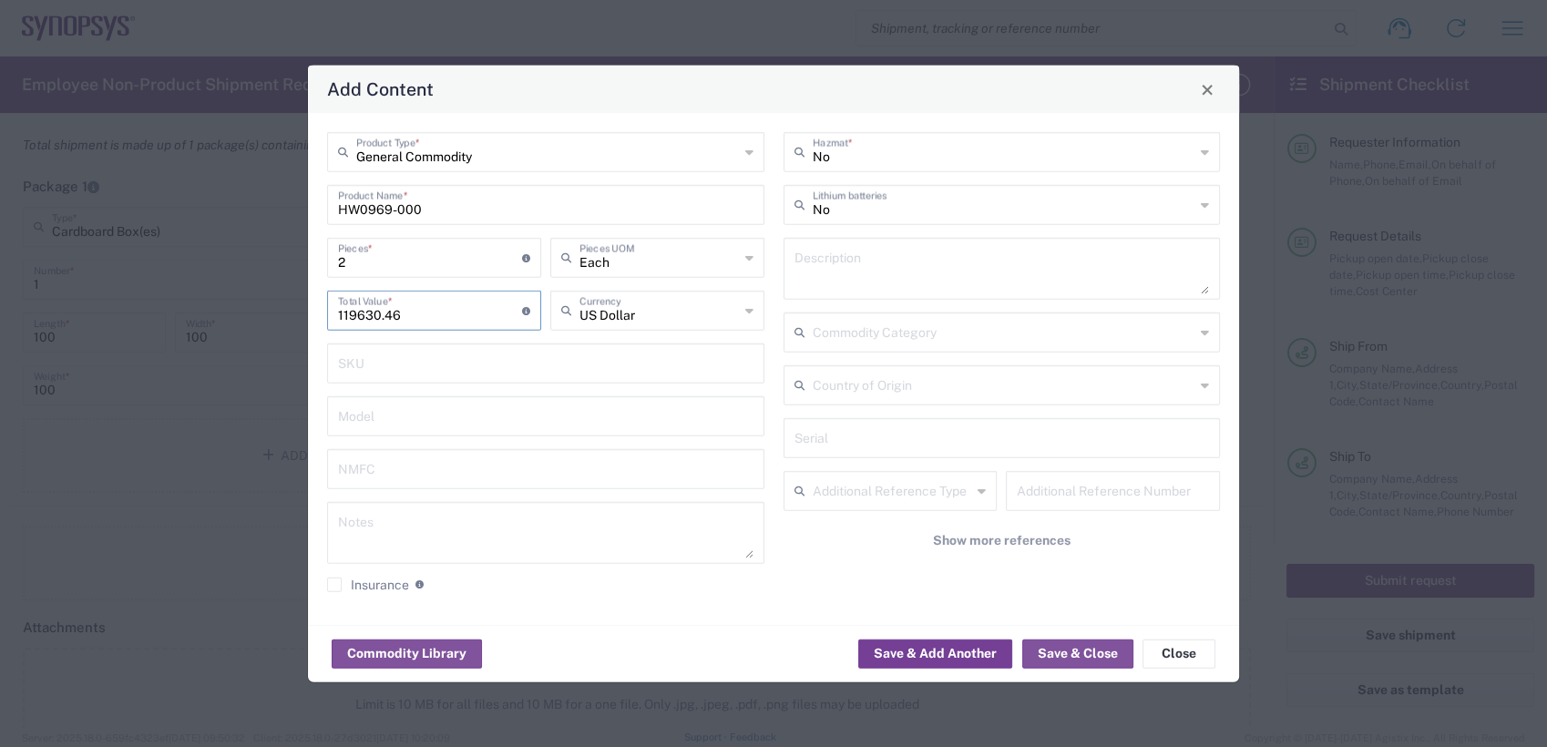
click at [969, 650] on button "Save & Add Another" at bounding box center [935, 653] width 154 height 29
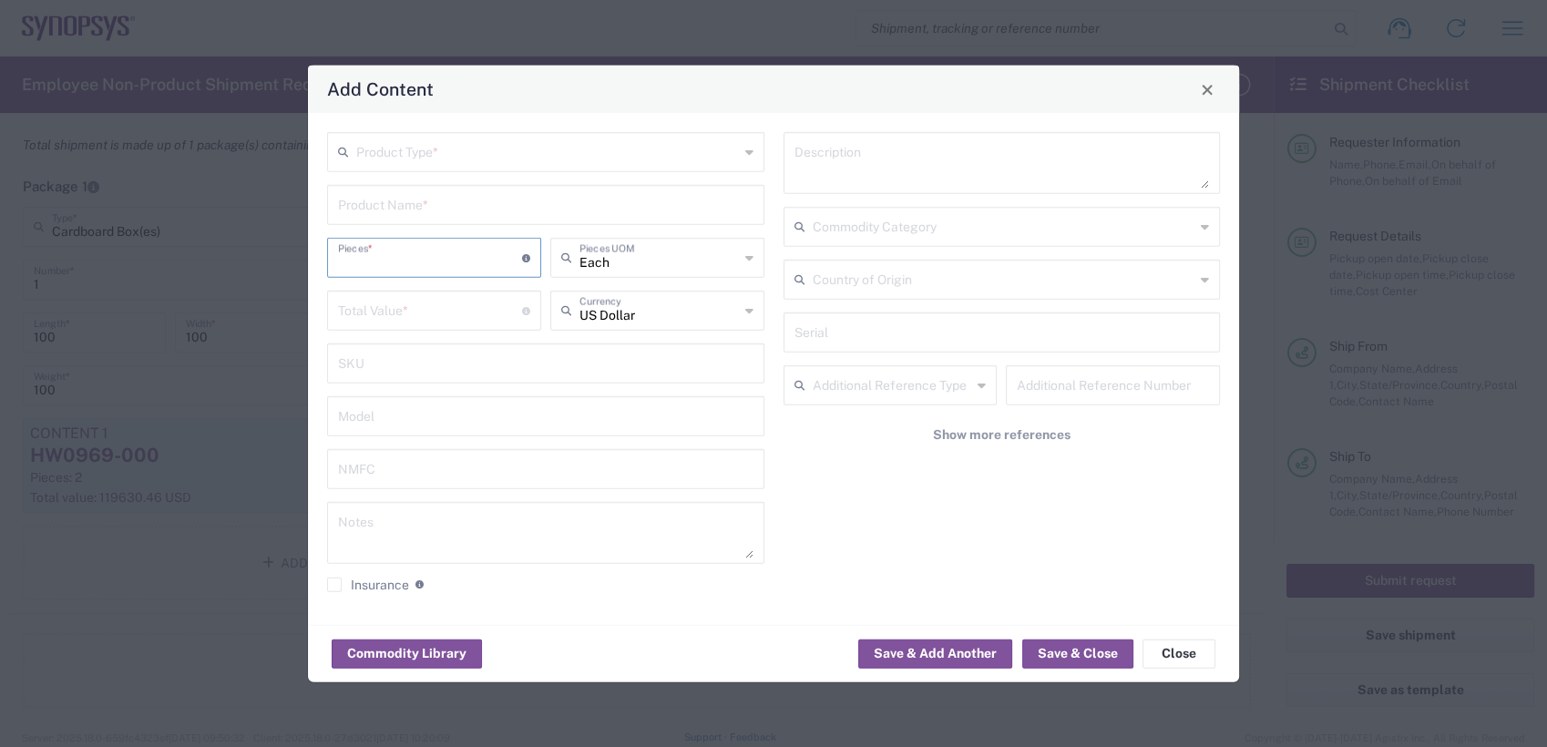
click at [407, 261] on input "number" at bounding box center [430, 257] width 184 height 32
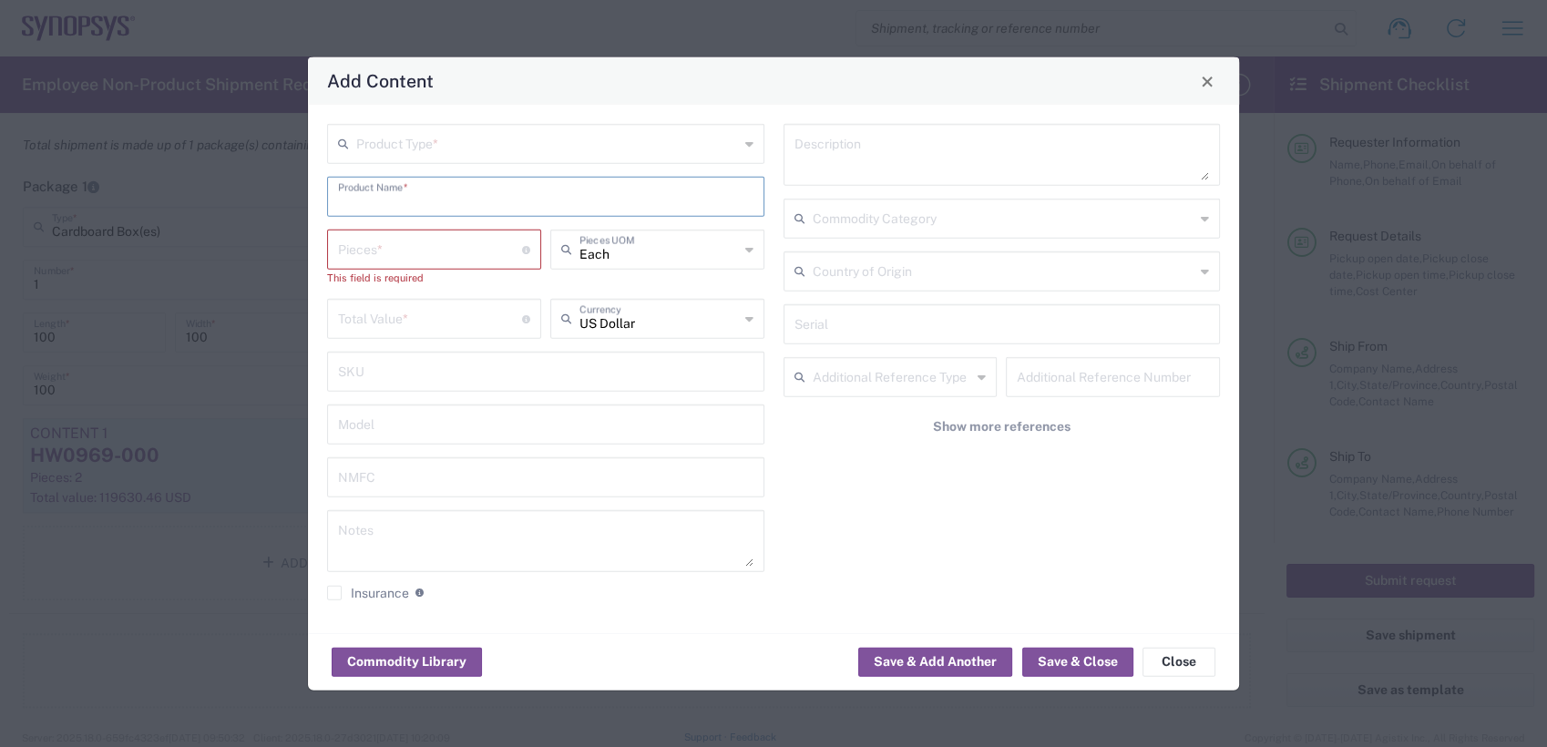
click at [412, 208] on input "text" at bounding box center [545, 195] width 415 height 32
type input "1"
click at [398, 313] on input "number" at bounding box center [430, 318] width 184 height 32
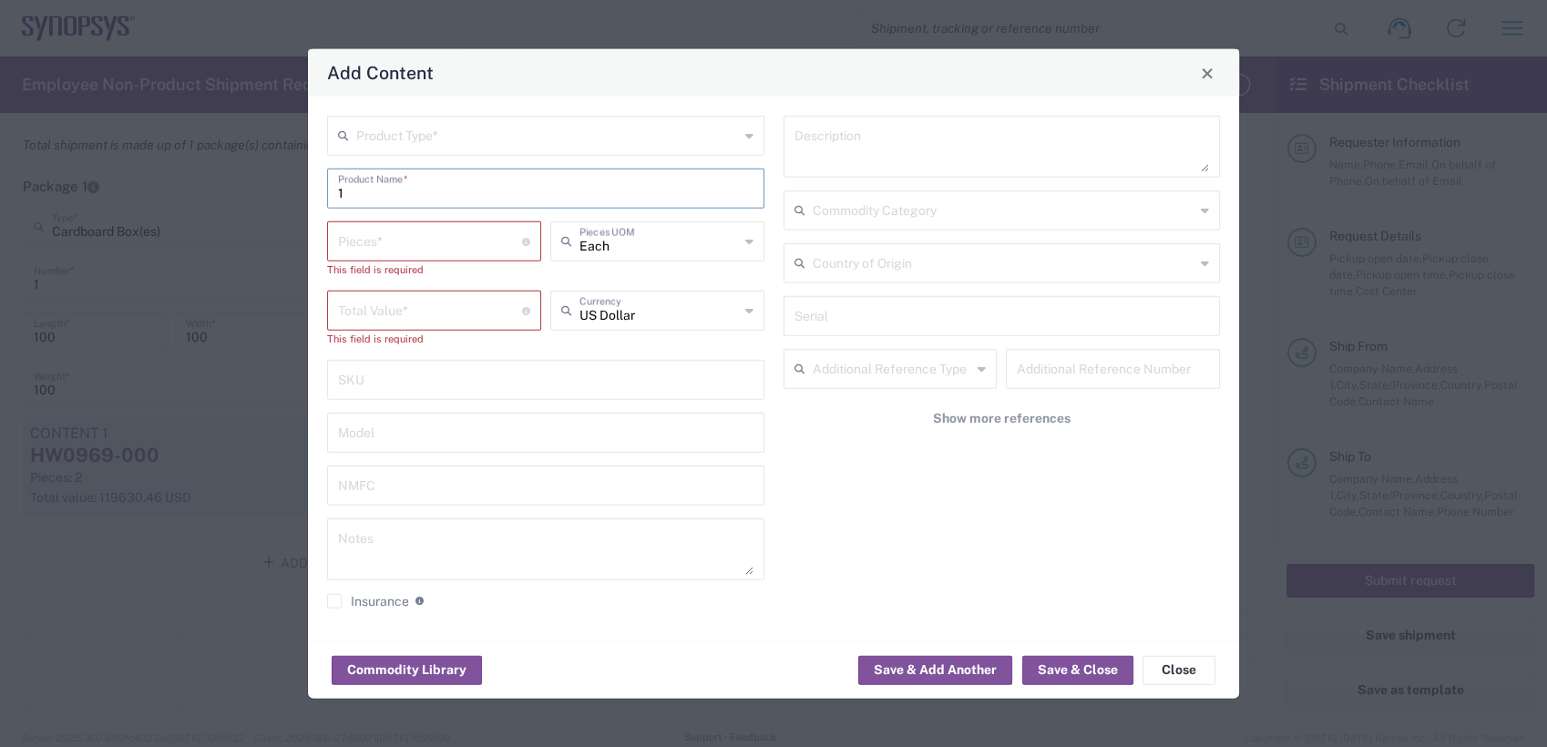
click at [394, 200] on input "1" at bounding box center [545, 187] width 415 height 32
click at [413, 149] on input "text" at bounding box center [547, 134] width 383 height 32
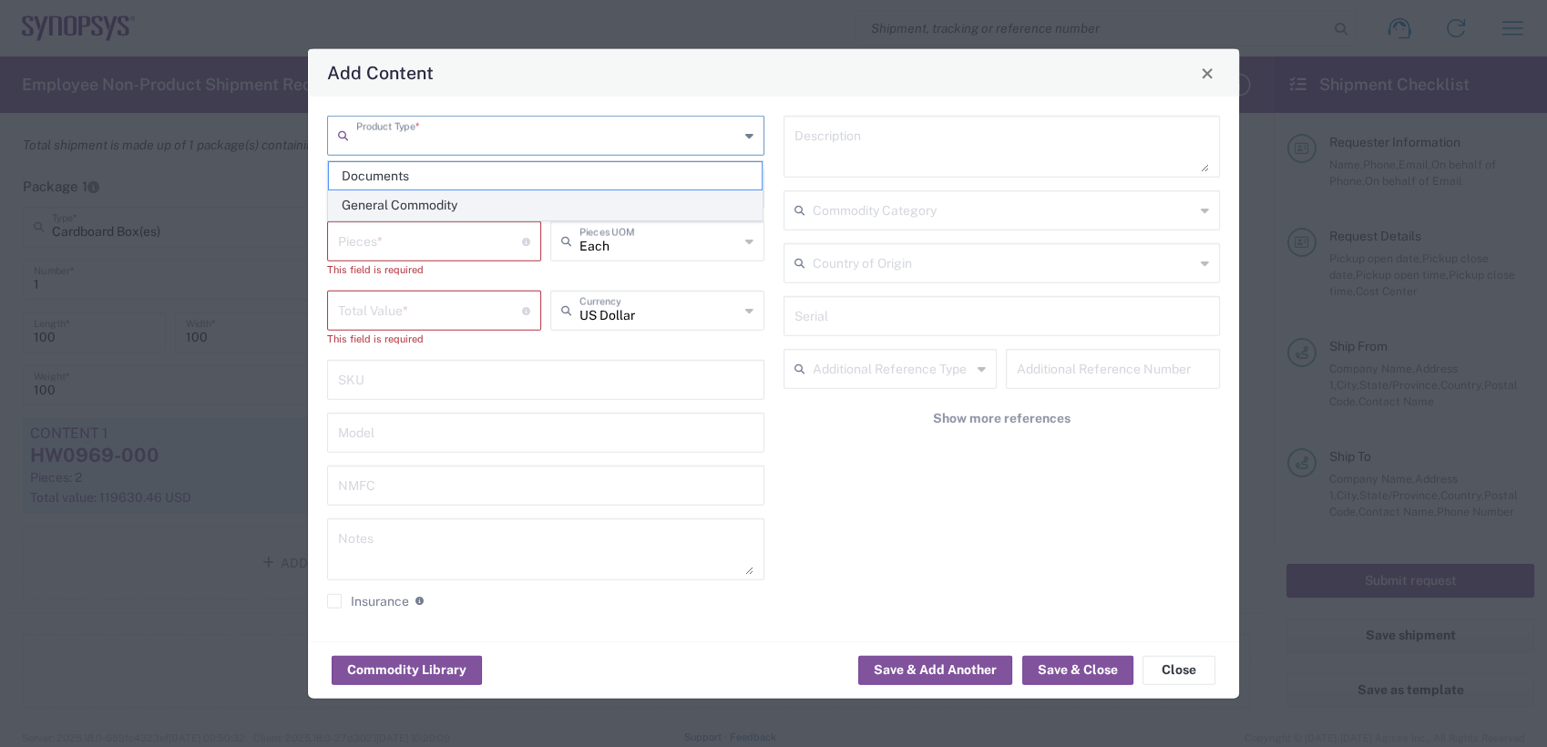
click at [414, 204] on span "General Commodity" at bounding box center [546, 205] width 434 height 28
type input "General Commodity"
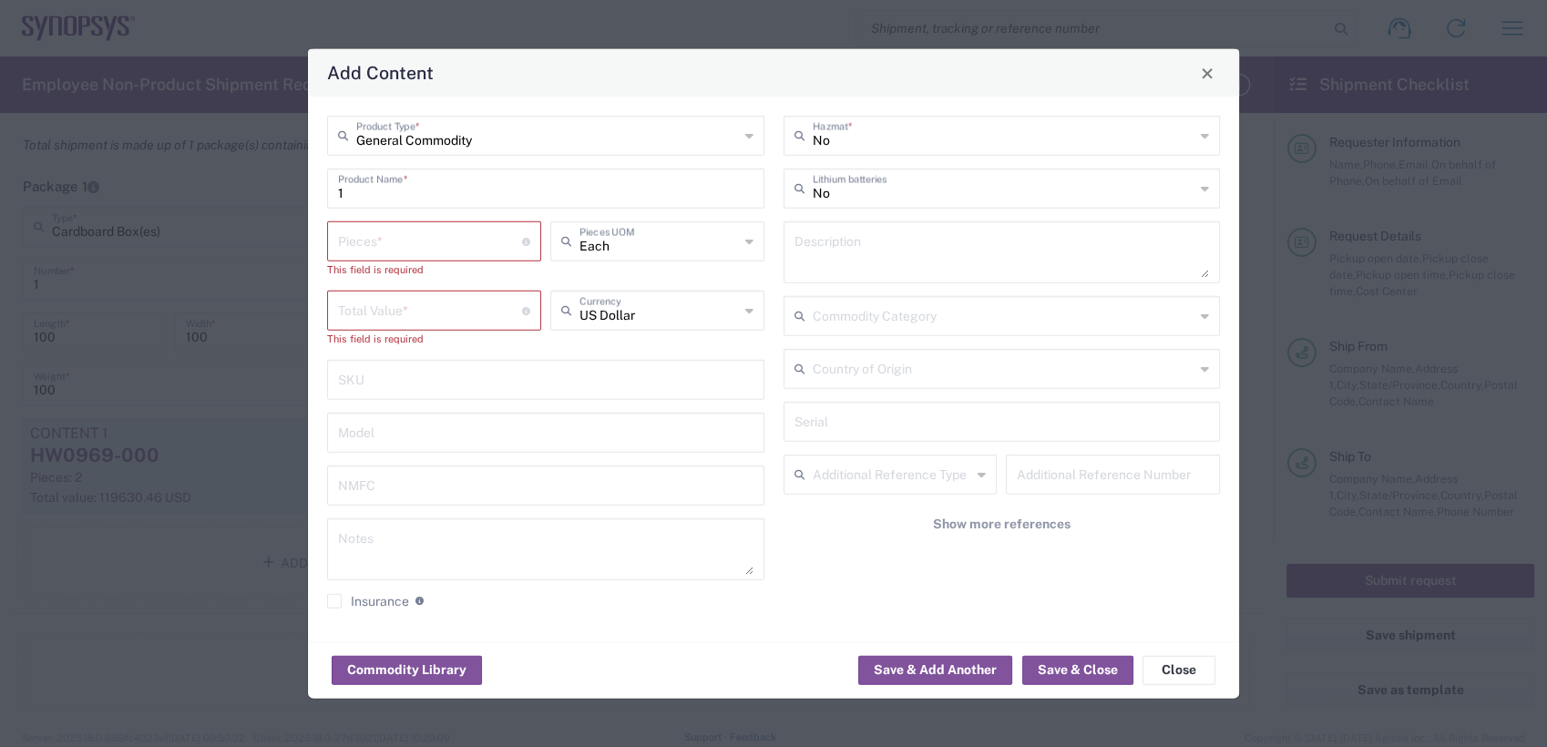
click at [411, 195] on input "1" at bounding box center [545, 187] width 415 height 32
drag, startPoint x: 404, startPoint y: 194, endPoint x: 193, endPoint y: 197, distance: 210.5
click at [194, 197] on div "Add Content General Commodity Product Type * 1 Product Name * Pieces * Number o…" at bounding box center [773, 373] width 1547 height 747
paste input "HW0977-000"
type input "HW0977-000"
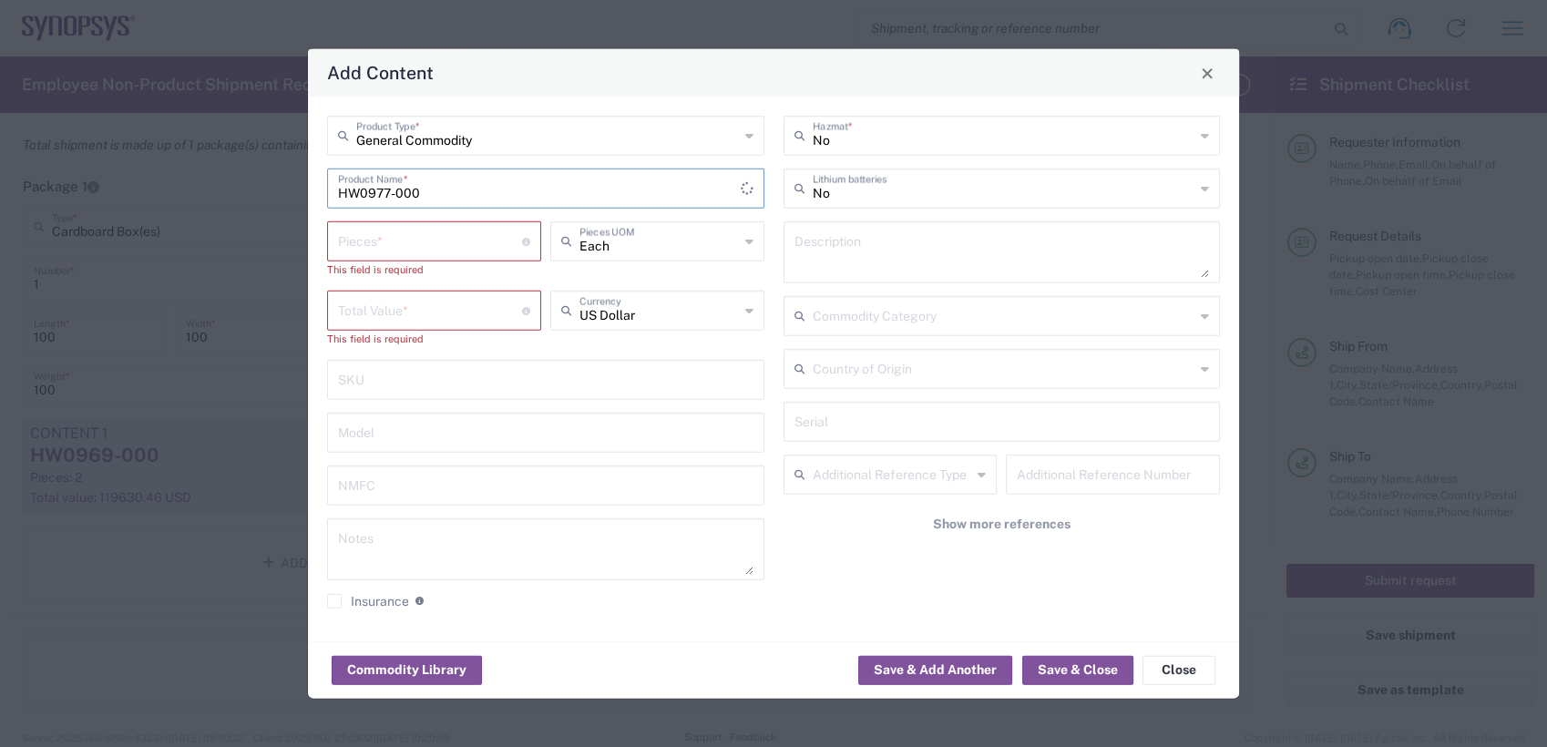
click at [420, 240] on input "number" at bounding box center [430, 240] width 184 height 32
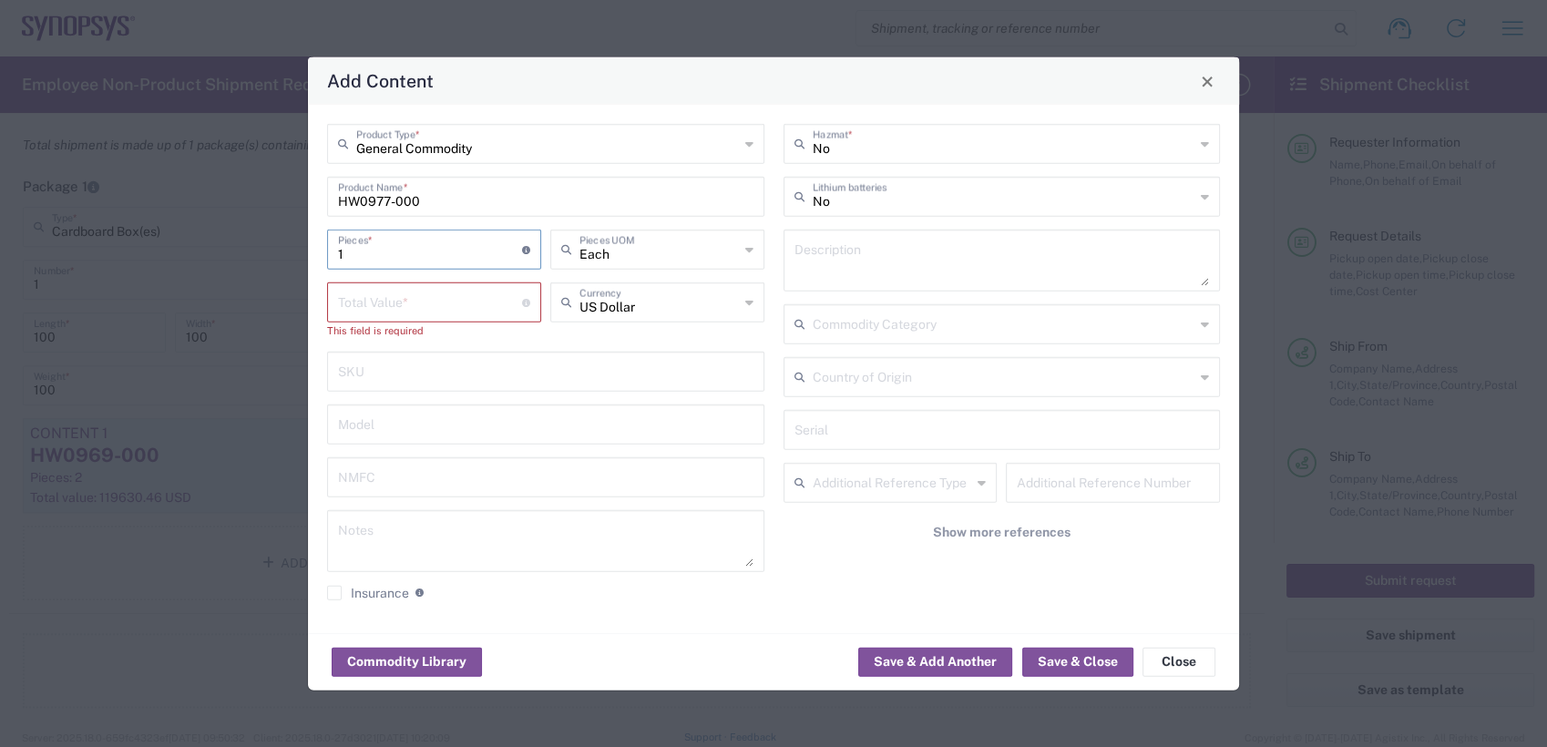
type input "1"
click at [415, 299] on input "number" at bounding box center [430, 301] width 184 height 32
paste input "7873.56"
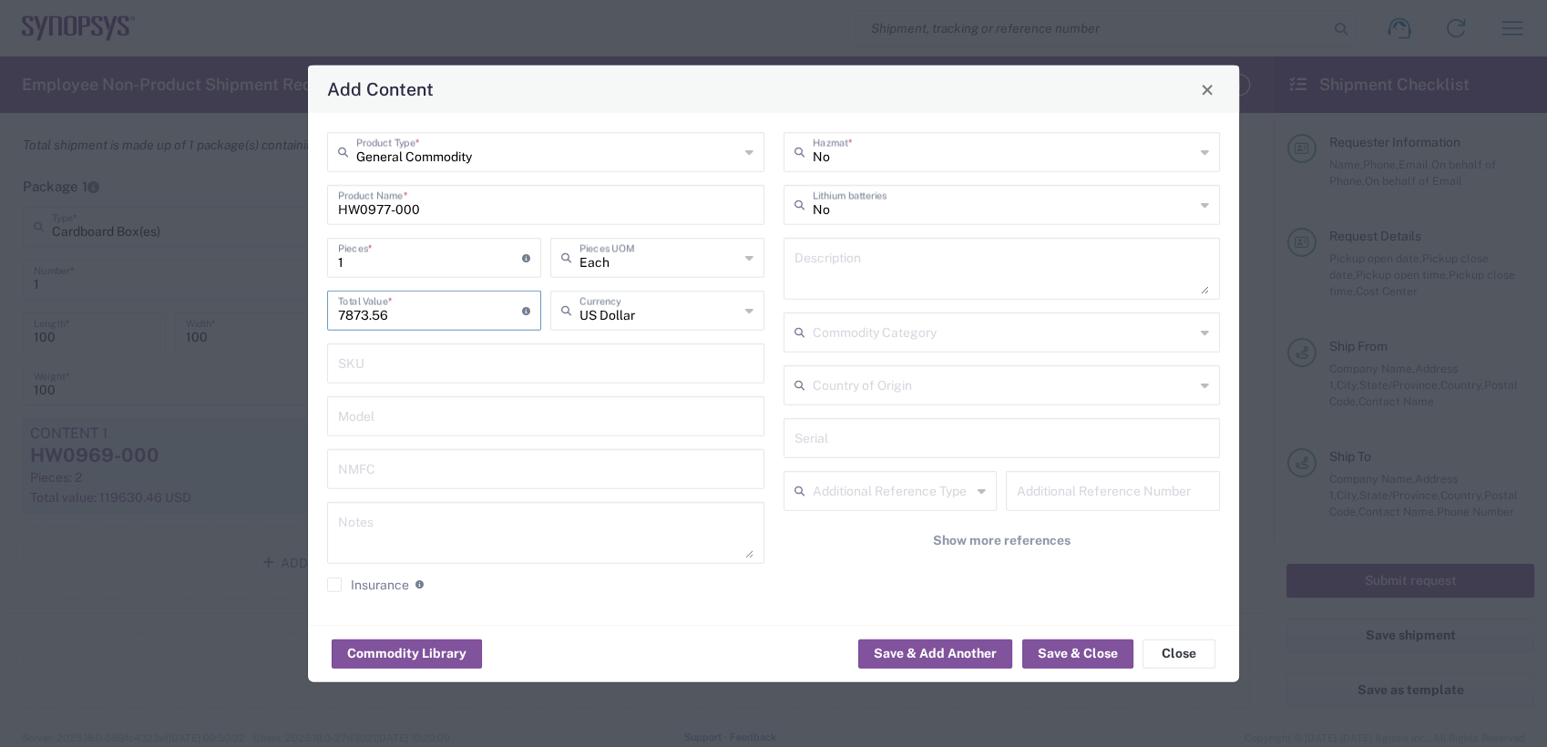
type input "7873.56"
click at [858, 273] on textarea at bounding box center [1001, 268] width 415 height 51
paste textarea "ZS5 Power Supply HW"
type textarea "ZS5 Power Supply HW"
click at [700, 392] on div "General Commodity Product Type * HW0977-000 Product Name * 1 Pieces * Number of…" at bounding box center [546, 369] width 456 height 474
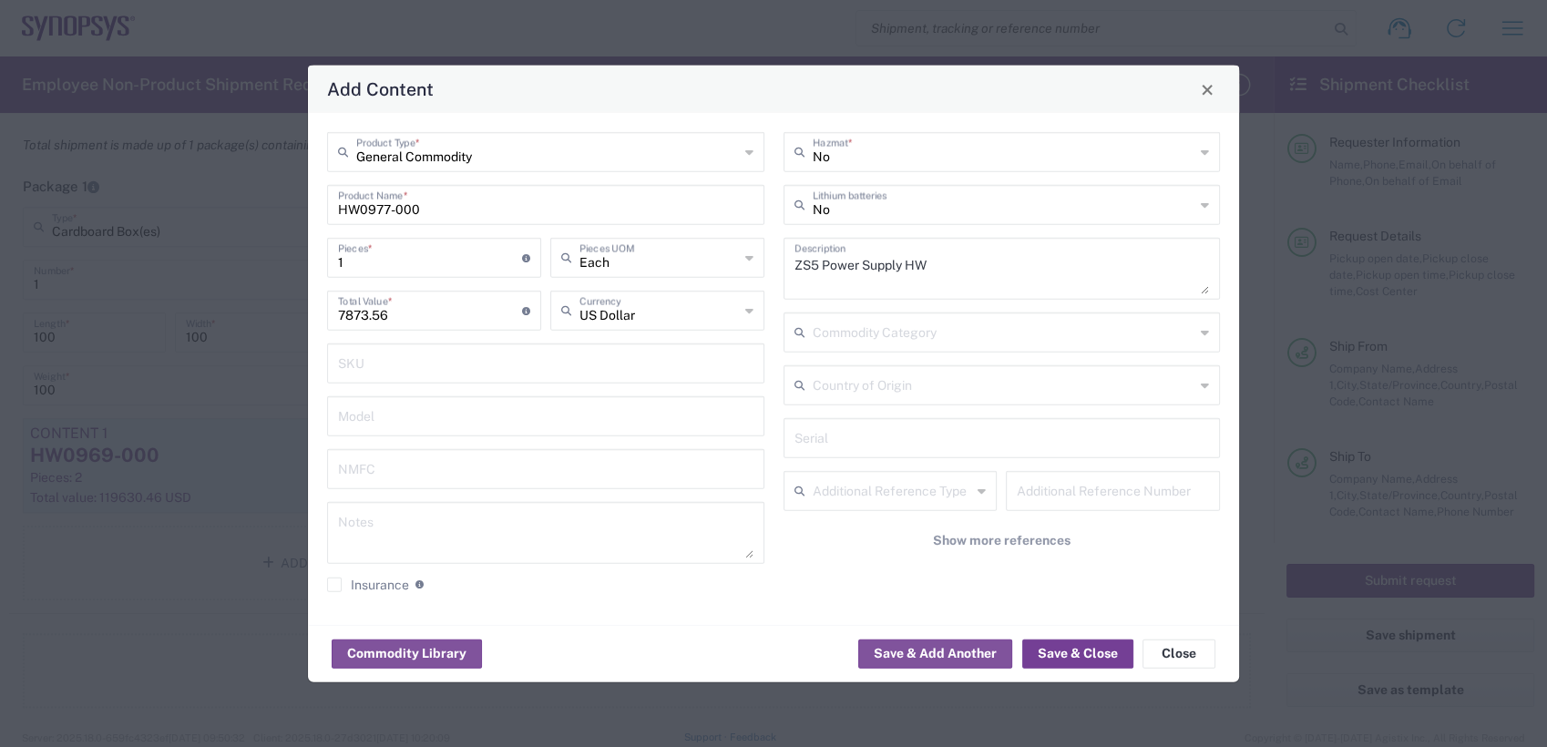
click at [1091, 653] on button "Save & Close" at bounding box center [1077, 653] width 111 height 29
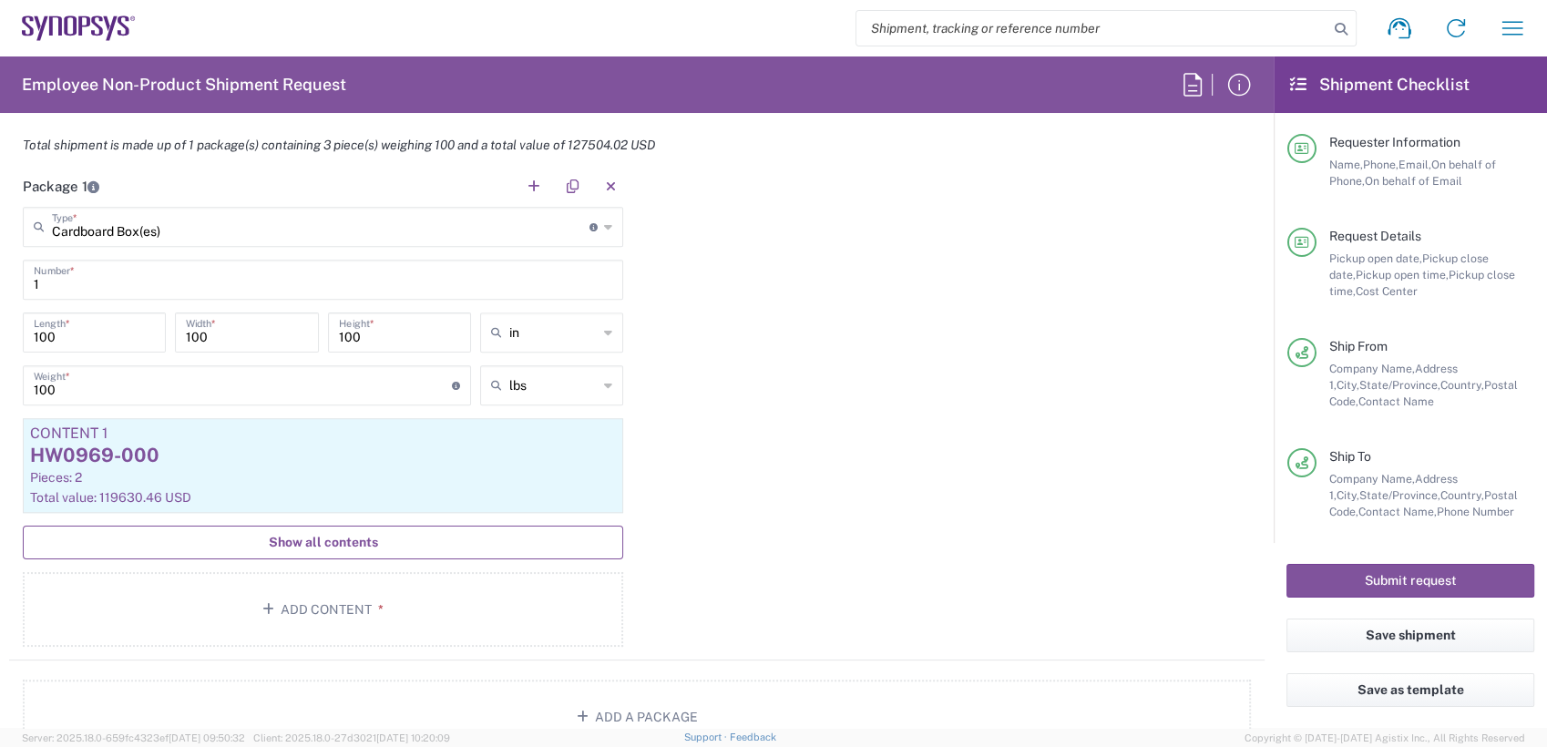
click at [327, 538] on span "Show all contents" at bounding box center [323, 542] width 109 height 17
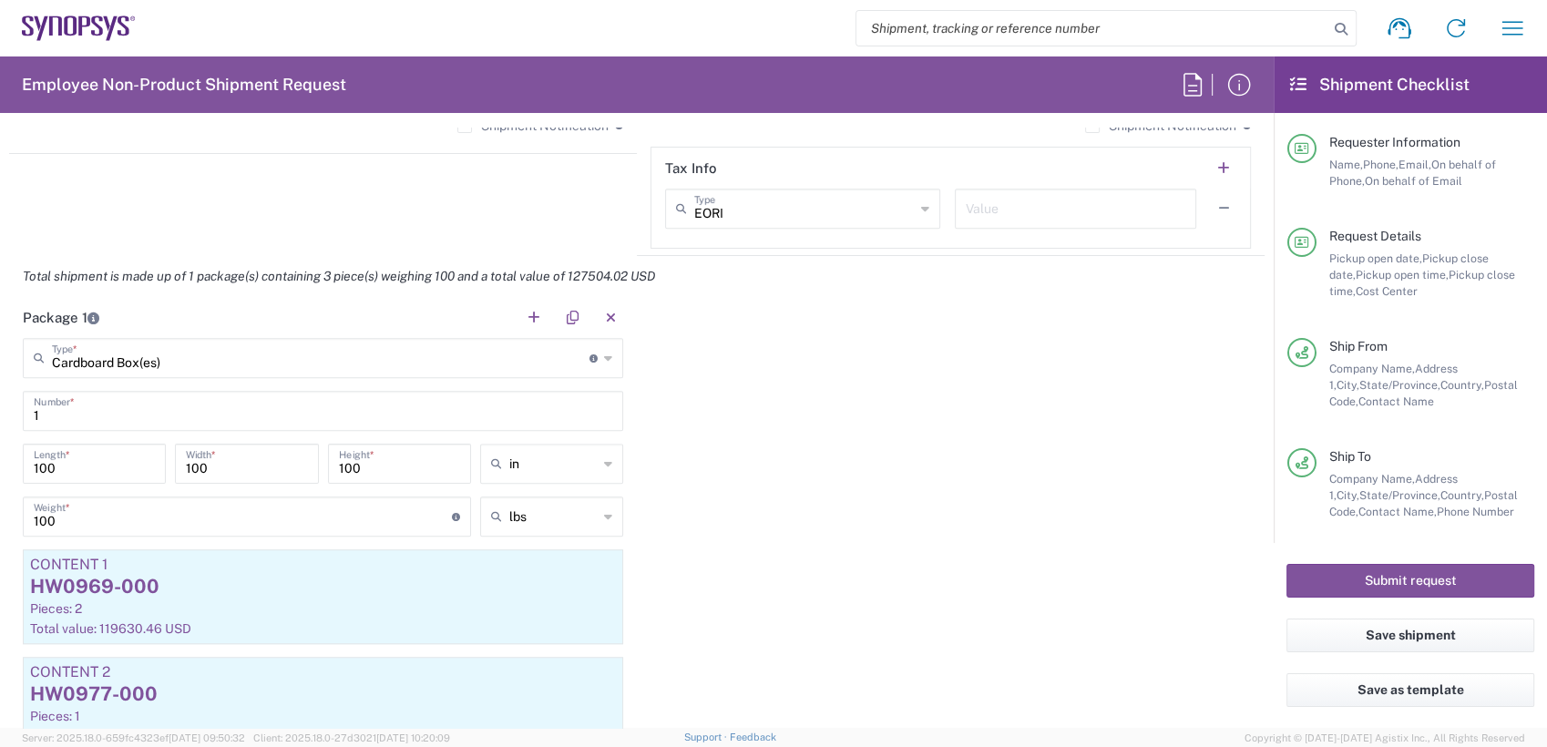
scroll to position [1577, 0]
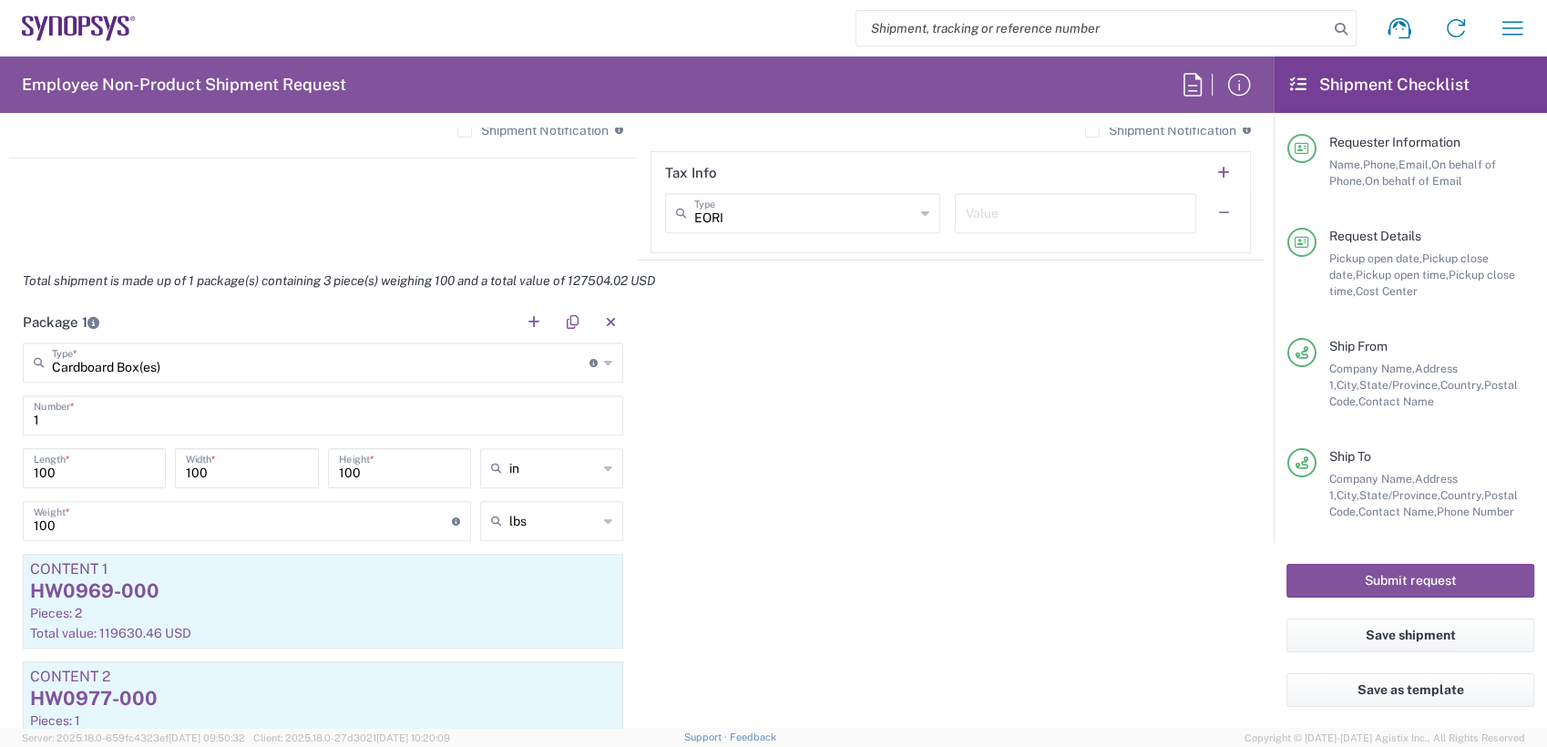
click at [544, 360] on input "Cardboard Box(es)" at bounding box center [321, 361] width 538 height 32
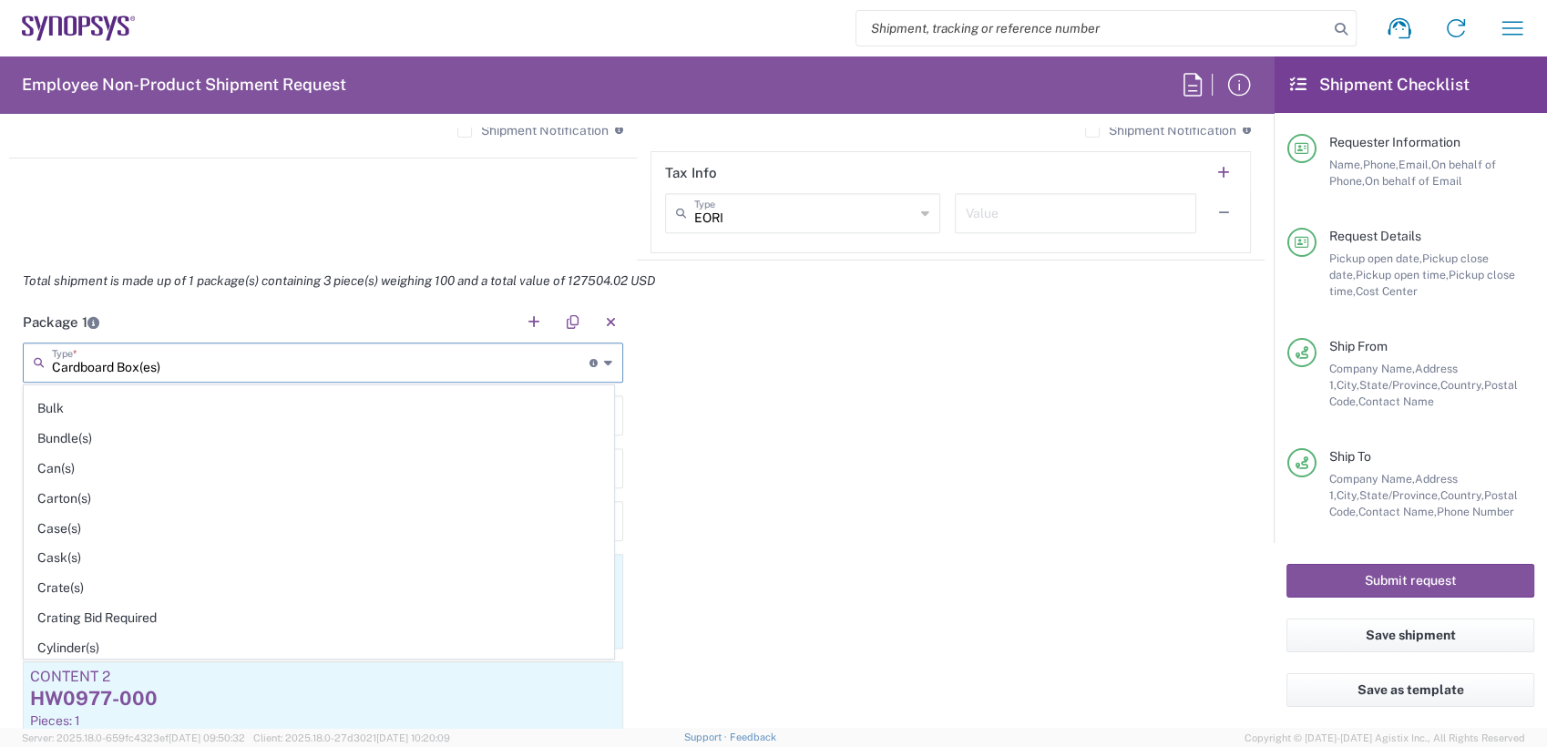
scroll to position [179, 0]
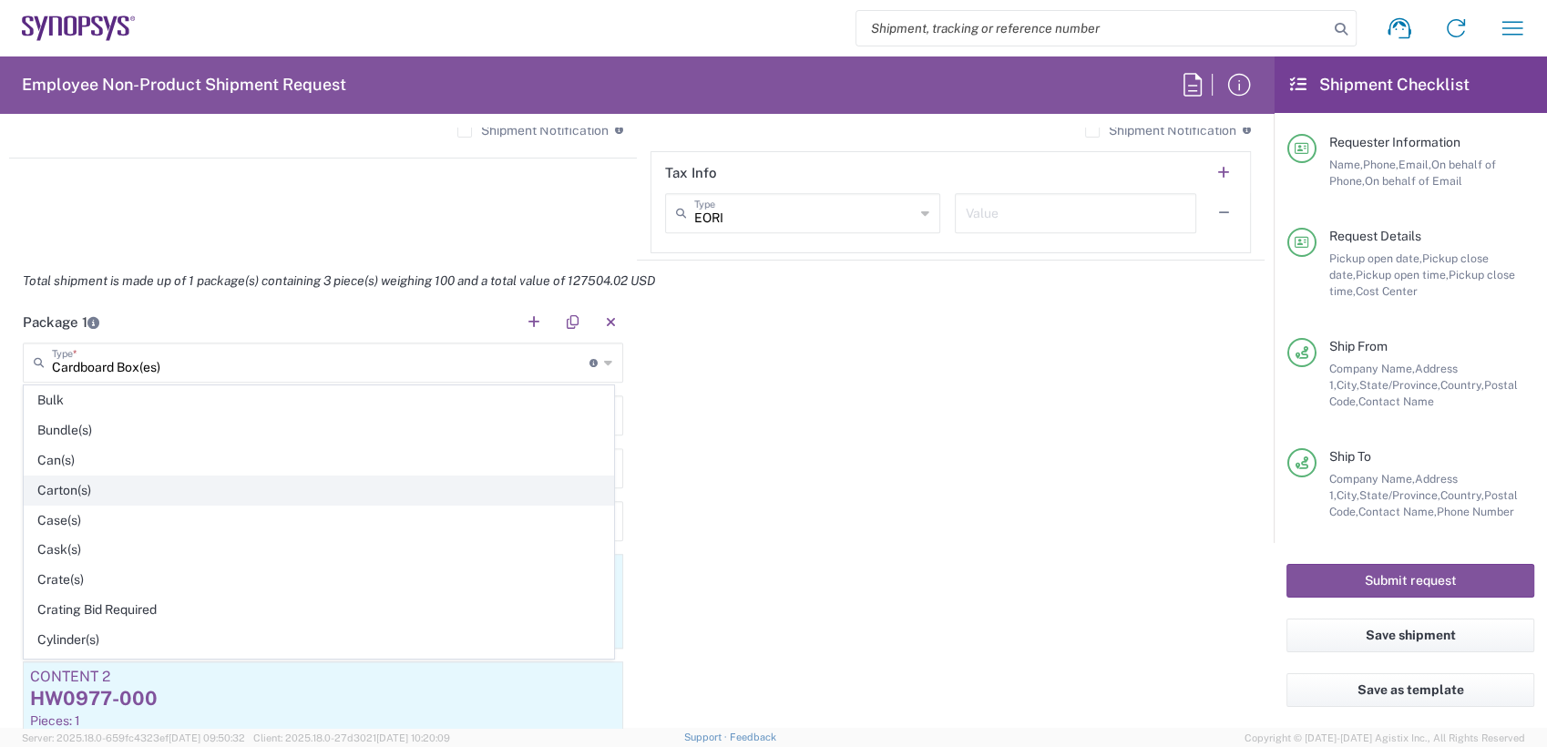
click at [190, 487] on span "Carton(s)" at bounding box center [319, 491] width 589 height 28
type input "Carton(s)"
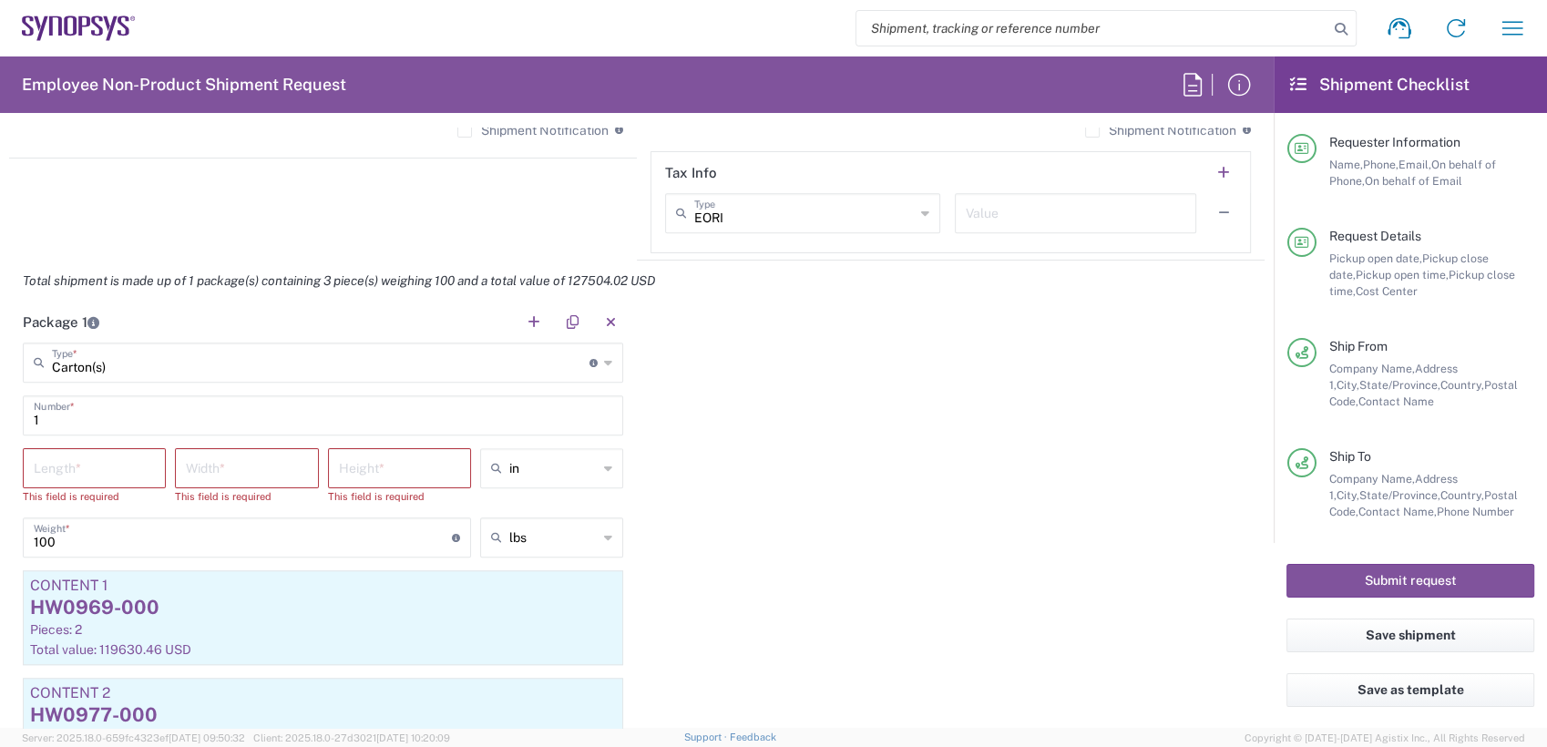
click at [120, 466] on input "number" at bounding box center [94, 467] width 121 height 32
type input "100"
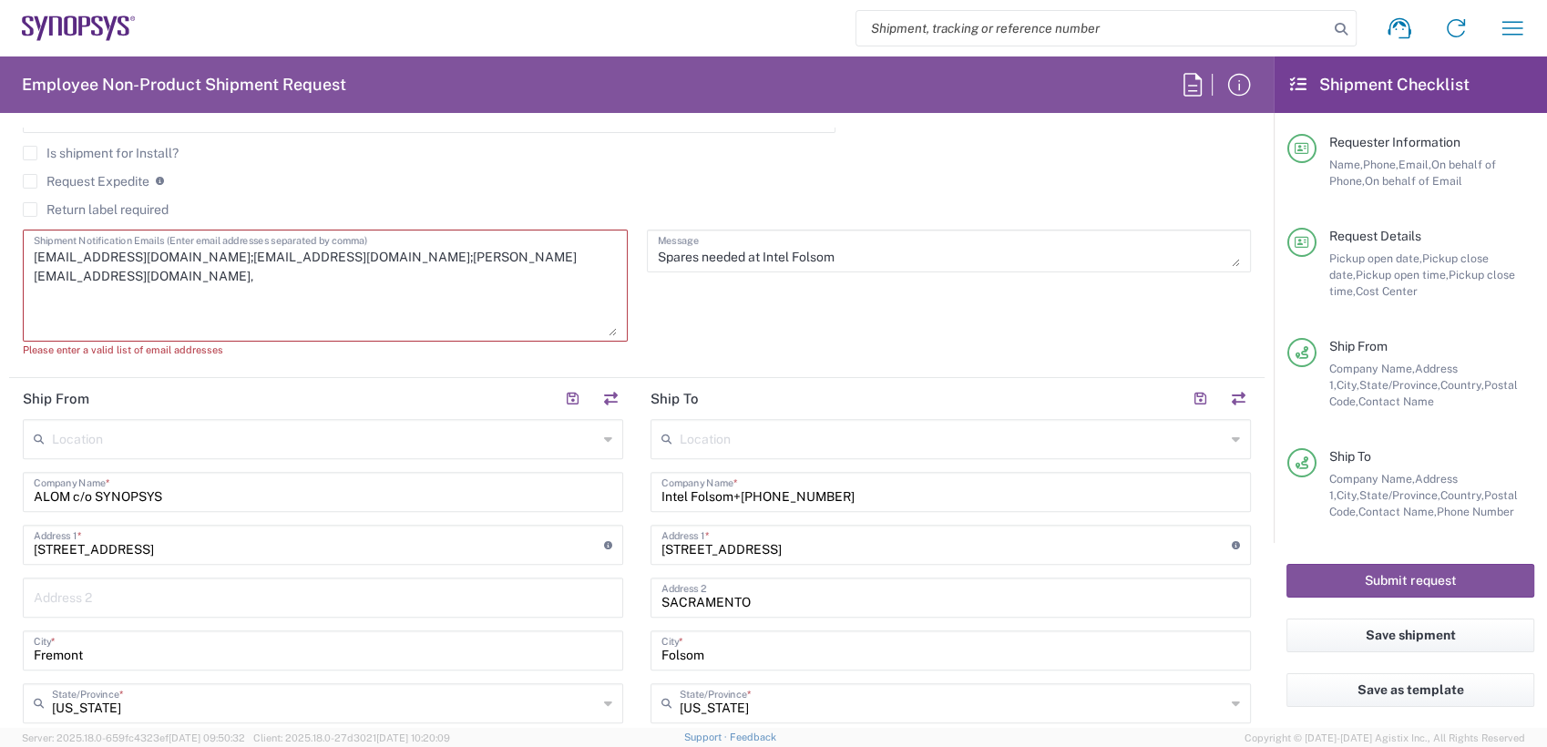
scroll to position [637, 0]
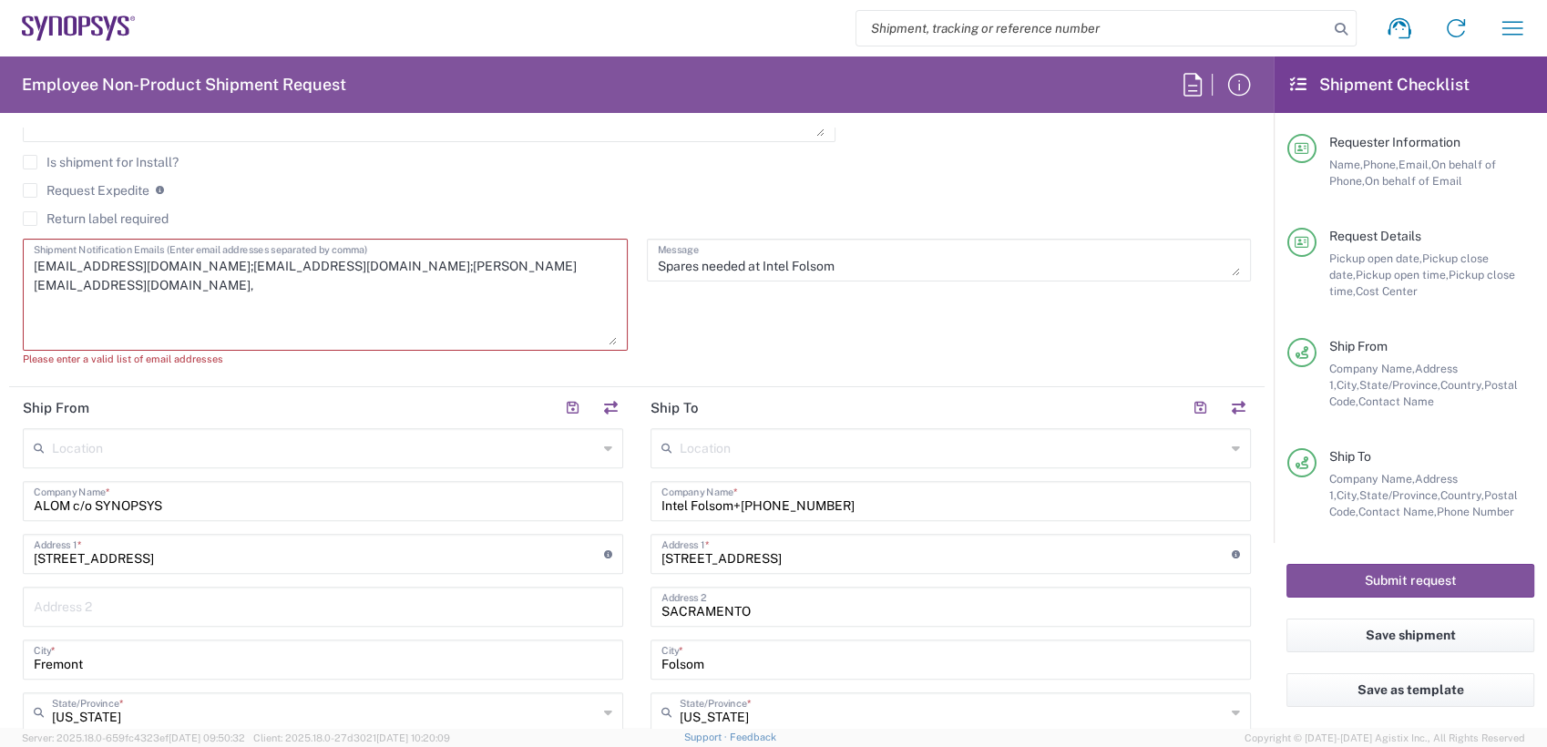
type input "100"
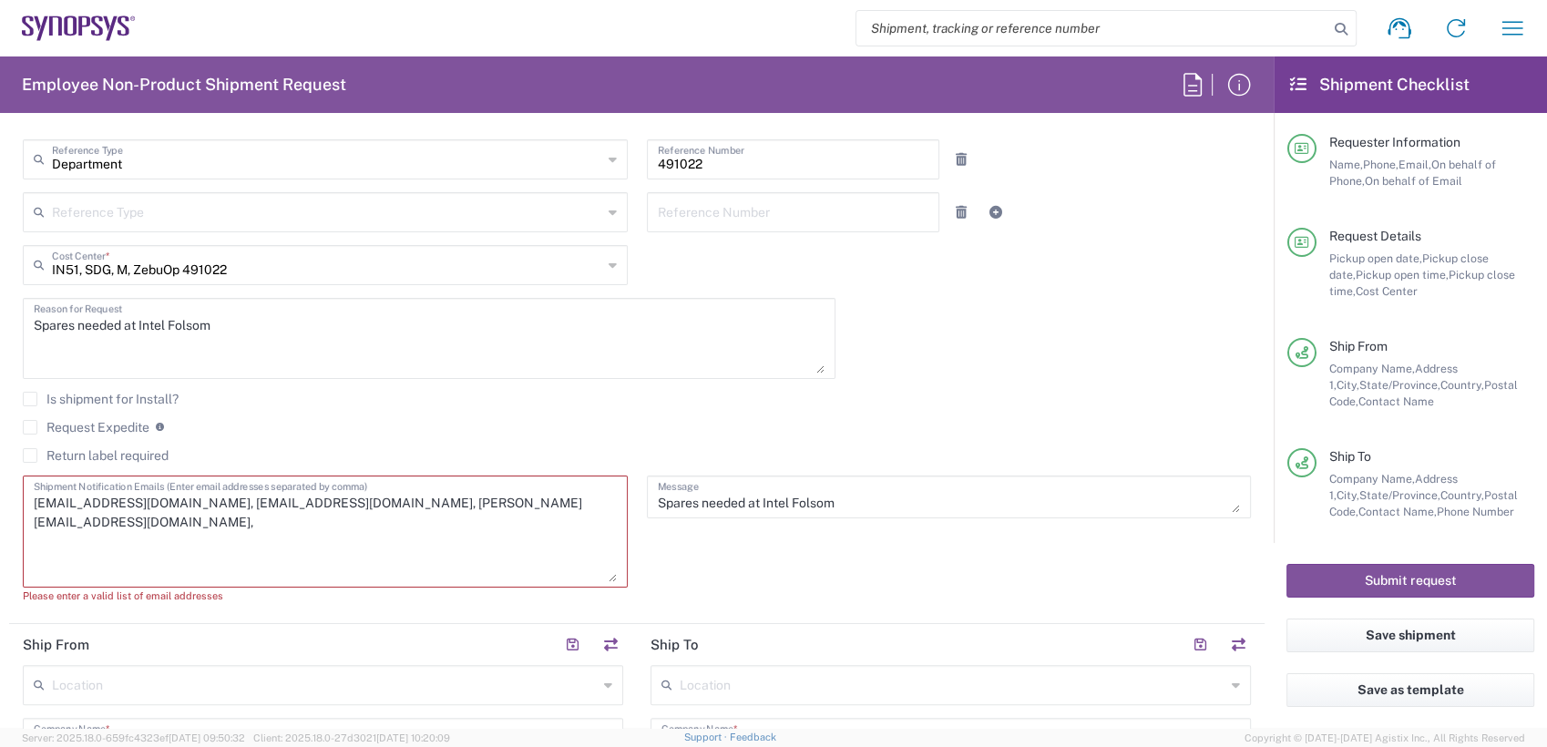
scroll to position [0, 0]
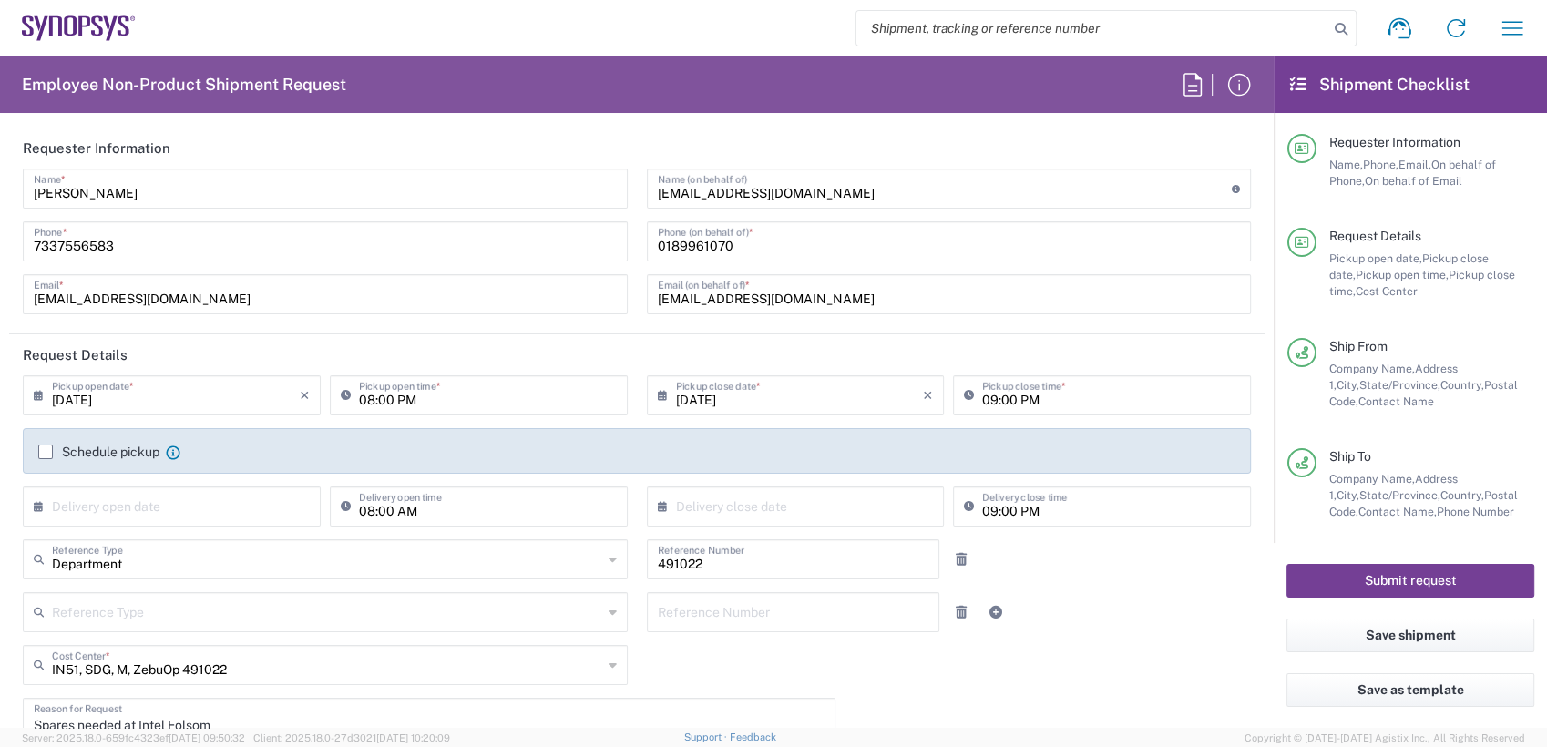
type textarea "[EMAIL_ADDRESS][DOMAIN_NAME], [EMAIL_ADDRESS][DOMAIN_NAME], [PERSON_NAME][EMAIL…"
click at [1334, 575] on button "Submit request" at bounding box center [1411, 581] width 248 height 34
click at [1443, 585] on button "Submit request" at bounding box center [1411, 581] width 248 height 34
click at [1358, 578] on button "Submit request" at bounding box center [1411, 581] width 248 height 34
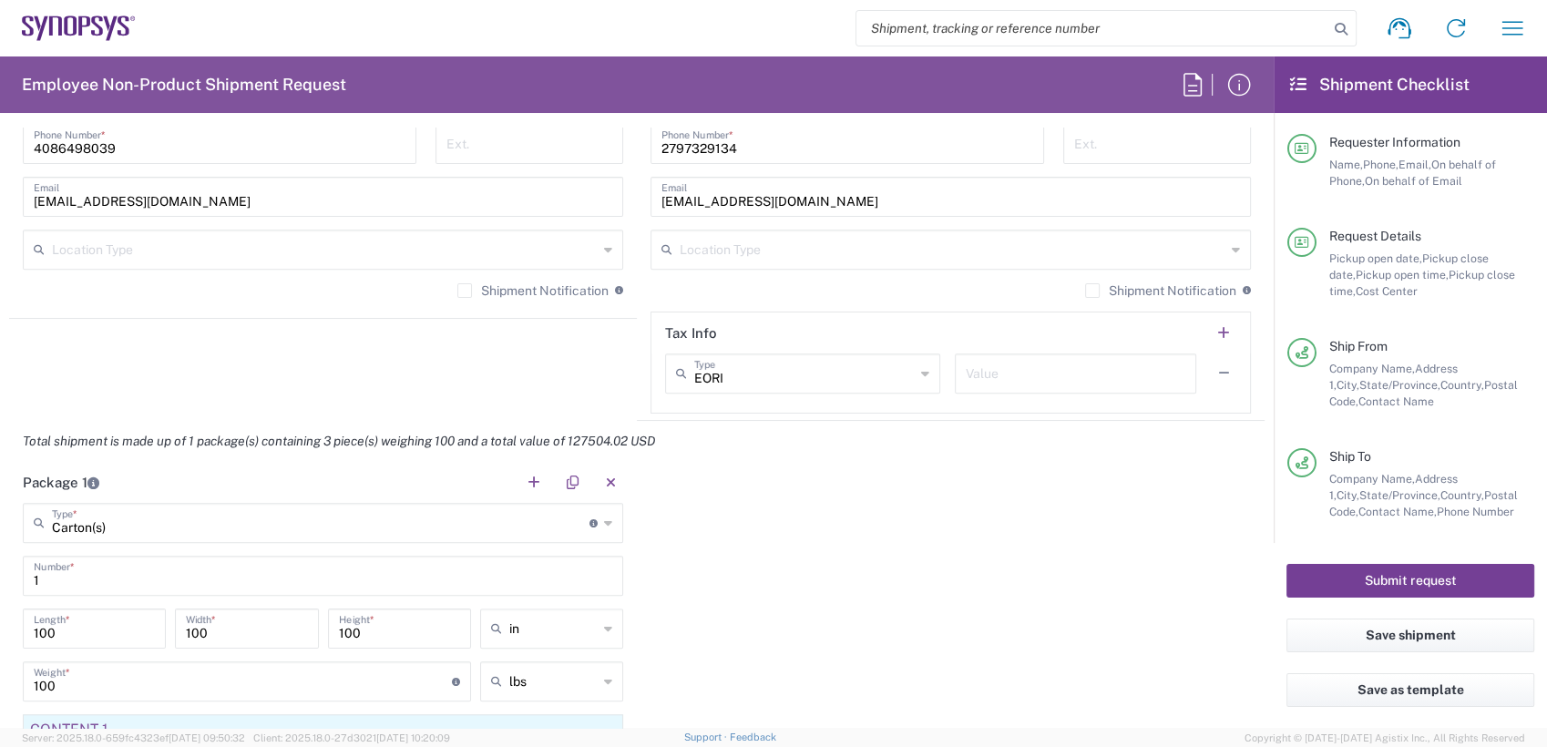
scroll to position [708, 0]
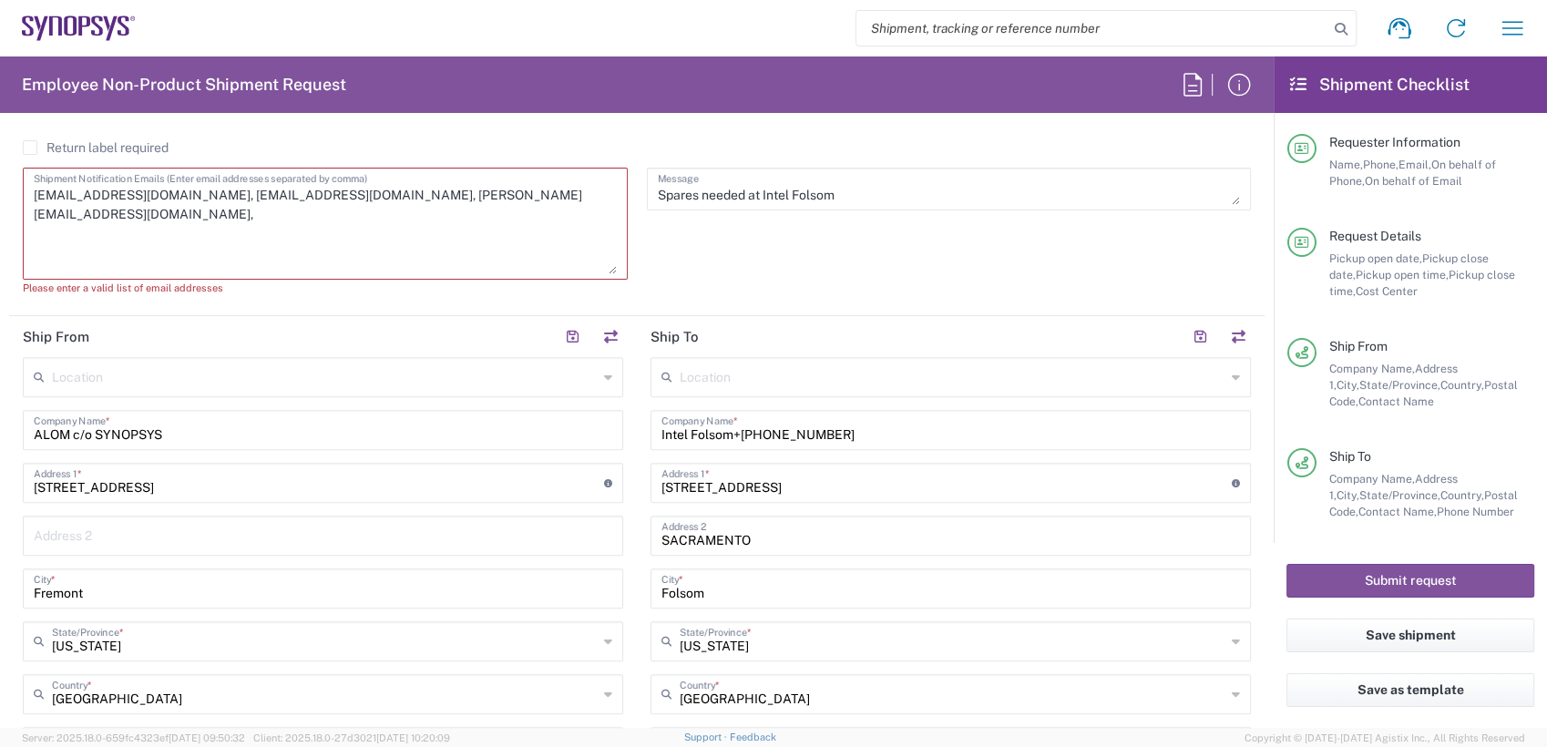
click at [146, 220] on textarea "[EMAIL_ADDRESS][DOMAIN_NAME], [EMAIL_ADDRESS][DOMAIN_NAME], [PERSON_NAME][EMAIL…" at bounding box center [325, 223] width 583 height 101
drag, startPoint x: 519, startPoint y: 197, endPoint x: 0, endPoint y: 191, distance: 519.4
click at [0, 191] on html "Shipment request Shipment tracking Employee non-product shipment request My shi…" at bounding box center [773, 373] width 1547 height 747
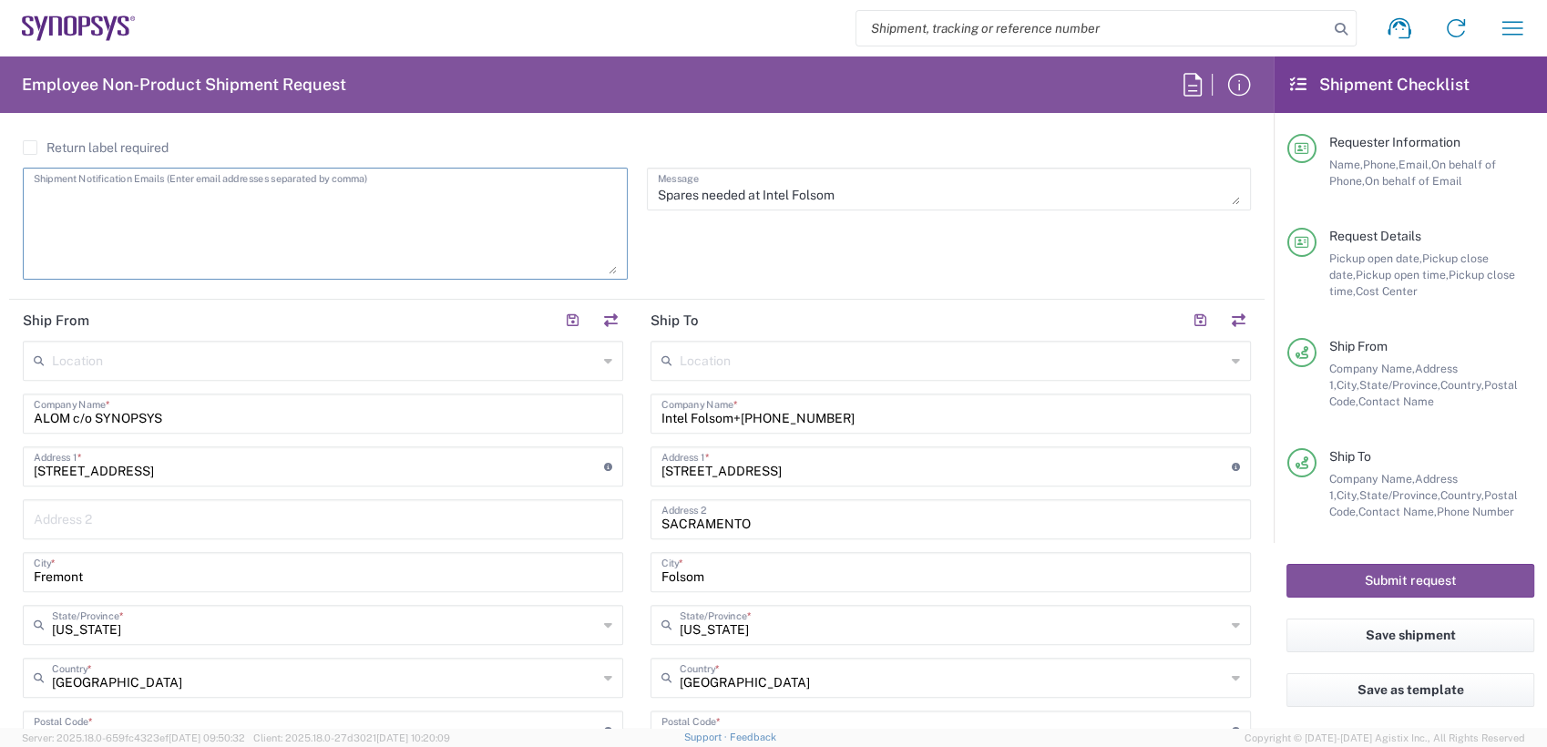
paste textarea "[EMAIL_ADDRESS][DOMAIN_NAME]"
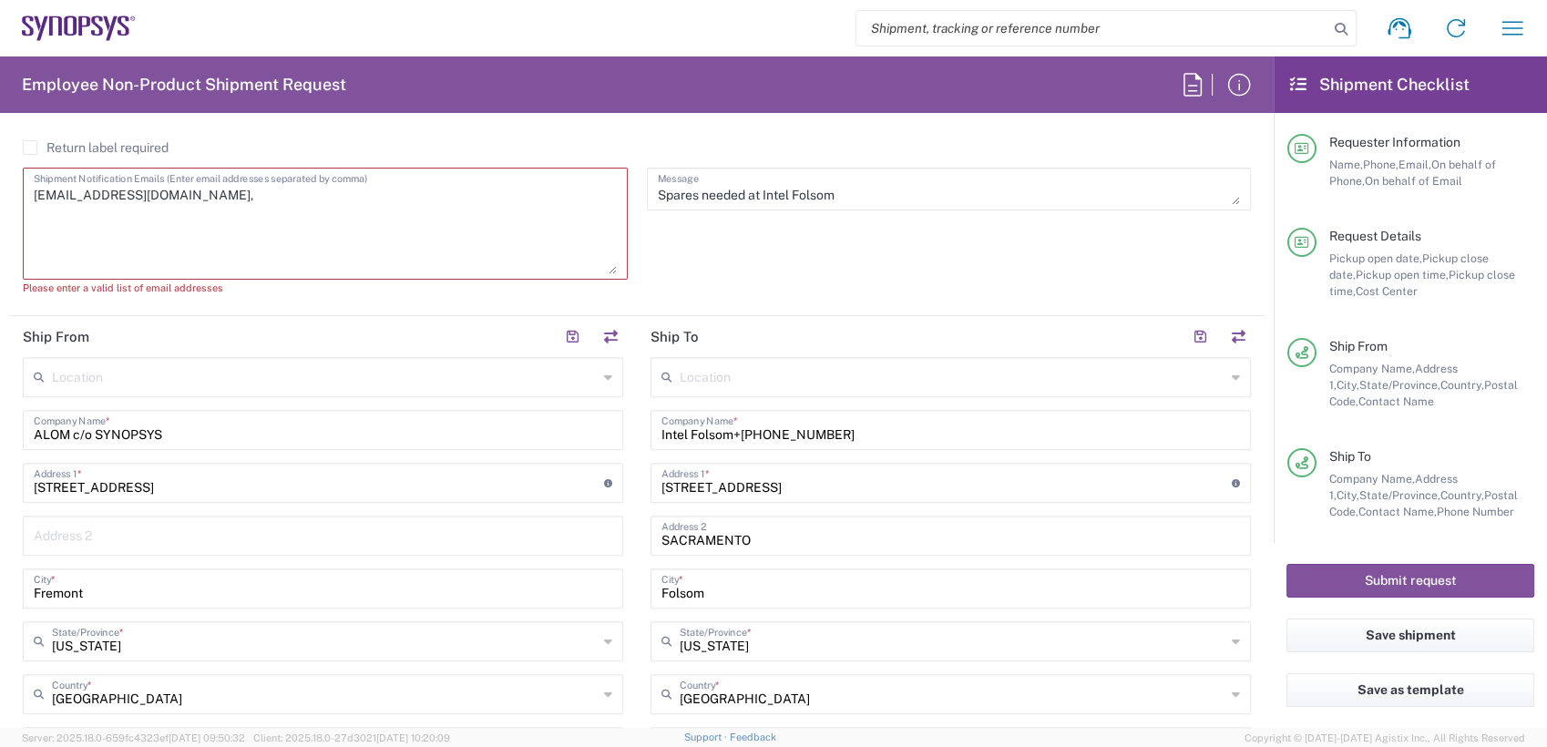
click at [262, 196] on textarea "[EMAIL_ADDRESS][DOMAIN_NAME]," at bounding box center [325, 223] width 583 height 101
paste textarea "[EMAIL_ADDRESS][DOMAIN_NAME]"
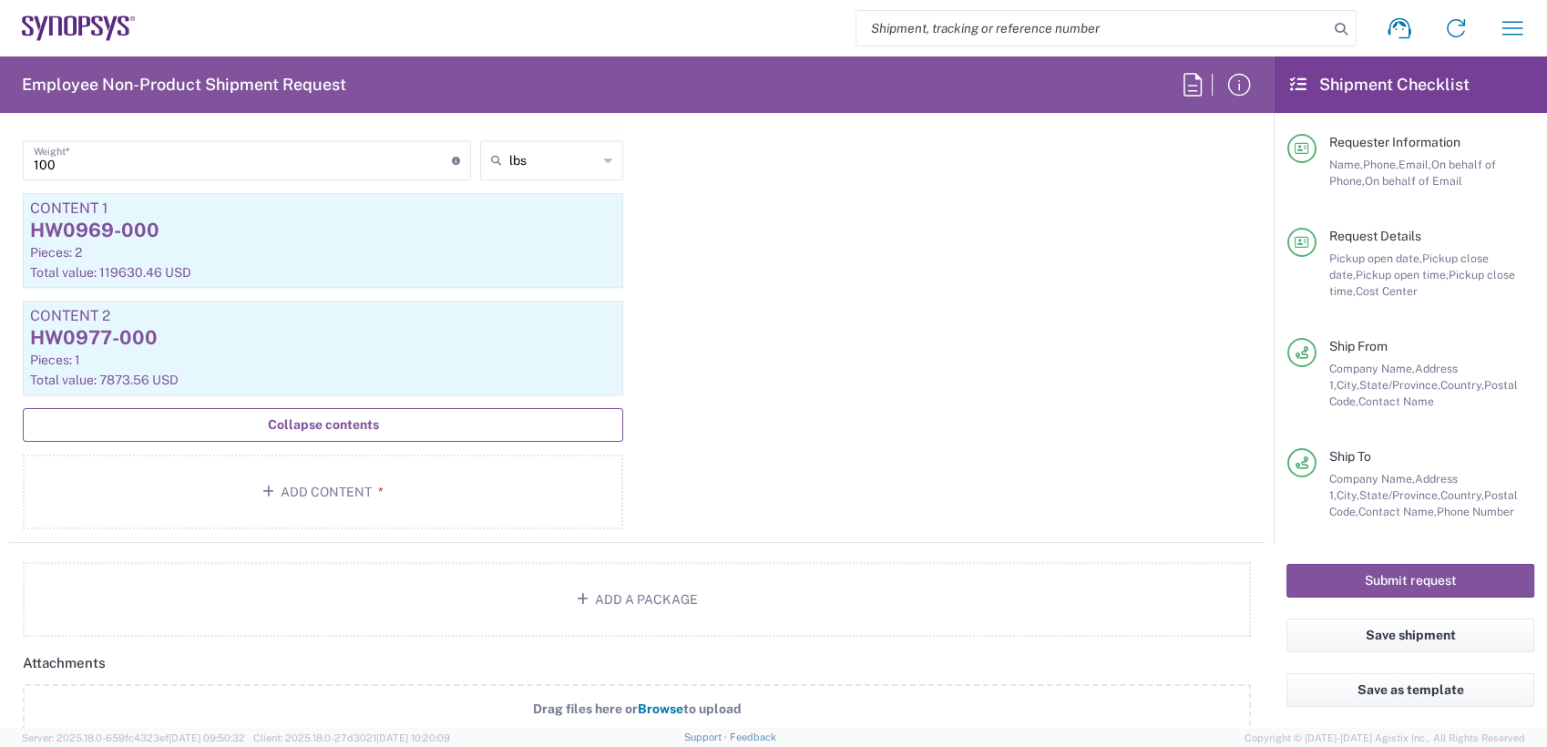
scroll to position [1935, 0]
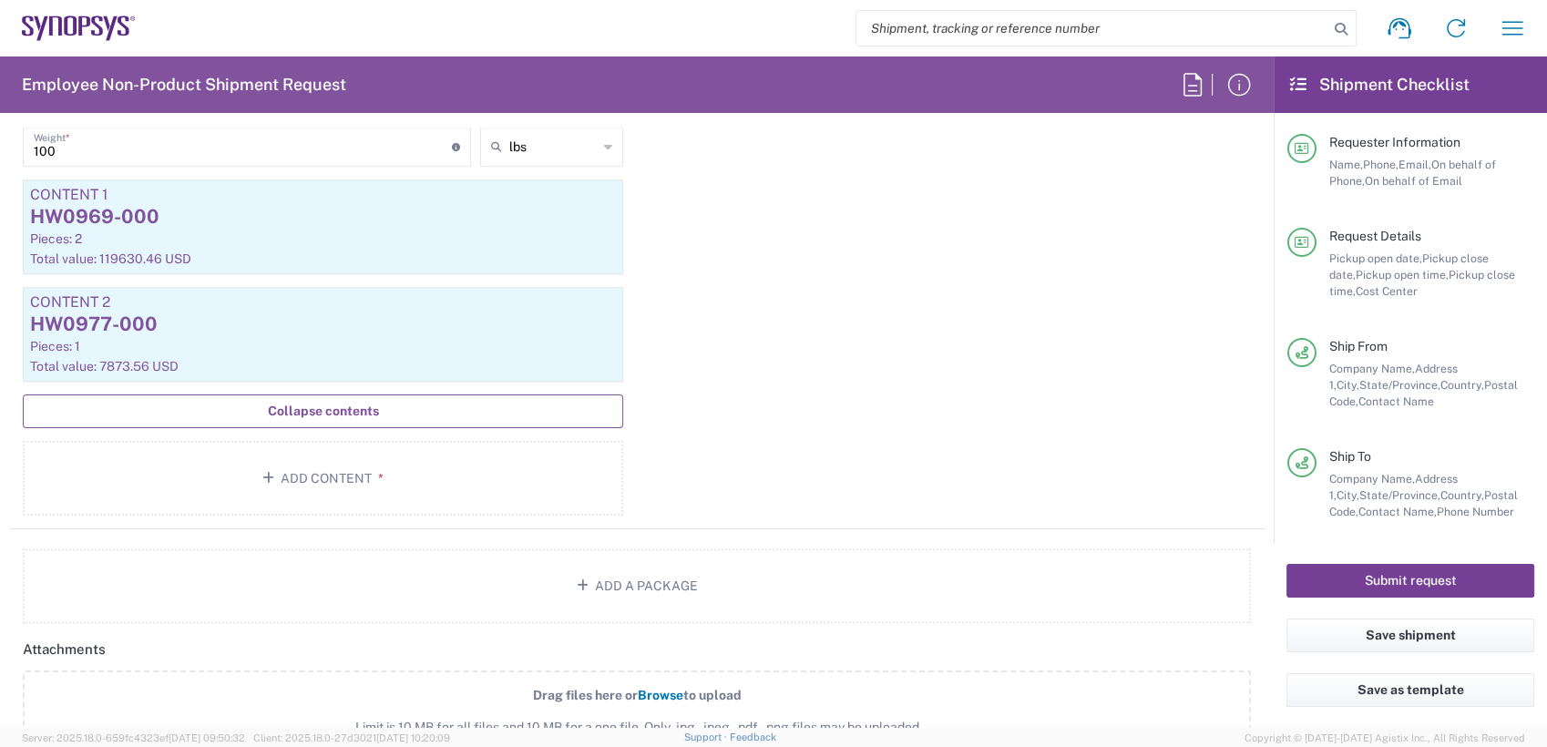
type textarea "[EMAIL_ADDRESS][DOMAIN_NAME],[PERSON_NAME][EMAIL_ADDRESS][DOMAIN_NAME],[EMAIL_A…"
click at [1427, 579] on button "Submit request" at bounding box center [1411, 581] width 248 height 34
